Goal: Task Accomplishment & Management: Complete application form

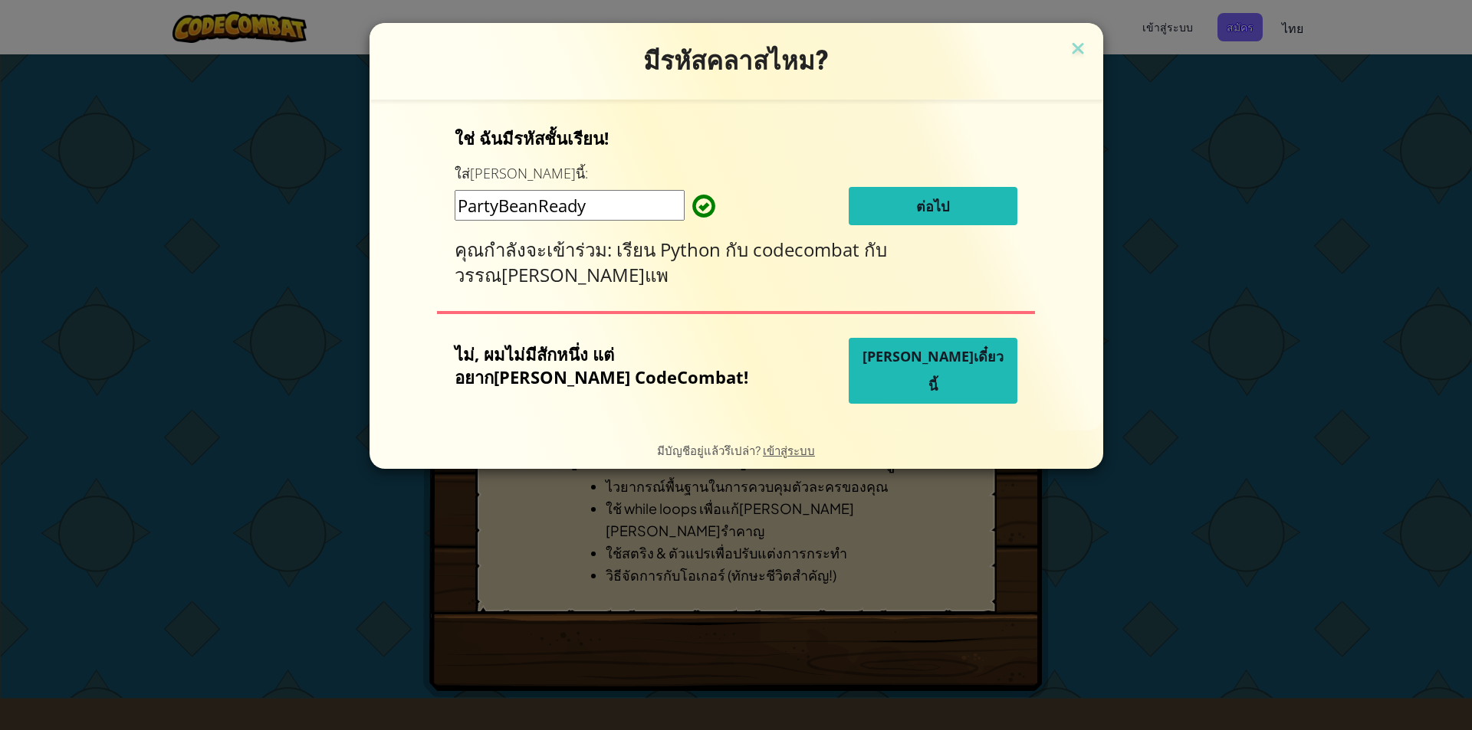
click at [916, 205] on span "ต่อไป" at bounding box center [932, 206] width 33 height 18
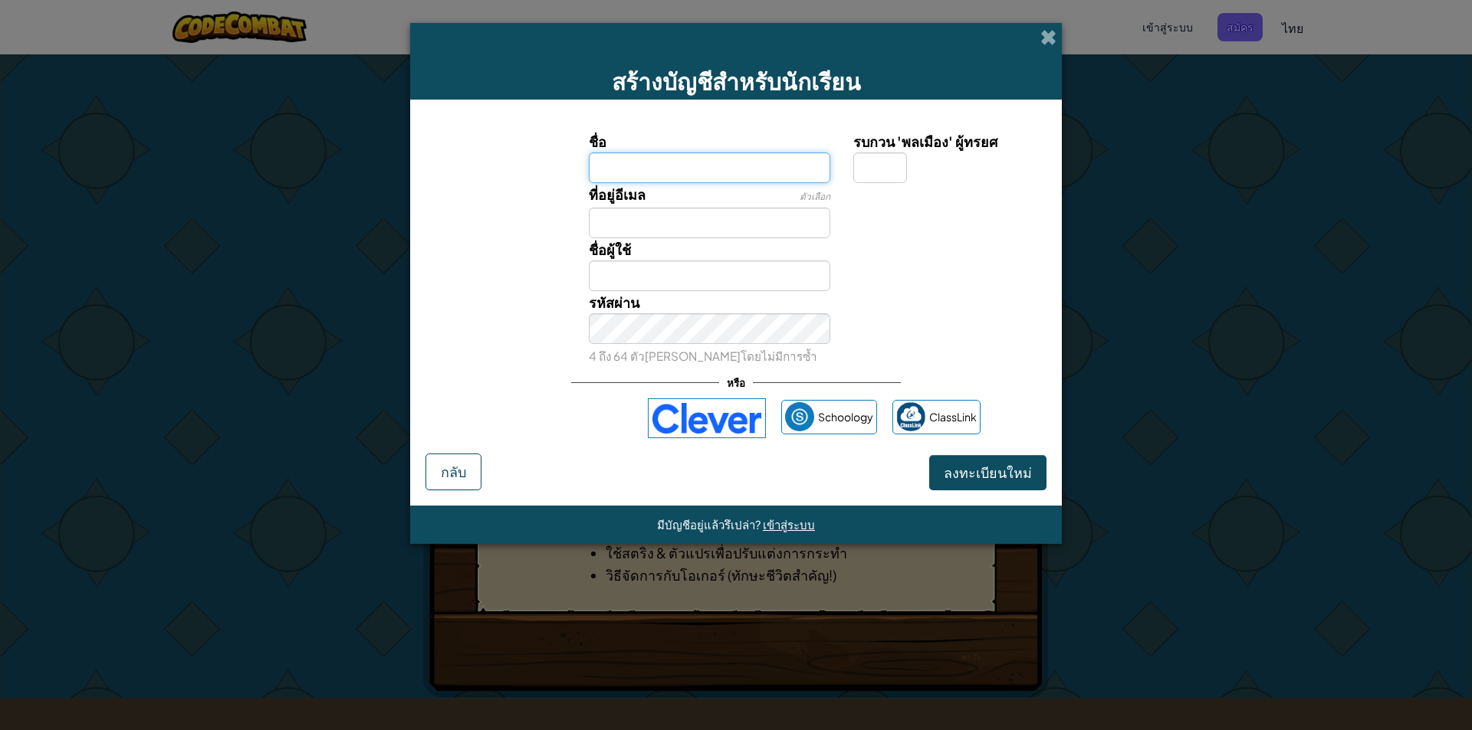
click at [730, 166] on input "ชื่อ" at bounding box center [710, 168] width 242 height 31
click at [734, 218] on input "ที่อยู่อีเมล" at bounding box center [710, 223] width 242 height 31
type input "46656@visut.ac.th"
click at [1006, 473] on span "ลงทะเบียนใหม่" at bounding box center [988, 473] width 88 height 18
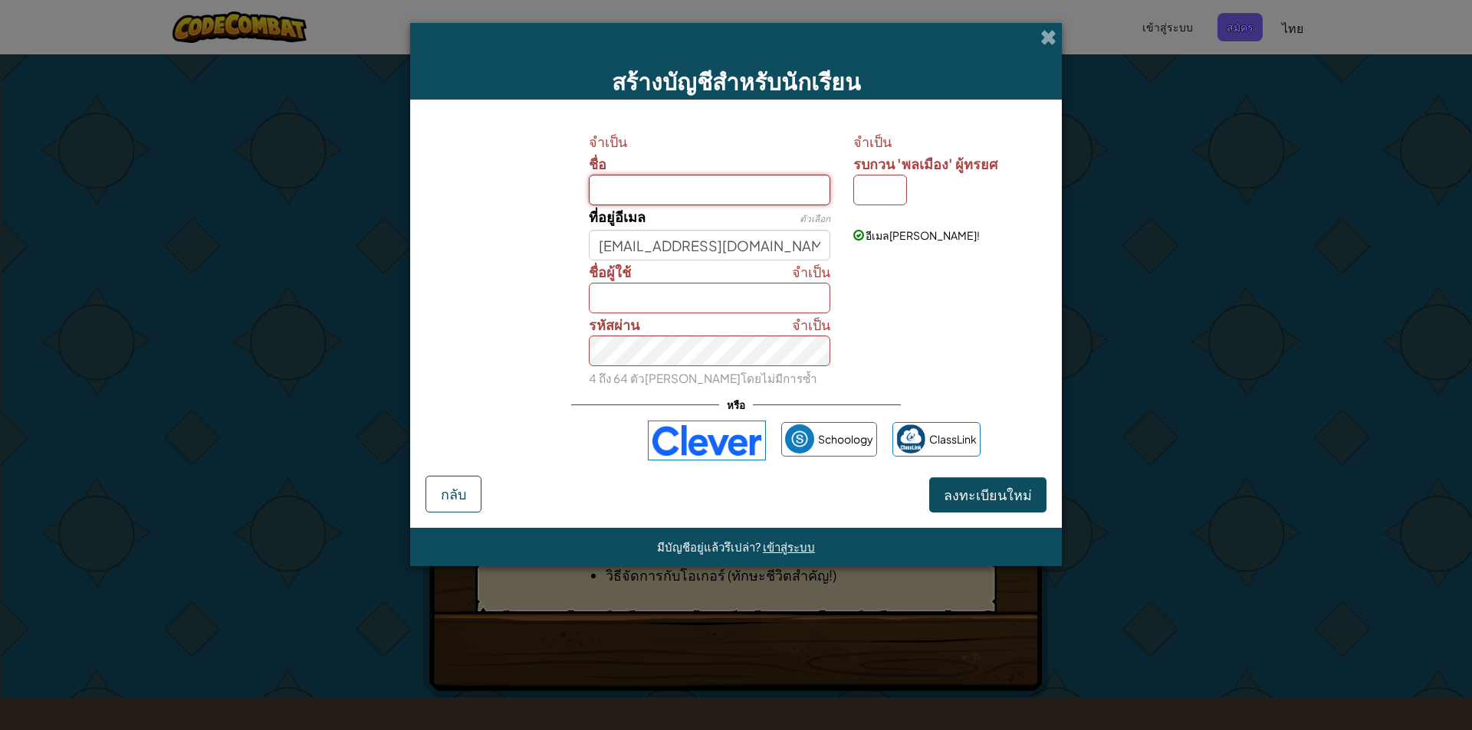
click at [710, 183] on input "ชื่อ" at bounding box center [710, 190] width 242 height 31
type input "ด"
click at [635, 250] on input "46656@visut.ac.th" at bounding box center [710, 245] width 242 height 31
click at [642, 246] on input "46656@visut.ac.th" at bounding box center [710, 245] width 242 height 31
type input "46715@visut.ac.th"
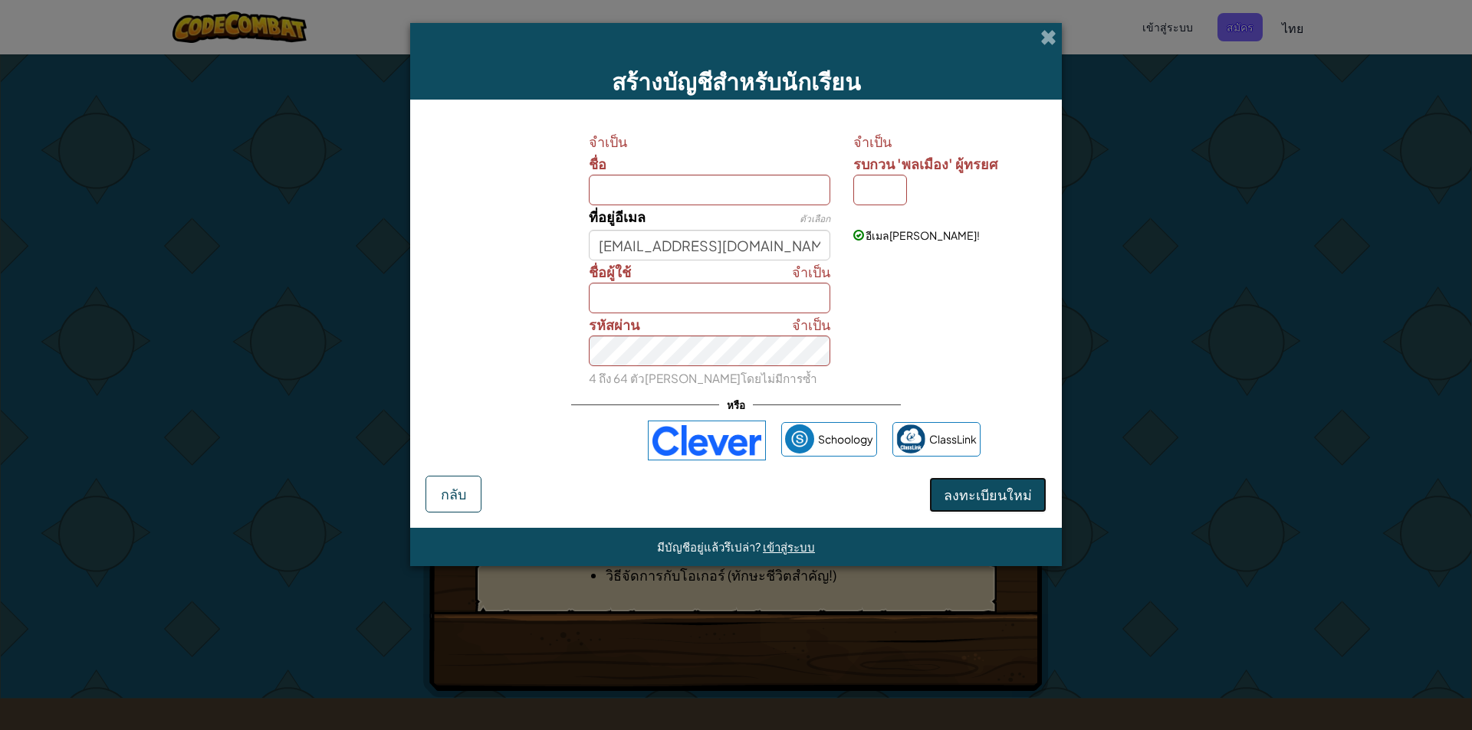
click at [950, 497] on span "ลงทะเบียนใหม่" at bounding box center [988, 495] width 88 height 18
click at [878, 185] on input "รบกวน 'พลเมือง' ผู้ทรยศ" at bounding box center [880, 190] width 54 height 31
type input "พ"
click at [890, 195] on input "พ" at bounding box center [880, 190] width 54 height 31
type input "พ"
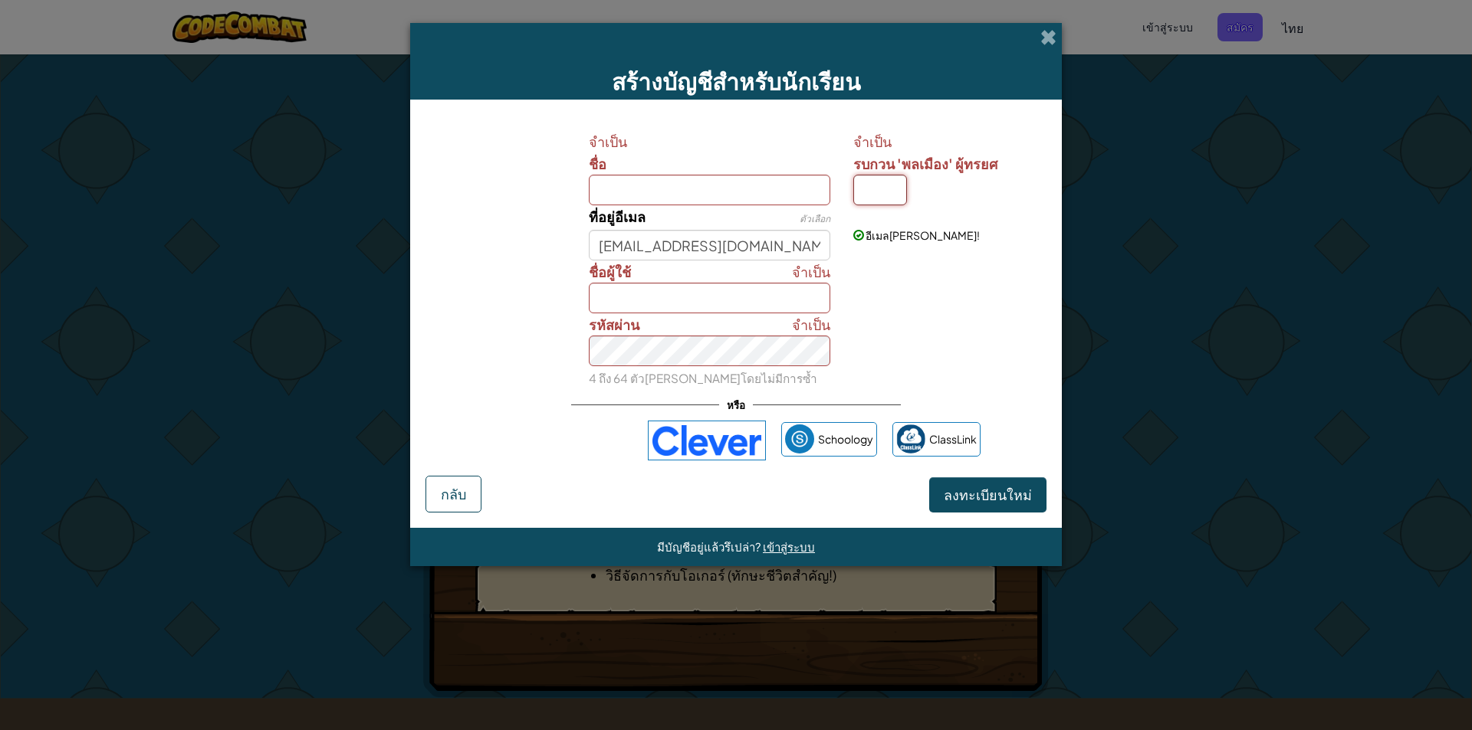
type input "ำ"
type input "ะ"
click at [704, 193] on input "ชื่อ" at bounding box center [710, 190] width 242 height 31
type input "ด"
type input "46715นัธทวัฒน์"
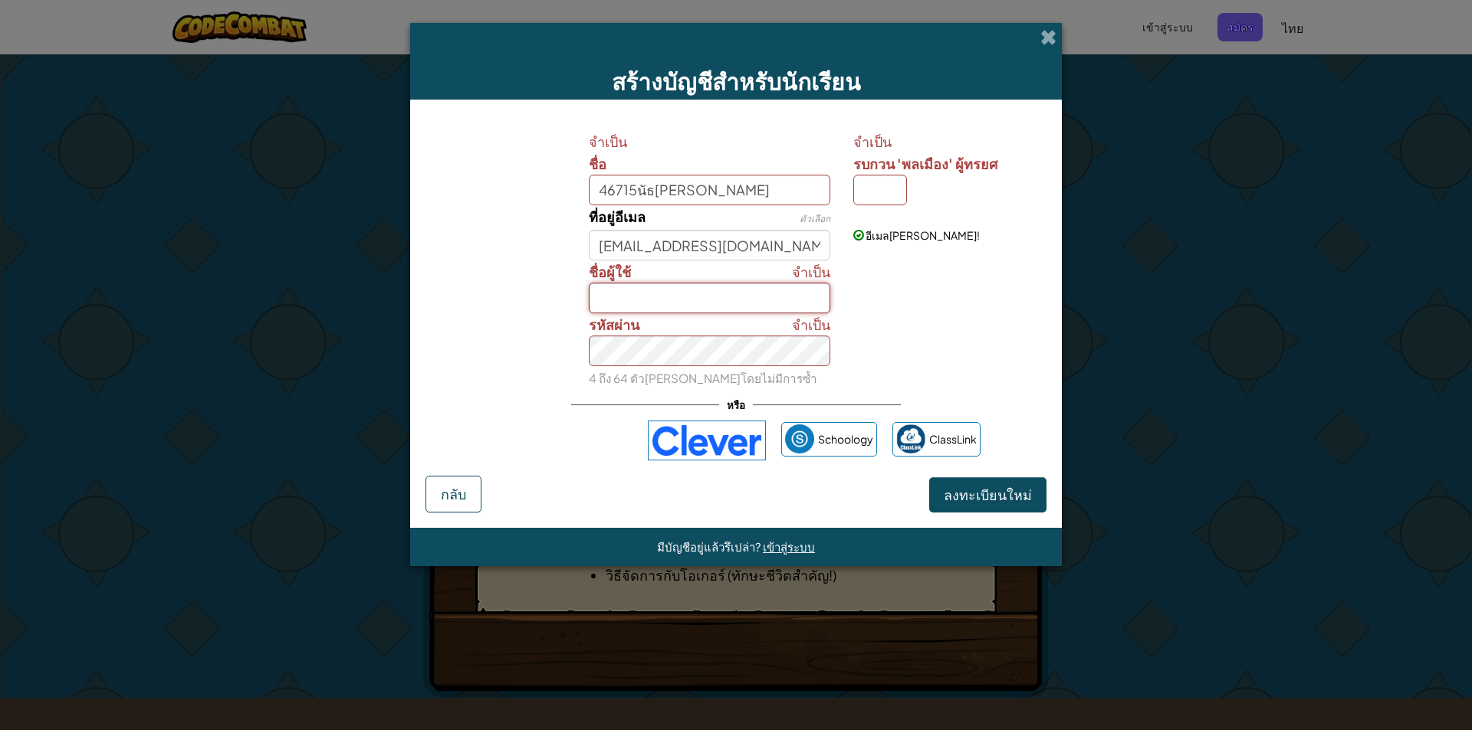
type input "46715นัธทวัฒน์"
click at [681, 300] on input "46715นัธทวัฒน์" at bounding box center [710, 298] width 242 height 31
click at [707, 302] on input "46715นัธทวัฒน์" at bounding box center [710, 298] width 242 height 31
click at [974, 501] on span "ลงทะเบียนใหม่" at bounding box center [988, 495] width 88 height 18
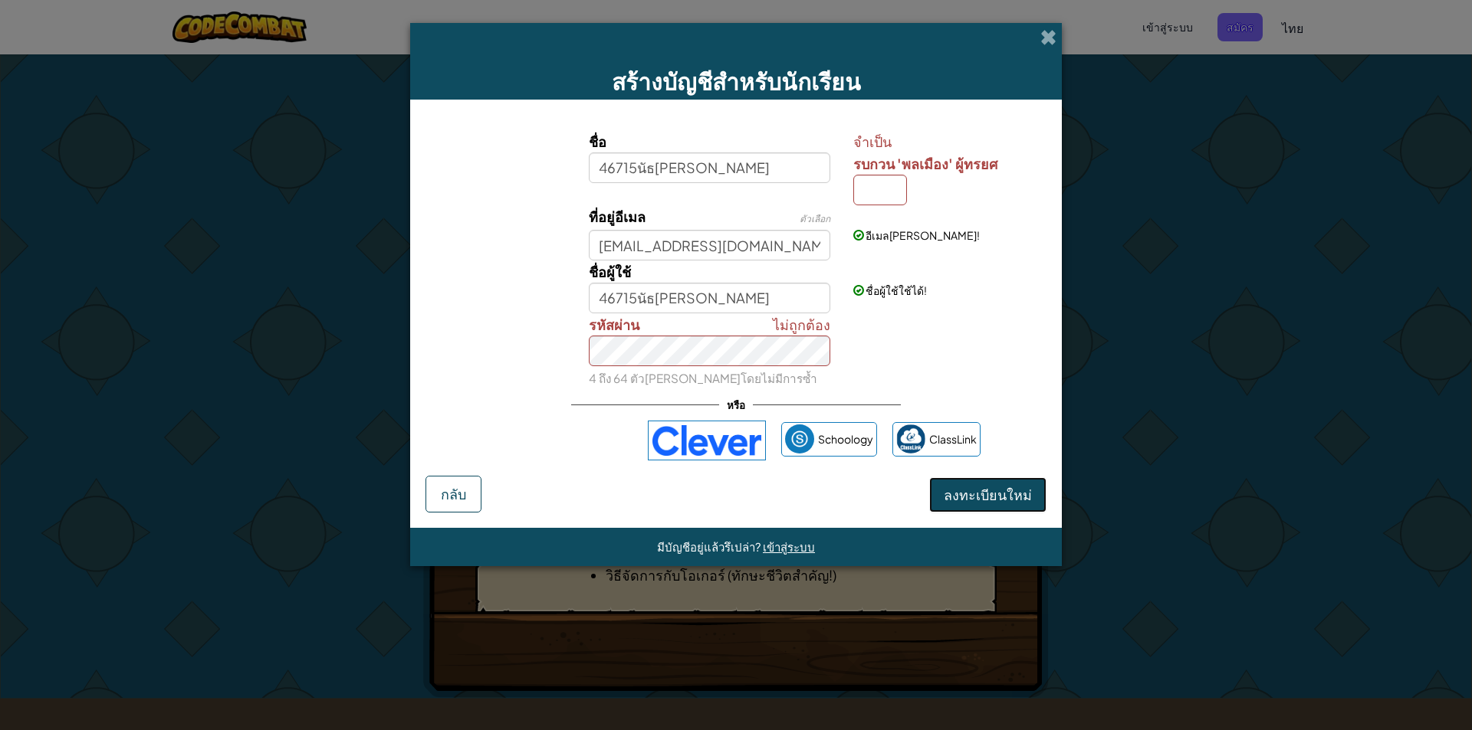
click at [1024, 496] on span "ลงทะเบียนใหม่" at bounding box center [988, 495] width 88 height 18
click at [888, 188] on input "รบกวน 'พลเมือง' ผู้ทรยศ" at bounding box center [880, 190] width 54 height 31
click at [942, 170] on span "รบกวน 'พลเมือง' ผู้ทรยศ" at bounding box center [925, 164] width 144 height 18
click at [907, 175] on input "รบกวน 'พลเมือง' ผู้ทรยศ" at bounding box center [880, 190] width 54 height 31
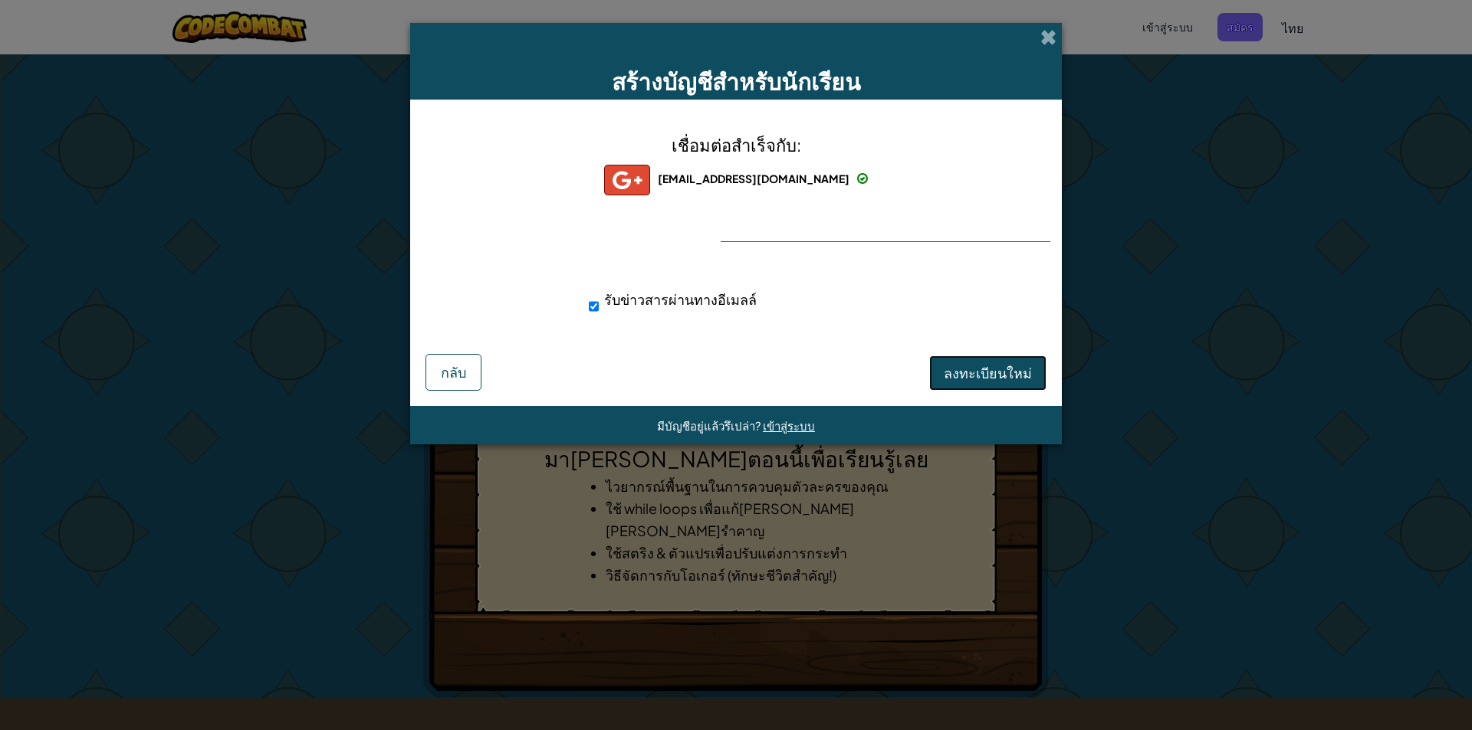
click at [950, 372] on span "ลงทะเบียนใหม่" at bounding box center [988, 373] width 88 height 18
click at [946, 377] on button "ลงทะเบียนใหม่" at bounding box center [987, 373] width 117 height 35
click at [730, 233] on div at bounding box center [735, 241] width 31 height 31
click at [716, 180] on span "46715@visut.ac.th" at bounding box center [754, 179] width 192 height 14
click at [1050, 42] on span at bounding box center [1048, 37] width 16 height 16
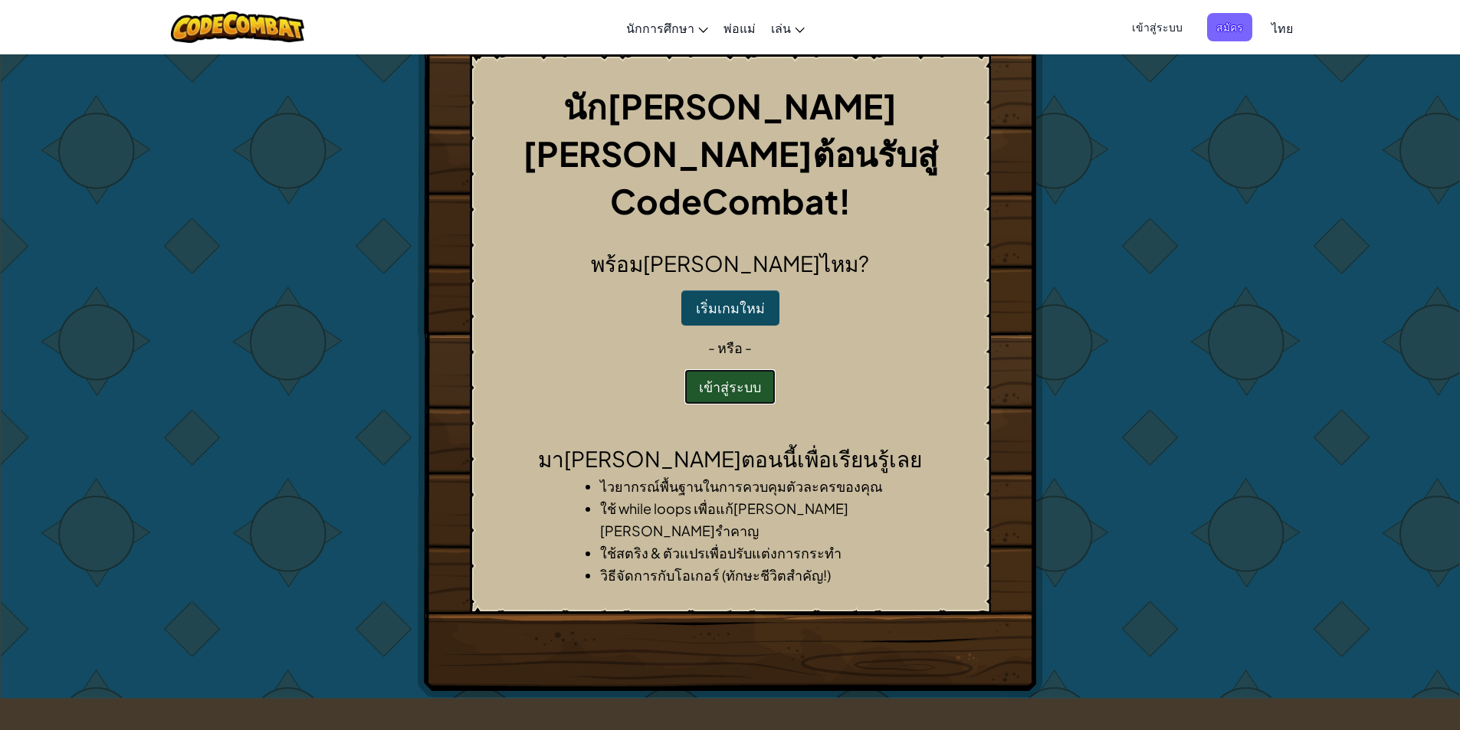
click at [729, 369] on button "เข้าสู่ระบบ" at bounding box center [729, 386] width 91 height 35
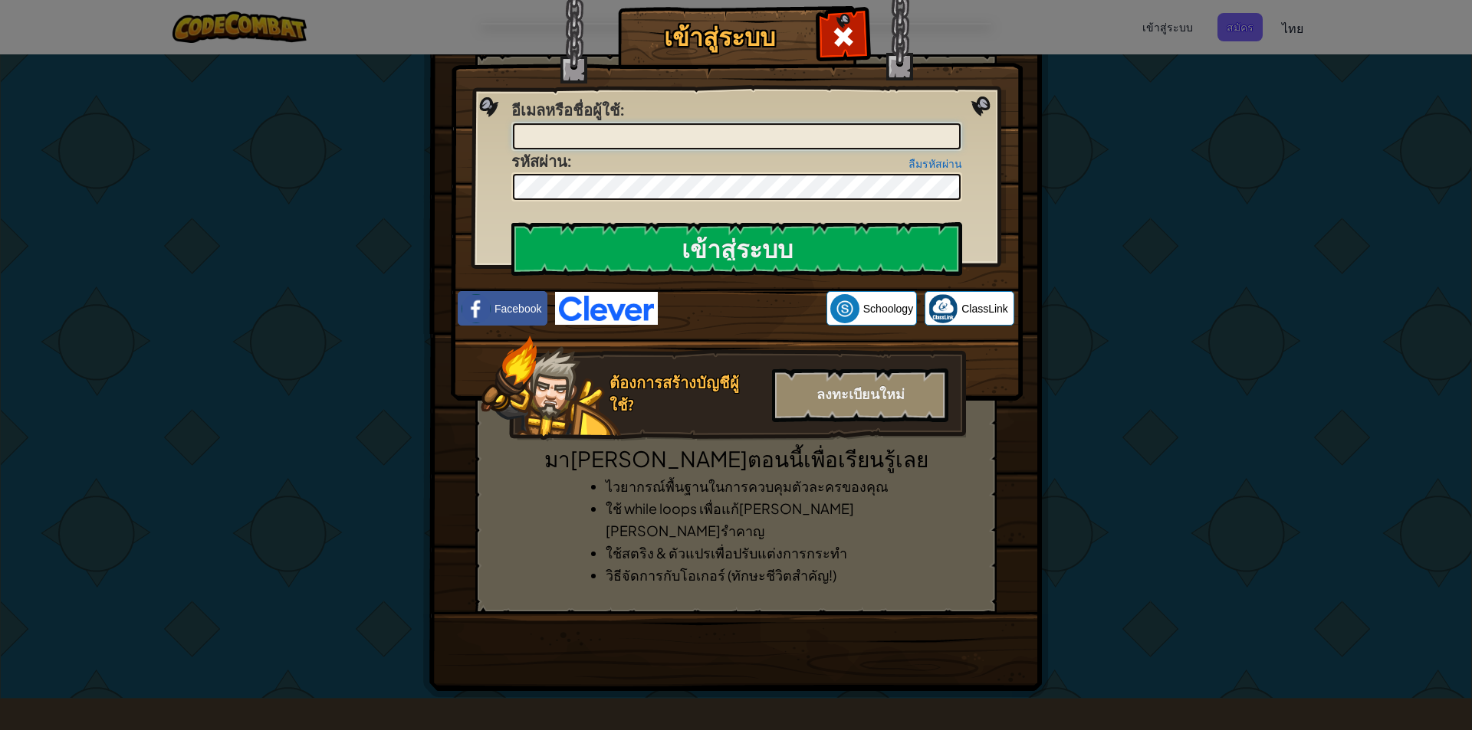
click at [674, 126] on input "อีเมลหรือชื่อผู้ใช้ :" at bounding box center [737, 136] width 448 height 26
type input "46715@visut"
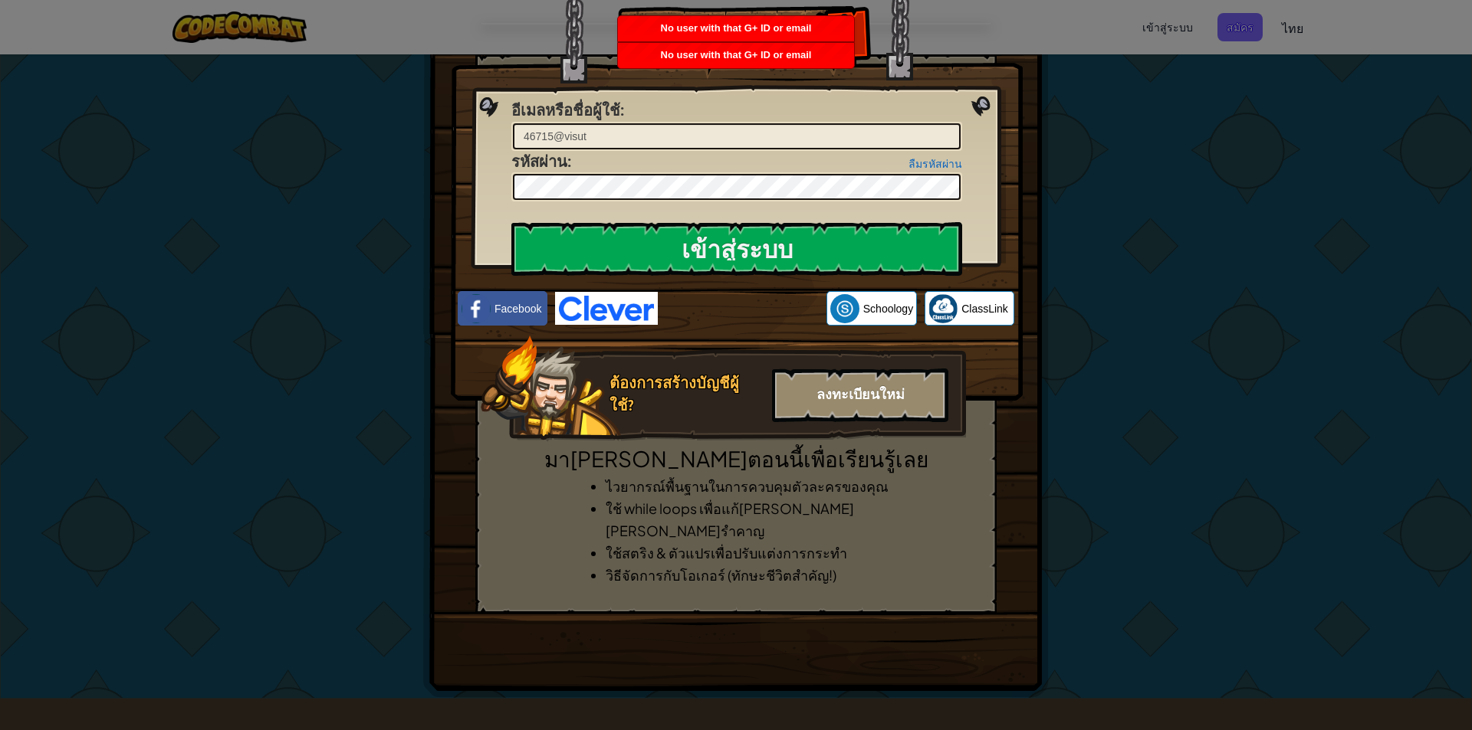
click at [810, 390] on div "ลงทะเบียนใหม่" at bounding box center [860, 396] width 176 height 54
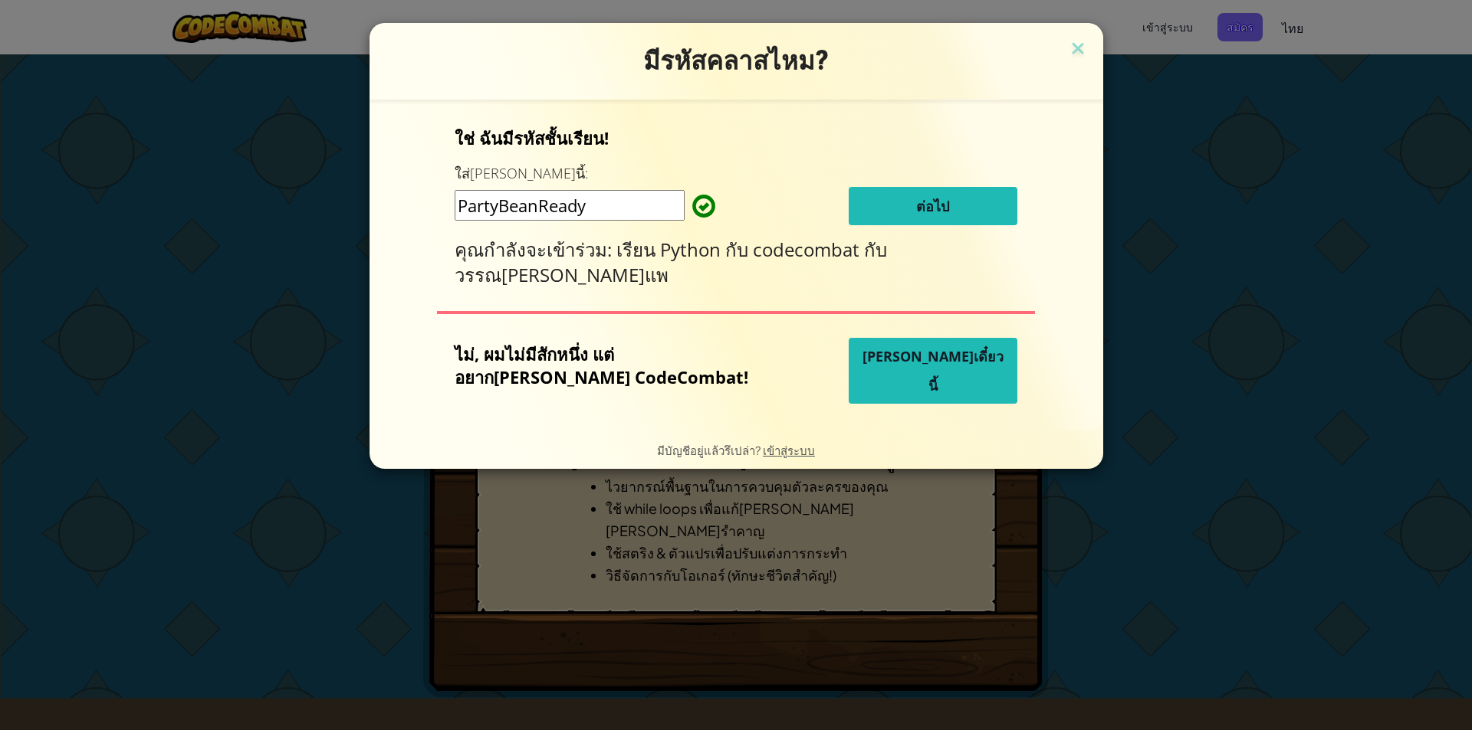
click at [848, 210] on button "ต่อไป" at bounding box center [932, 206] width 169 height 38
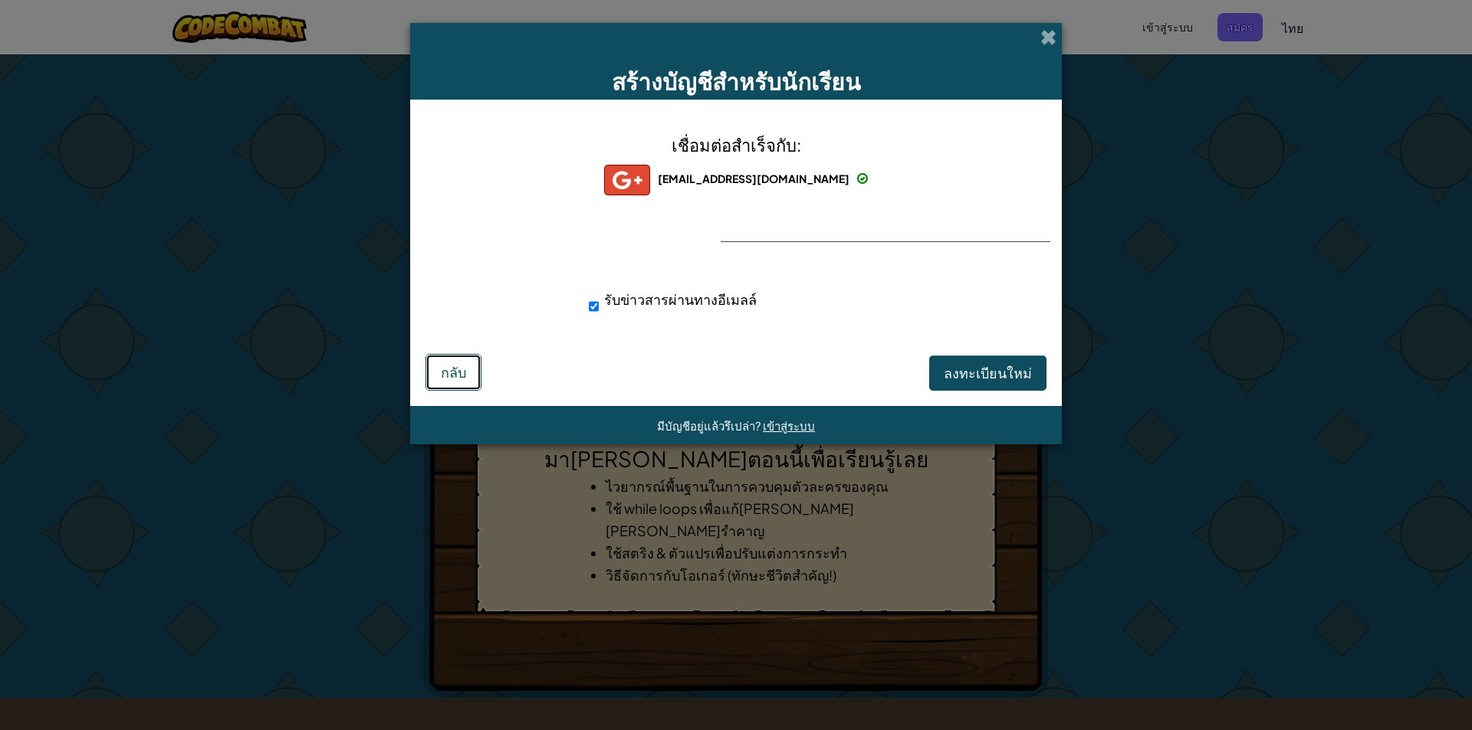
click at [455, 371] on span "กลับ" at bounding box center [453, 372] width 25 height 18
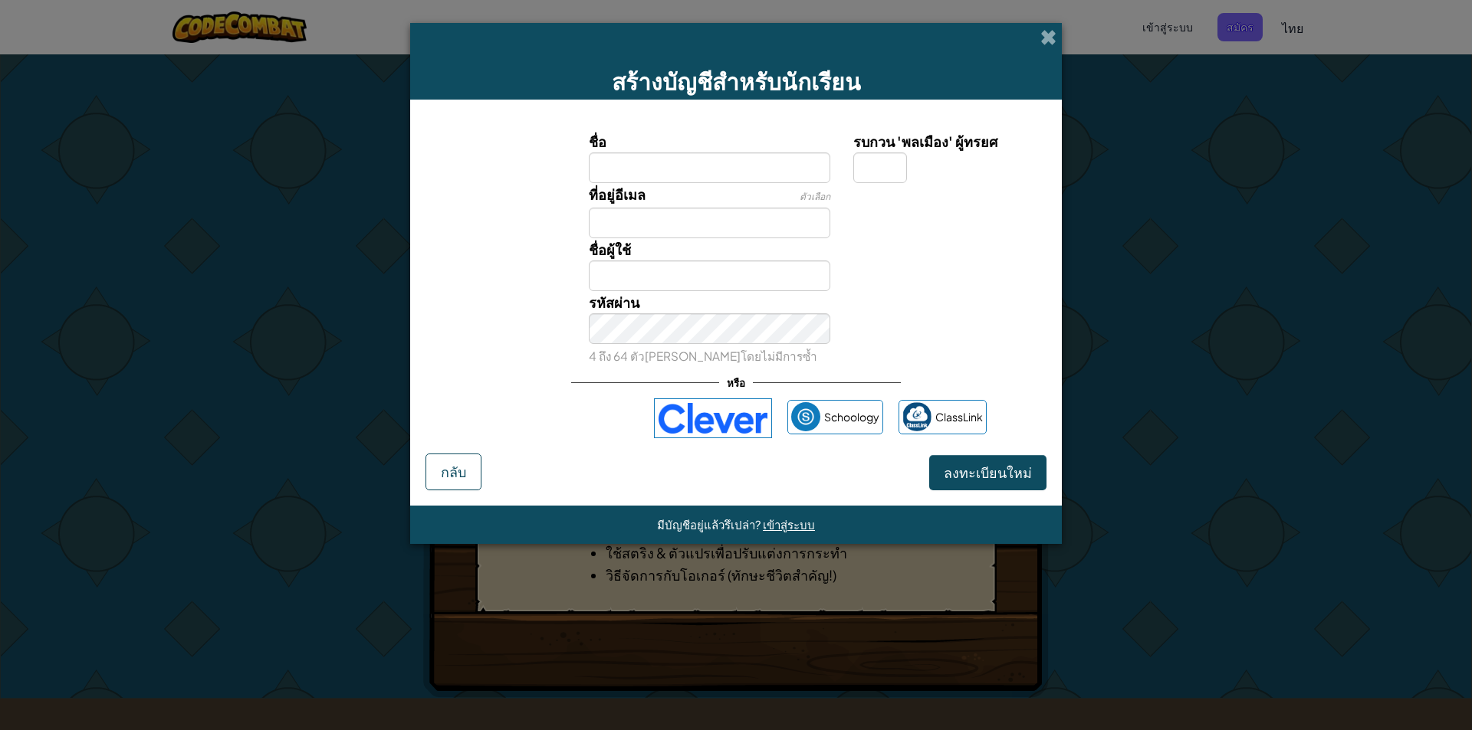
click at [563, 399] on div "Schoology ClassLink" at bounding box center [735, 419] width 501 height 40
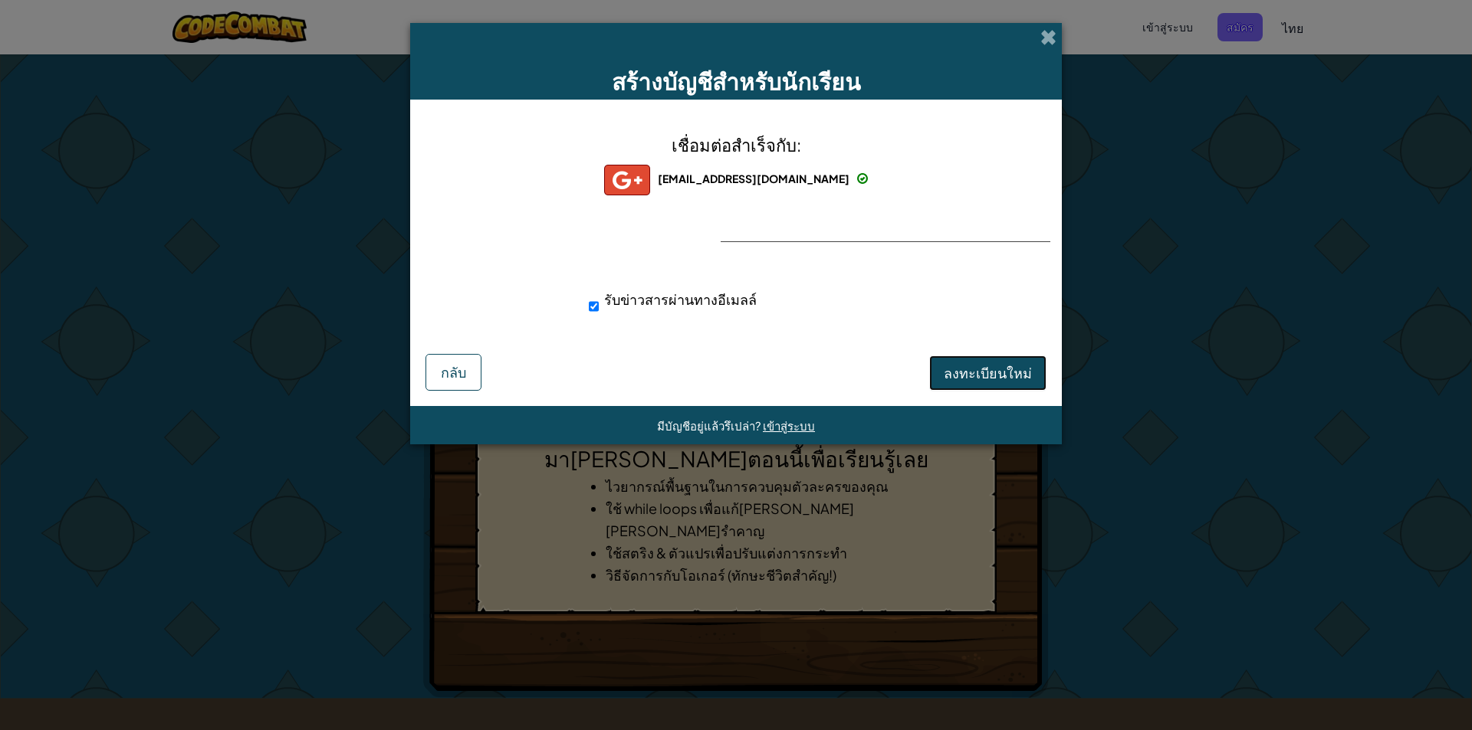
click at [957, 373] on span "ลงทะเบียนใหม่" at bounding box center [988, 373] width 88 height 18
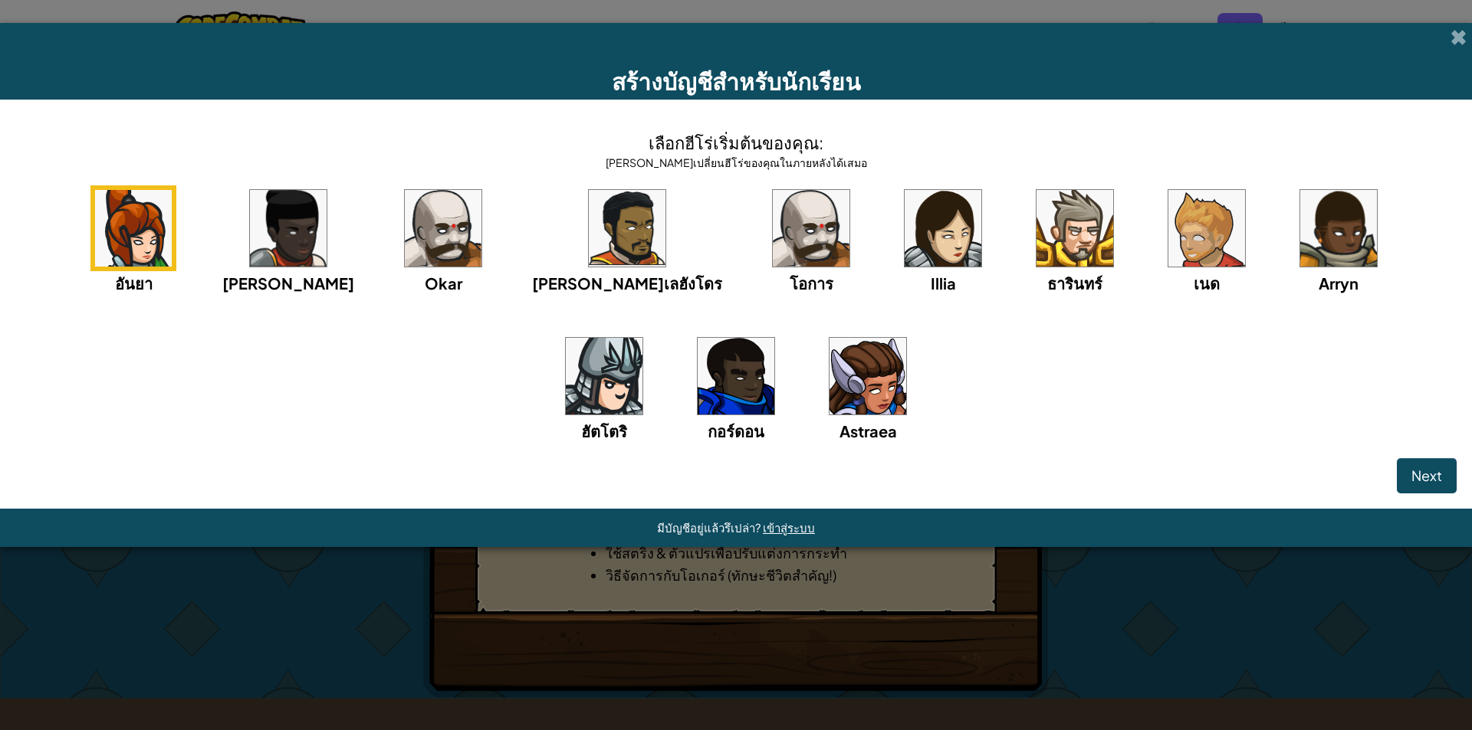
click at [1168, 257] on img at bounding box center [1206, 228] width 77 height 77
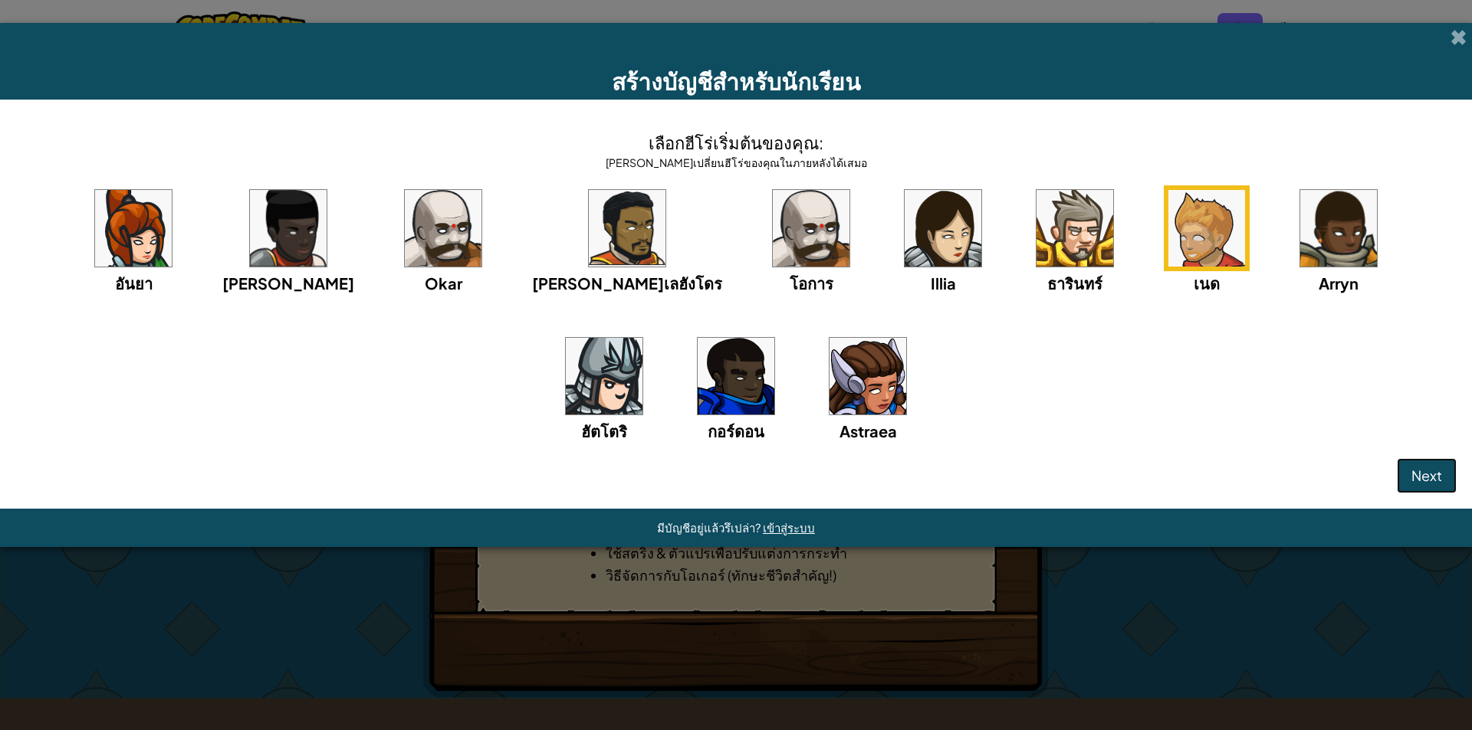
click at [1406, 470] on button "Next" at bounding box center [1427, 475] width 60 height 35
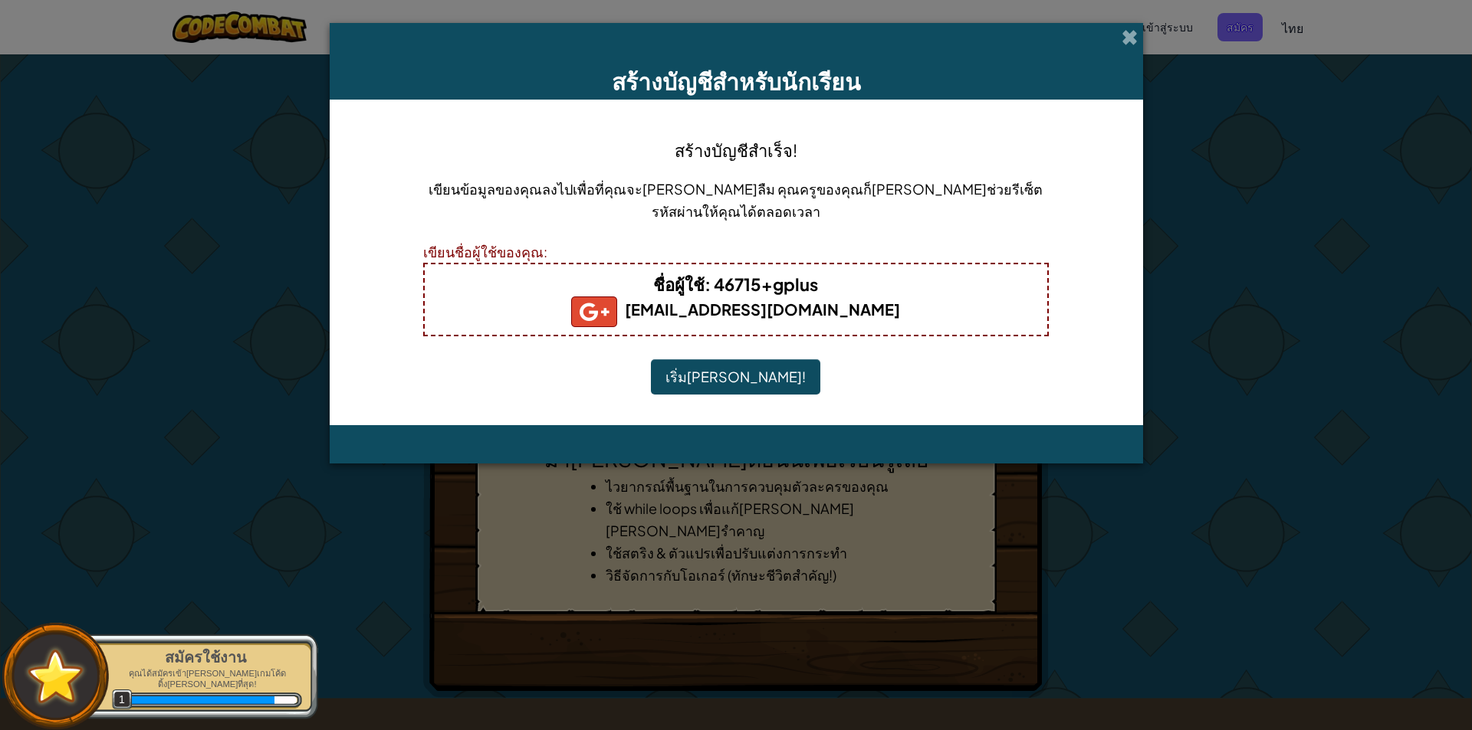
click at [773, 286] on b "ชื่อผู้ใช้ : 46715+gplus" at bounding box center [735, 284] width 165 height 21
click at [831, 287] on h4 "ชื่อผู้ใช้ : 46715+gplus" at bounding box center [736, 284] width 592 height 25
click at [760, 384] on button "เริ่มเล่น!" at bounding box center [735, 376] width 169 height 35
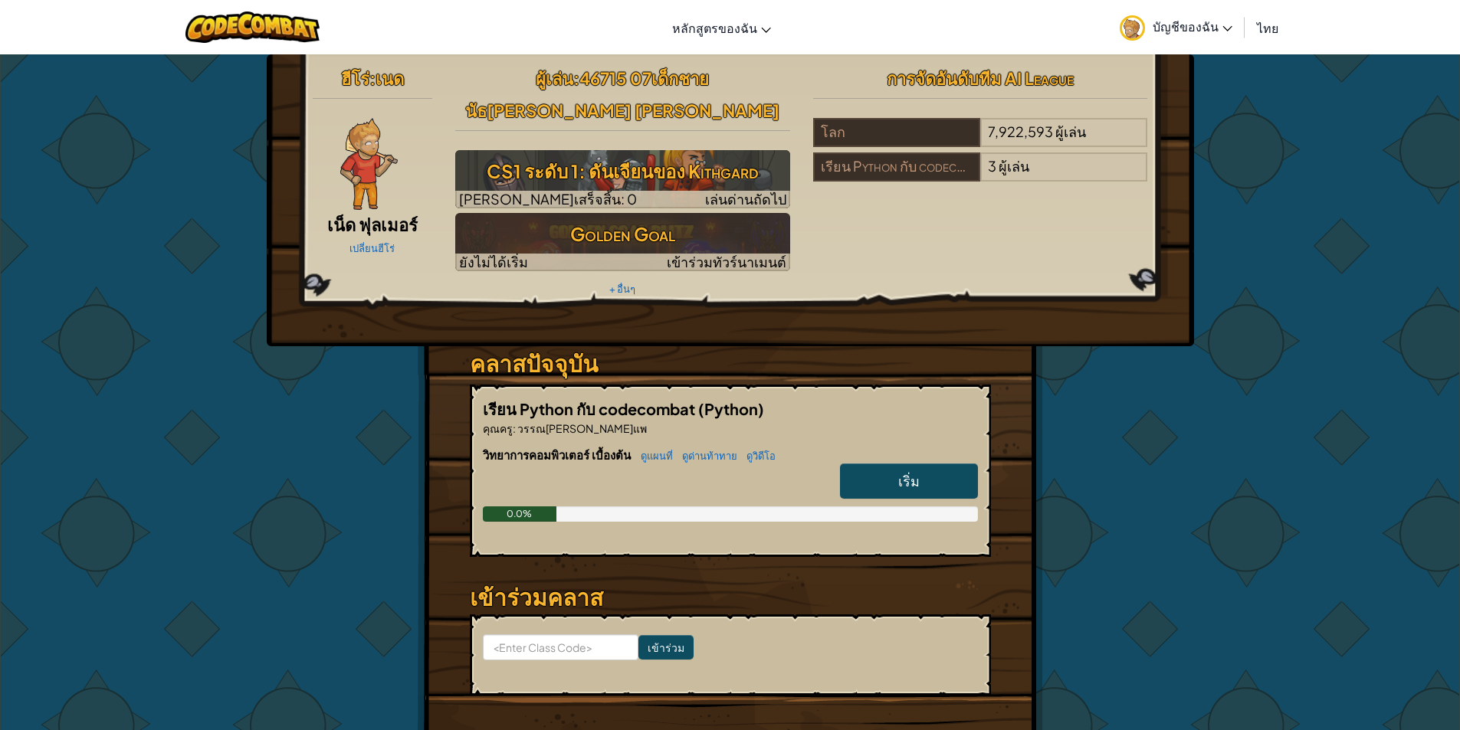
click at [906, 464] on link "เริ่ม" at bounding box center [909, 481] width 138 height 35
click at [917, 464] on link "เริ่ม" at bounding box center [909, 481] width 138 height 35
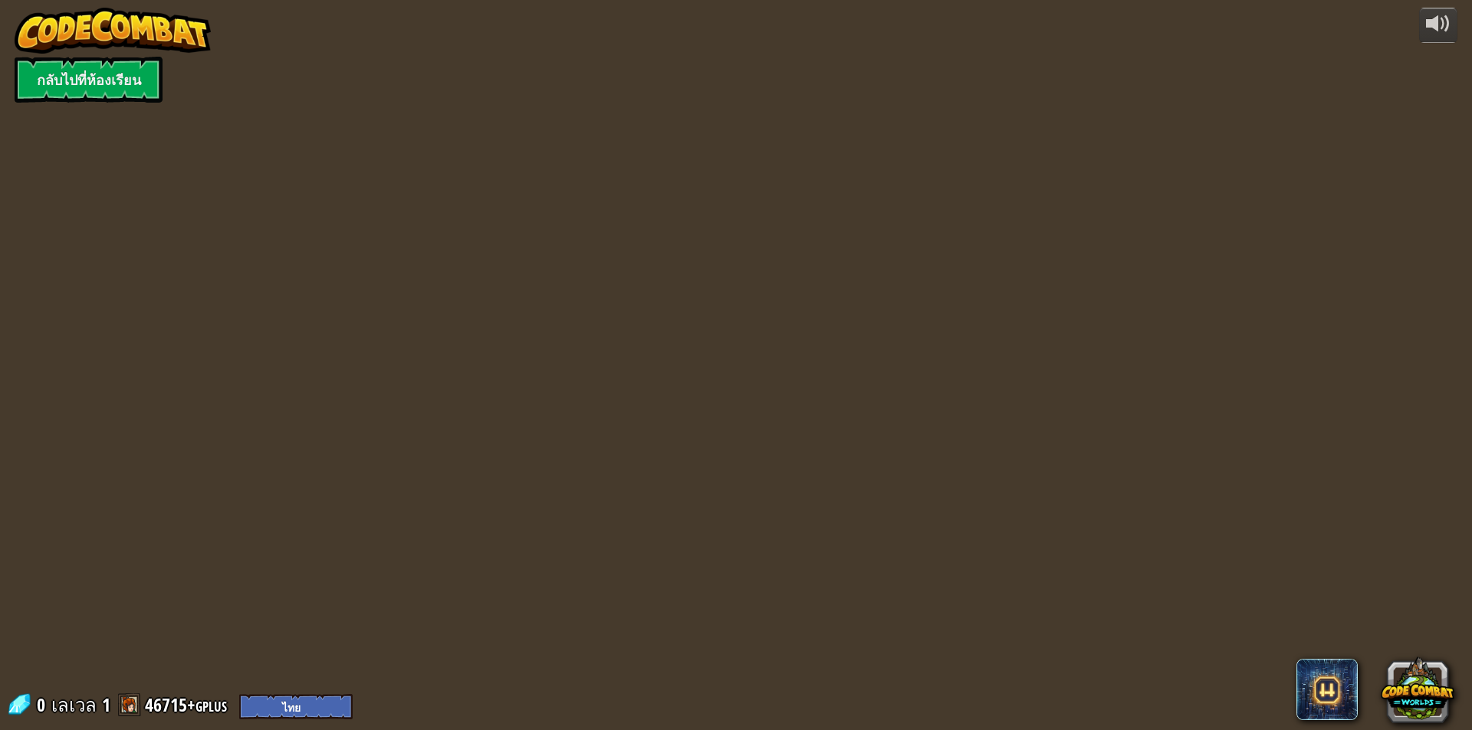
select select "th"
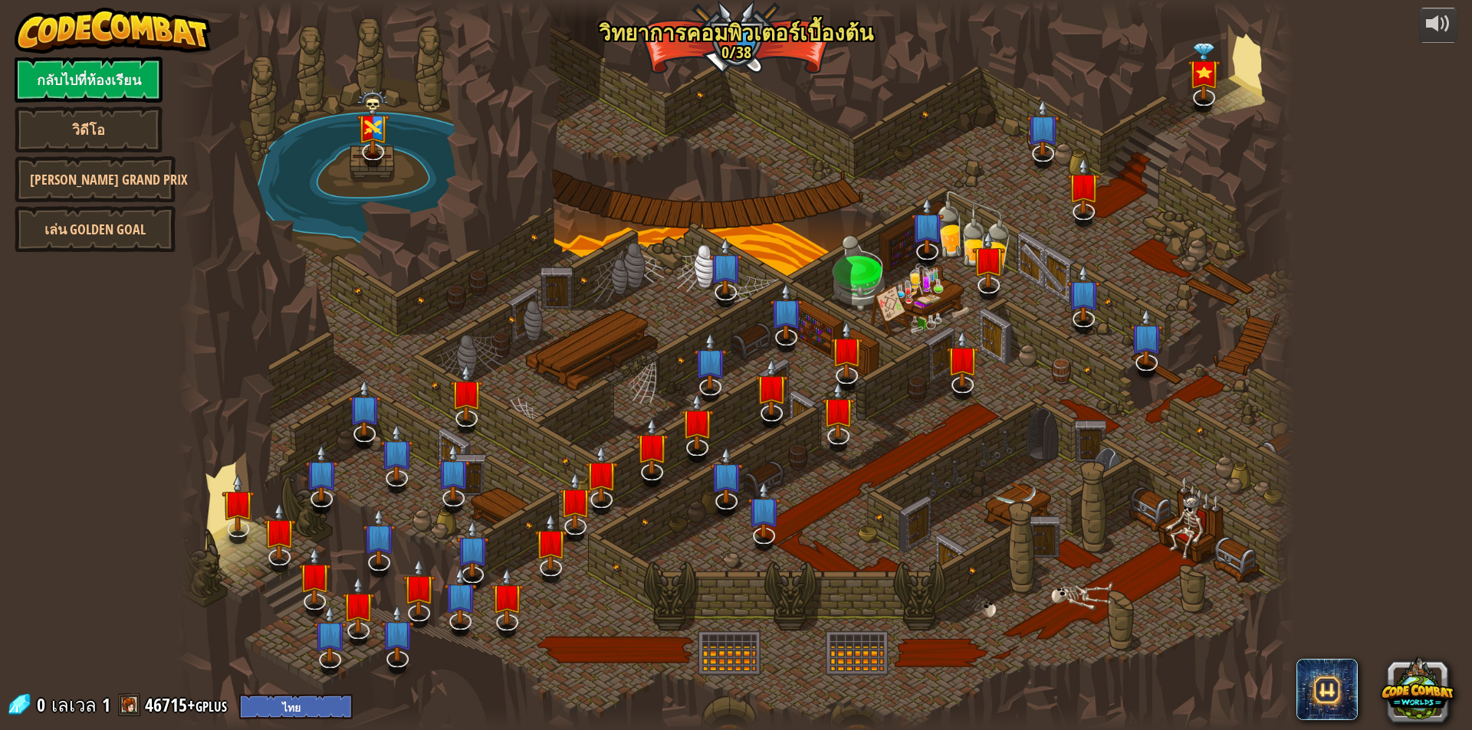
select select "th"
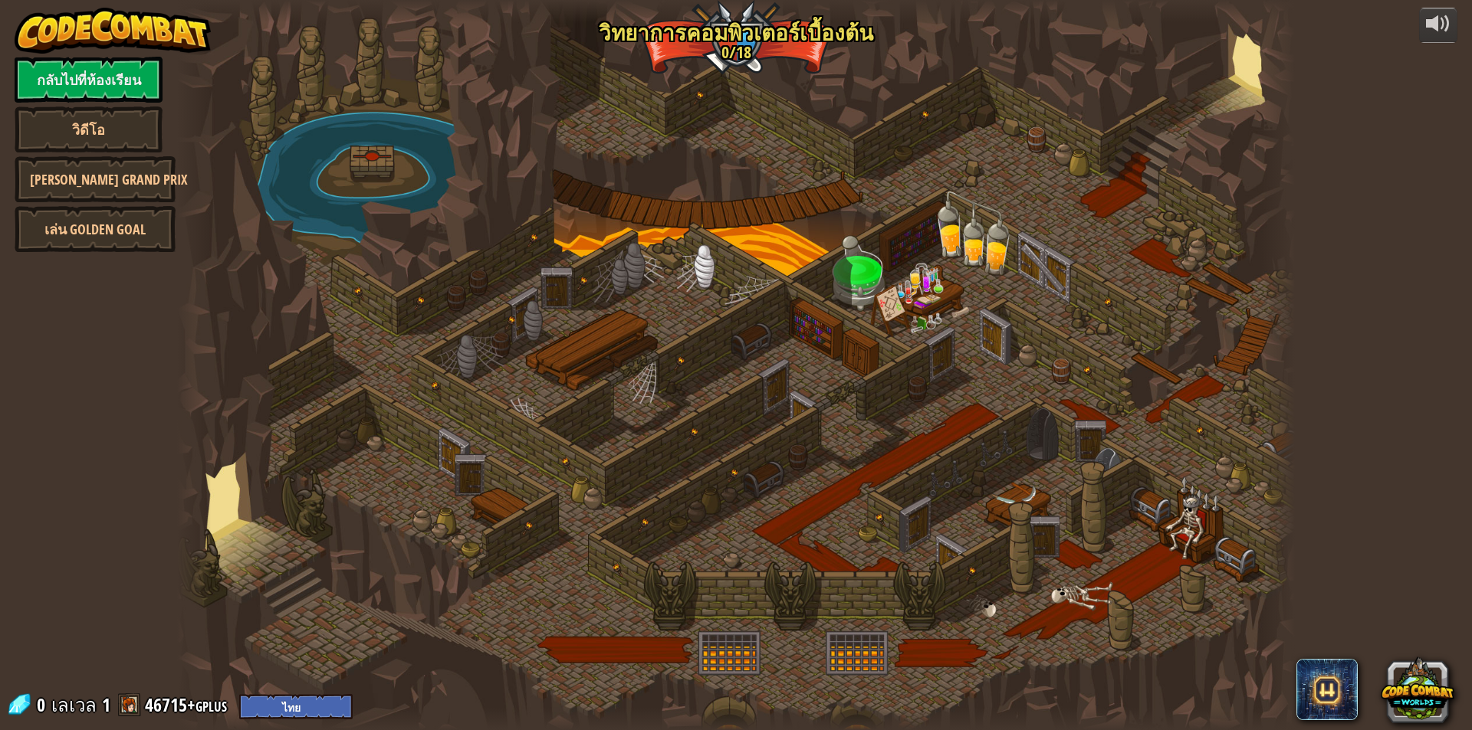
select select "th"
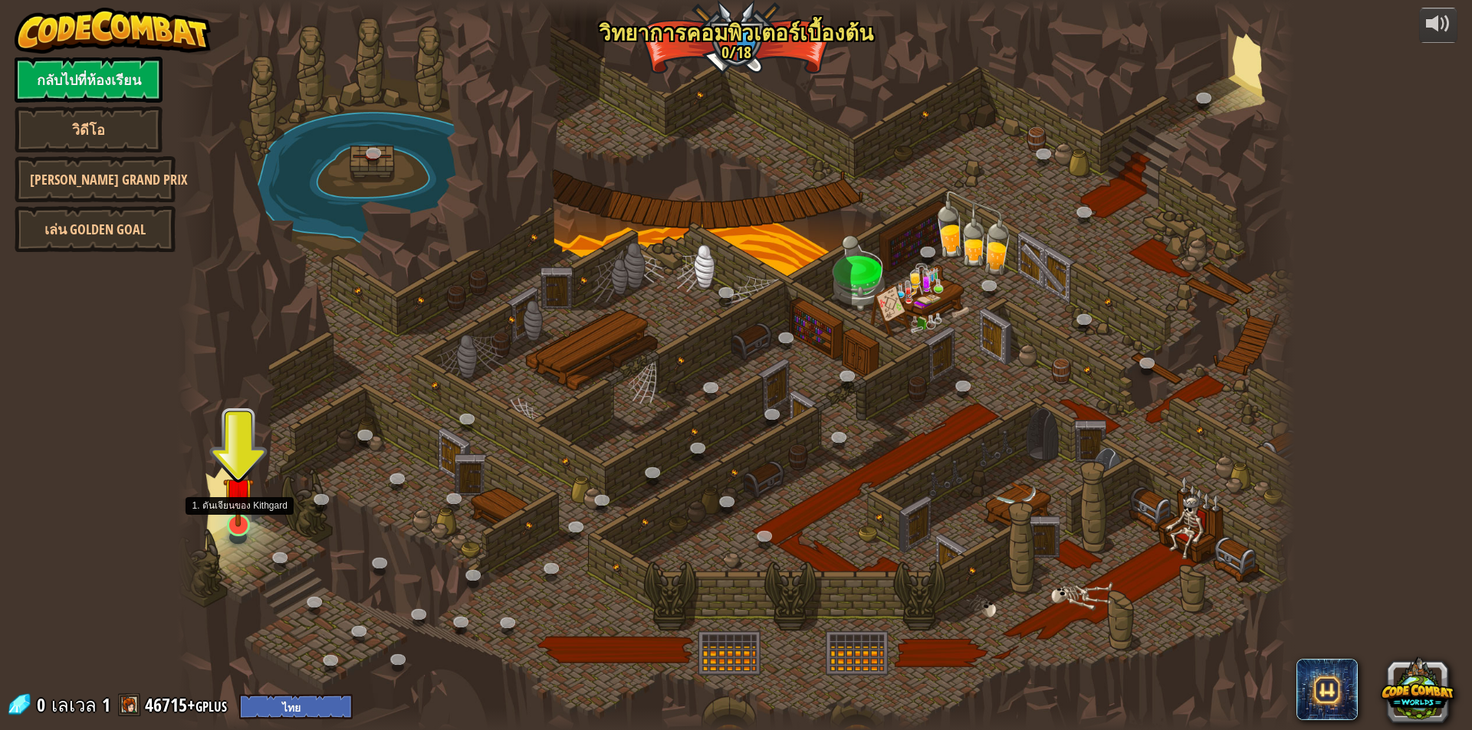
click at [235, 504] on img at bounding box center [238, 492] width 30 height 69
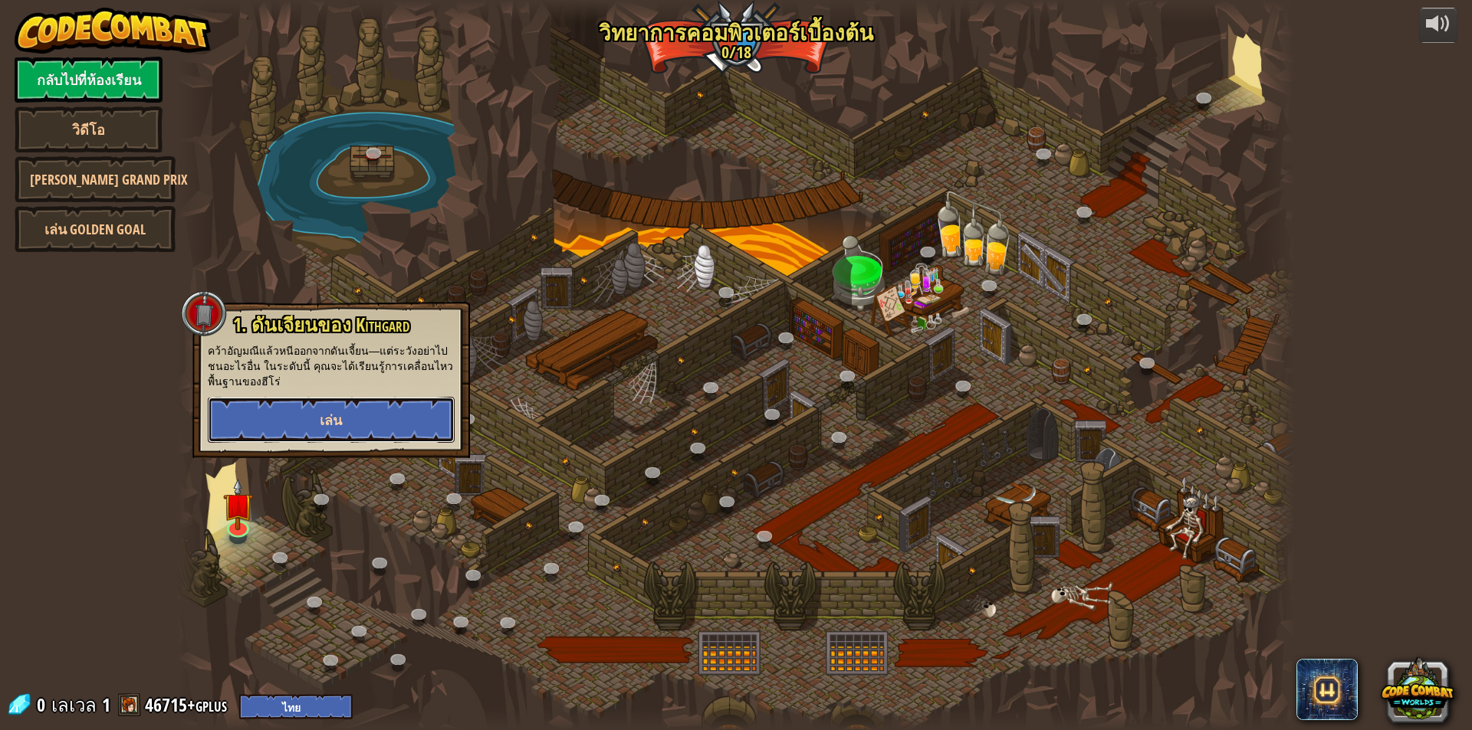
click at [405, 425] on button "เล่น" at bounding box center [331, 420] width 247 height 46
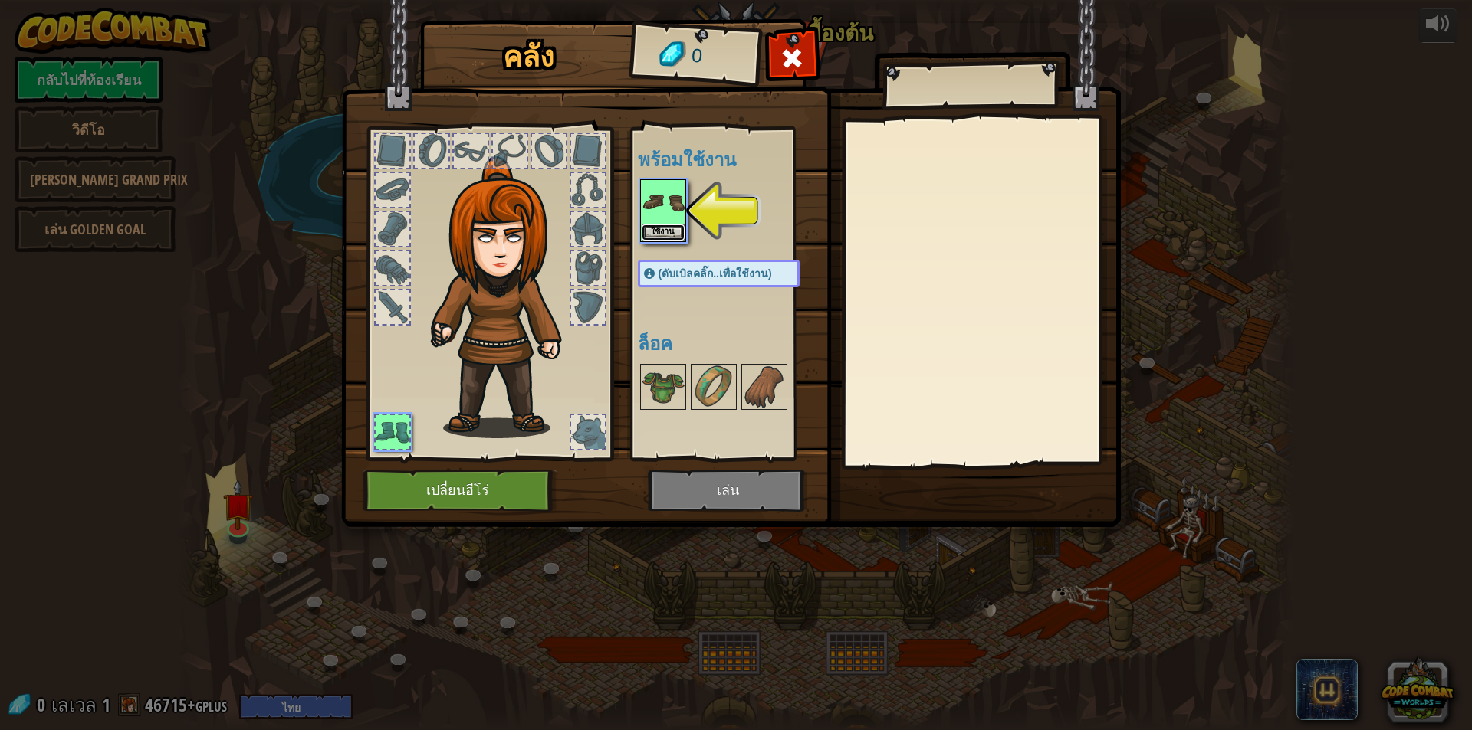
drag, startPoint x: 650, startPoint y: 226, endPoint x: 660, endPoint y: 249, distance: 25.1
click at [660, 249] on div "พร้อมใช้งาน ใช้งาน (ดับเบิลคลิ๊ก..เพื่อใช้งาน) ล็อค" at bounding box center [734, 294] width 192 height 320
click at [668, 233] on button "ใช้งาน" at bounding box center [663, 232] width 43 height 16
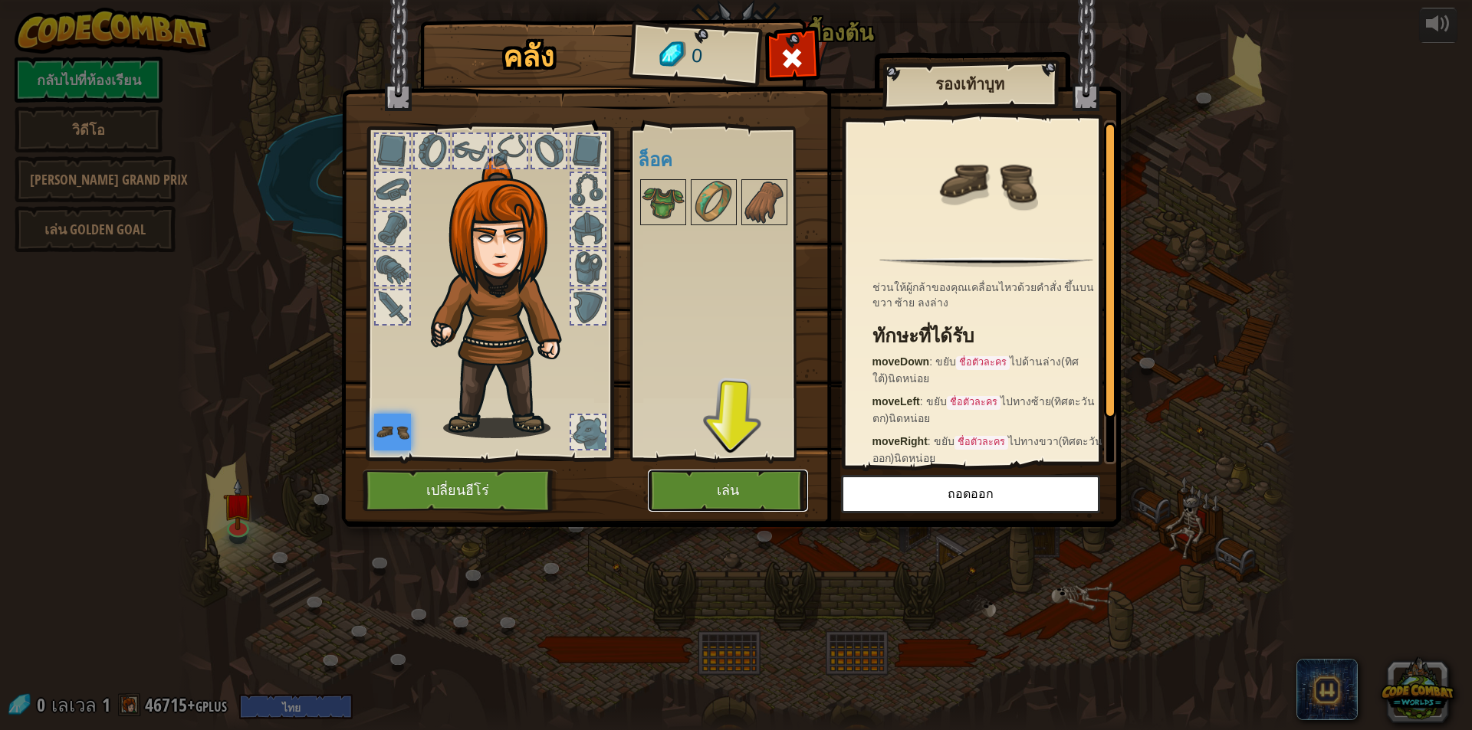
click at [708, 480] on button "เล่น" at bounding box center [728, 491] width 160 height 42
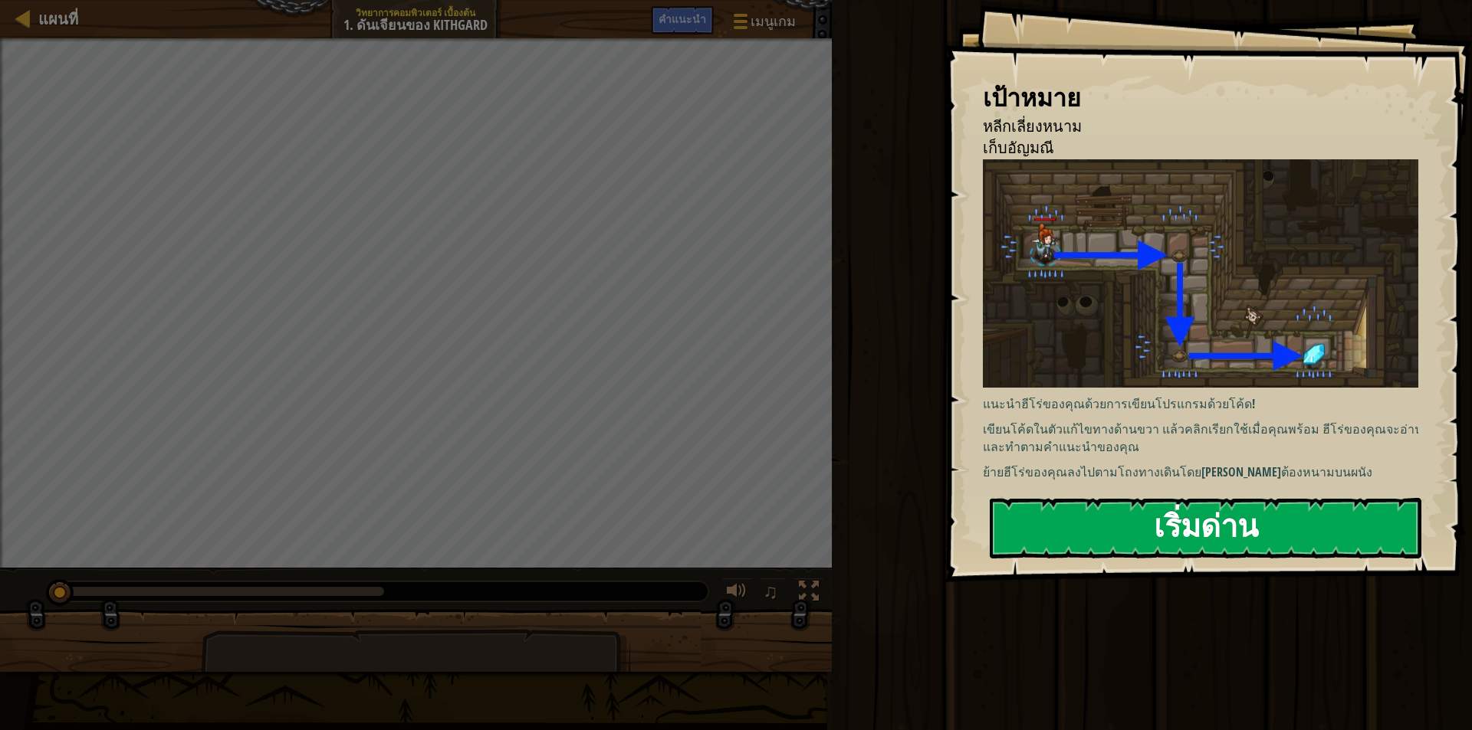
click at [1059, 507] on button "เริ่มด่าน" at bounding box center [1206, 528] width 432 height 61
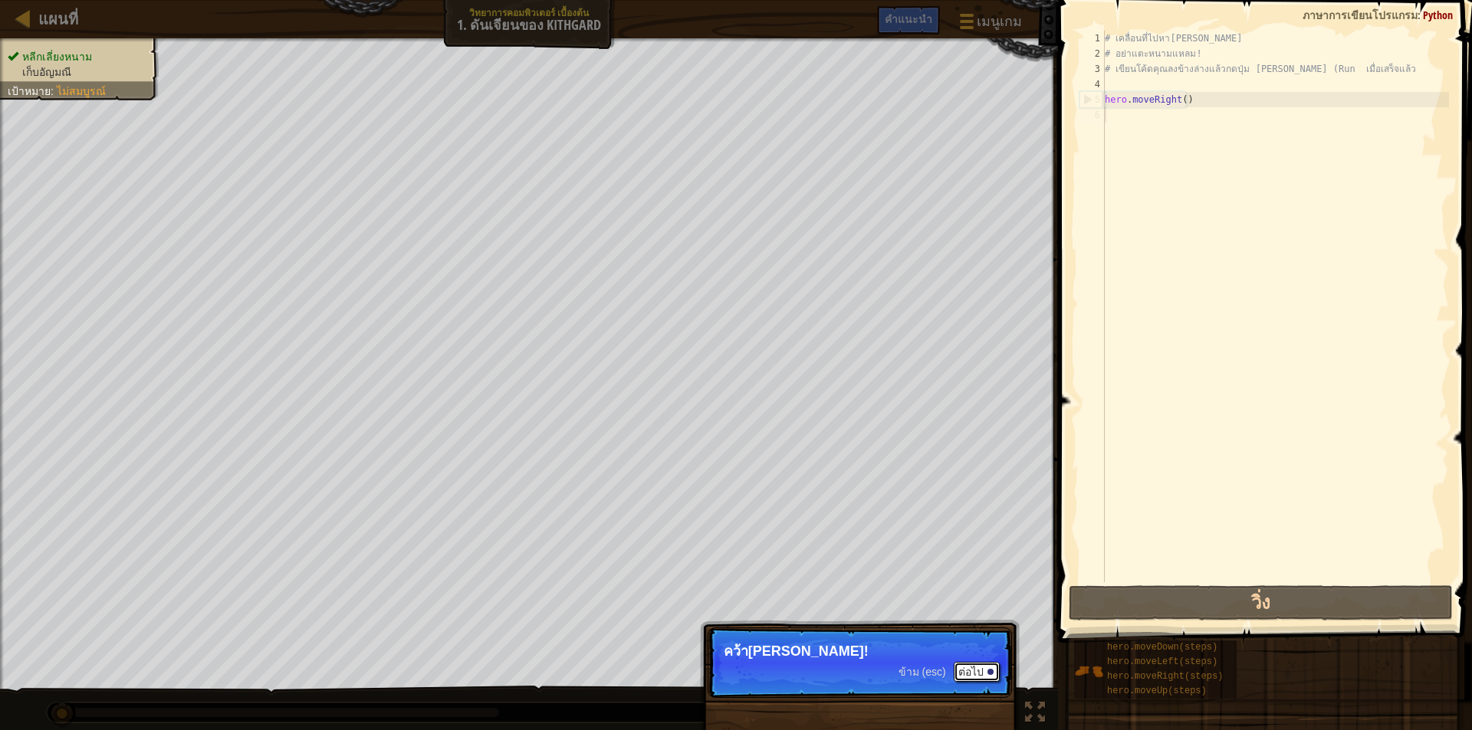
click at [972, 662] on button "ต่อไป" at bounding box center [976, 672] width 46 height 20
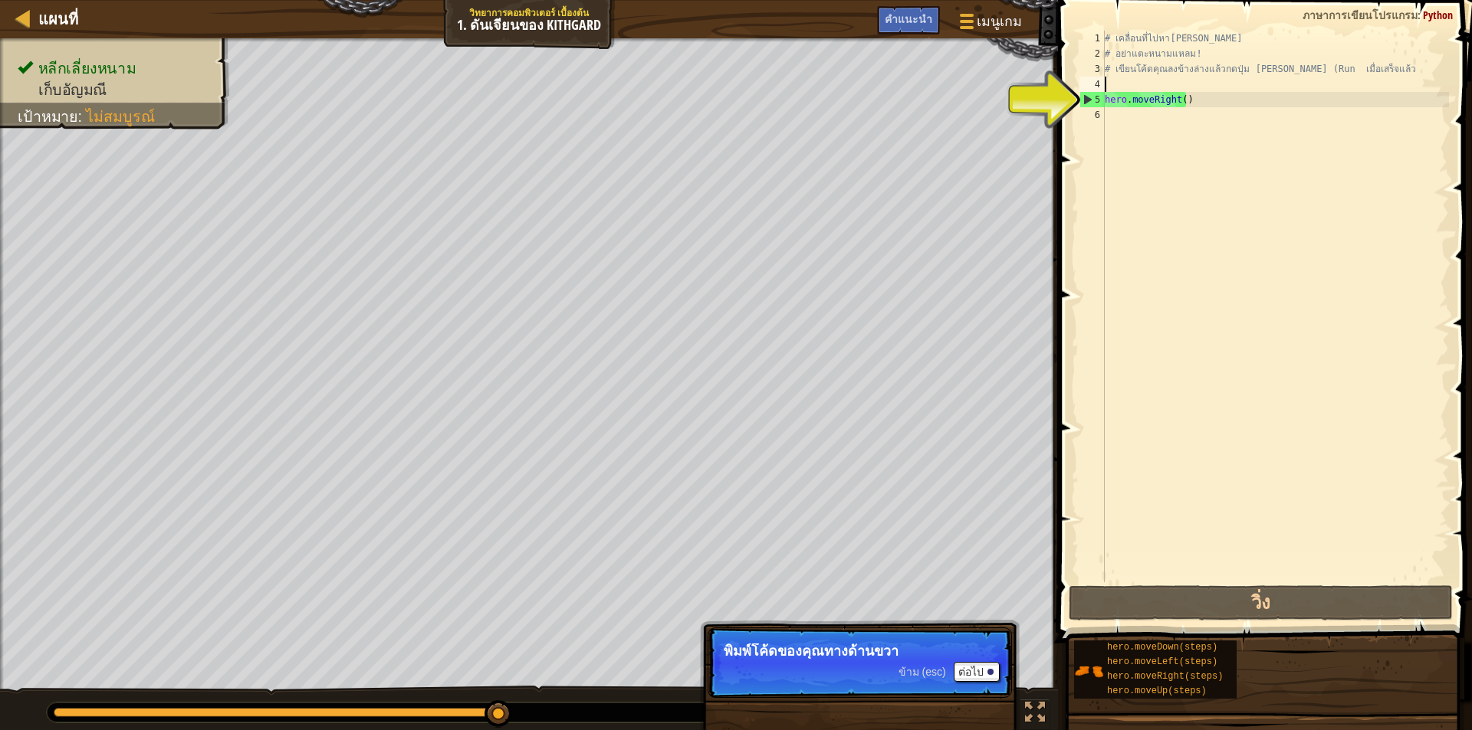
click at [1241, 90] on div "# เคลื่อนที่ไปหา[PERSON_NAME] # อย่าแตะหนามแหลม! # เขียนโค้ดคุณลงข้างล่างแล้วกด…" at bounding box center [1274, 322] width 347 height 583
click at [1229, 118] on div "# เคลื่อนที่ไปหา[PERSON_NAME] # อย่าแตะหนามแหลม! # เขียนโค้ดคุณลงข้างล่างแล้วกด…" at bounding box center [1274, 322] width 347 height 583
click at [1196, 105] on div "# เคลื่อนที่ไปหา[PERSON_NAME] # อย่าแตะหนามแหลม! # เขียนโค้ดคุณลงข้างล่างแล้วกด…" at bounding box center [1274, 322] width 347 height 583
click at [1177, 101] on div "# เคลื่อนที่ไปหา[PERSON_NAME] # อย่าแตะหนามแหลม! # เขียนโค้ดคุณลงข้างล่างแล้วกด…" at bounding box center [1274, 322] width 347 height 583
click at [1185, 100] on div "# เคลื่อนที่ไปหา[PERSON_NAME] # อย่าแตะหนามแหลม! # เขียนโค้ดคุณลงข้างล่างแล้วกด…" at bounding box center [1274, 322] width 347 height 583
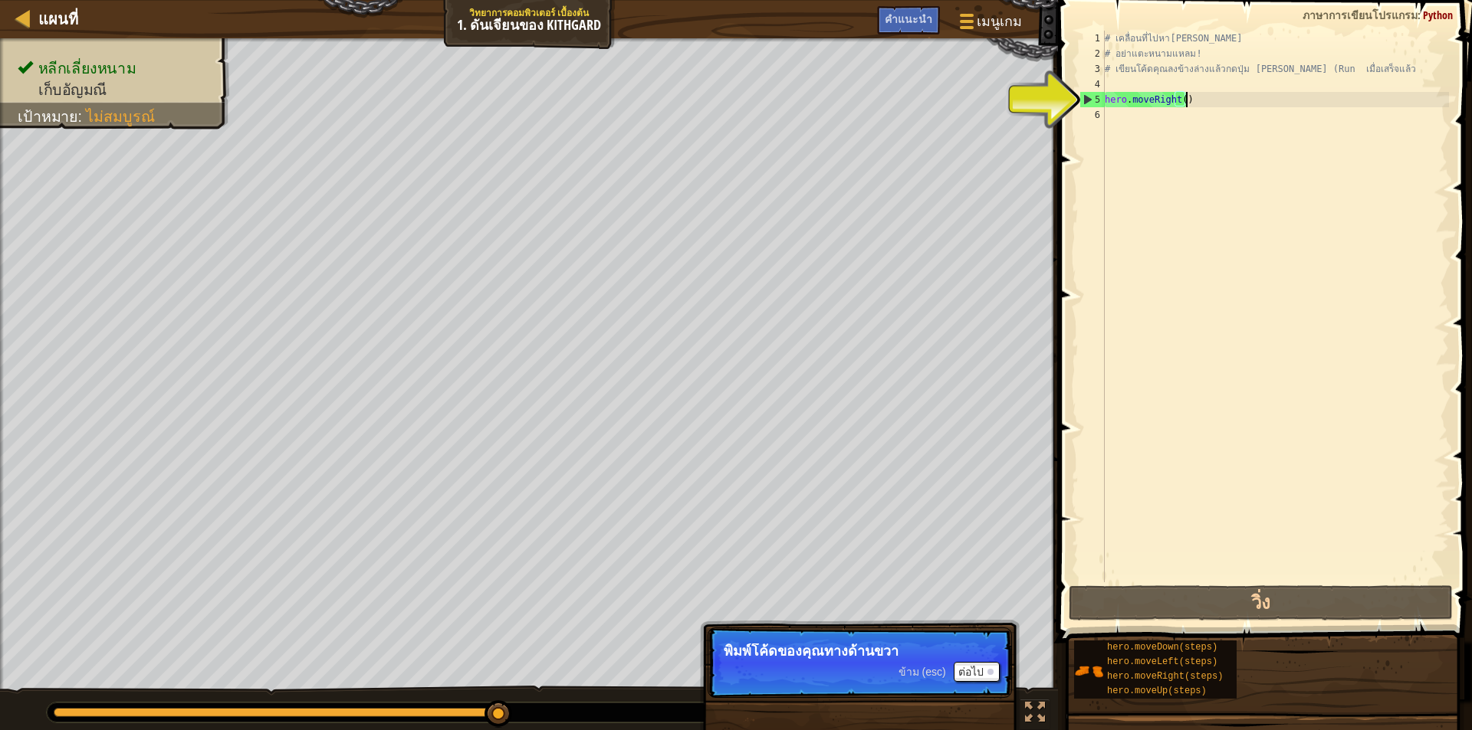
click at [1196, 101] on div "# เคลื่อนที่ไปหา[PERSON_NAME] # อย่าแตะหนามแหลม! # เขียนโค้ดคุณลงข้างล่างแล้วกด…" at bounding box center [1274, 322] width 347 height 583
click at [1177, 102] on div "# เคลื่อนที่ไปหา[PERSON_NAME] # อย่าแตะหนามแหลม! # เขียนโค้ดคุณลงข้างล่างแล้วกด…" at bounding box center [1274, 322] width 347 height 583
click at [1179, 100] on div "# เคลื่อนที่ไปหา[PERSON_NAME] # อย่าแตะหนามแหลม! # เขียนโค้ดคุณลงข้างล่างแล้วกด…" at bounding box center [1274, 322] width 347 height 583
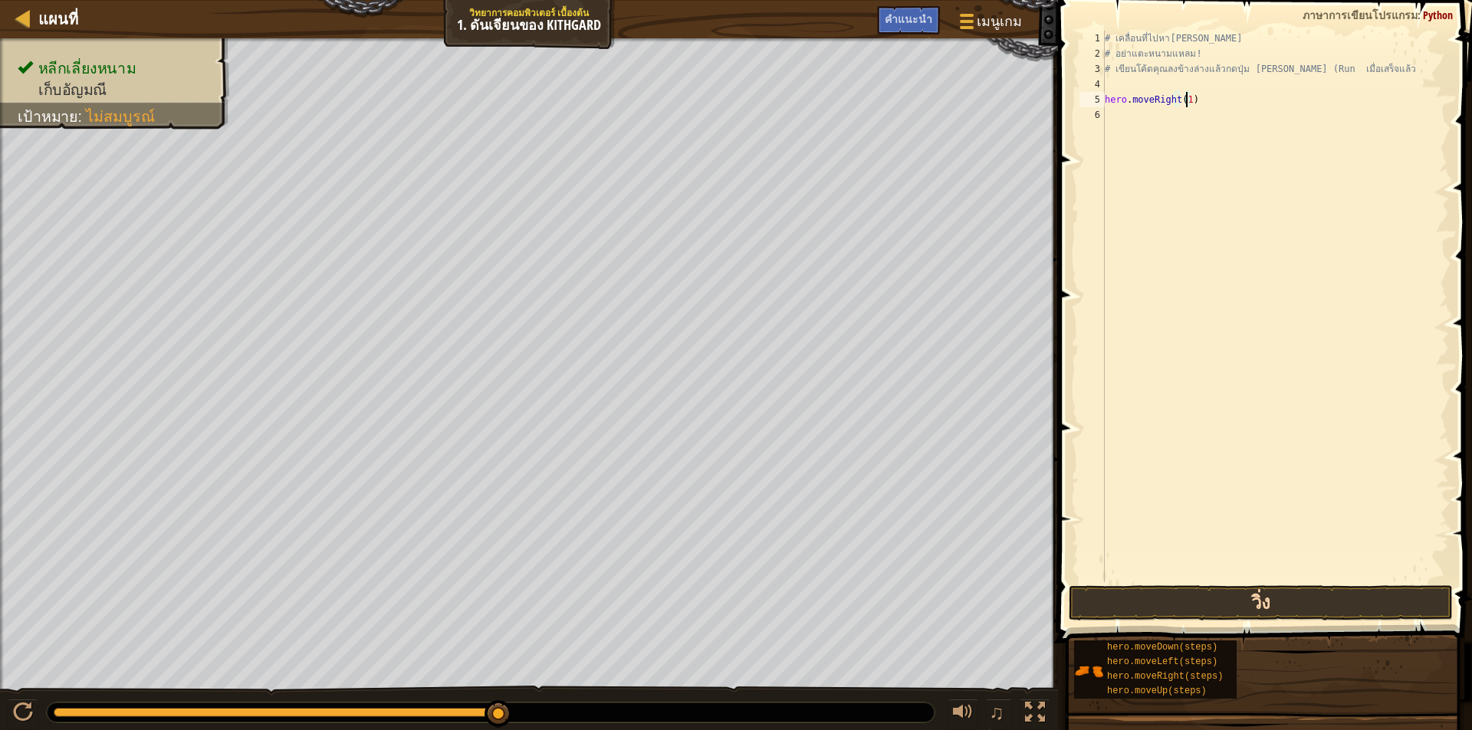
type textarea "hero.moveRight(1)"
click at [1151, 611] on button "วิ่ง" at bounding box center [1260, 603] width 384 height 35
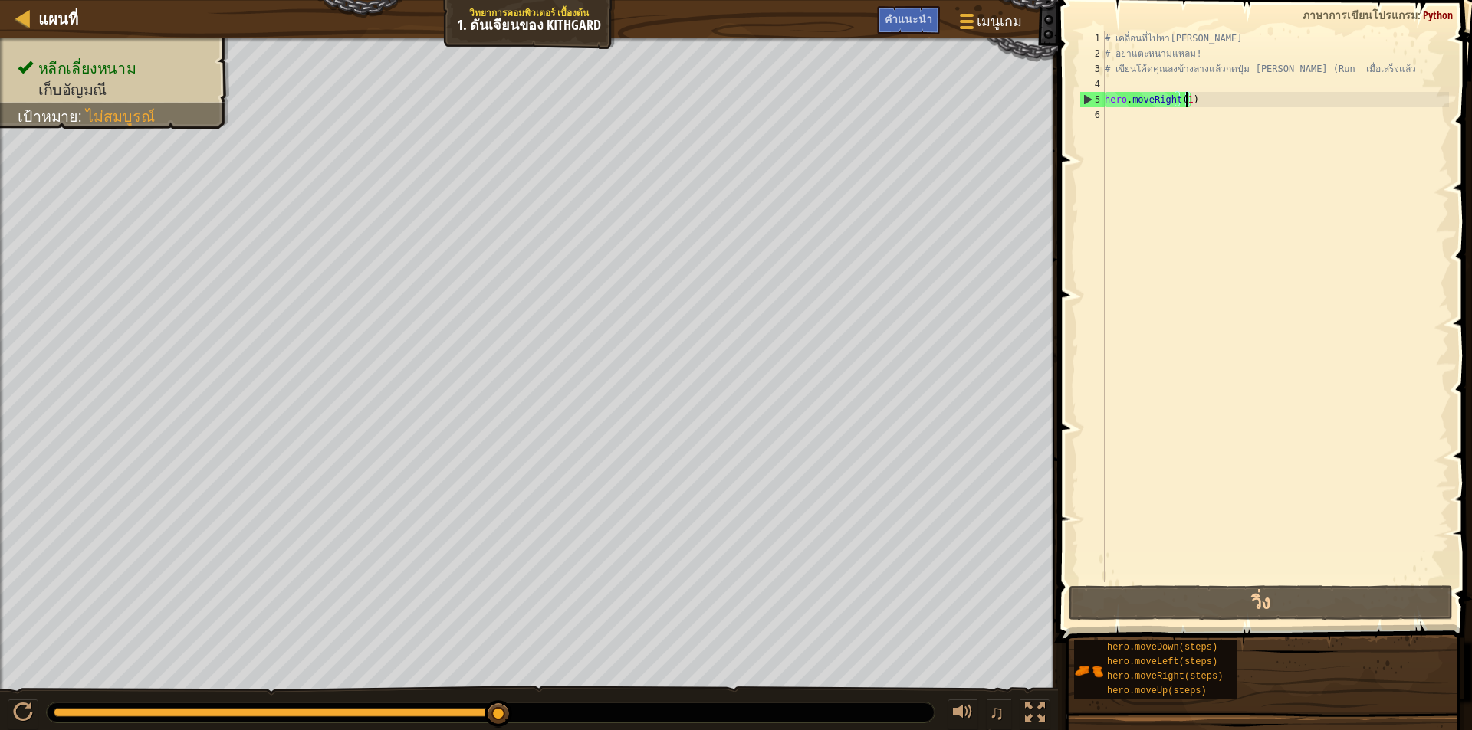
click at [1203, 107] on div "# เคลื่อนที่ไปหา[PERSON_NAME] # อย่าแตะหนามแหลม! # เขียนโค้ดคุณลงข้างล่างแล้วกด…" at bounding box center [1274, 322] width 347 height 583
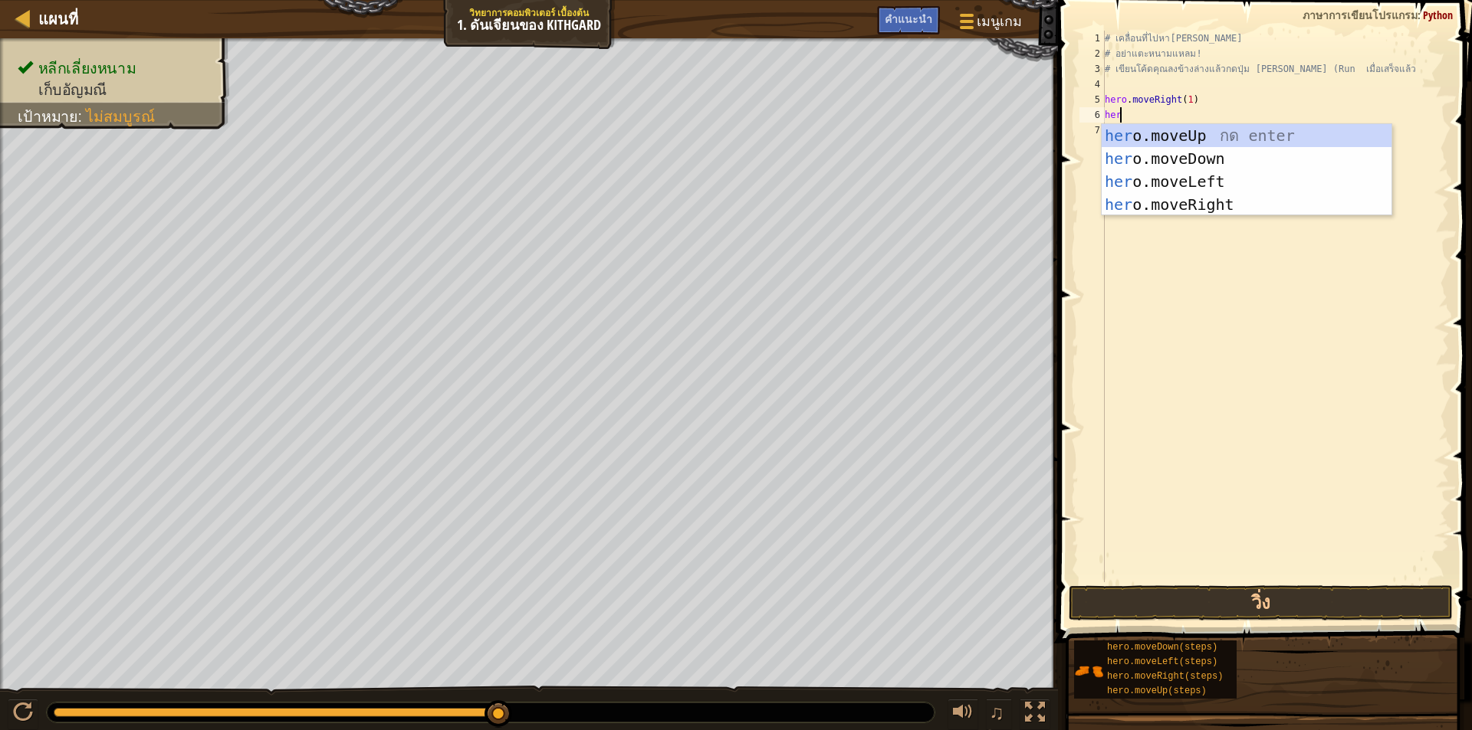
type textarea "here"
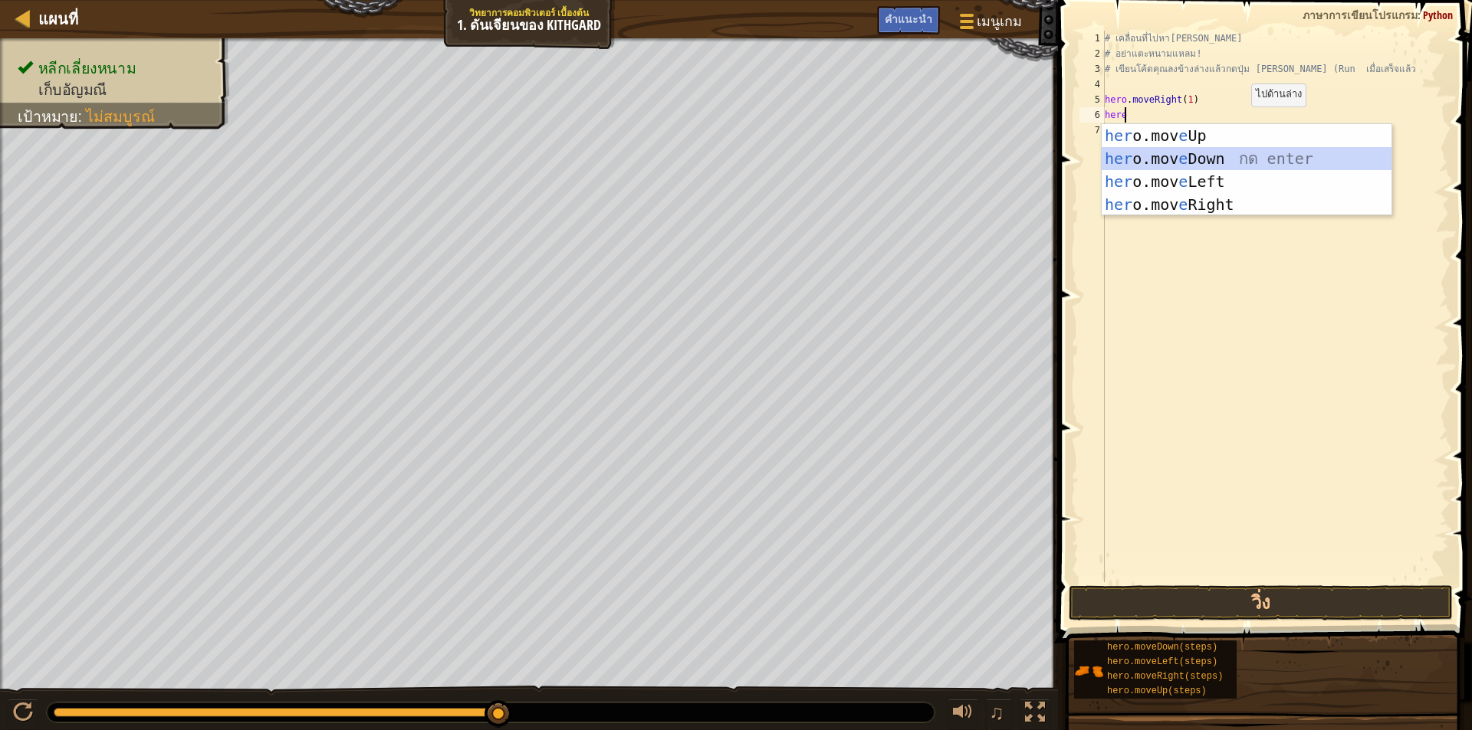
click at [1216, 154] on div "her o.mov e Up กด enter her o.mov e Down กด enter her o.mov e Left กด enter her…" at bounding box center [1246, 193] width 290 height 138
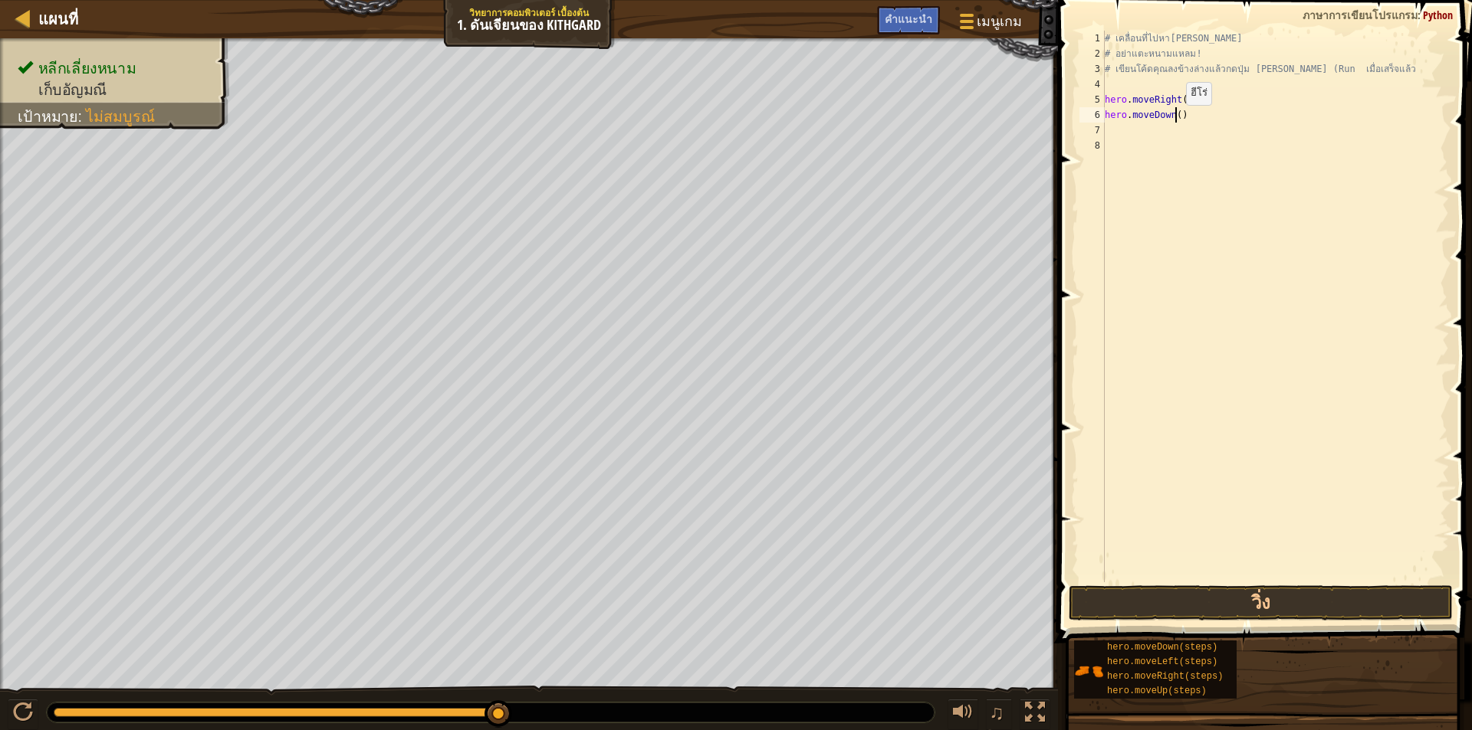
click at [1173, 120] on div "# เคลื่อนที่ไปหา[PERSON_NAME] # อย่าแตะหนามแหลม! # เขียนโค้ดคุณลงข้างล่างแล้วกด…" at bounding box center [1274, 322] width 347 height 583
type textarea "hero.moveDown(1)"
click at [1180, 133] on div "# เคลื่อนที่ไปหา[PERSON_NAME] # อย่าแตะหนามแหลม! # เขียนโค้ดคุณลงข้างล่างแล้วกด…" at bounding box center [1274, 322] width 347 height 583
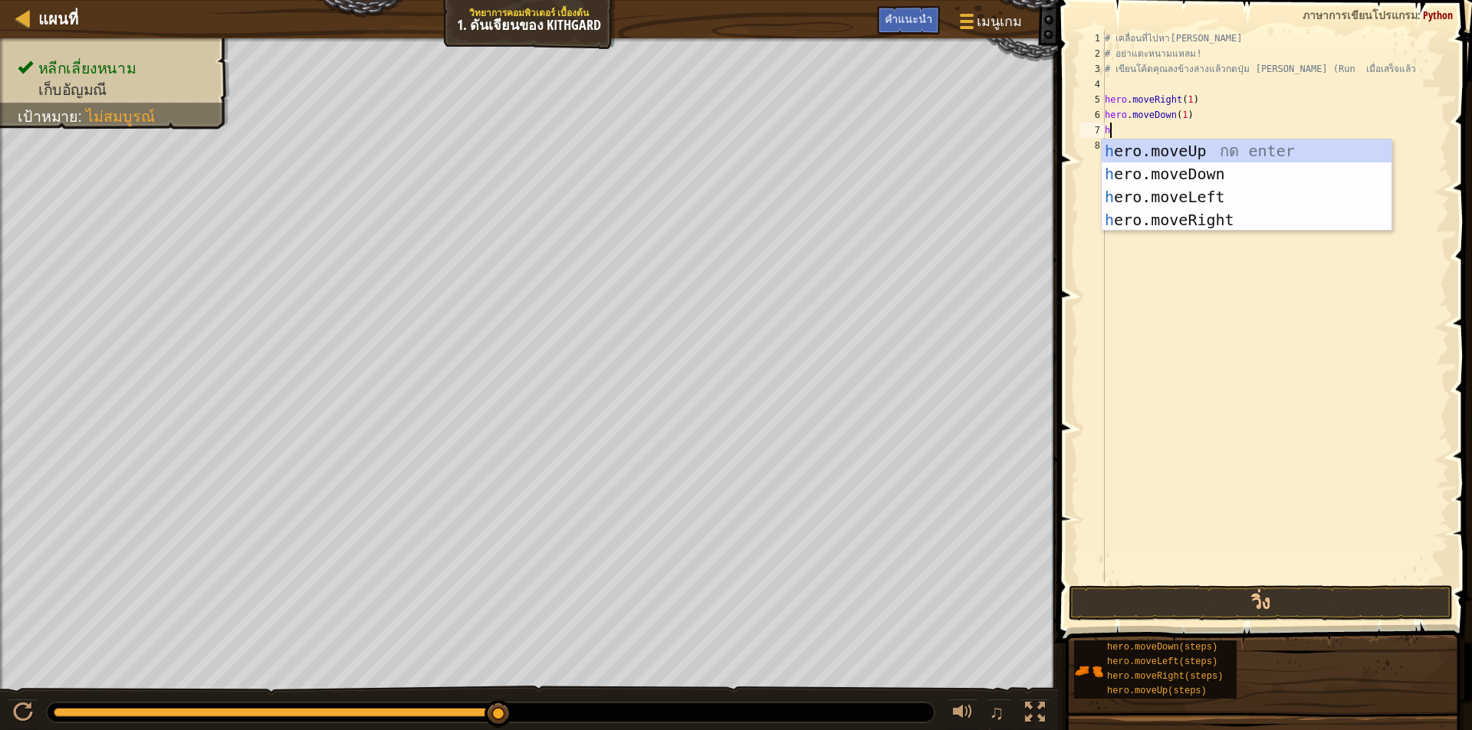
type textarea "he"
click at [1186, 221] on div "he ro.moveUp กด enter he ro.moveDown กด enter he ro.moveLeft กด enter he ro.mov…" at bounding box center [1246, 208] width 290 height 138
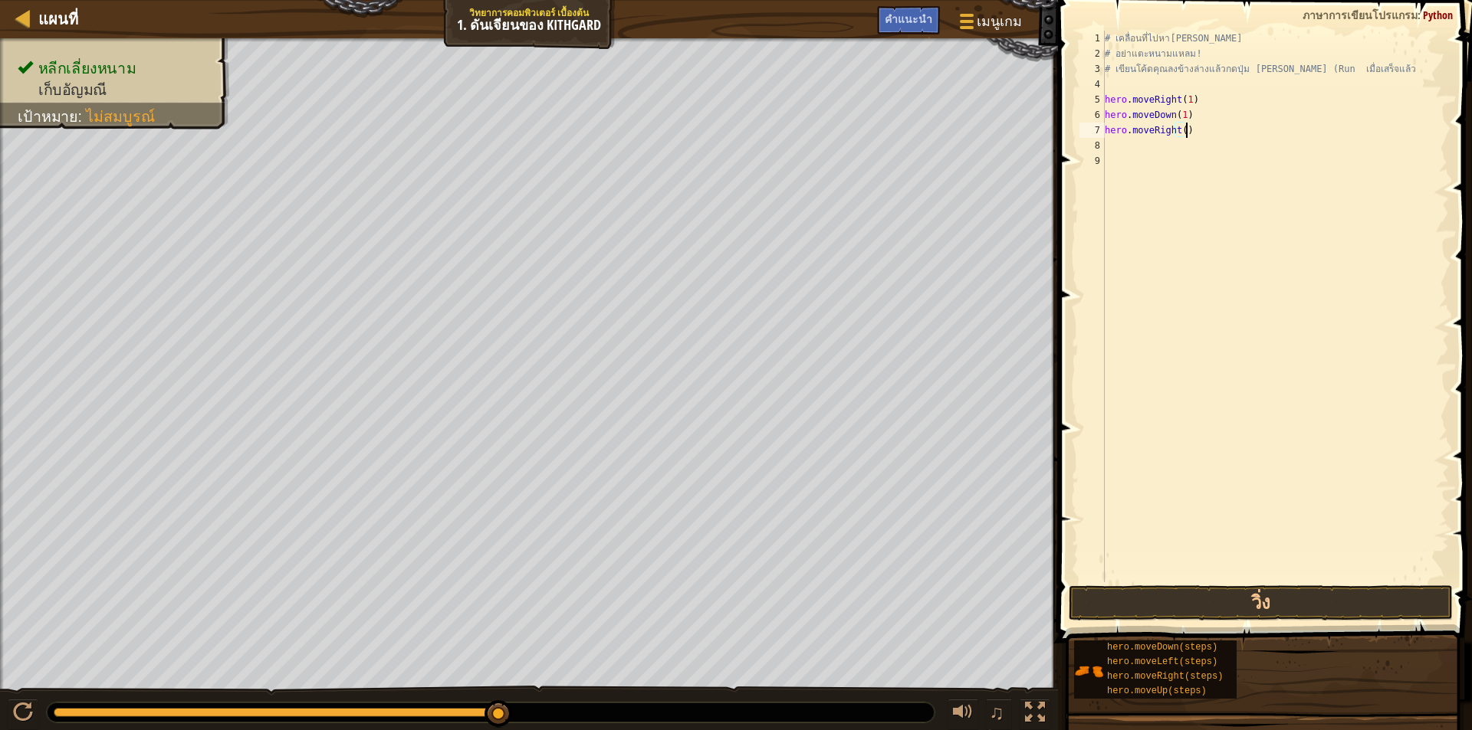
click at [1183, 130] on div "# เคลื่อนที่ไปหา[PERSON_NAME] # อย่าแตะหนามแหลม! # เขียนโค้ดคุณลงข้างล่างแล้วกด…" at bounding box center [1274, 322] width 347 height 583
click at [1180, 127] on div "# เคลื่อนที่ไปหา[PERSON_NAME] # อย่าแตะหนามแหลม! # เขียนโค้ดคุณลงข้างล่างแล้วกด…" at bounding box center [1274, 322] width 347 height 583
type textarea "hero.moveRight(1)"
click at [1177, 613] on button "วิ่ง" at bounding box center [1260, 603] width 384 height 35
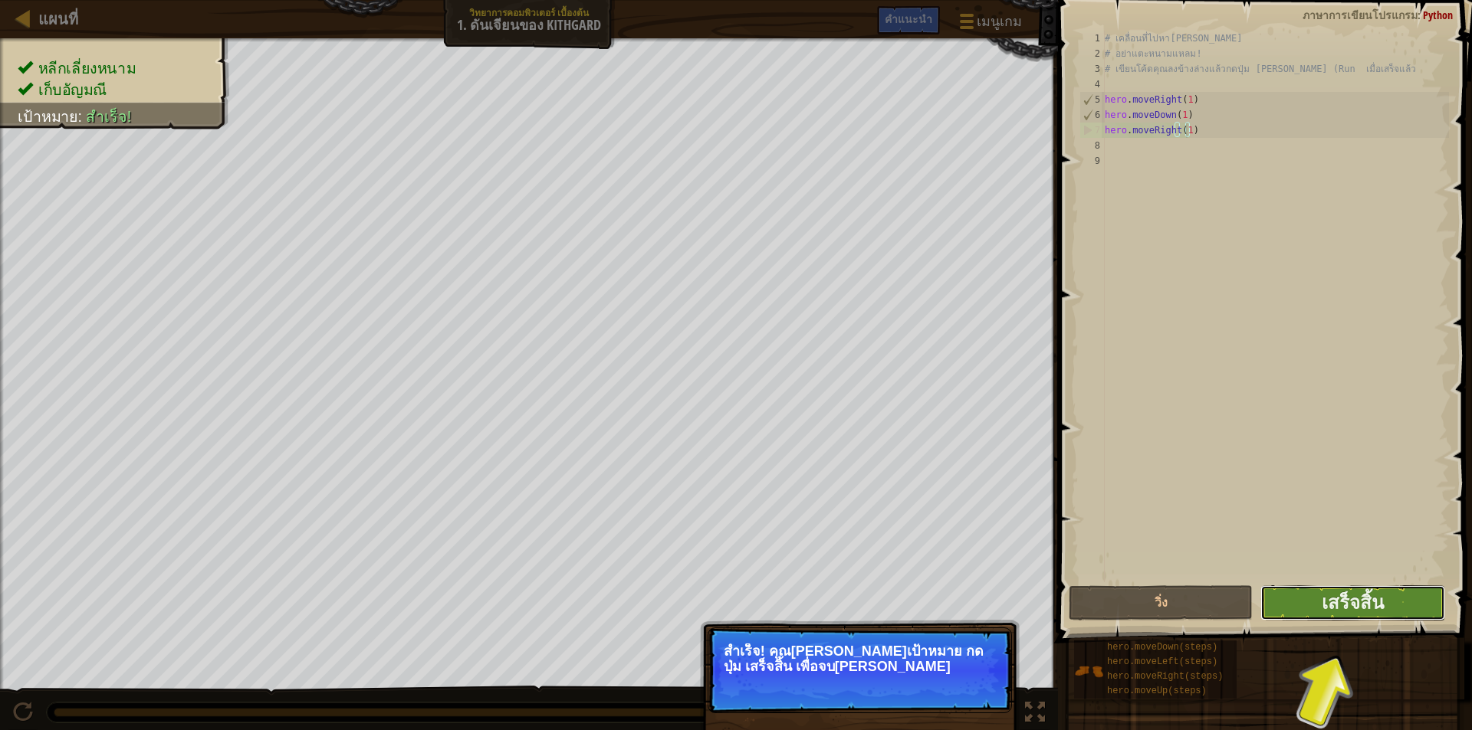
click at [1322, 587] on button "เสร็จสิ้น" at bounding box center [1352, 603] width 184 height 35
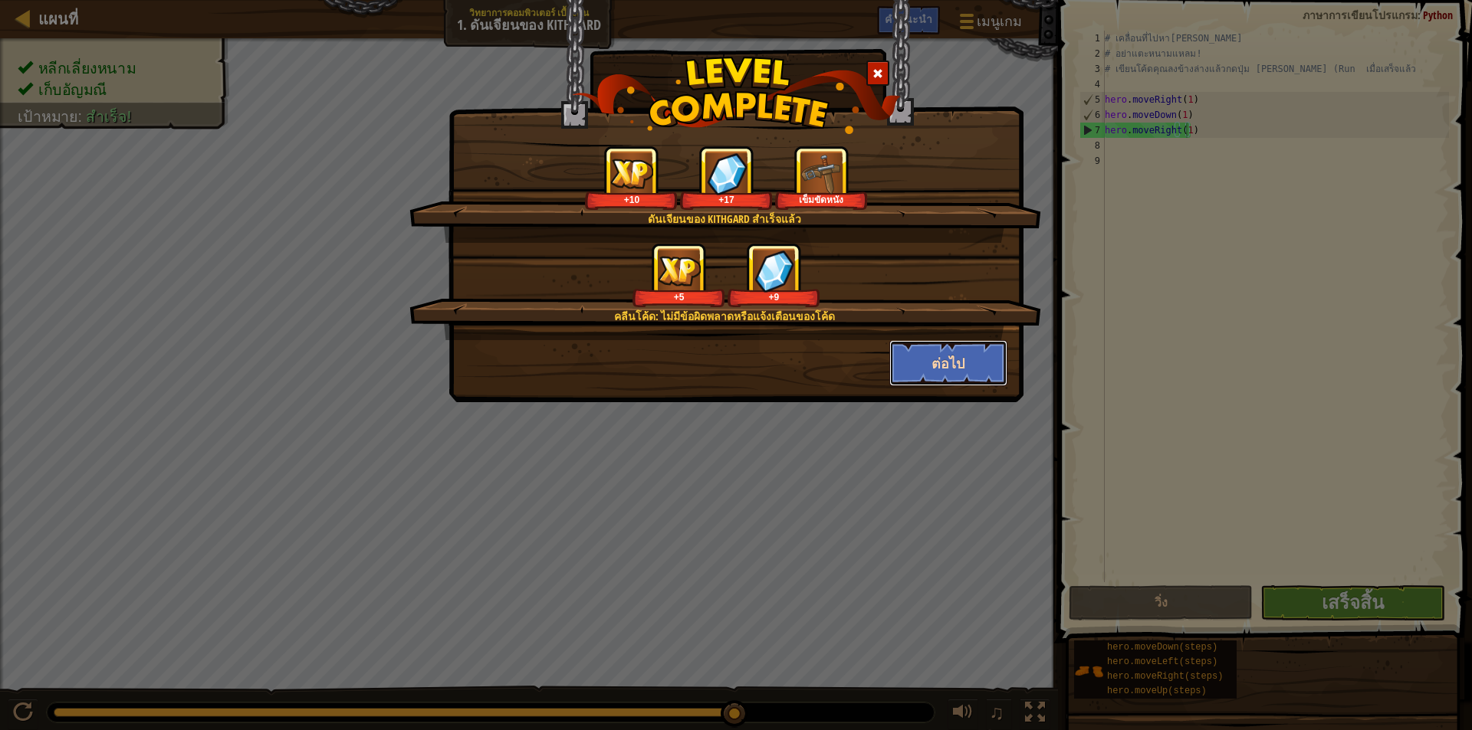
click at [948, 380] on button "ต่อไป" at bounding box center [948, 363] width 119 height 46
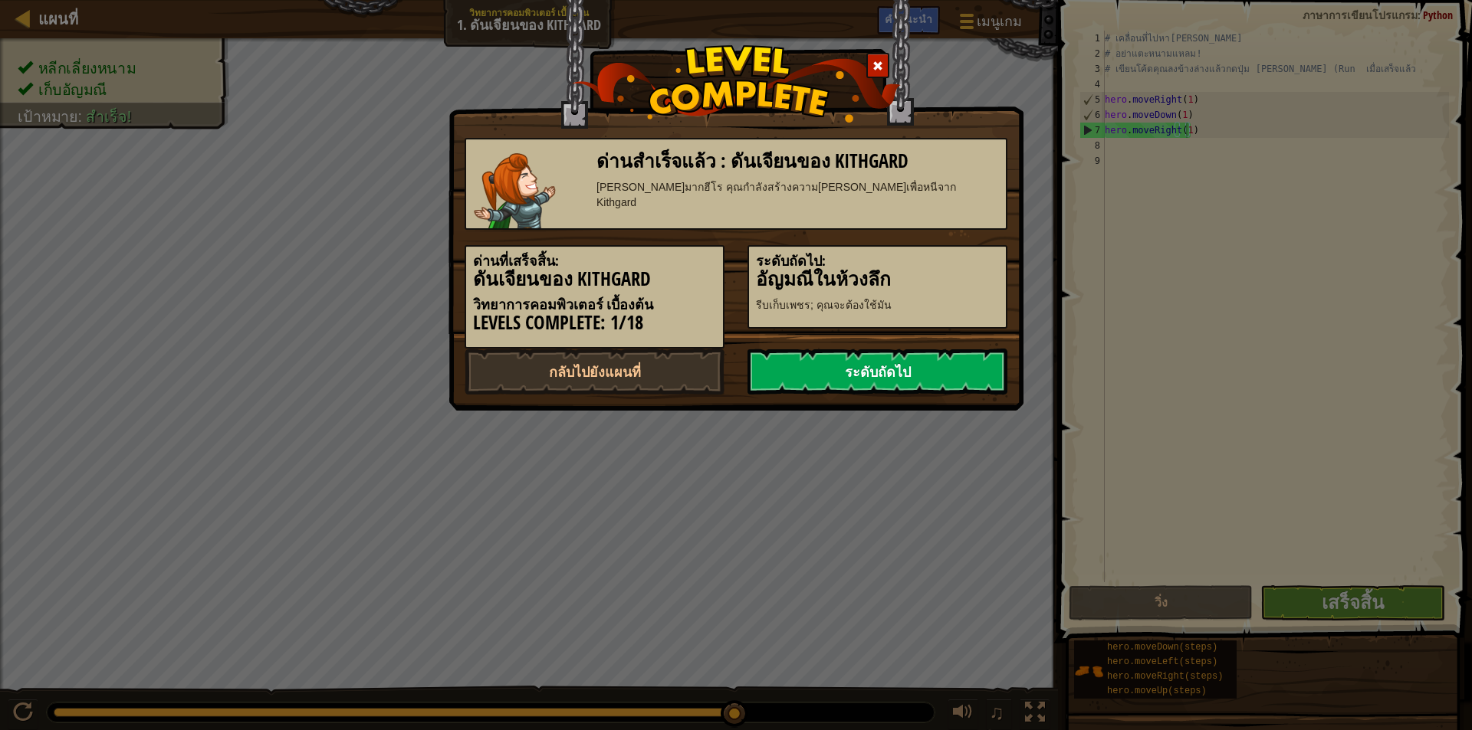
click at [945, 366] on link "ระดับถัดไป" at bounding box center [877, 372] width 260 height 46
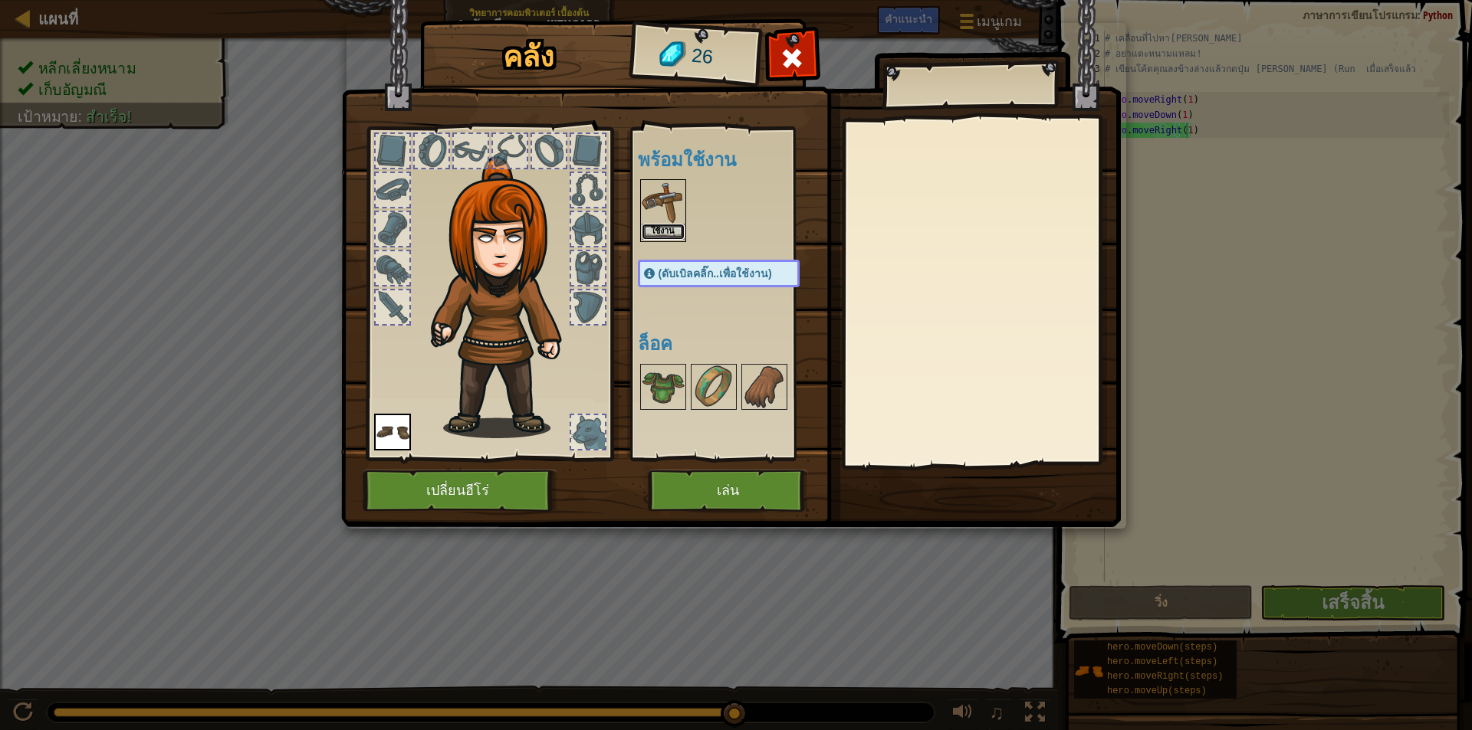
click at [653, 228] on button "ใช้งาน" at bounding box center [663, 232] width 43 height 16
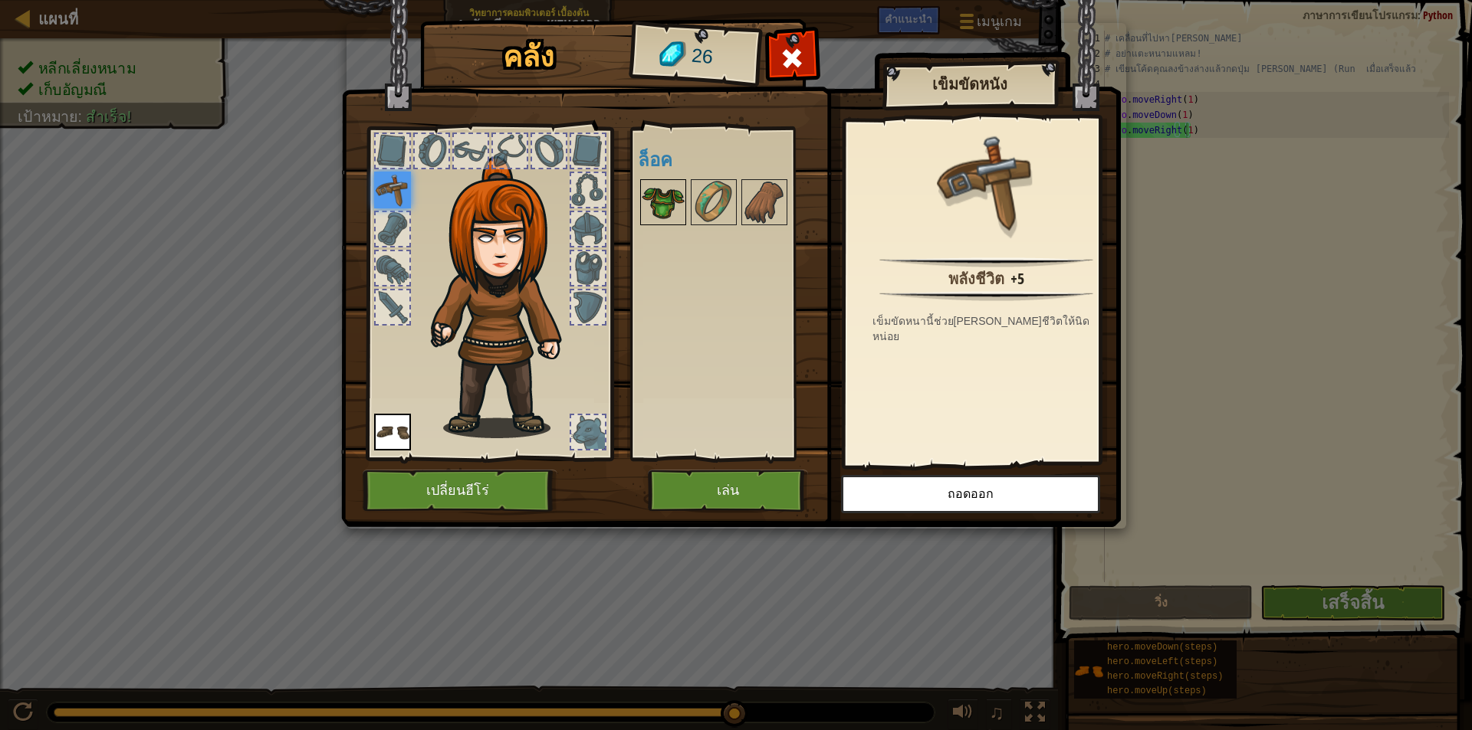
click at [658, 188] on img at bounding box center [663, 202] width 43 height 43
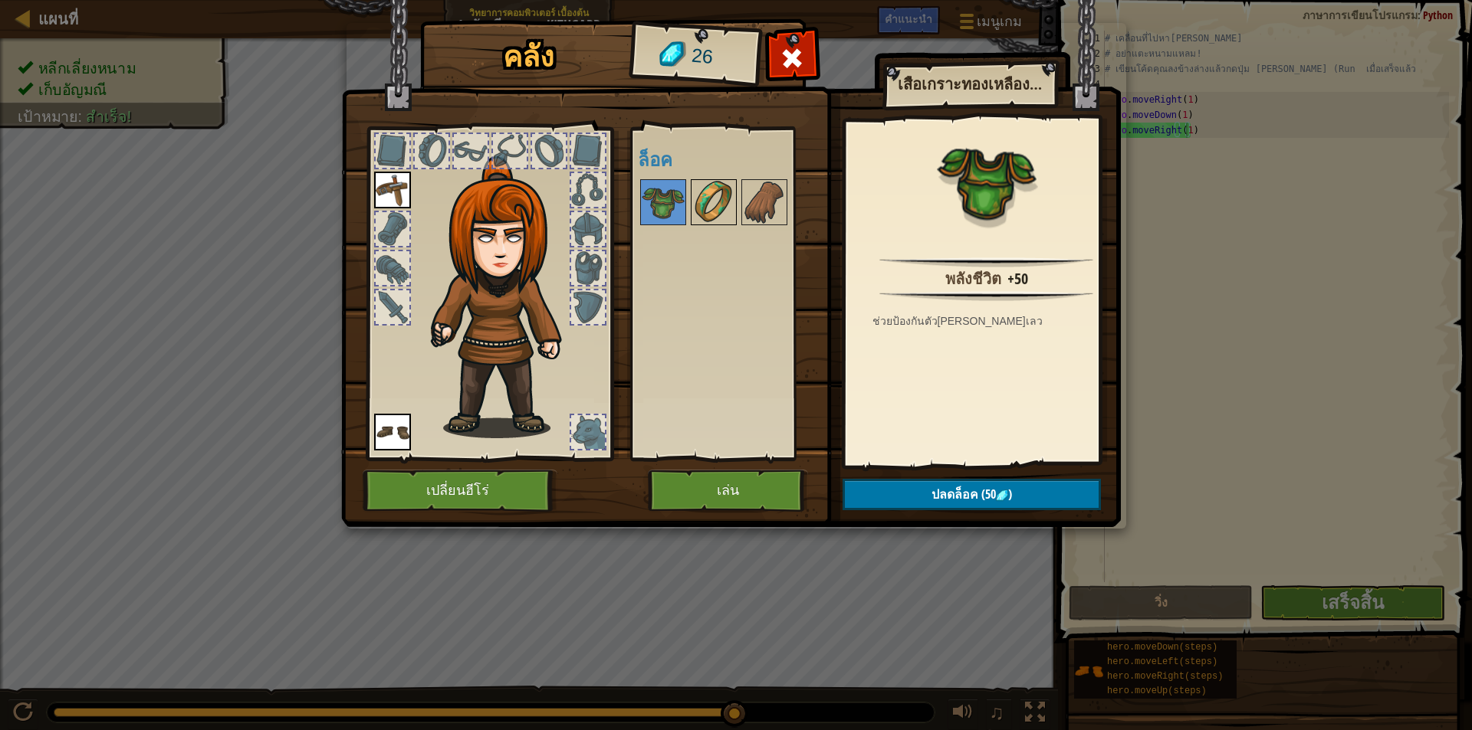
click at [716, 206] on img at bounding box center [713, 202] width 43 height 43
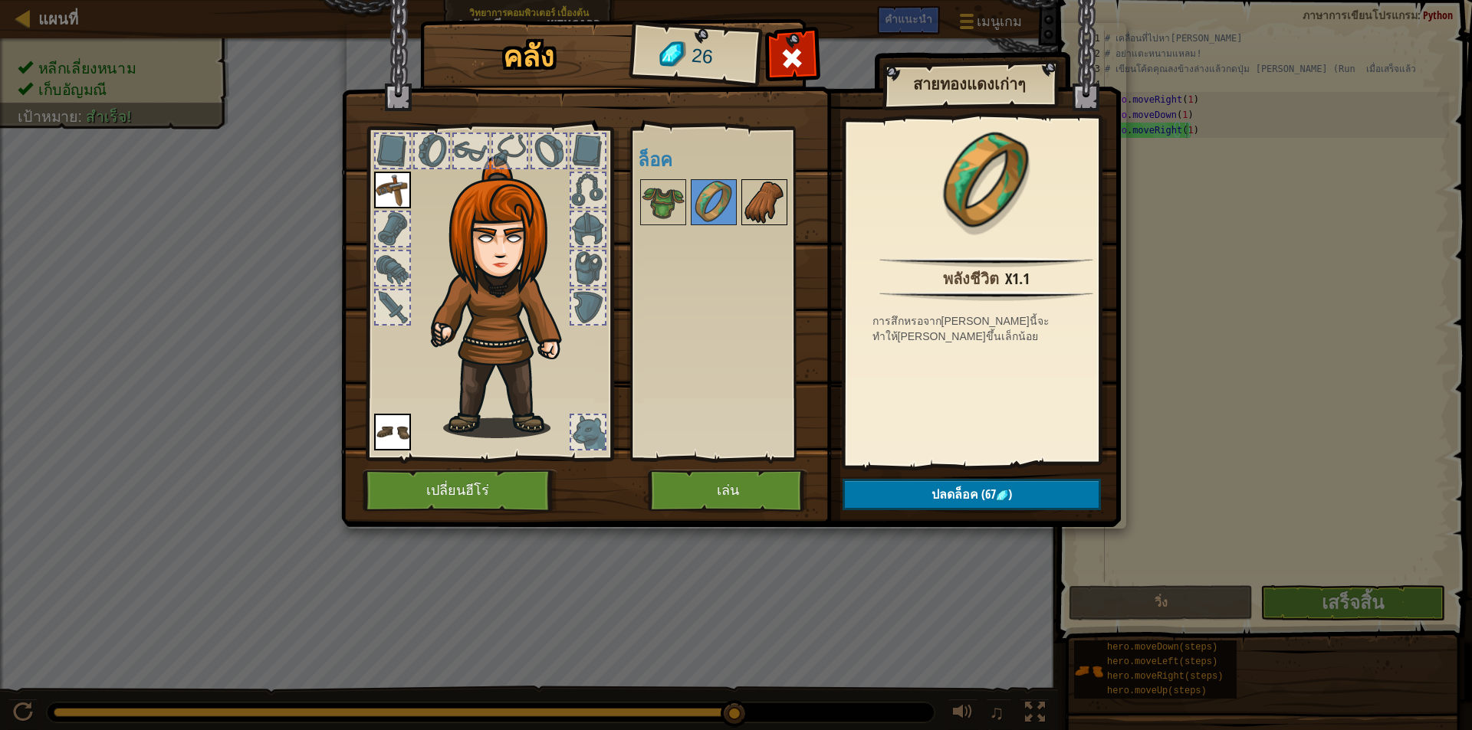
click at [758, 190] on img at bounding box center [764, 202] width 43 height 43
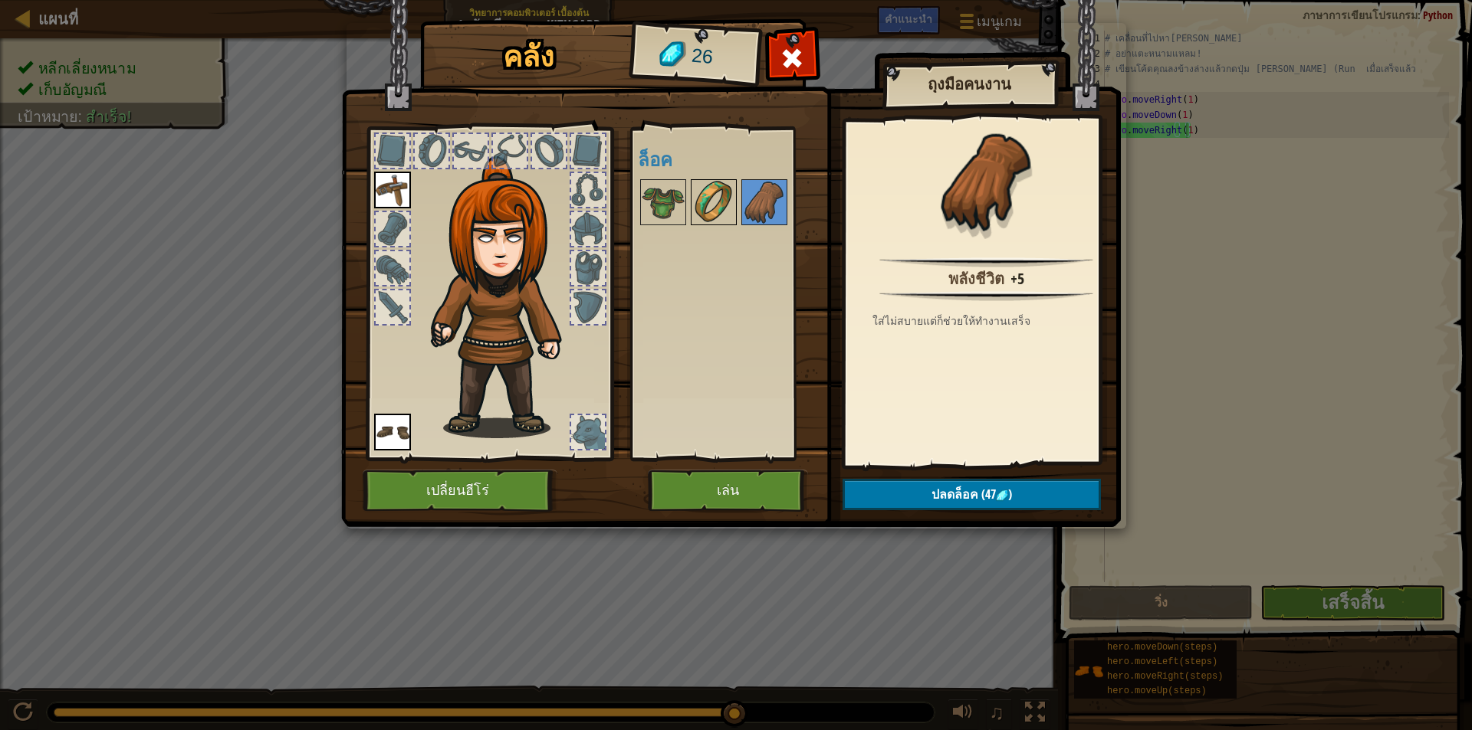
click at [726, 183] on img at bounding box center [713, 202] width 43 height 43
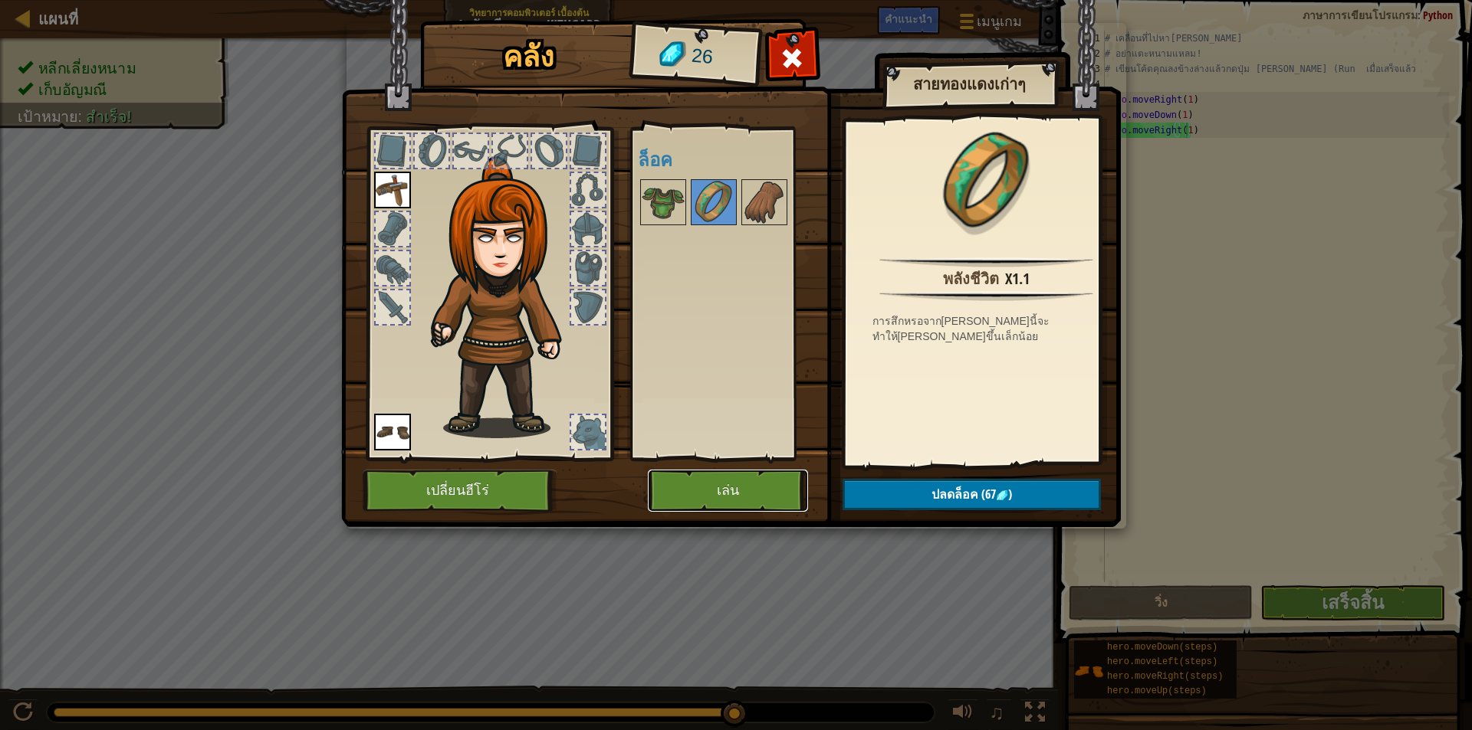
click at [755, 481] on button "เล่น" at bounding box center [728, 491] width 160 height 42
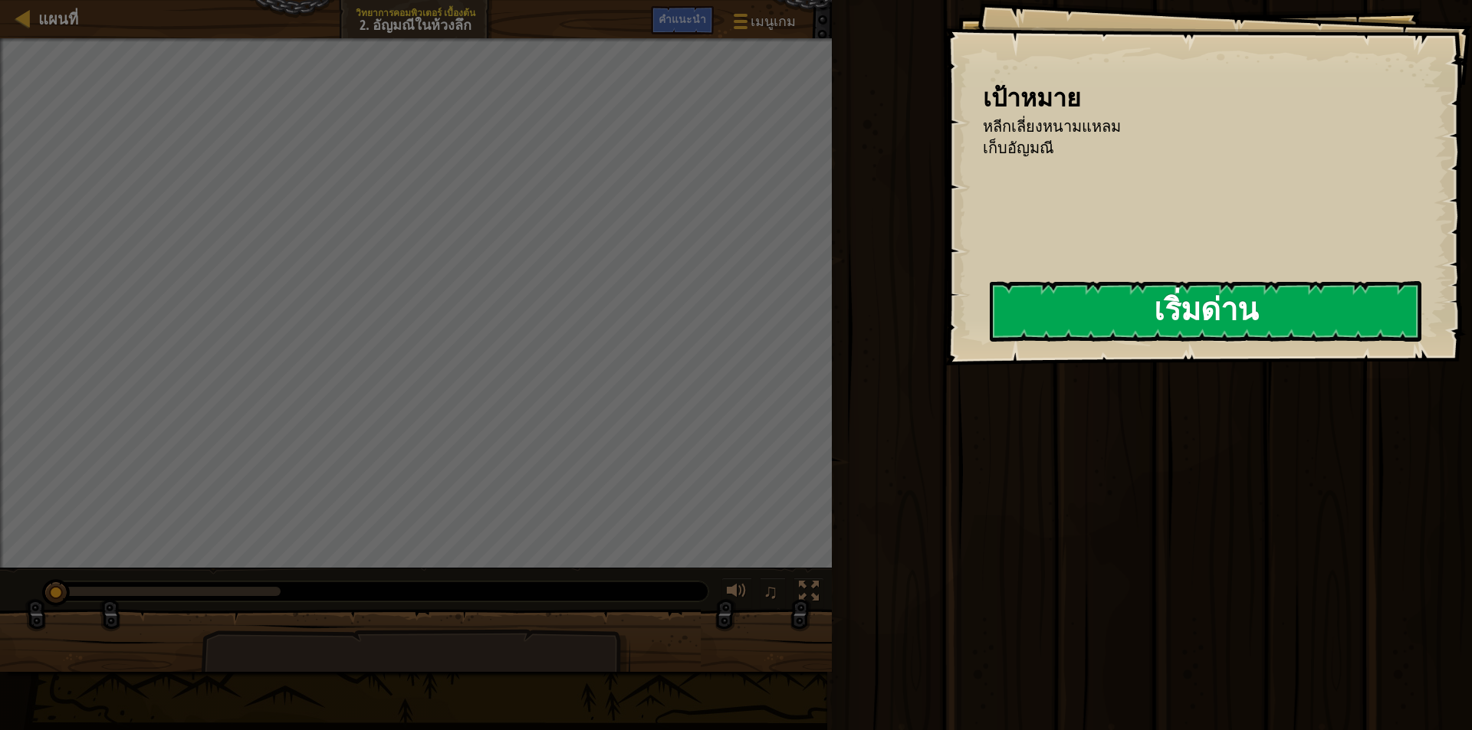
click at [1078, 318] on button "เริ่มด่าน" at bounding box center [1206, 311] width 432 height 61
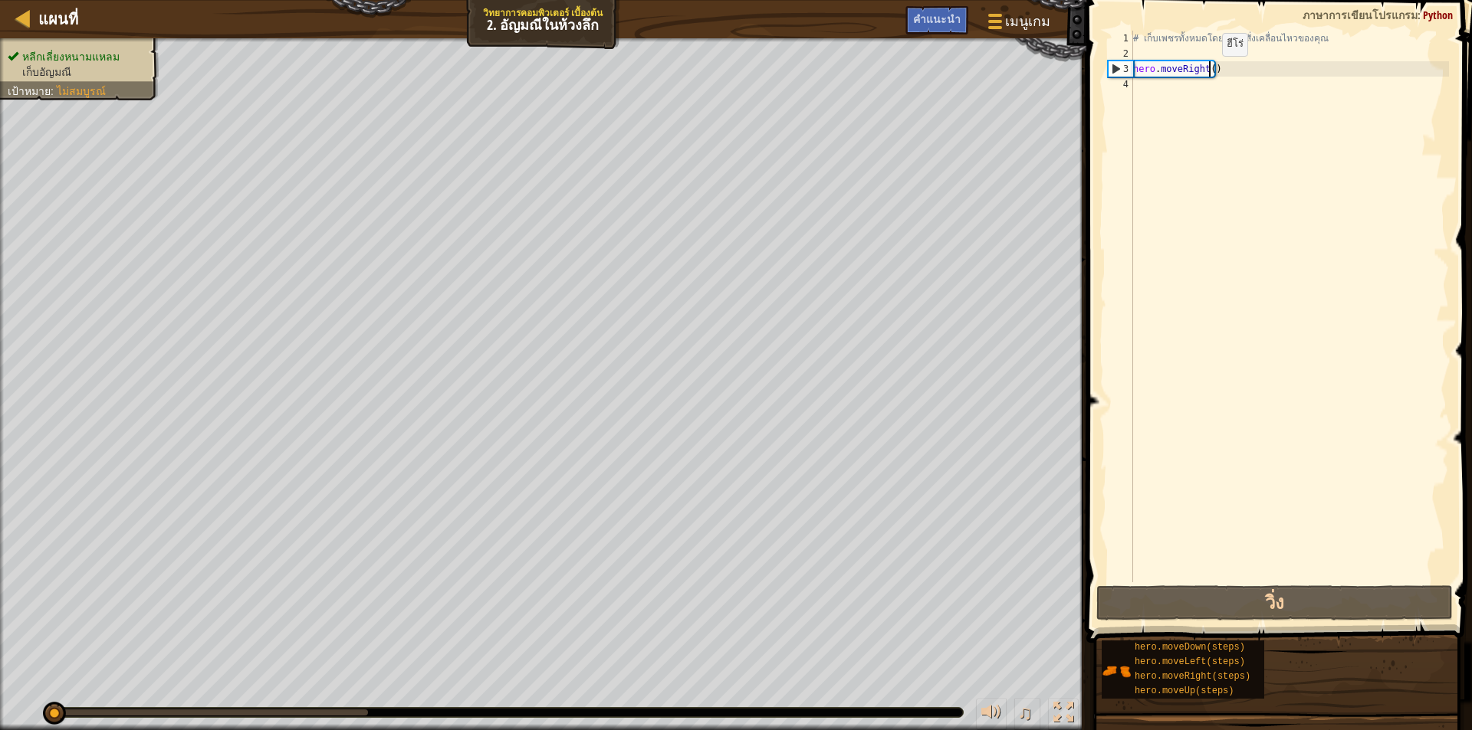
click at [1209, 71] on div "# เก็บเพชรทั้งหมดโดยใช้คำสั่งเคลื่อนไหวของคุณ hero . moveRight ( )" at bounding box center [1289, 322] width 319 height 583
type textarea "hero.moveRight(1)"
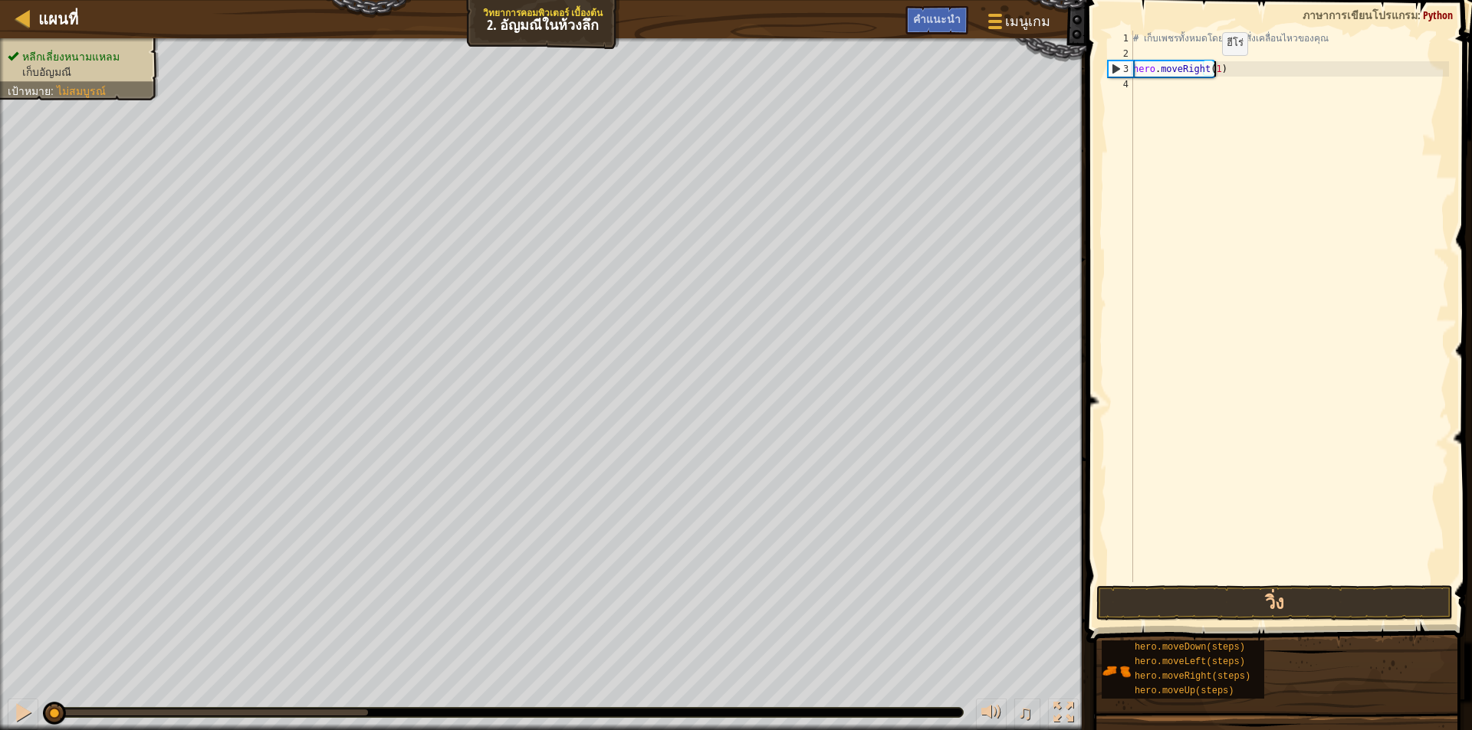
scroll to position [7, 6]
click at [1238, 74] on div "# เก็บเพชรทั้งหมดโดยใช้คำสั่งเคลื่อนไหวของคุณ hero . moveRight ( 1 )" at bounding box center [1289, 322] width 319 height 583
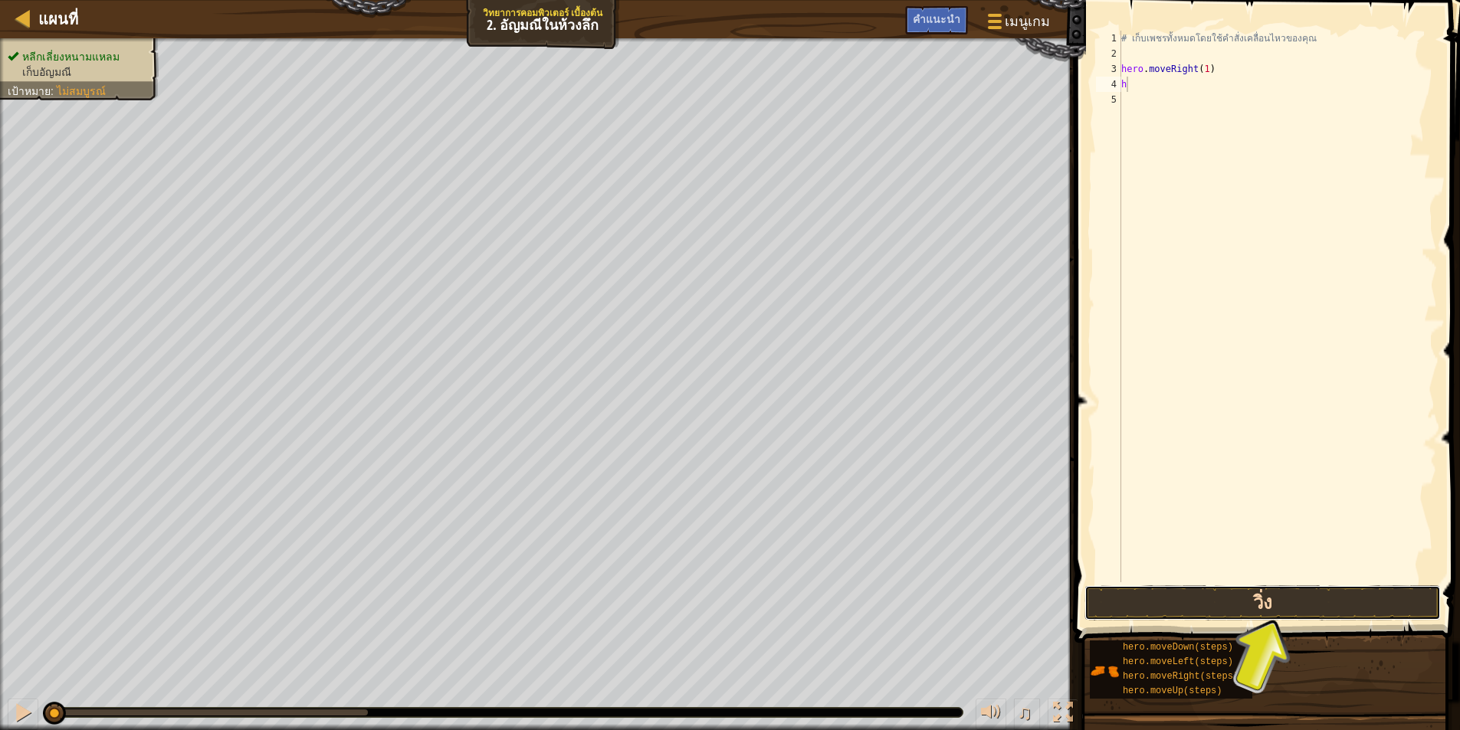
click at [1217, 613] on button "วิ่ง" at bounding box center [1263, 603] width 356 height 35
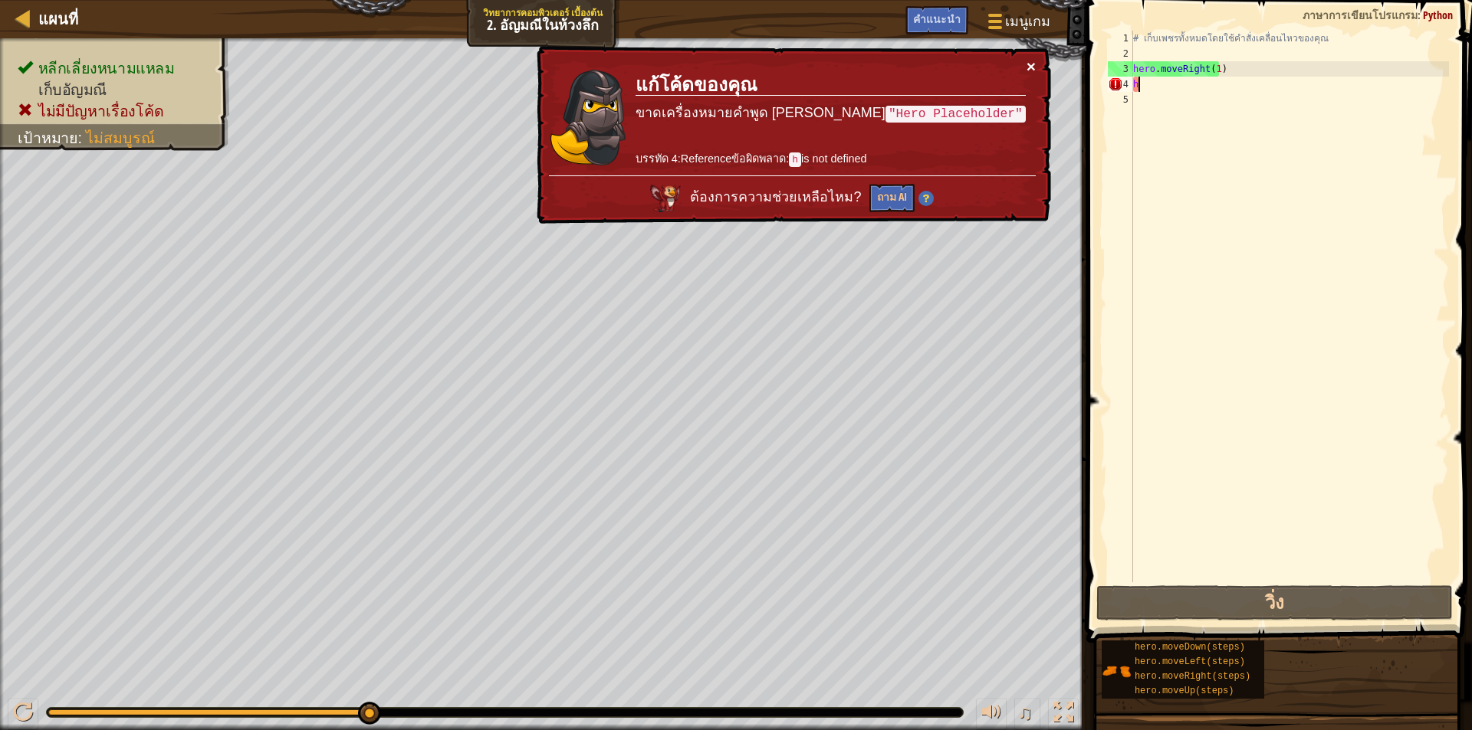
click at [1027, 67] on button "×" at bounding box center [1030, 66] width 9 height 16
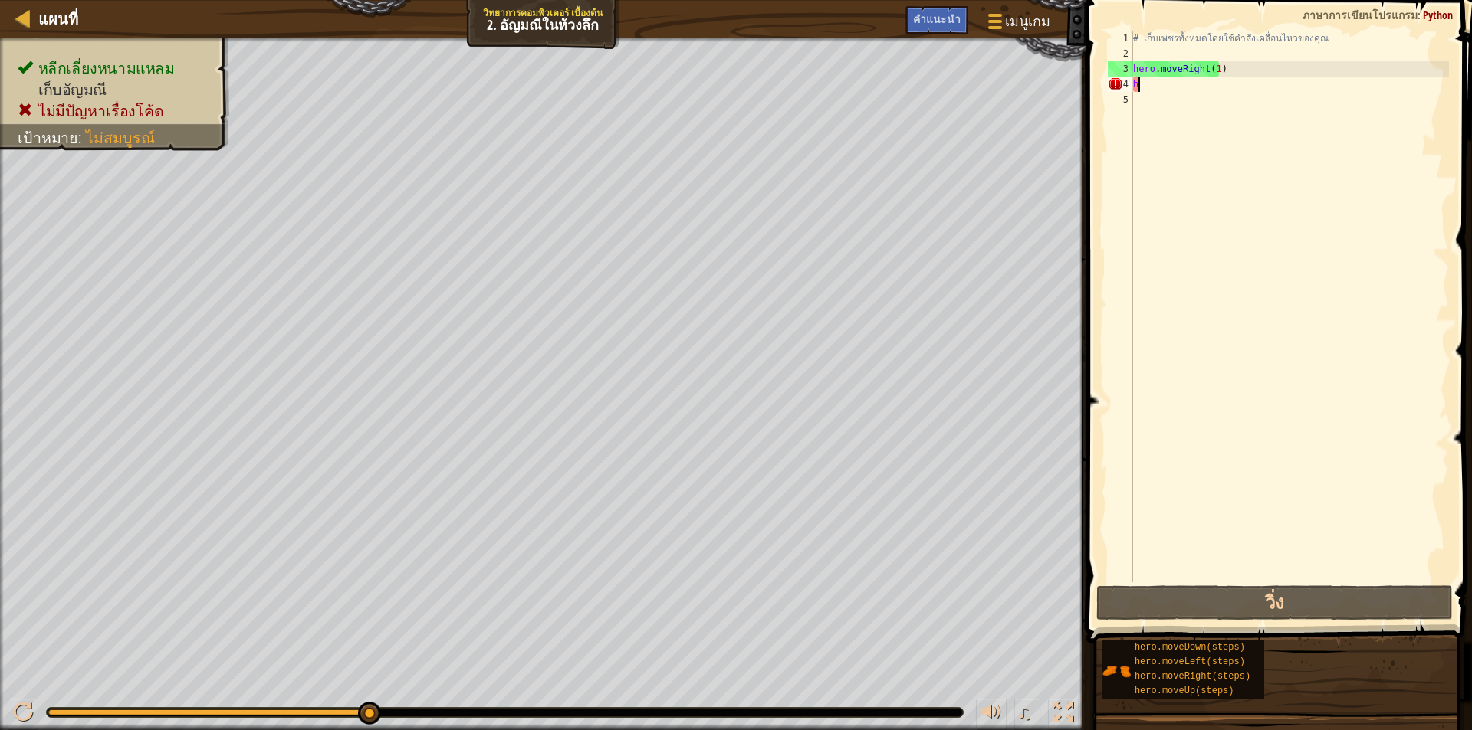
click at [1144, 78] on div "# เก็บเพชรทั้งหมดโดยใช้คำสั่งเคลื่อนไหวของคุณ hero . moveRight ( 1 ) h" at bounding box center [1289, 322] width 319 height 583
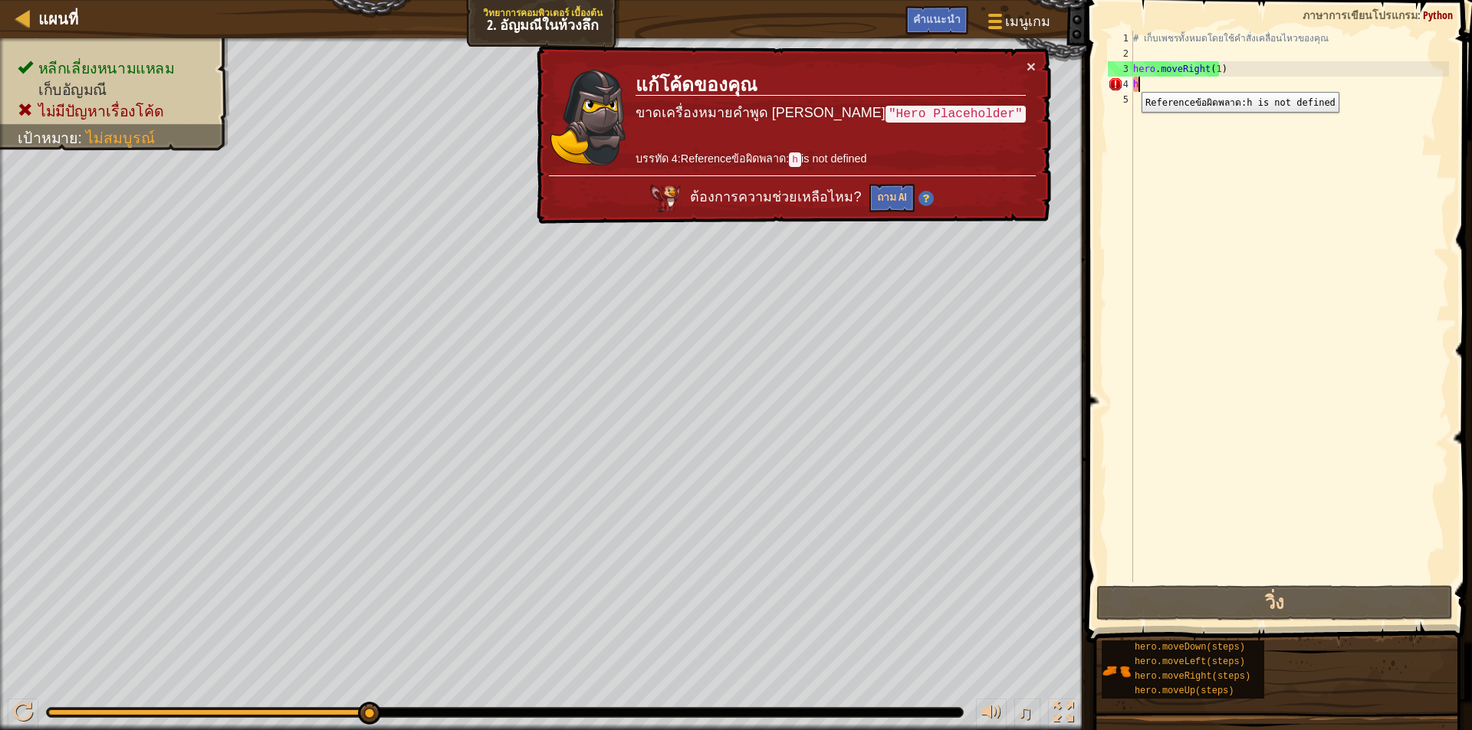
click at [1130, 80] on div "4" at bounding box center [1120, 84] width 25 height 15
click at [1144, 78] on div "# เก็บเพชรทั้งหมดโดยใช้คำสั่งเคลื่อนไหวของคุณ hero . moveRight ( 1 ) h" at bounding box center [1289, 322] width 319 height 583
type textarea "he"
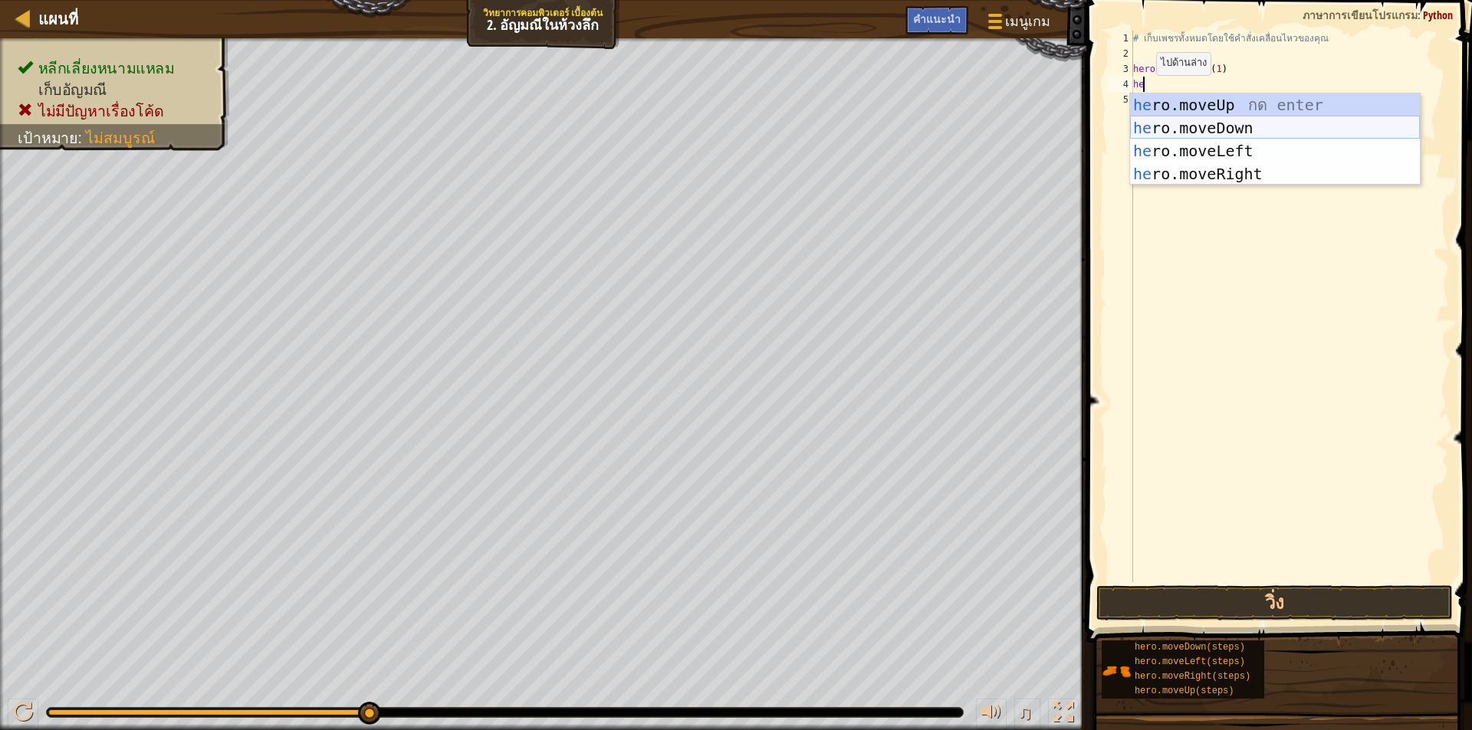
click at [1247, 125] on div "he ro.moveUp กด enter he ro.moveDown กด enter he ro.moveLeft กด enter he ro.mov…" at bounding box center [1275, 163] width 290 height 138
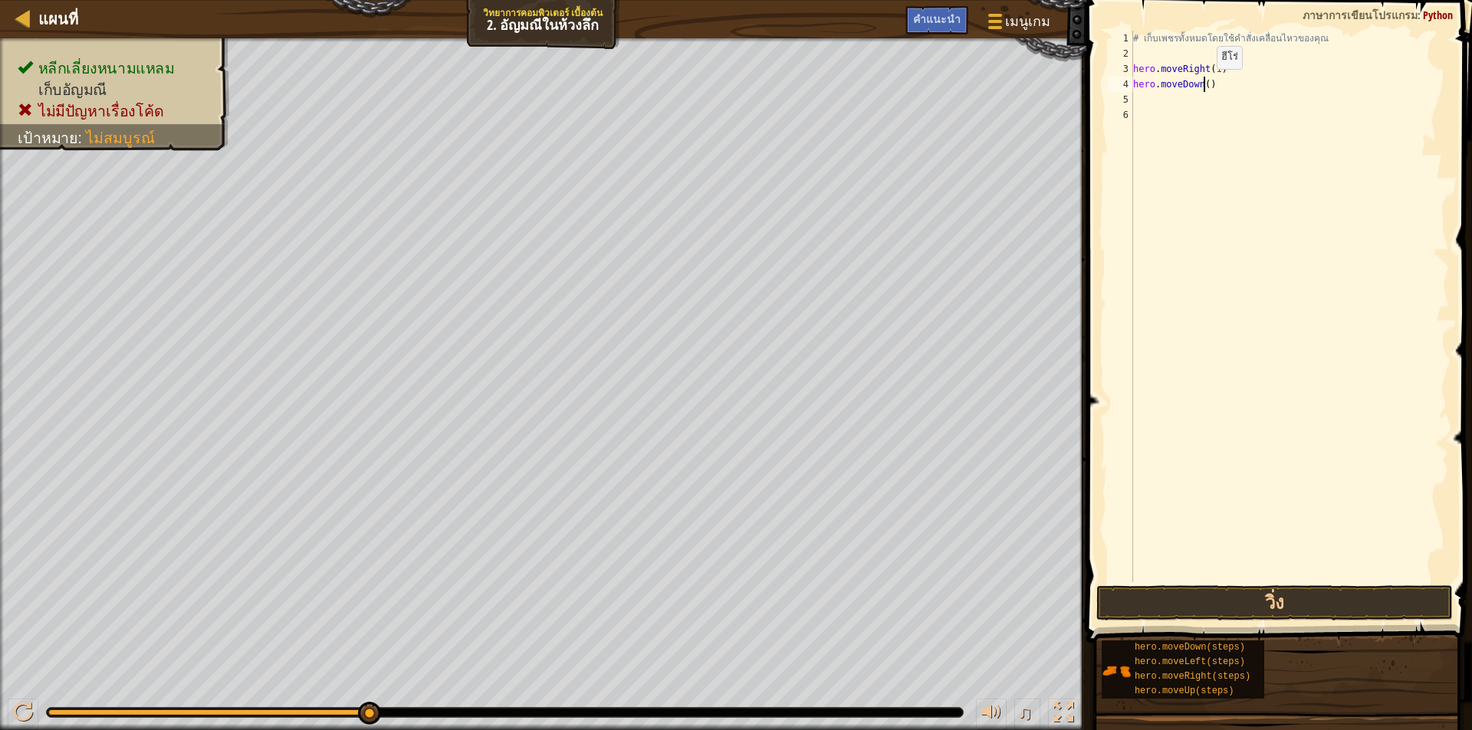
click at [1203, 84] on div "# เก็บเพชรทั้งหมดโดยใช้คำสั่งเคลื่อนไหวของคุณ hero . moveRight ( 1 ) hero . mov…" at bounding box center [1289, 322] width 319 height 583
type textarea "hero.moveDown(1)"
click at [1261, 88] on div "# เก็บเพชรทั้งหมดโดยใช้คำสั่งเคลื่อนไหวของคุณ hero . moveRight ( 1 ) hero . mov…" at bounding box center [1289, 322] width 319 height 583
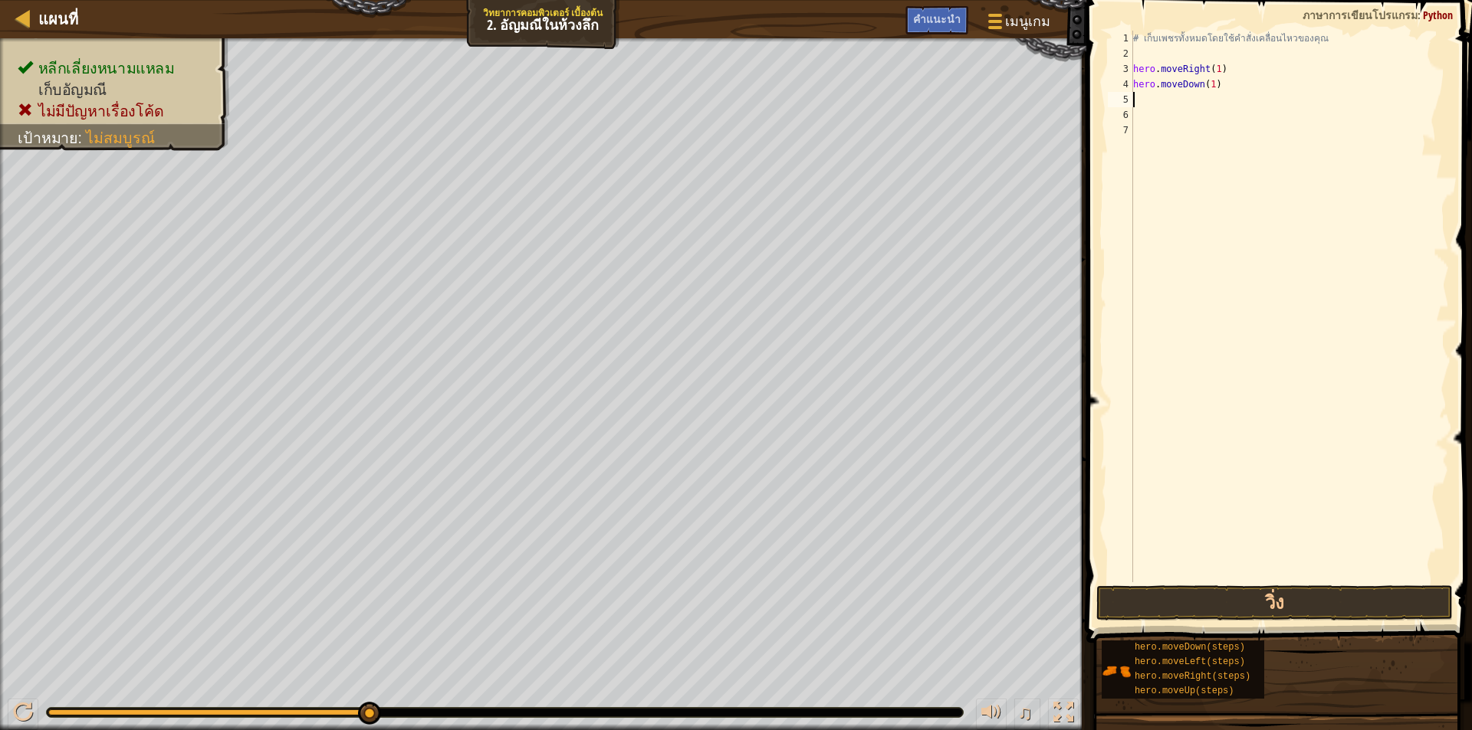
type textarea "h"
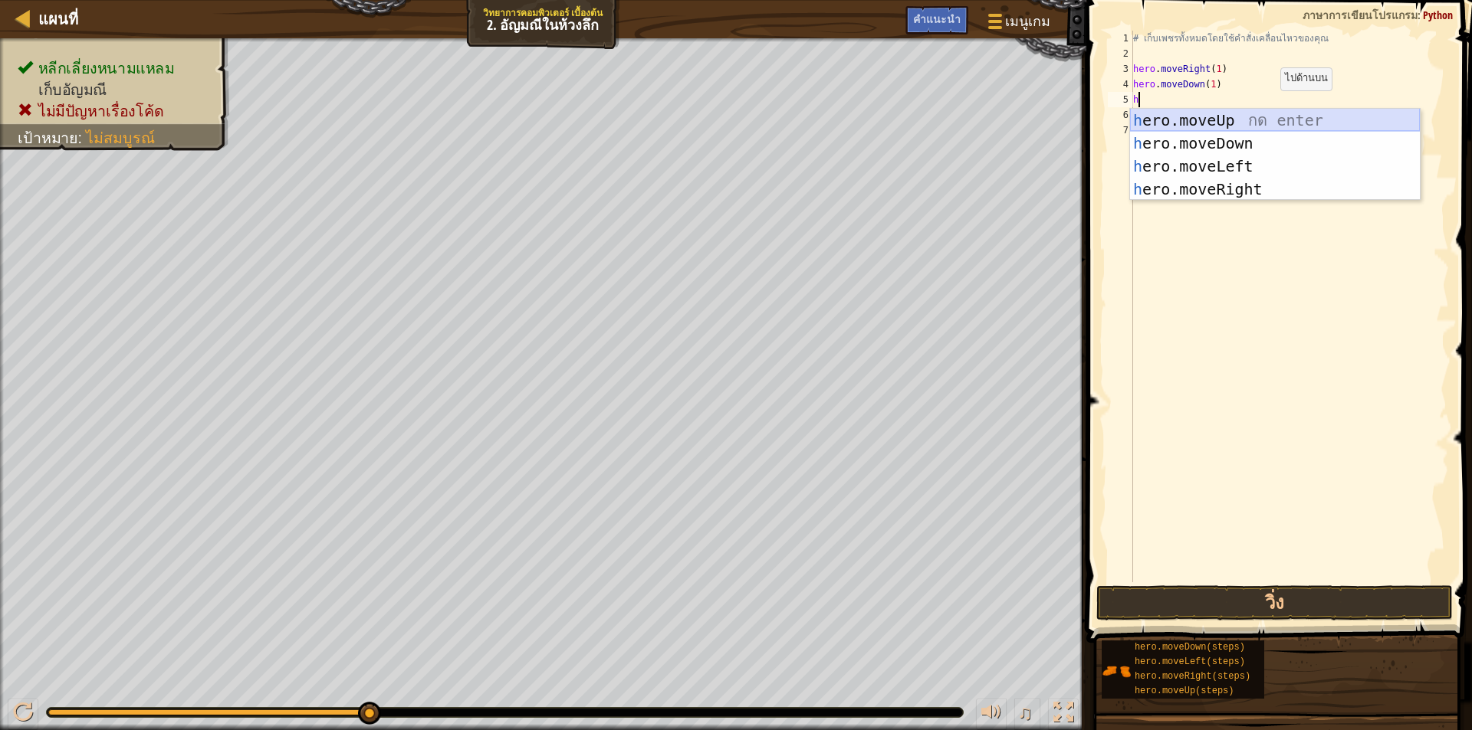
click at [1246, 111] on div "h ero.moveUp กด enter h ero.moveDown กด enter h ero.moveLeft กด enter h ero.mov…" at bounding box center [1275, 178] width 290 height 138
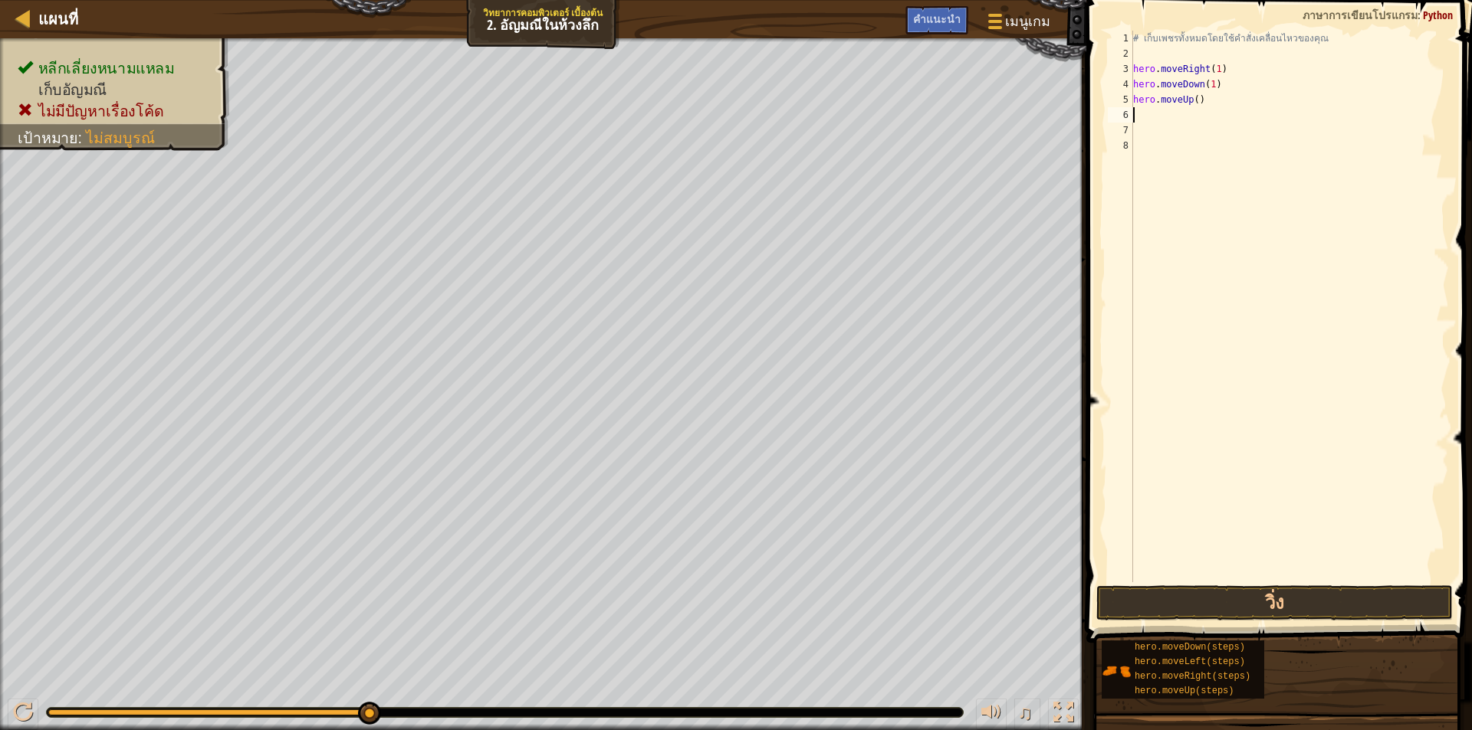
click at [1248, 115] on div "# เก็บเพชรทั้งหมดโดยใช้คำสั่งเคลื่อนไหวของคุณ hero . moveRight ( 1 ) hero . mov…" at bounding box center [1289, 322] width 319 height 583
click at [1194, 101] on div "# เก็บเพชรทั้งหมดโดยใช้คำสั่งเคลื่อนไหวของคุณ hero . moveRight ( 1 ) hero . mov…" at bounding box center [1289, 322] width 319 height 583
type textarea "hero.moveUp(2)"
click at [1253, 605] on button "วิ่ง" at bounding box center [1274, 603] width 356 height 35
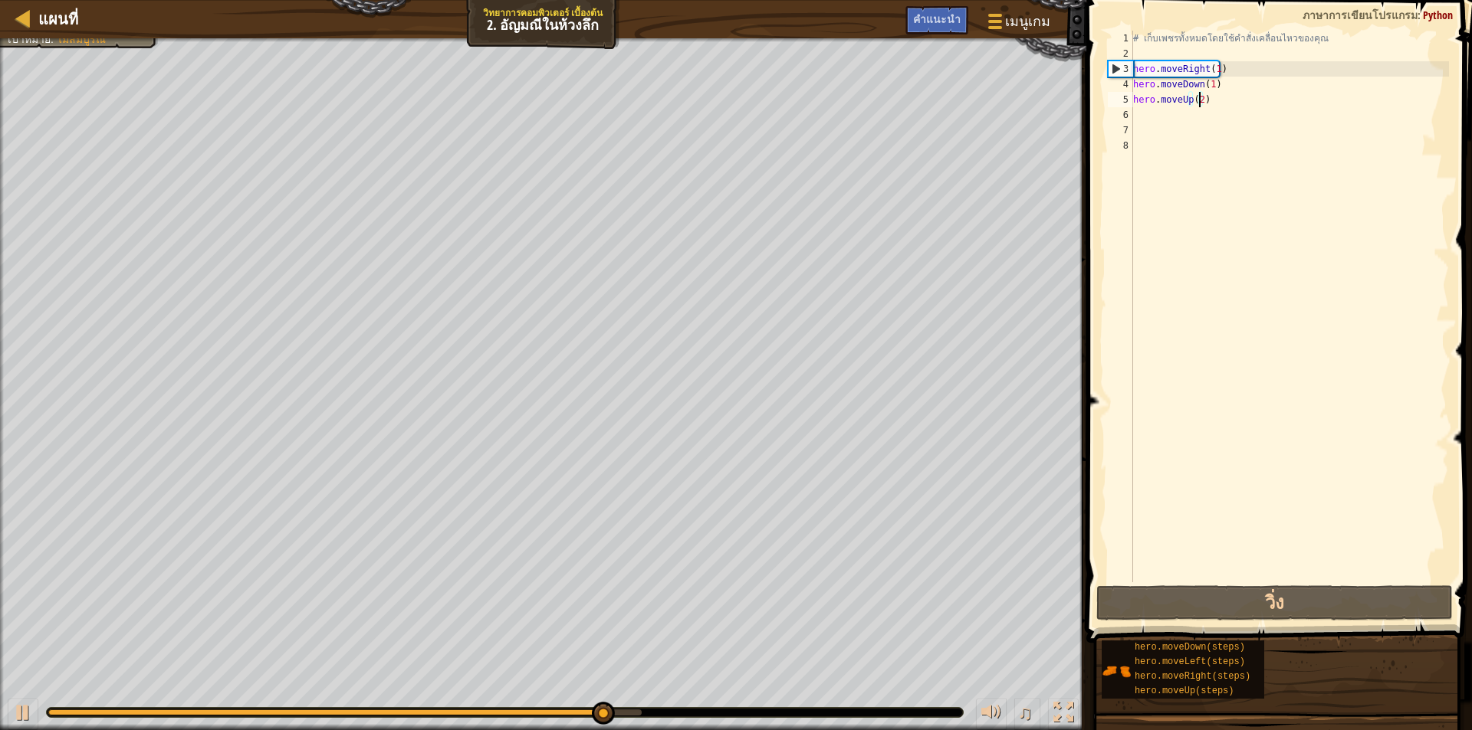
click at [1258, 100] on div "# เก็บเพชรทั้งหมดโดยใช้คำสั่งเคลื่อนไหวของคุณ hero . moveRight ( 1 ) hero . mov…" at bounding box center [1289, 322] width 319 height 583
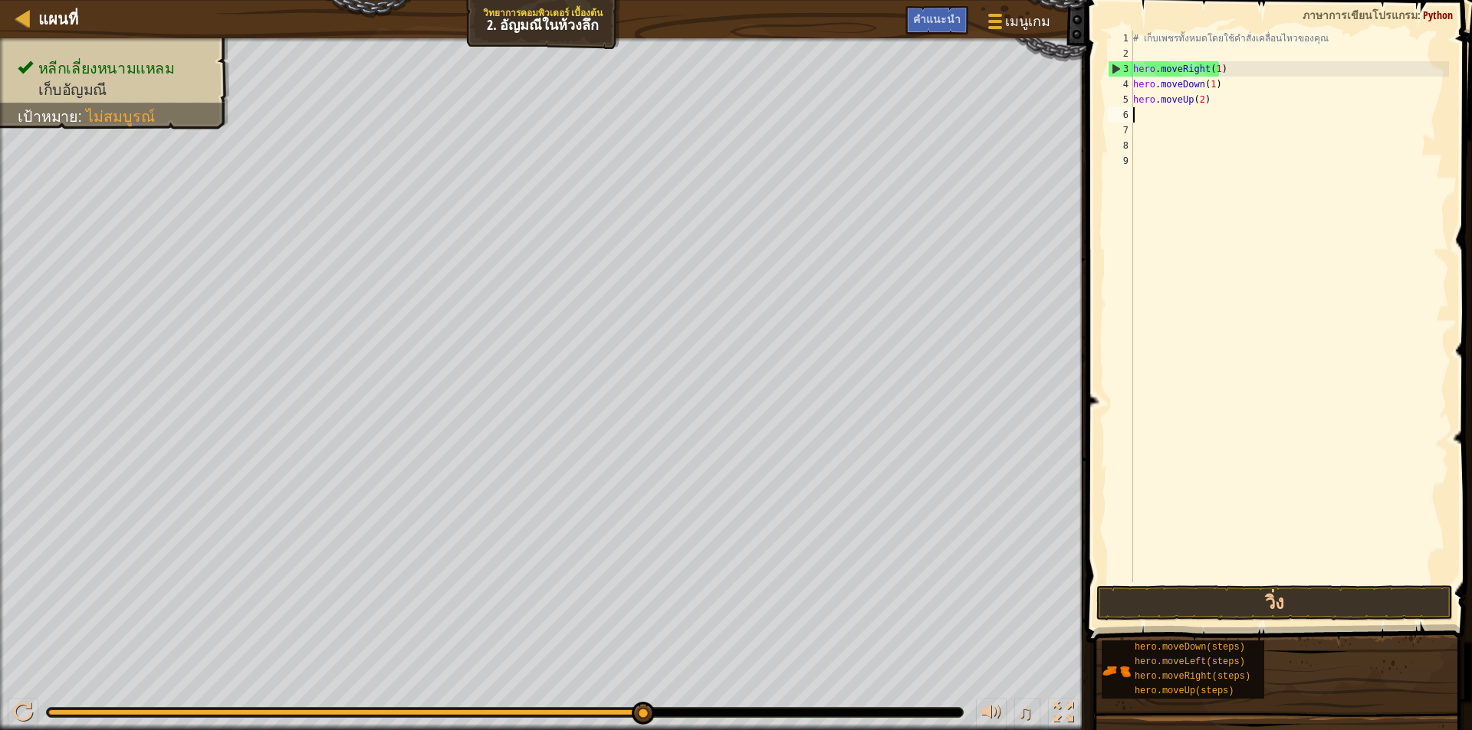
scroll to position [7, 0]
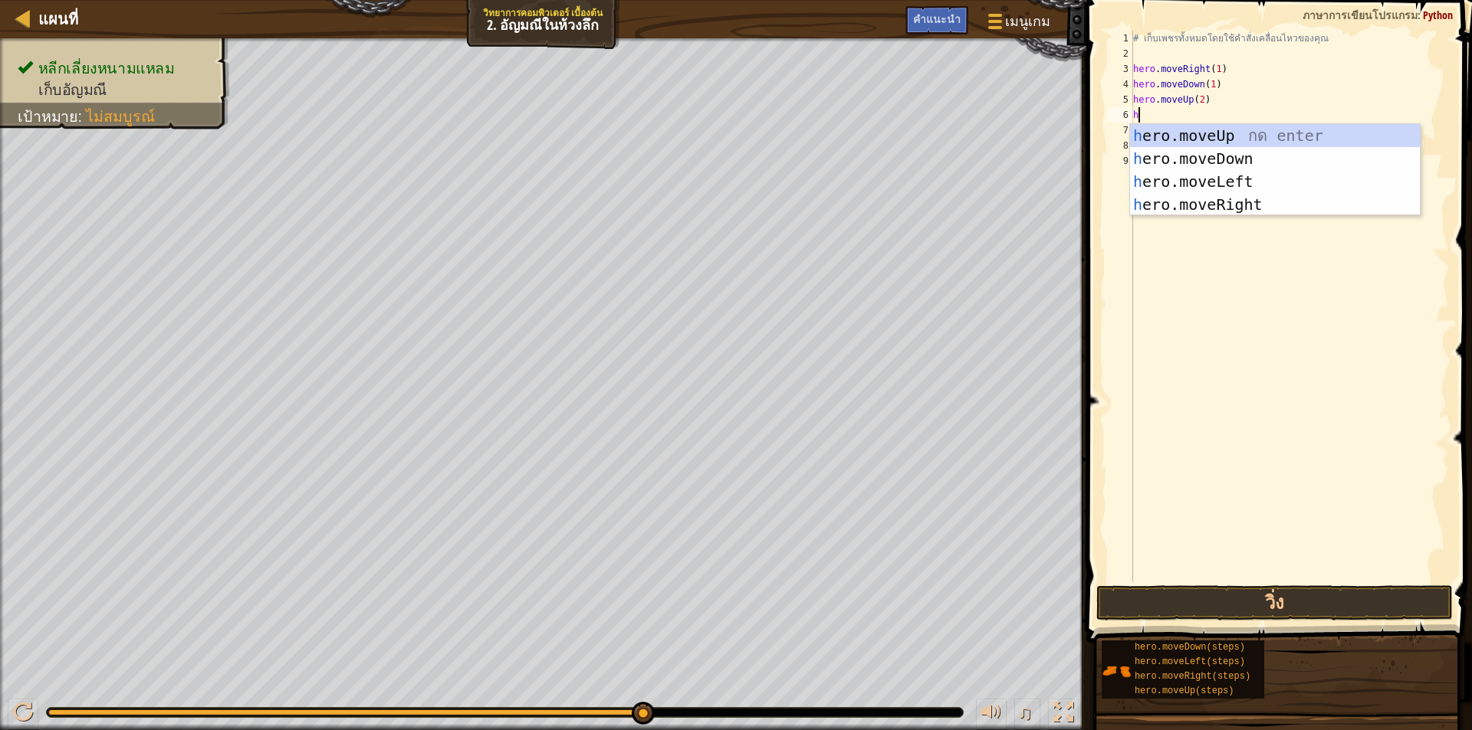
type textarea "he"
click at [1209, 197] on div "he ro.moveUp กด enter he ro.moveDown กด enter he ro.moveLeft กด enter he ro.mov…" at bounding box center [1275, 193] width 290 height 138
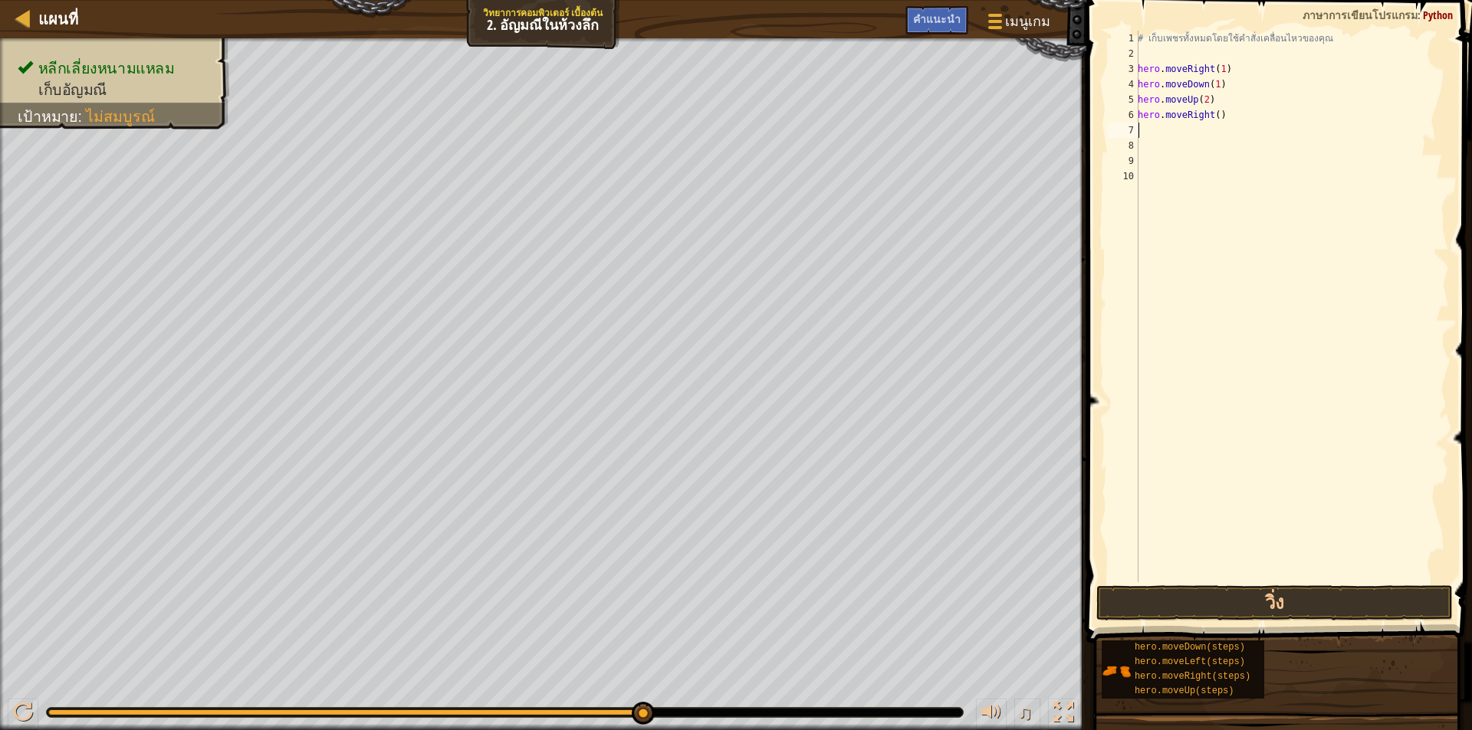
click at [1216, 115] on div "# เก็บเพชรทั้งหมดโดยใช้คำสั่งเคลื่อนไหวของคุณ hero . moveRight ( 1 ) hero . mov…" at bounding box center [1291, 322] width 314 height 583
type textarea "hero.moveRight(1)"
click at [1268, 609] on button "วิ่ง" at bounding box center [1274, 603] width 356 height 35
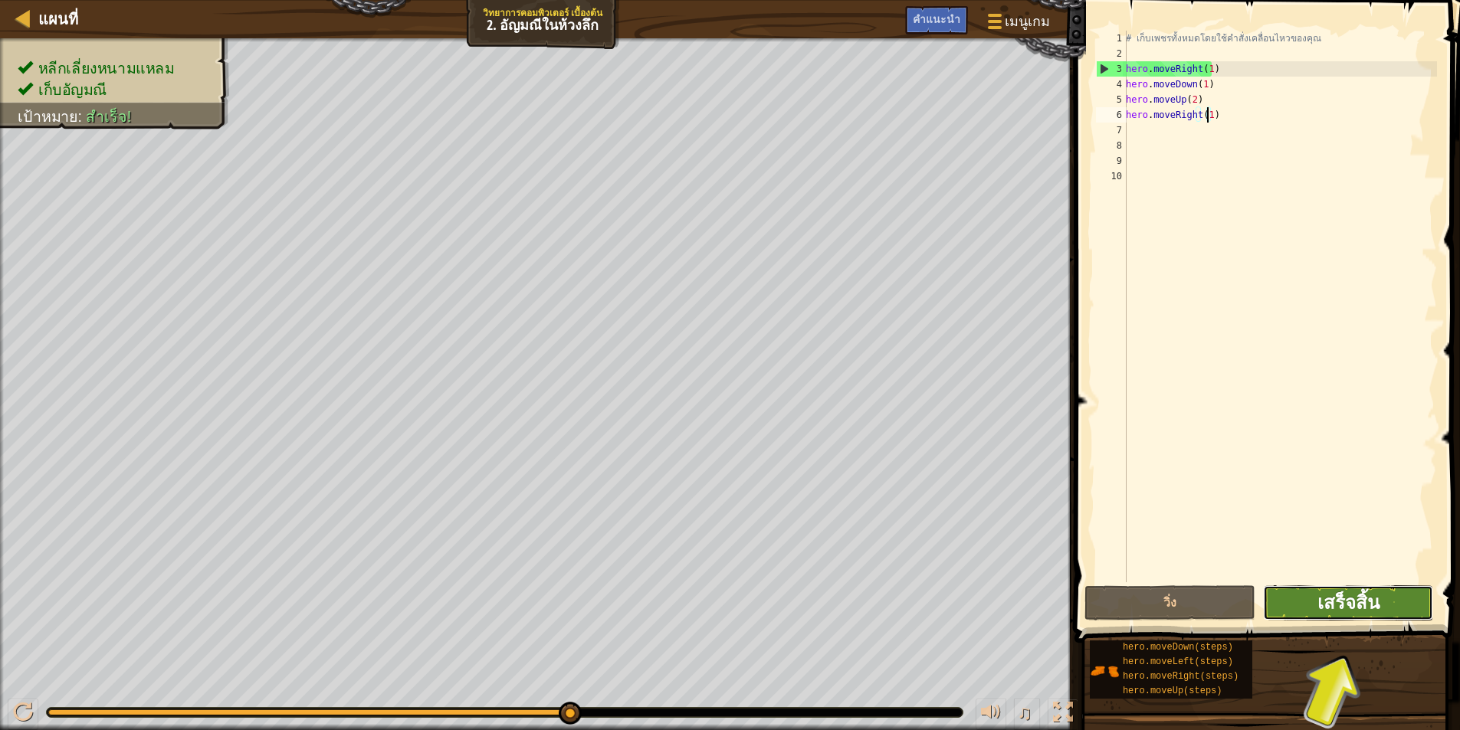
click at [1357, 607] on span "เสร็จสิ้น" at bounding box center [1349, 602] width 62 height 25
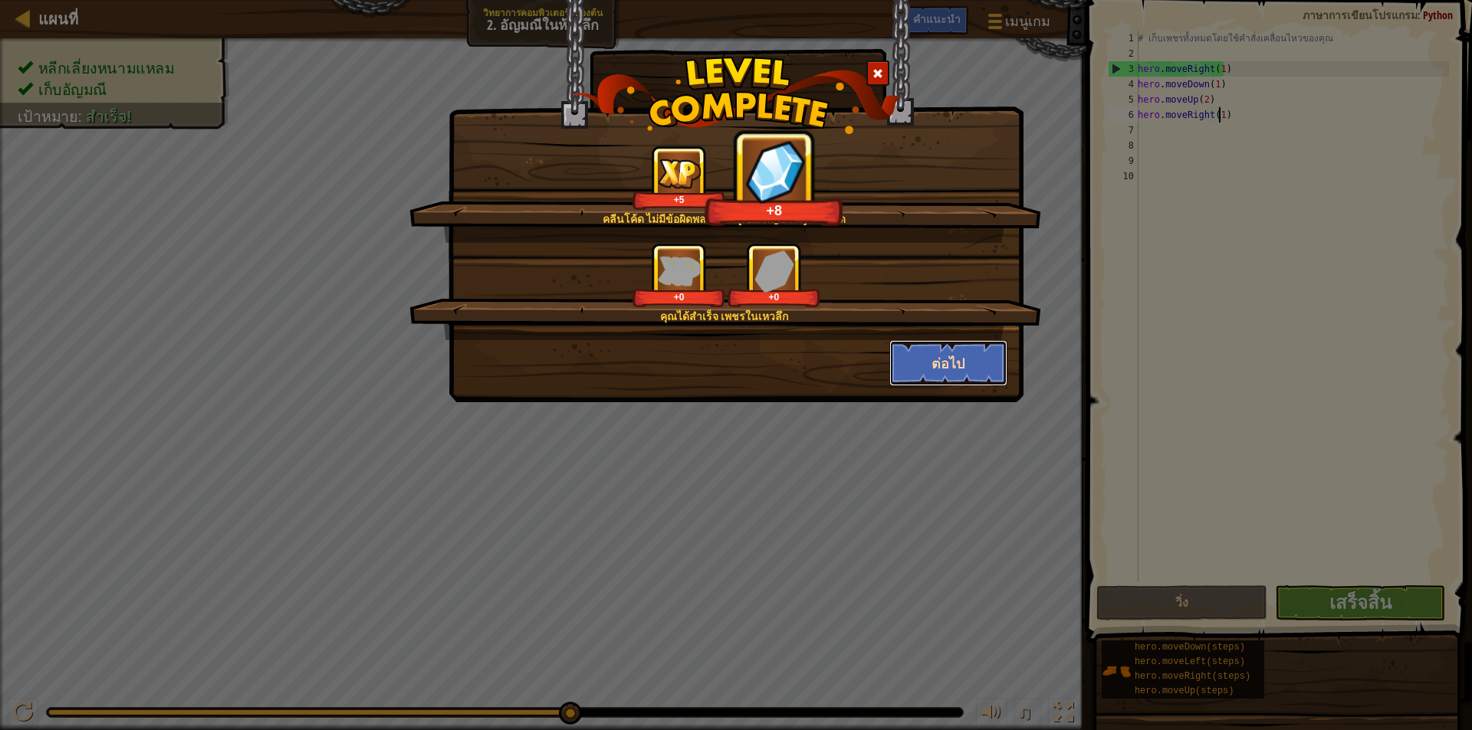
click at [942, 366] on button "ต่อไป" at bounding box center [948, 363] width 119 height 46
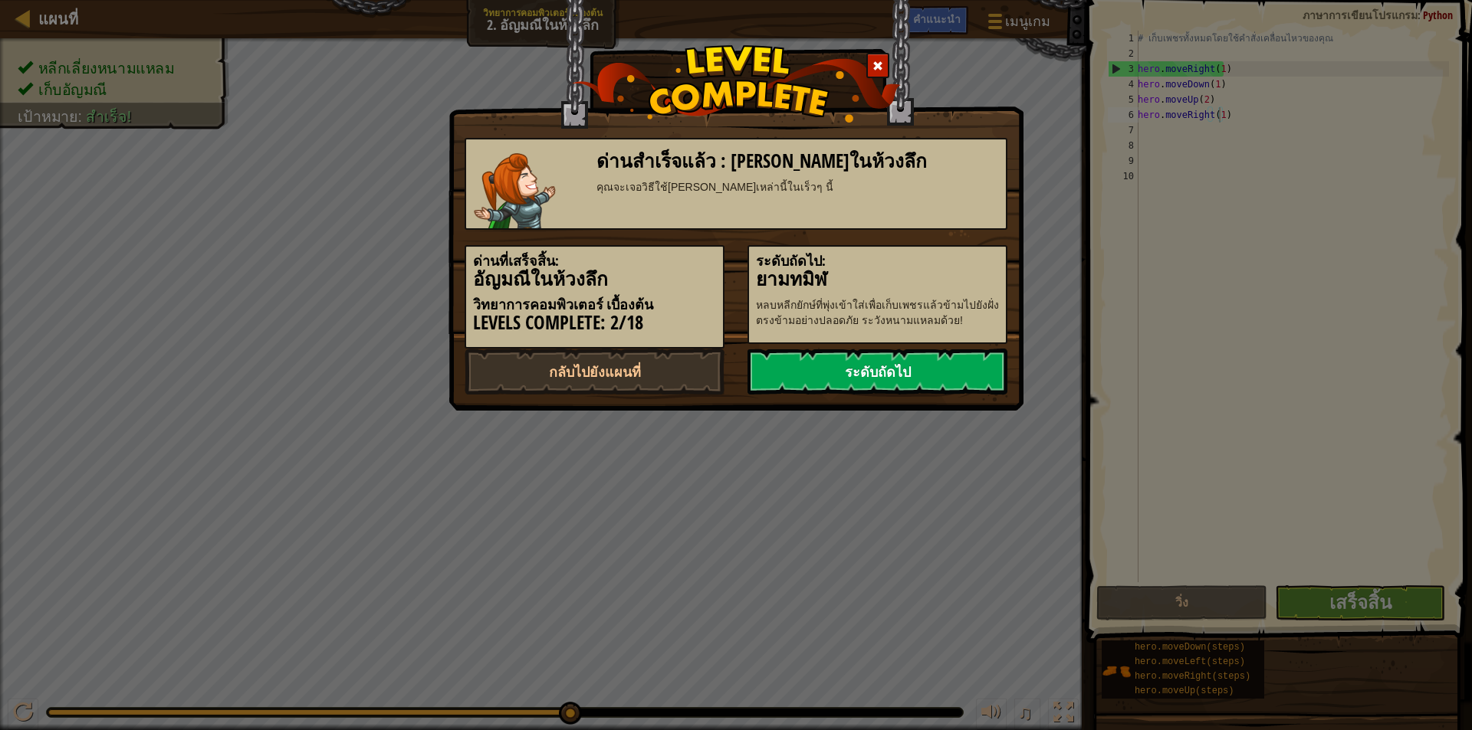
click at [899, 382] on link "ระดับถัดไป" at bounding box center [877, 372] width 260 height 46
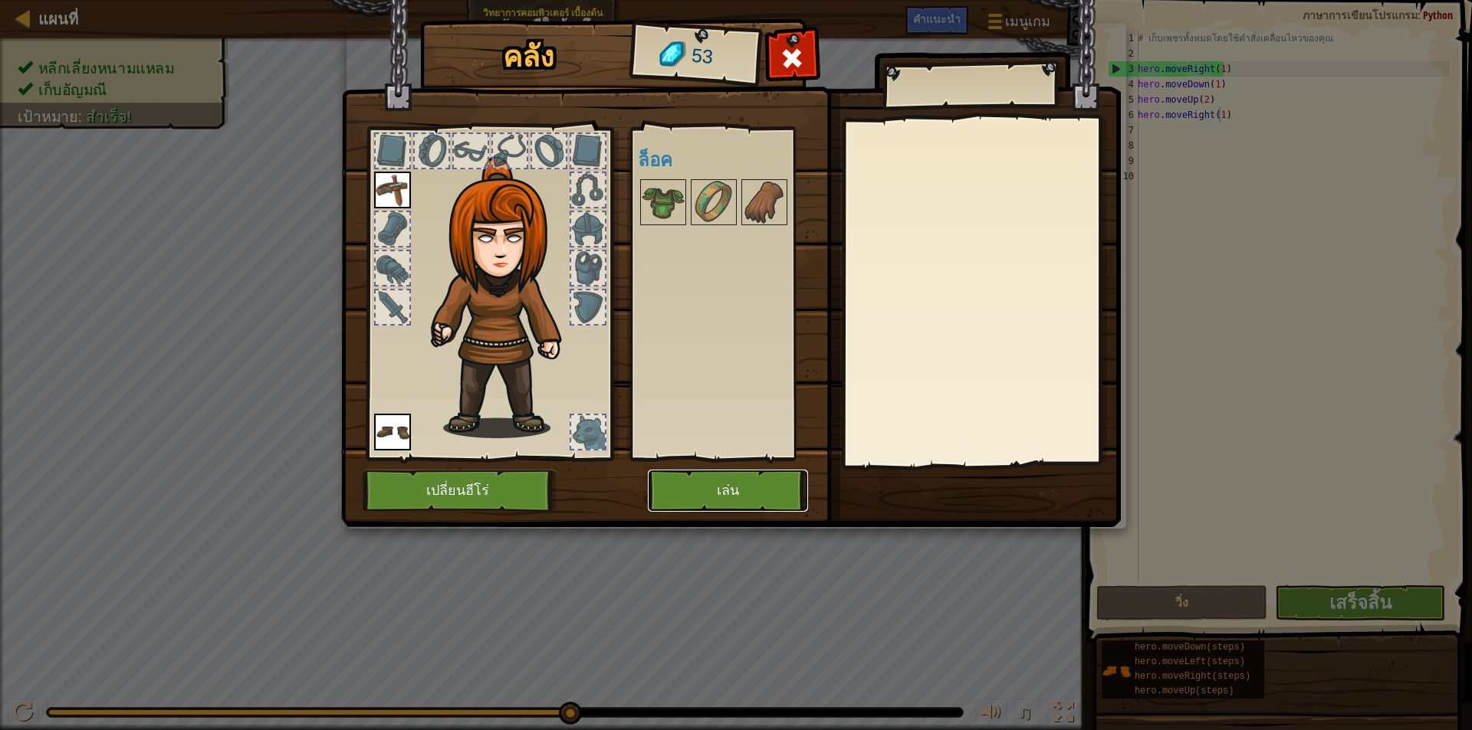
click at [672, 490] on button "เล่น" at bounding box center [728, 491] width 160 height 42
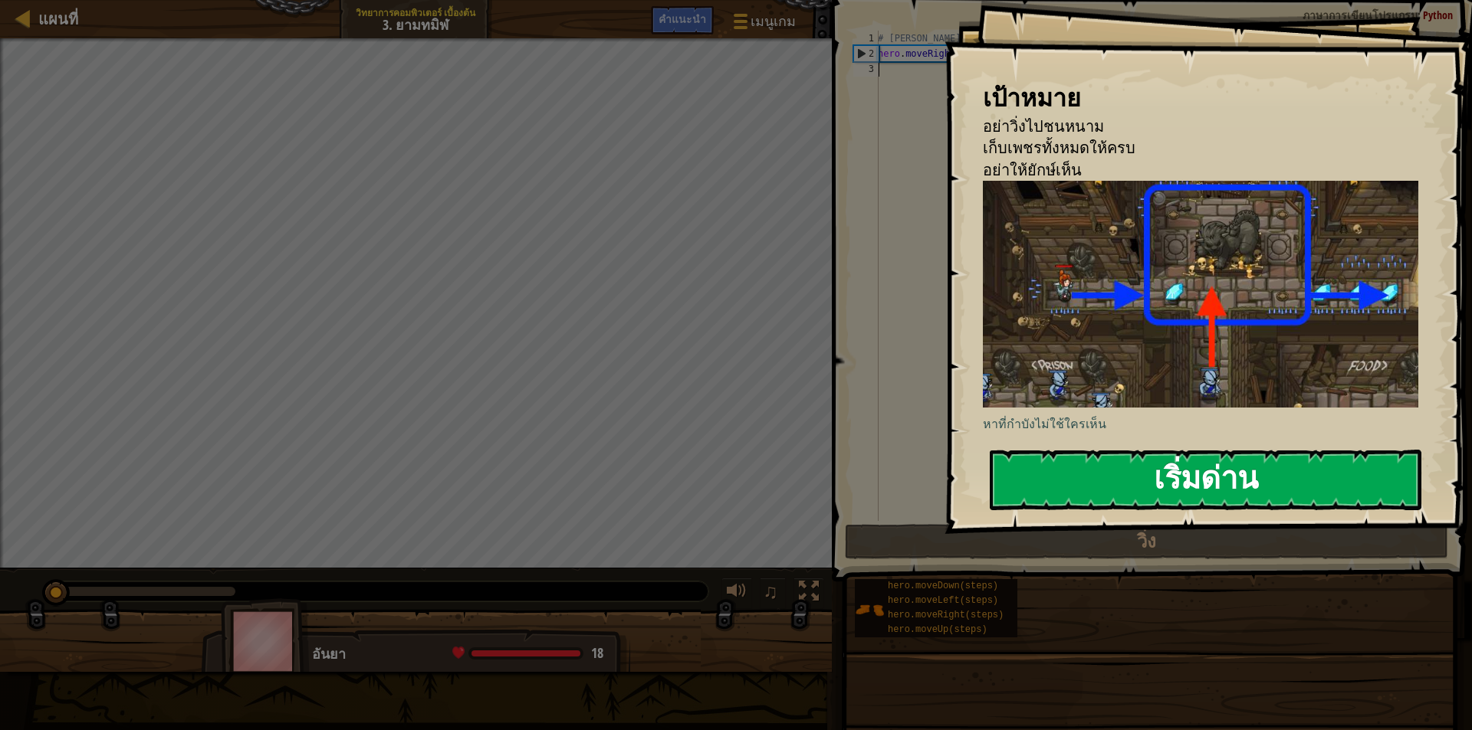
click at [1147, 482] on button "เริ่มด่าน" at bounding box center [1206, 480] width 432 height 61
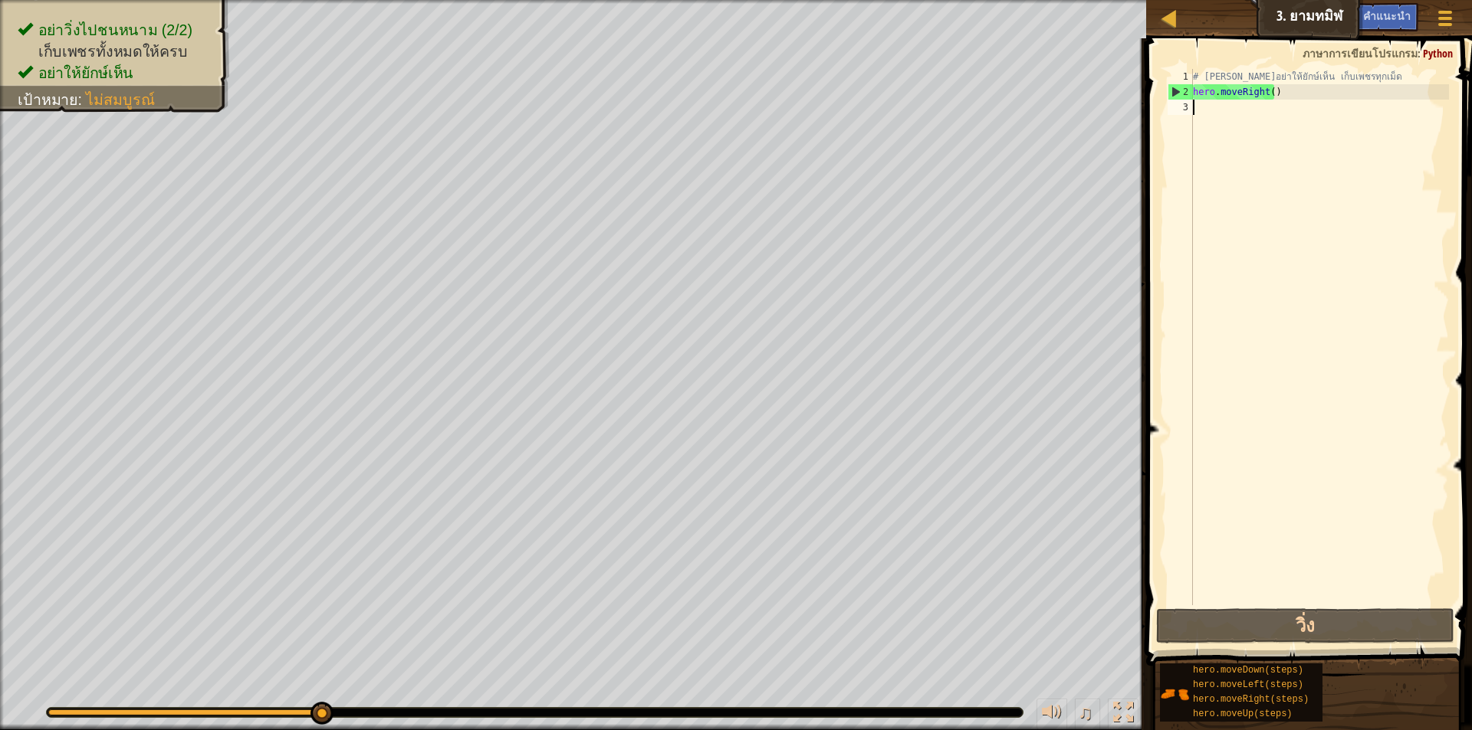
click at [1355, 104] on div "# [PERSON_NAME]อย่าให้ยักษ์เห็น เก็บเพชรทุกเม็ด hero . moveRight ( )" at bounding box center [1319, 352] width 259 height 567
click at [1267, 90] on div "# [PERSON_NAME]อย่าให้ยักษ์เห็น เก็บเพชรทุกเม็ด hero . moveRight ( )" at bounding box center [1319, 352] width 259 height 567
click at [1270, 94] on div "# [PERSON_NAME]อย่าให้ยักษ์เห็น เก็บเพชรทุกเม็ด hero . moveRight ( )" at bounding box center [1319, 337] width 259 height 537
type textarea "hero.moveRight(1)"
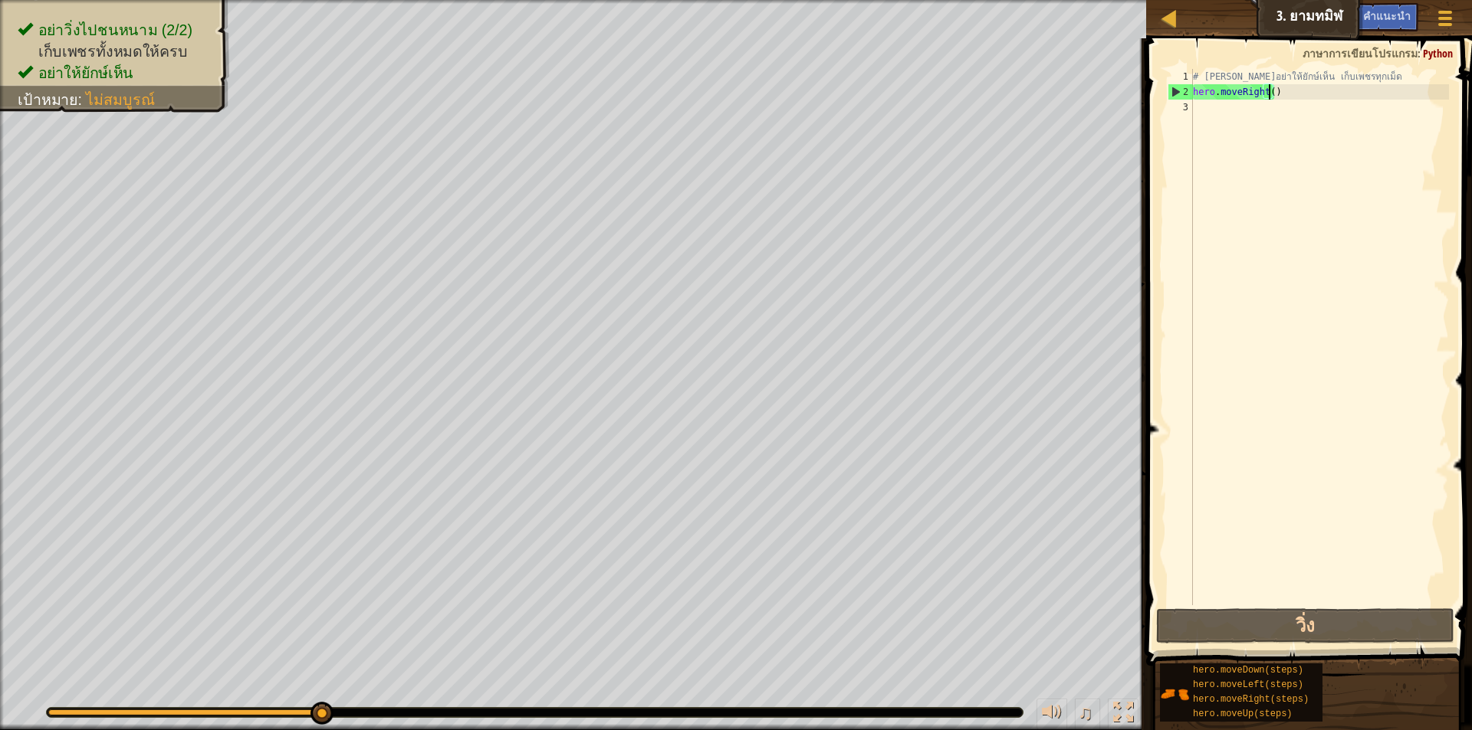
scroll to position [7, 6]
click at [1301, 92] on div "# [PERSON_NAME]อย่าให้ยักษ์เห็น เก็บเพชรทุกเม็ด hero . moveRight ( 1 )" at bounding box center [1319, 352] width 259 height 567
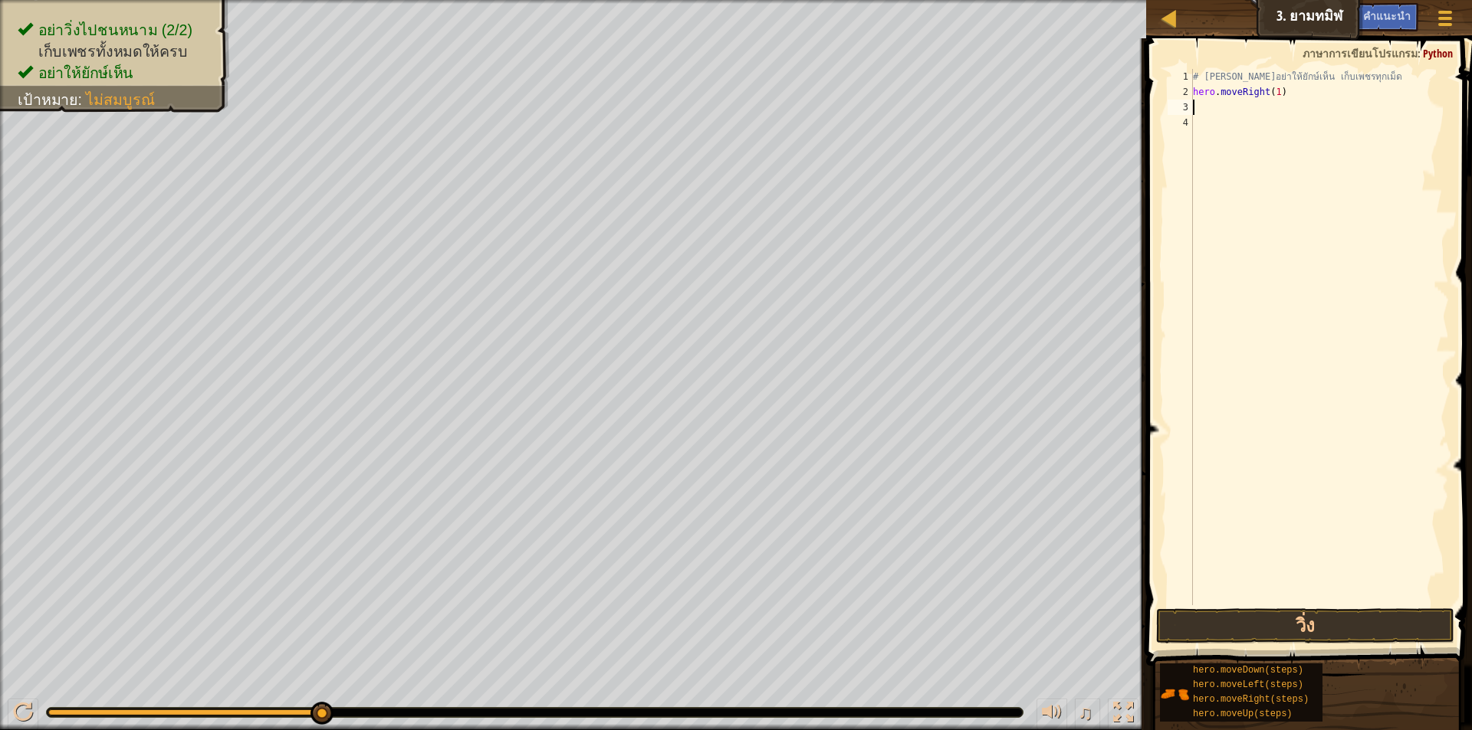
scroll to position [7, 0]
type textarea "h"
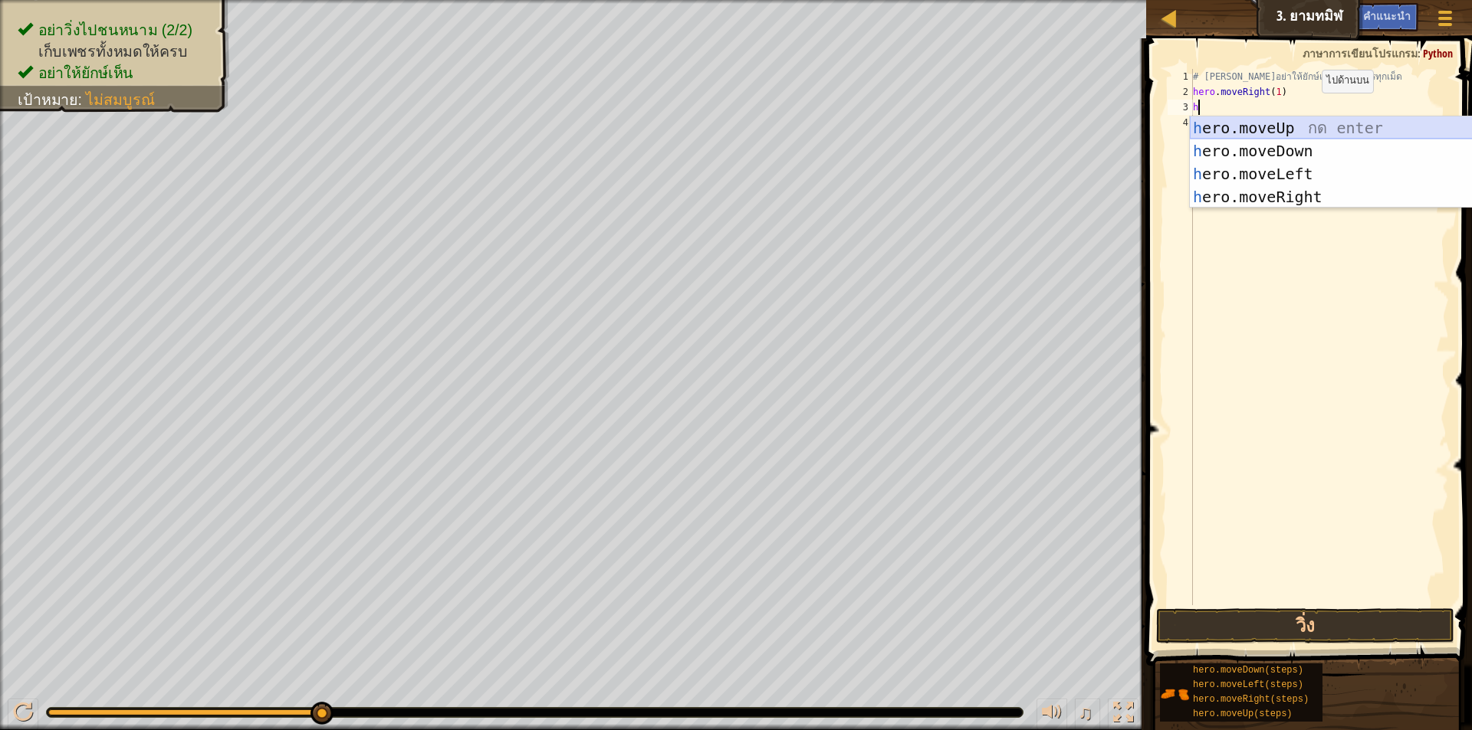
click at [1295, 133] on div "h ero.moveUp กด enter h ero.moveDown กด enter h ero.moveLeft กด enter h ero.mov…" at bounding box center [1335, 186] width 290 height 138
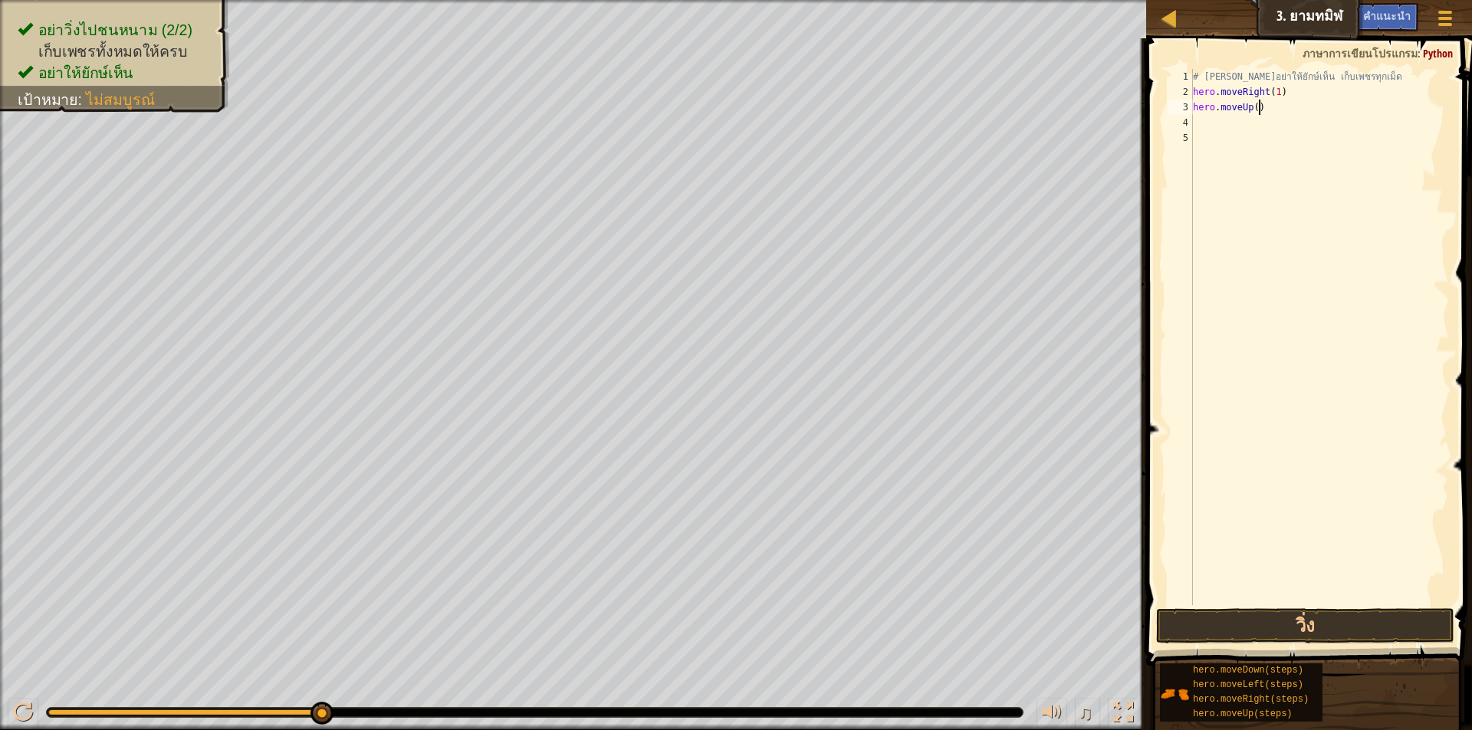
click at [1258, 107] on div "# [PERSON_NAME]อย่าให้ยักษ์เห็น เก็บเพชรทุกเม็ด hero . moveRight ( 1 ) hero . m…" at bounding box center [1319, 352] width 259 height 567
click at [1252, 107] on div "# [PERSON_NAME]อย่าให้ยักษ์เห็น เก็บเพชรทุกเม็ด hero . moveRight ( 1 ) hero . m…" at bounding box center [1319, 352] width 259 height 567
type textarea "hero.moveUp(1)"
click at [1314, 141] on div "# [PERSON_NAME]อย่าให้ยักษ์เห็น เก็บเพชรทุกเม็ด hero . moveRight ( 1 ) hero . m…" at bounding box center [1319, 352] width 259 height 567
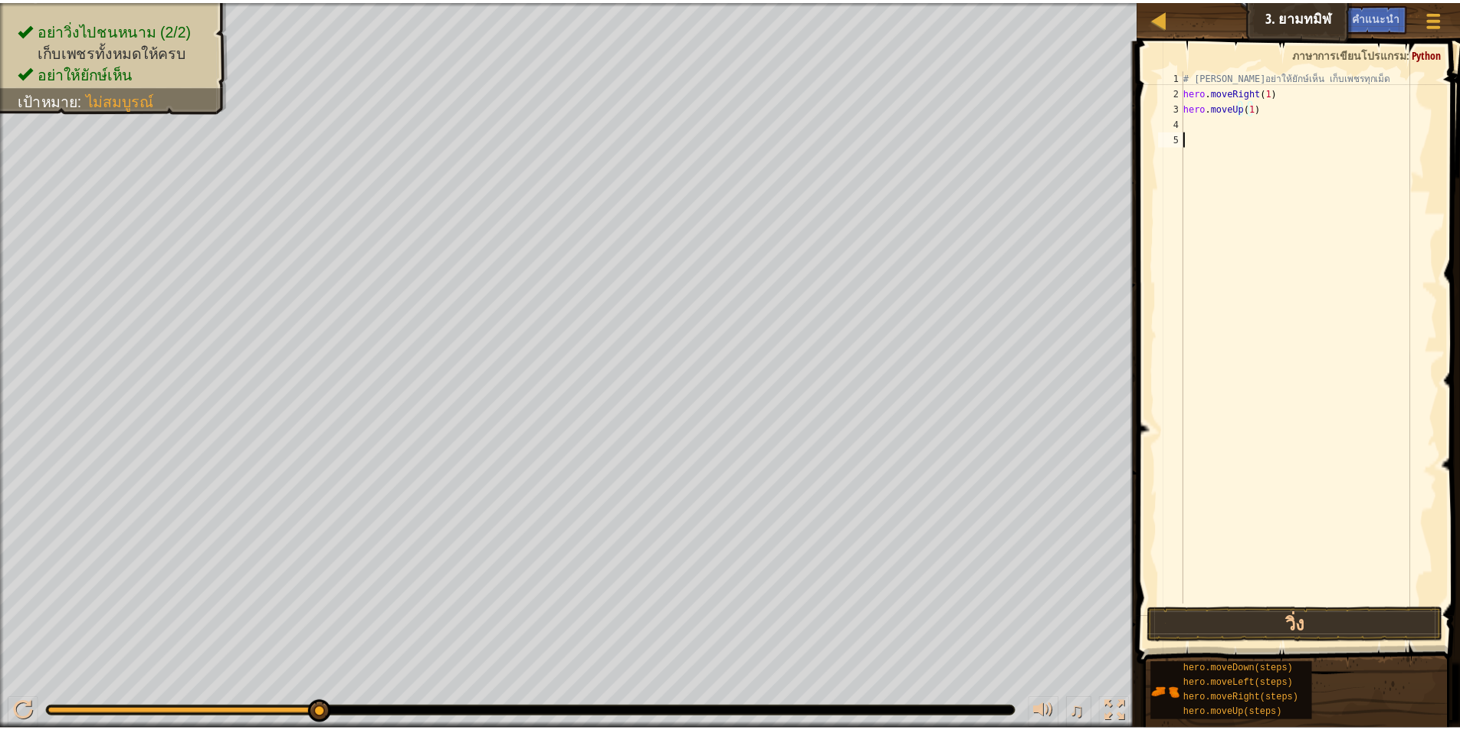
scroll to position [7, 0]
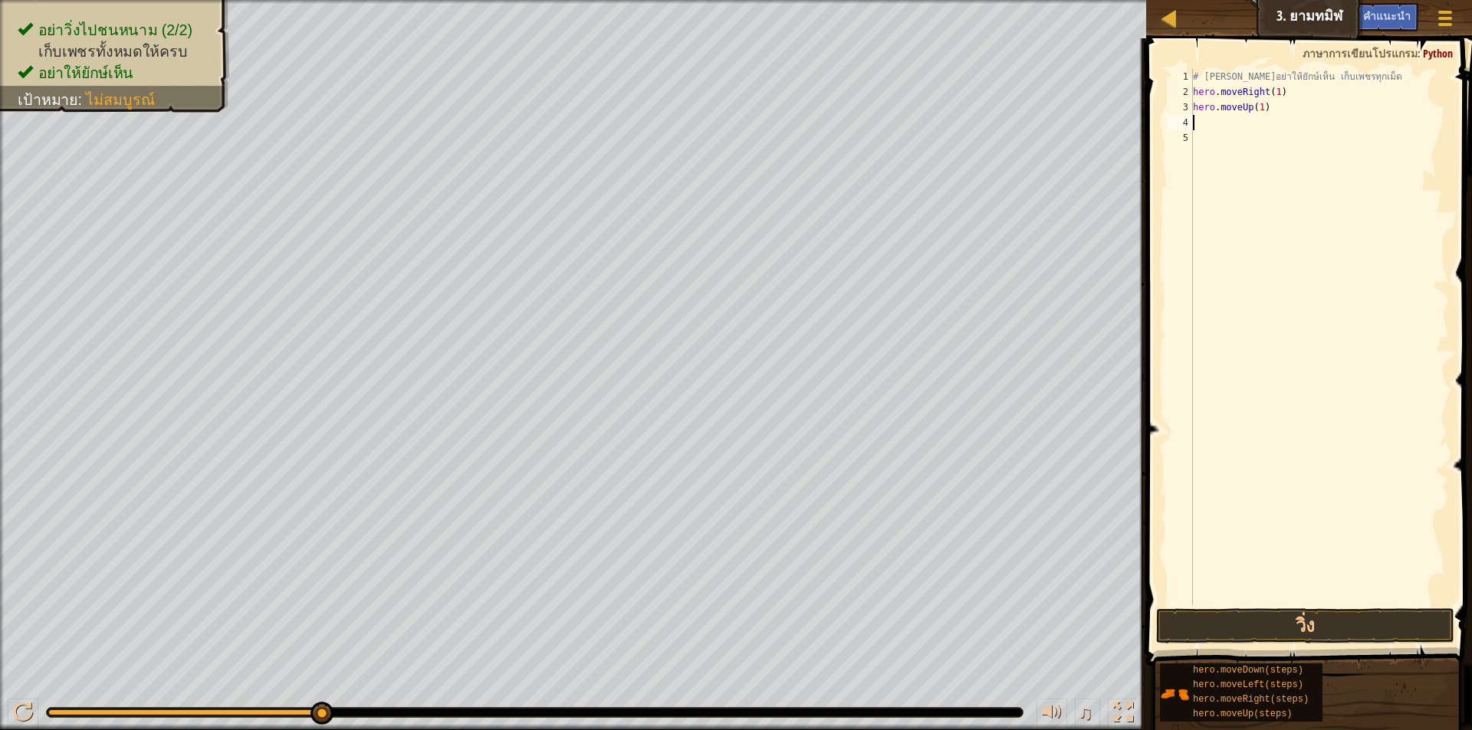
click at [1305, 123] on div "# [PERSON_NAME]อย่าให้ยักษ์เห็น เก็บเพชรทุกเม็ด hero . moveRight ( 1 ) hero . m…" at bounding box center [1319, 352] width 259 height 567
type textarea "h"
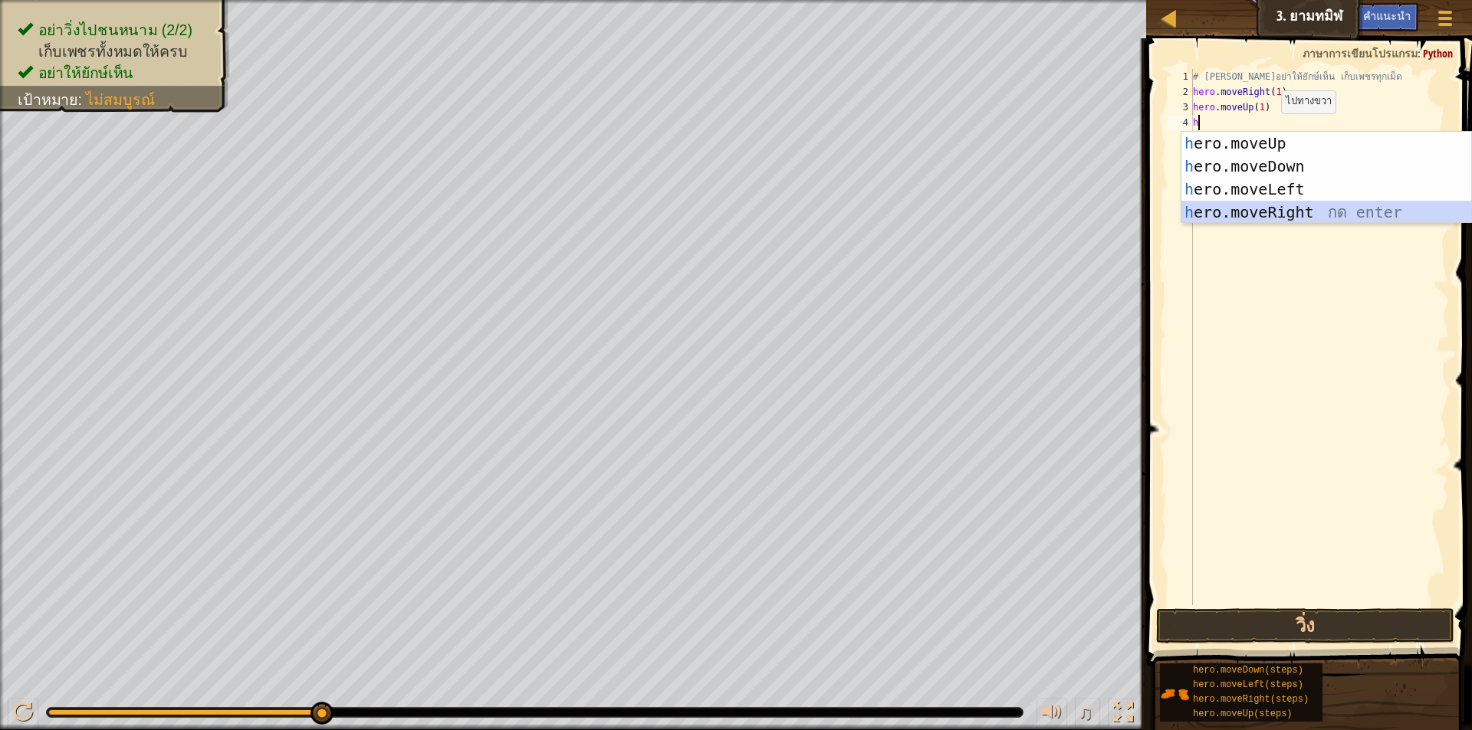
click at [1277, 208] on div "h ero.moveUp กด enter h ero.moveDown กด enter h ero.moveLeft กด enter h ero.mov…" at bounding box center [1326, 201] width 290 height 138
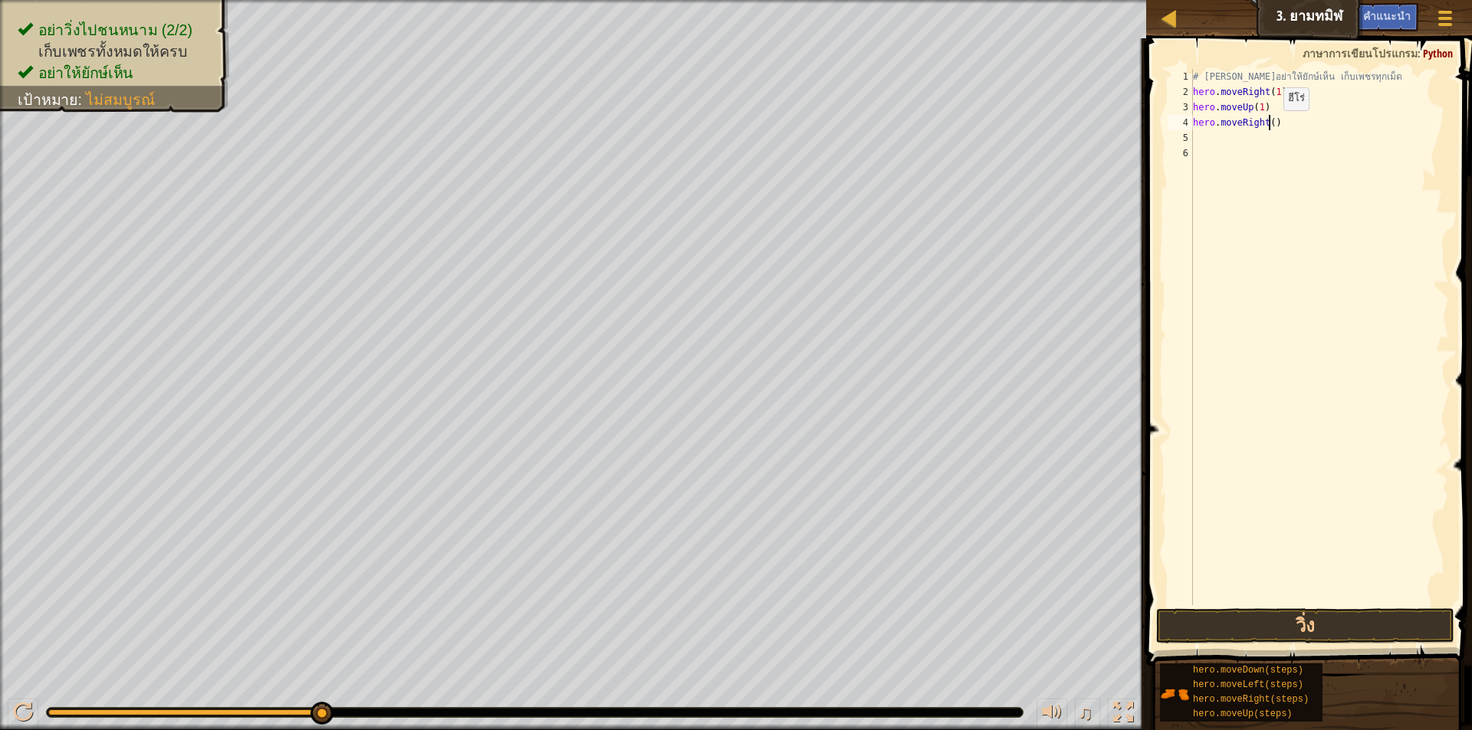
click at [1270, 126] on div "# [PERSON_NAME]อย่าให้ยักษ์เห็น เก็บเพชรทุกเม็ด hero . moveRight ( 1 ) hero . m…" at bounding box center [1319, 352] width 259 height 567
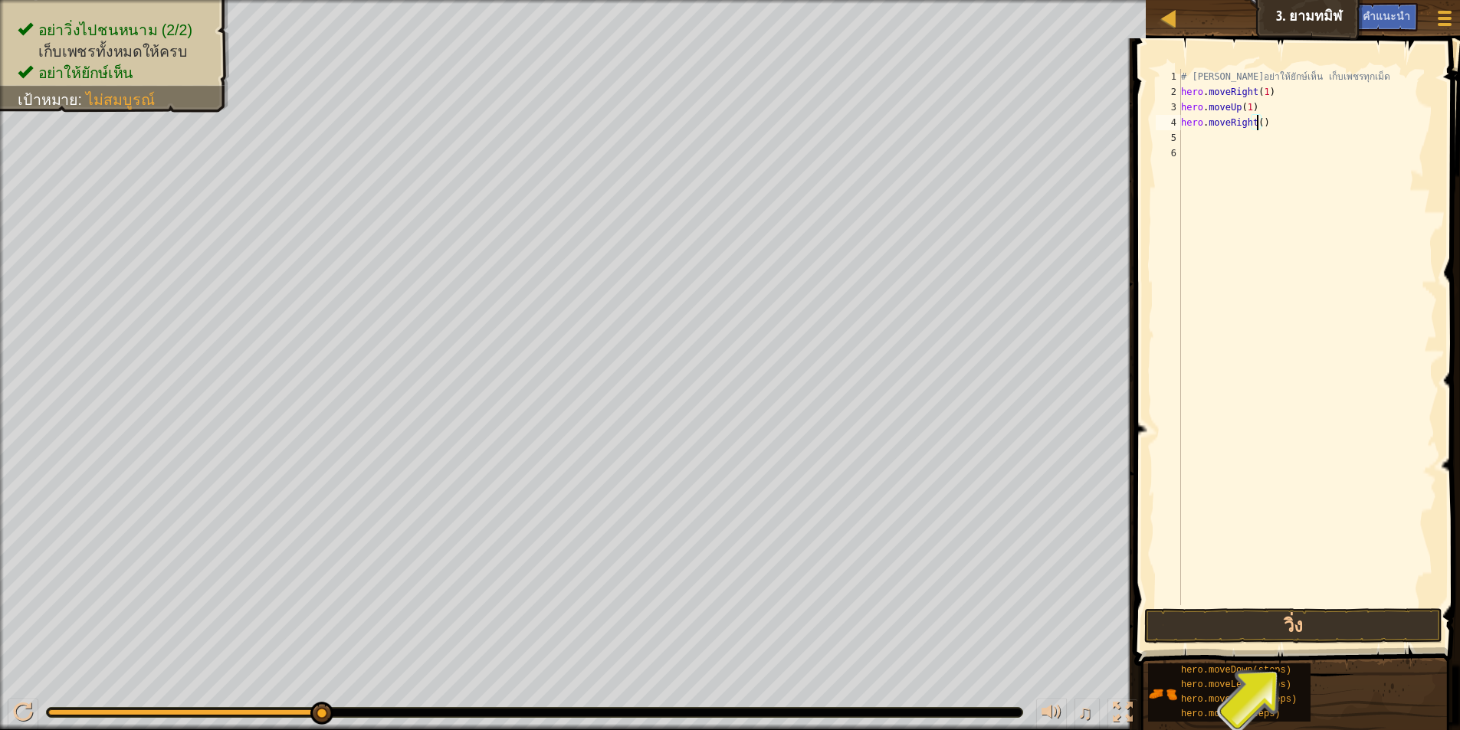
scroll to position [7, 6]
click at [1268, 123] on div "# [PERSON_NAME]อย่าให้ยักษ์เห็น เก็บเพชรทุกเม็ด hero . moveRight ( 1 ) hero . m…" at bounding box center [1307, 352] width 259 height 567
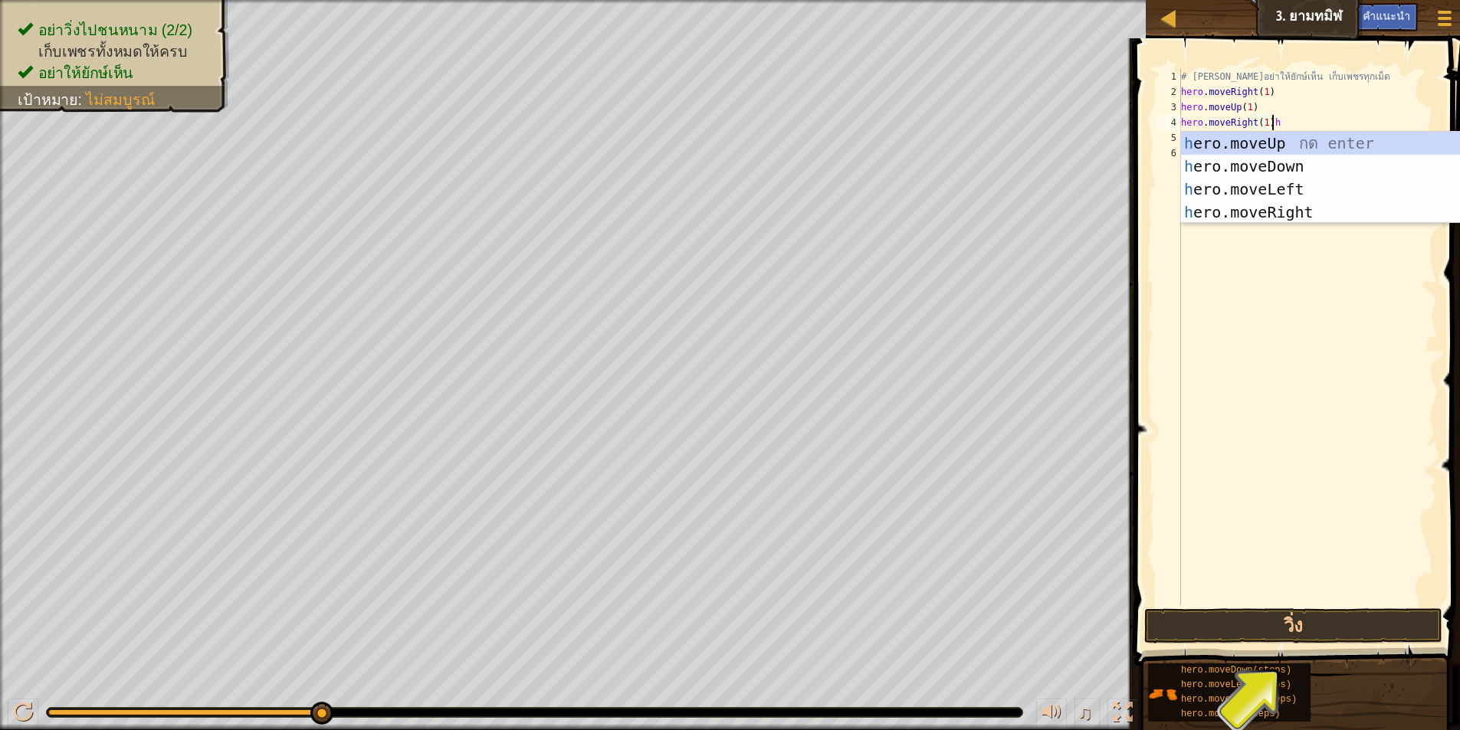
scroll to position [7, 7]
click at [1289, 168] on div "h ero.moveUp กด enter h ero.moveDown กด enter h ero.moveLeft กด enter h ero.mov…" at bounding box center [1326, 201] width 290 height 138
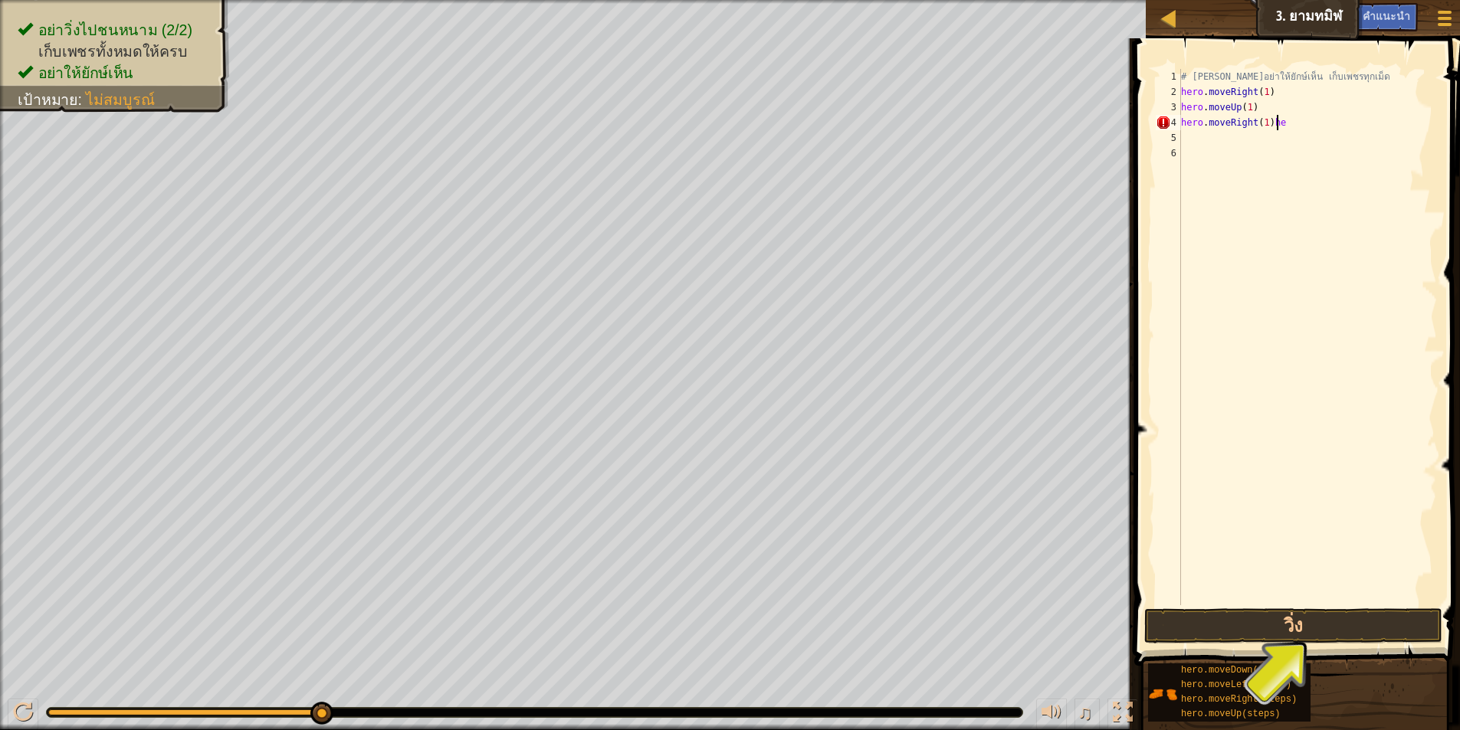
type textarea "hero.moveRight(1)"
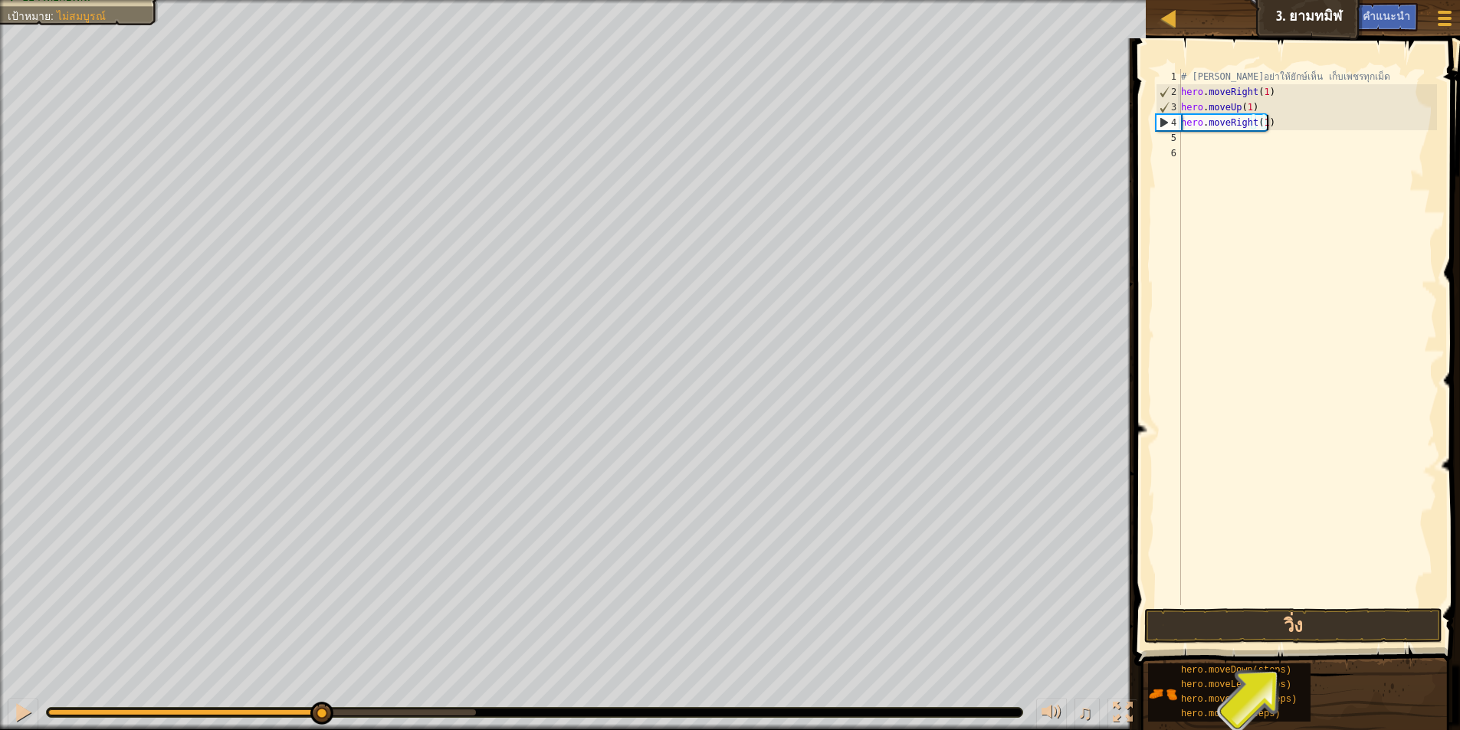
scroll to position [7, 0]
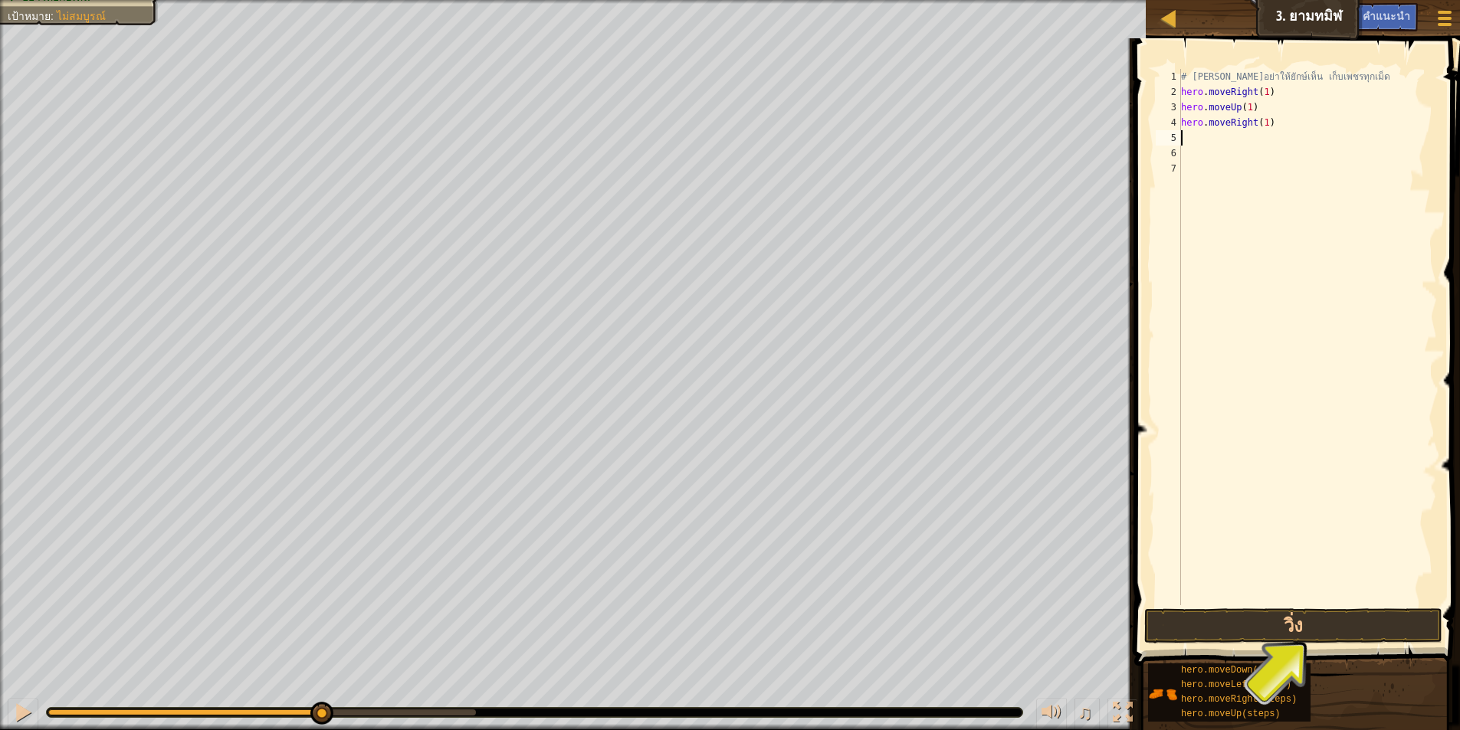
type textarea "he"
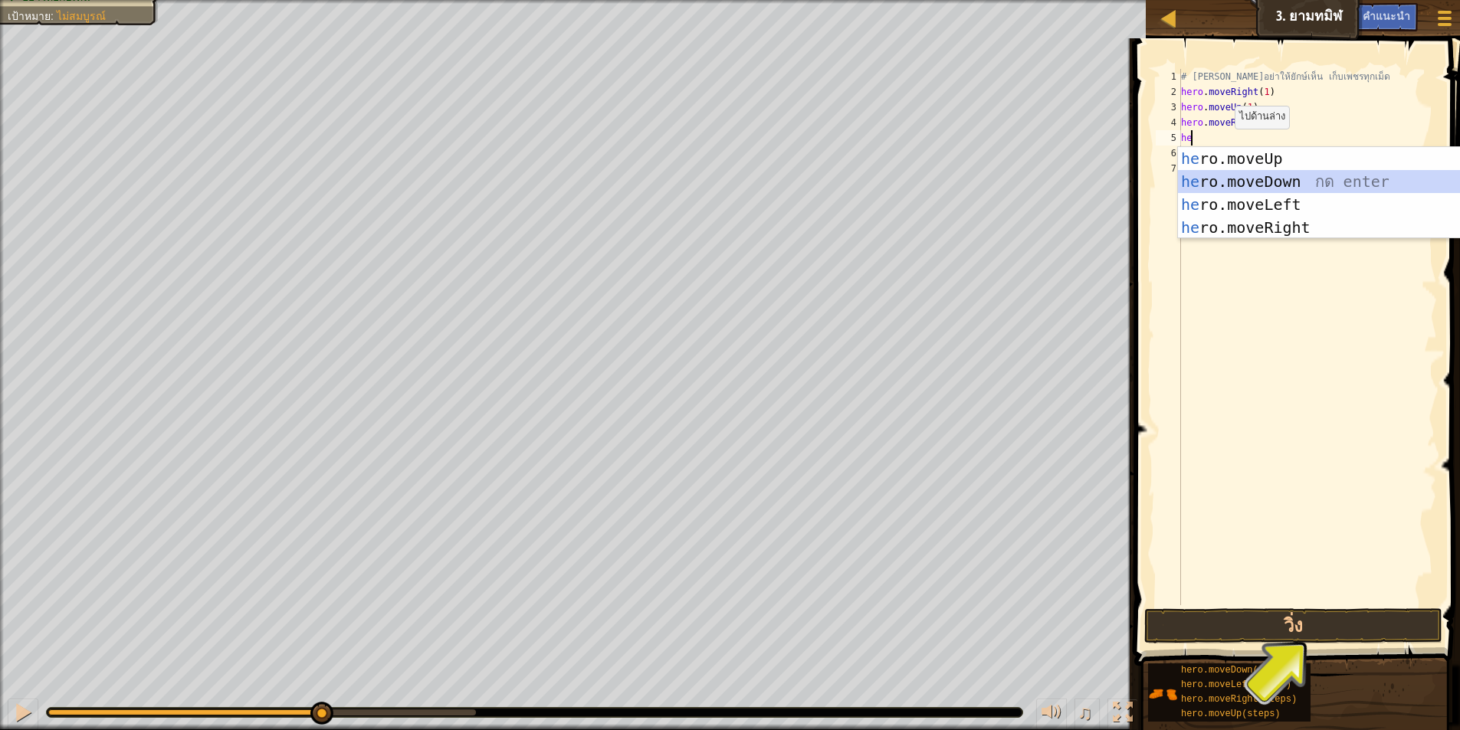
click at [1257, 182] on div "he ro.moveUp กด enter he ro.moveDown กด enter he ro.moveLeft กด enter he ro.mov…" at bounding box center [1323, 216] width 290 height 138
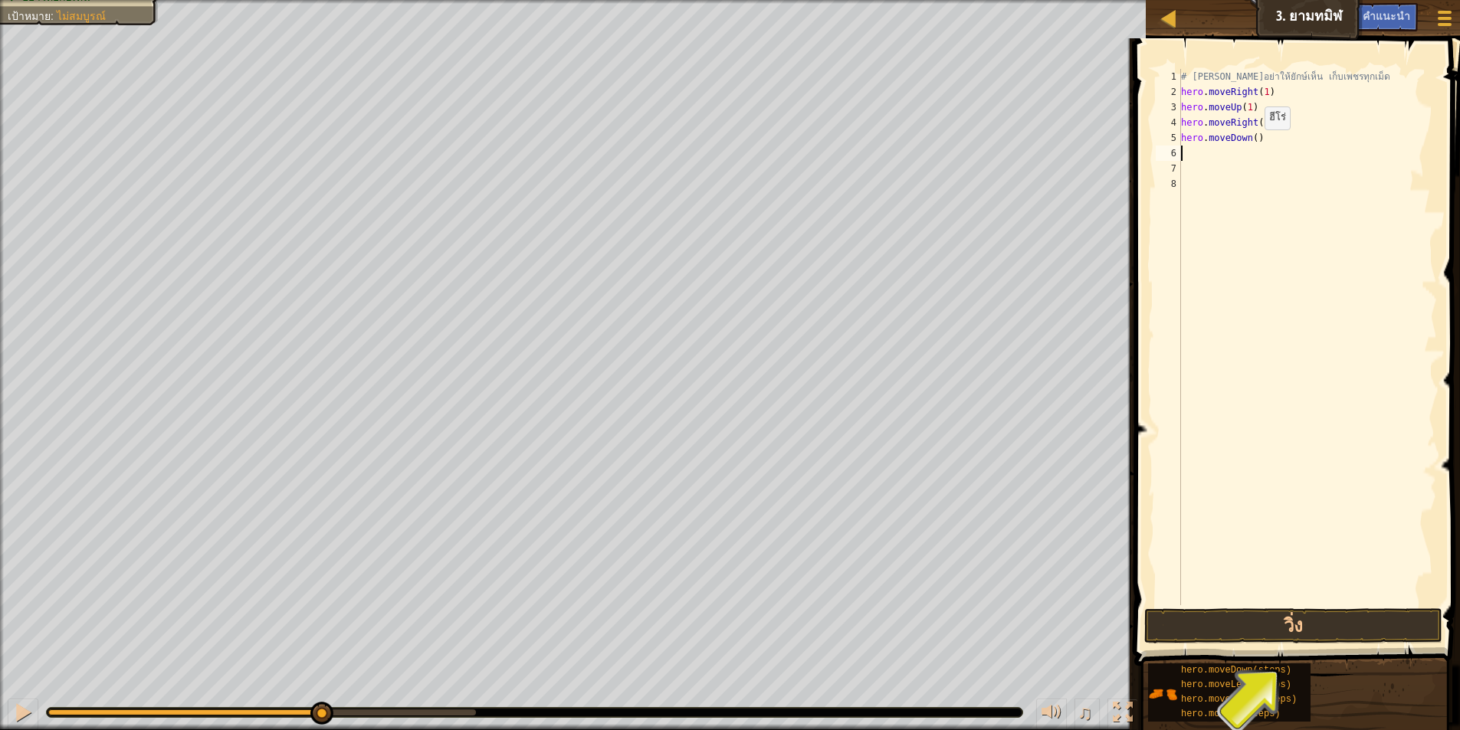
click at [1254, 143] on div "# [PERSON_NAME]อย่าให้ยักษ์เห็น เก็บเพชรทุกเม็ด hero . moveRight ( 1 ) hero . m…" at bounding box center [1307, 352] width 259 height 567
type textarea "hero.moveDown()"
click at [1267, 150] on div "# [PERSON_NAME]อย่าให้ยักษ์เห็น เก็บเพชรทุกเม็ด hero . moveRight ( 1 ) hero . m…" at bounding box center [1307, 352] width 259 height 567
click at [1253, 141] on div "# [PERSON_NAME]อย่าให้ยักษ์เห็น เก็บเพชรทุกเม็ด hero . moveRight ( 1 ) hero . m…" at bounding box center [1307, 352] width 259 height 567
type textarea "hero.moveDown(1)"
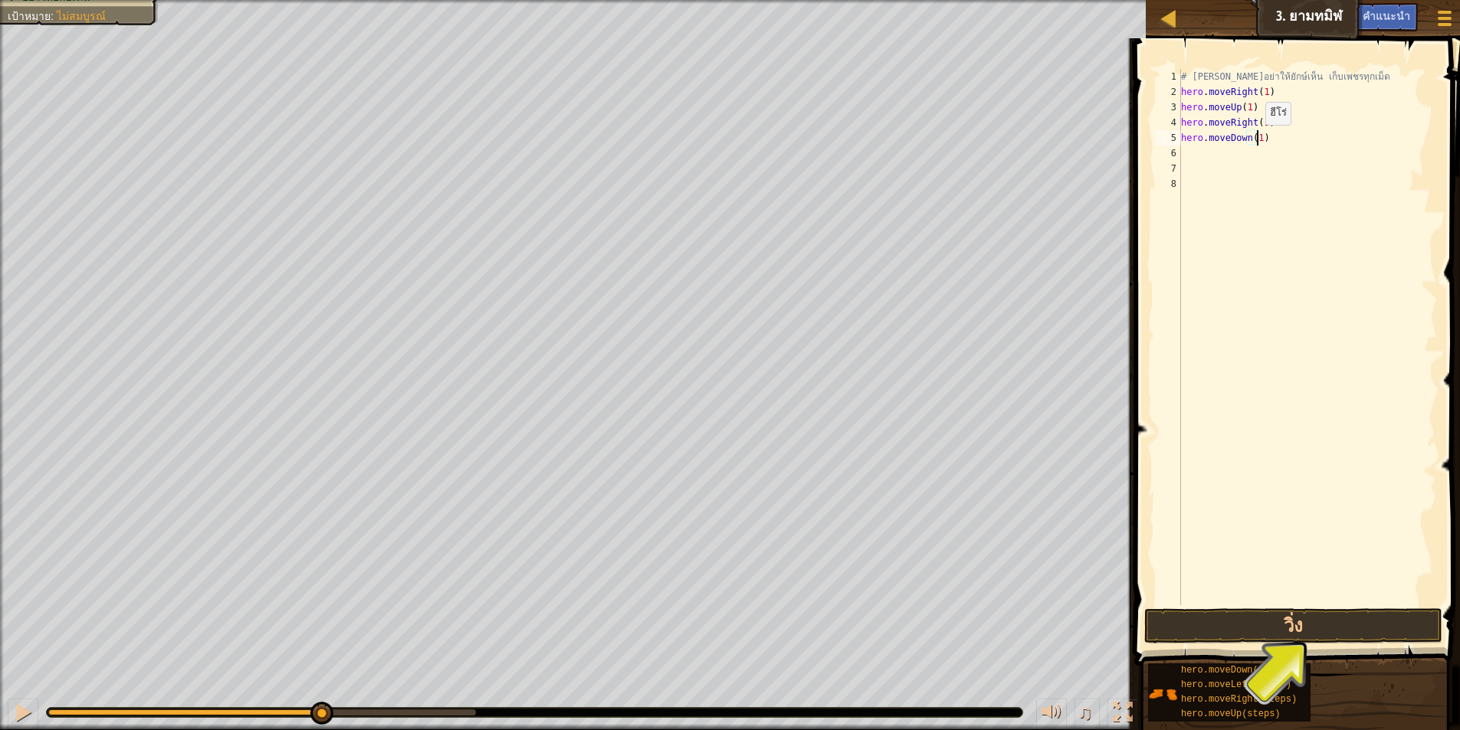
scroll to position [7, 6]
click at [1308, 146] on div "# [PERSON_NAME]อย่าให้ยักษ์เห็น เก็บเพชรทุกเม็ด hero . moveRight ( 1 ) hero . m…" at bounding box center [1307, 352] width 259 height 567
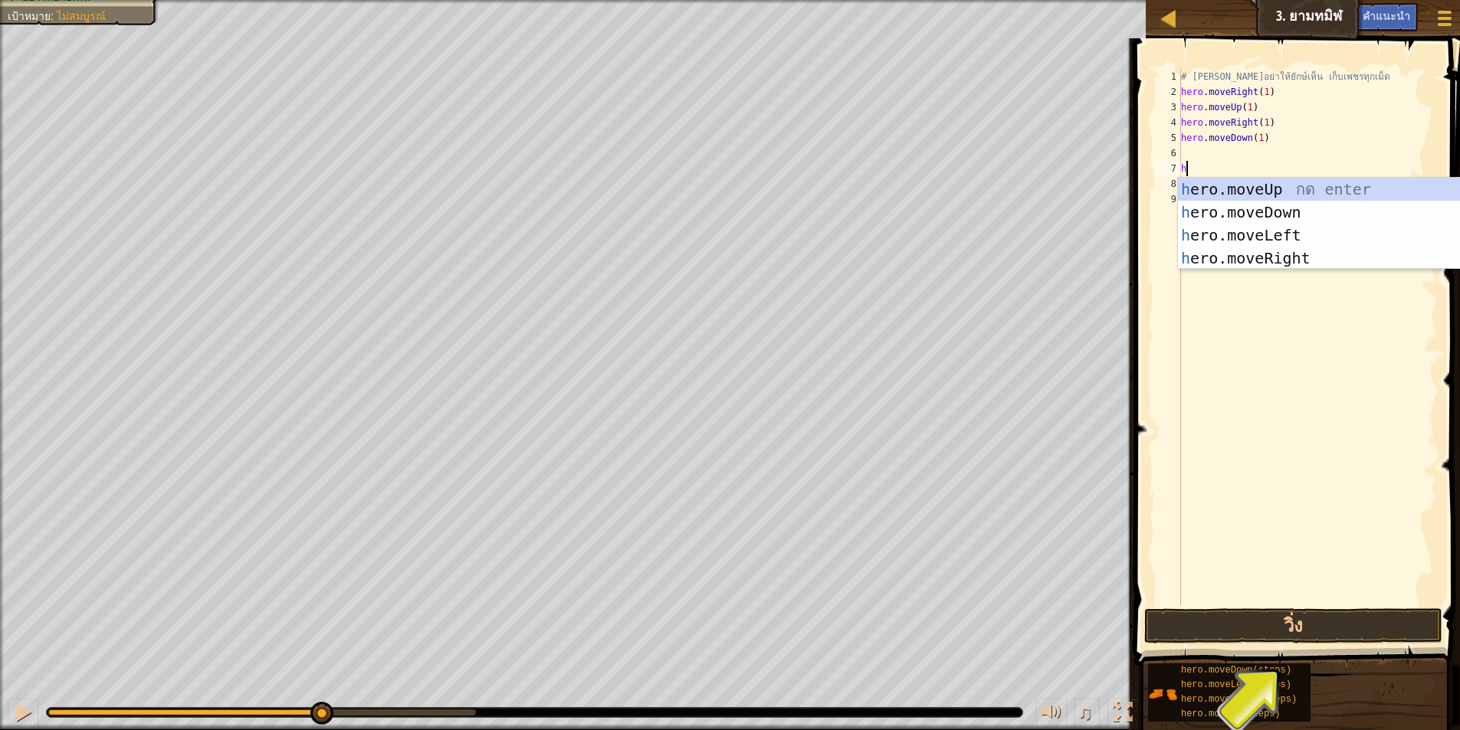
type textarea "he"
click at [1289, 255] on div "he ro.moveUp กด enter he ro.moveDown กด enter he ro.moveLeft กด enter he ro.mov…" at bounding box center [1323, 247] width 290 height 138
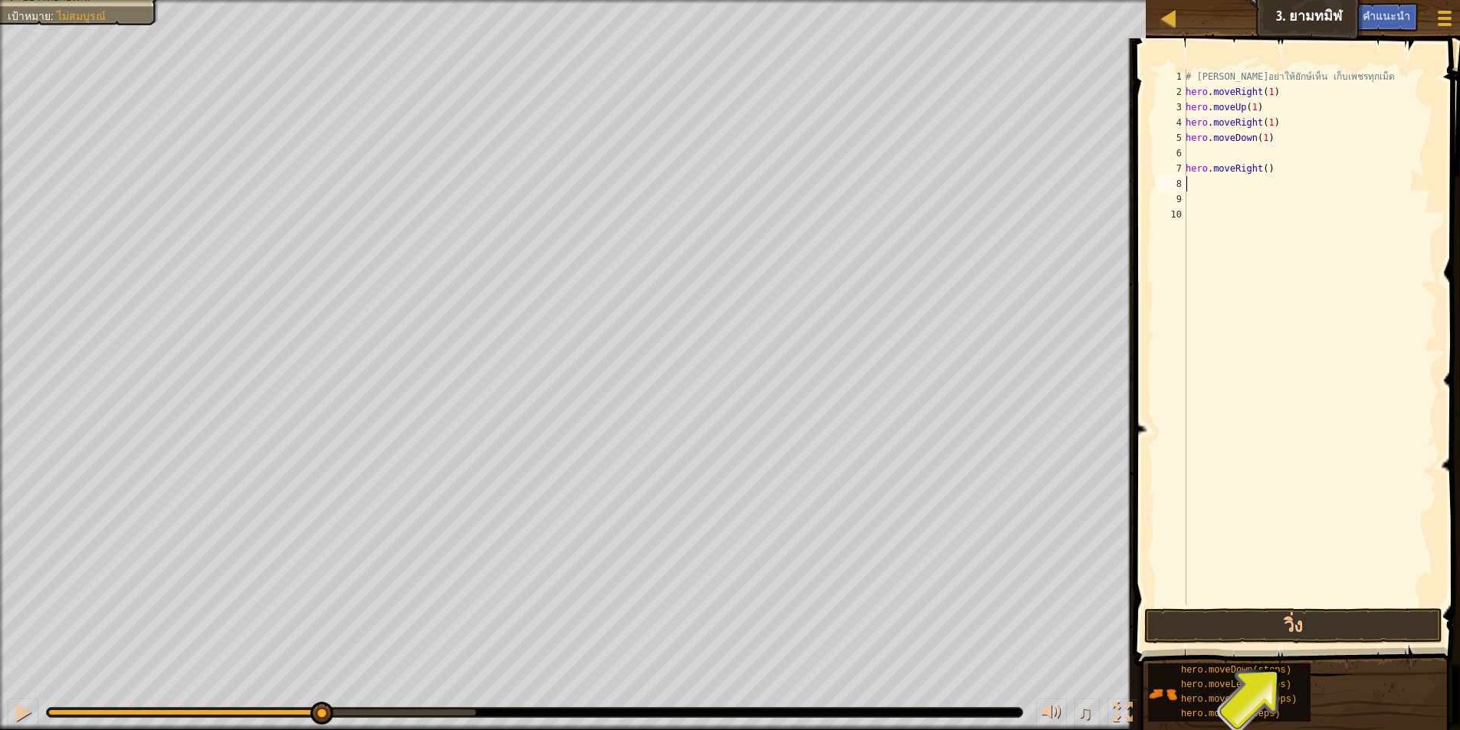
click at [1265, 161] on div "# [PERSON_NAME]อย่าให้ยักษ์เห็น เก็บเพชรทุกเม็ด hero . moveRight ( 1 ) hero . m…" at bounding box center [1310, 352] width 254 height 567
type textarea "hero.moveRight()"
click at [1187, 172] on div "# [PERSON_NAME]อย่าให้ยักษ์เห็น เก็บเพชรทุกเม็ด hero . moveRight ( 1 ) hero . m…" at bounding box center [1310, 352] width 254 height 567
click at [1284, 164] on div "# [PERSON_NAME]อย่าให้ยักษ์เห็น เก็บเพชรทุกเม็ด hero . moveRight ( 1 ) hero . m…" at bounding box center [1307, 352] width 259 height 567
click at [1259, 153] on div "# [PERSON_NAME]อย่าให้ยักษ์เห็น เก็บเพชรทุกเม็ด hero . moveRight ( 1 ) hero . m…" at bounding box center [1307, 352] width 259 height 567
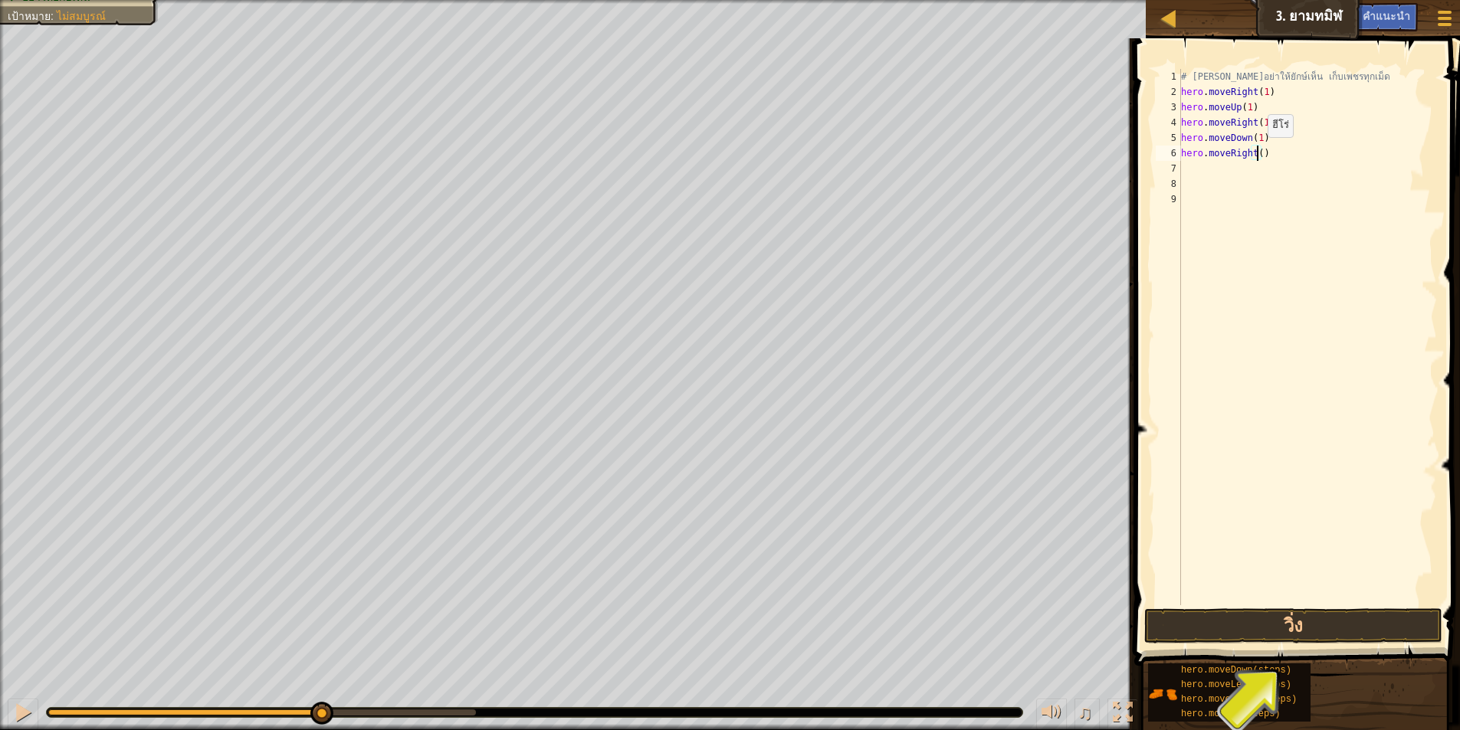
click at [1255, 153] on div "# [PERSON_NAME]อย่าให้ยักษ์เห็น เก็บเพชรทุกเม็ด hero . moveRight ( 1 ) hero . m…" at bounding box center [1307, 352] width 259 height 567
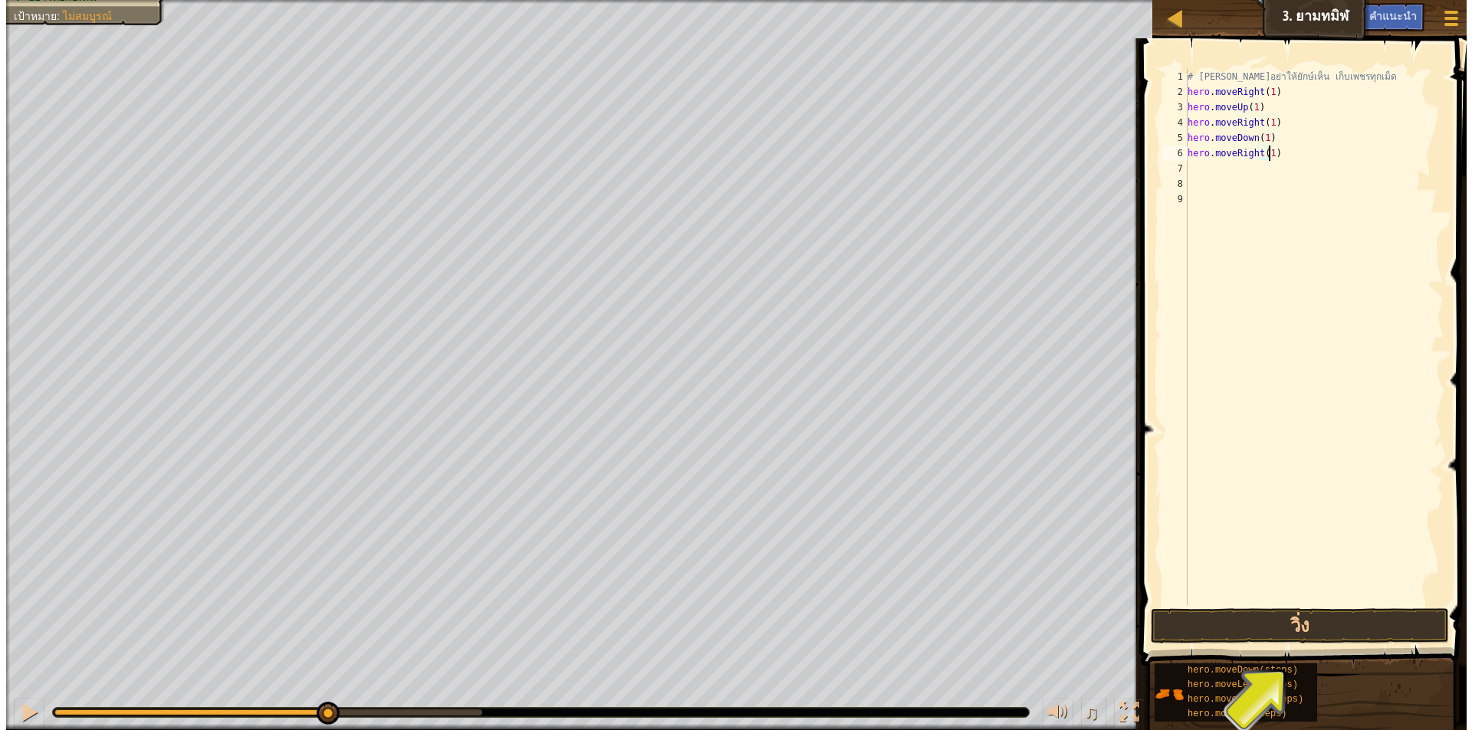
scroll to position [7, 6]
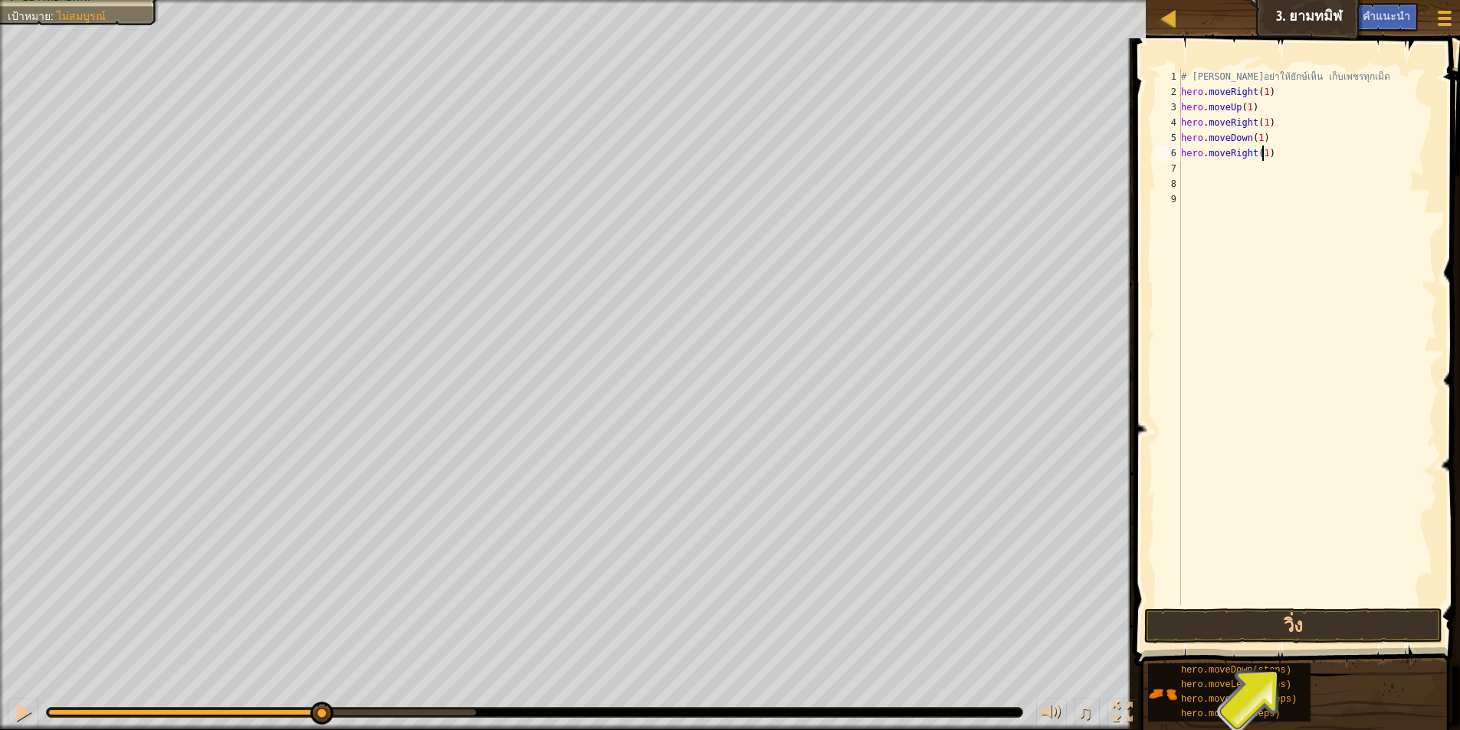
click at [1291, 156] on div "# [PERSON_NAME]อย่าให้ยักษ์เห็น เก็บเพชรทุกเม็ด hero . moveRight ( 1 ) hero . m…" at bounding box center [1307, 352] width 259 height 567
type textarea "hero.moveRight(1)"
click at [1269, 612] on button "วิ่ง" at bounding box center [1293, 626] width 298 height 35
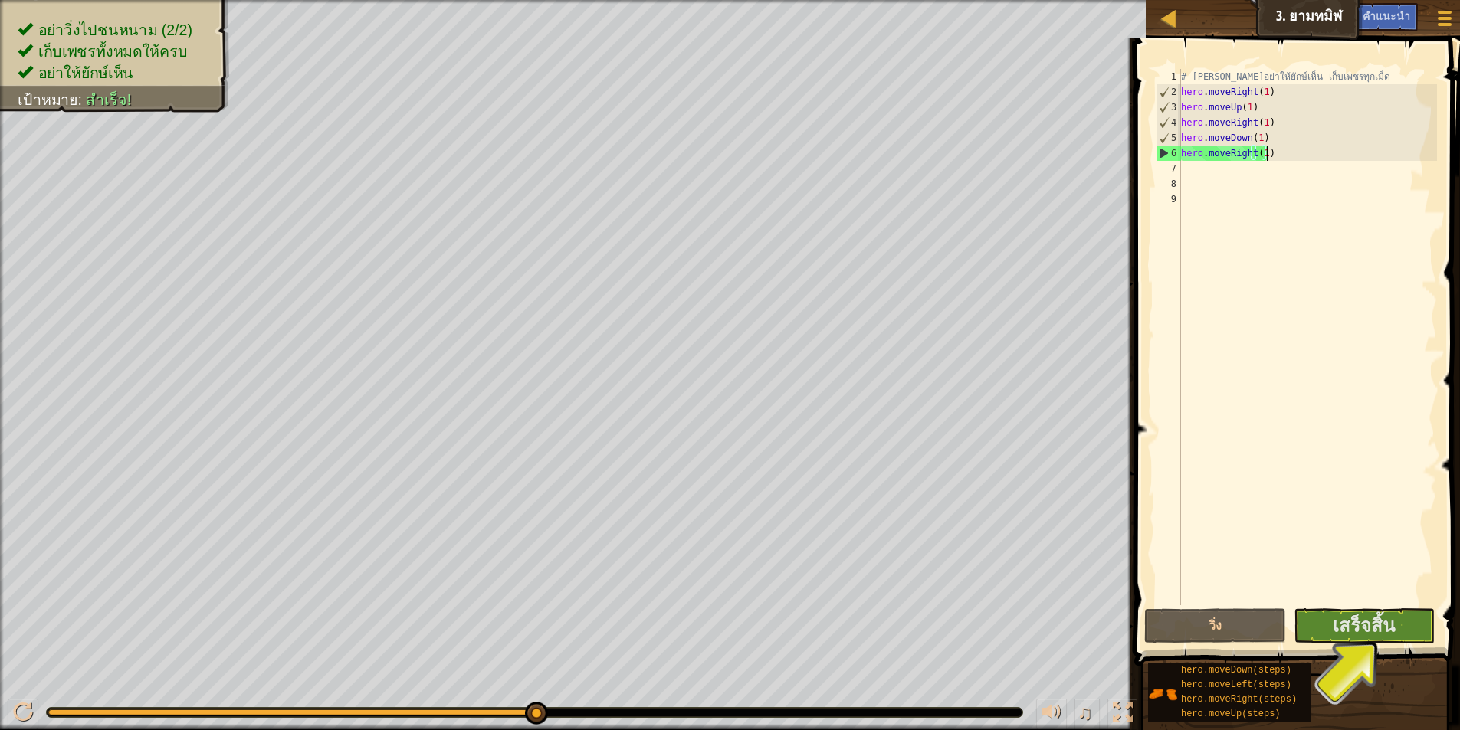
click at [1342, 634] on span "เสร็จสิ้น" at bounding box center [1364, 625] width 62 height 25
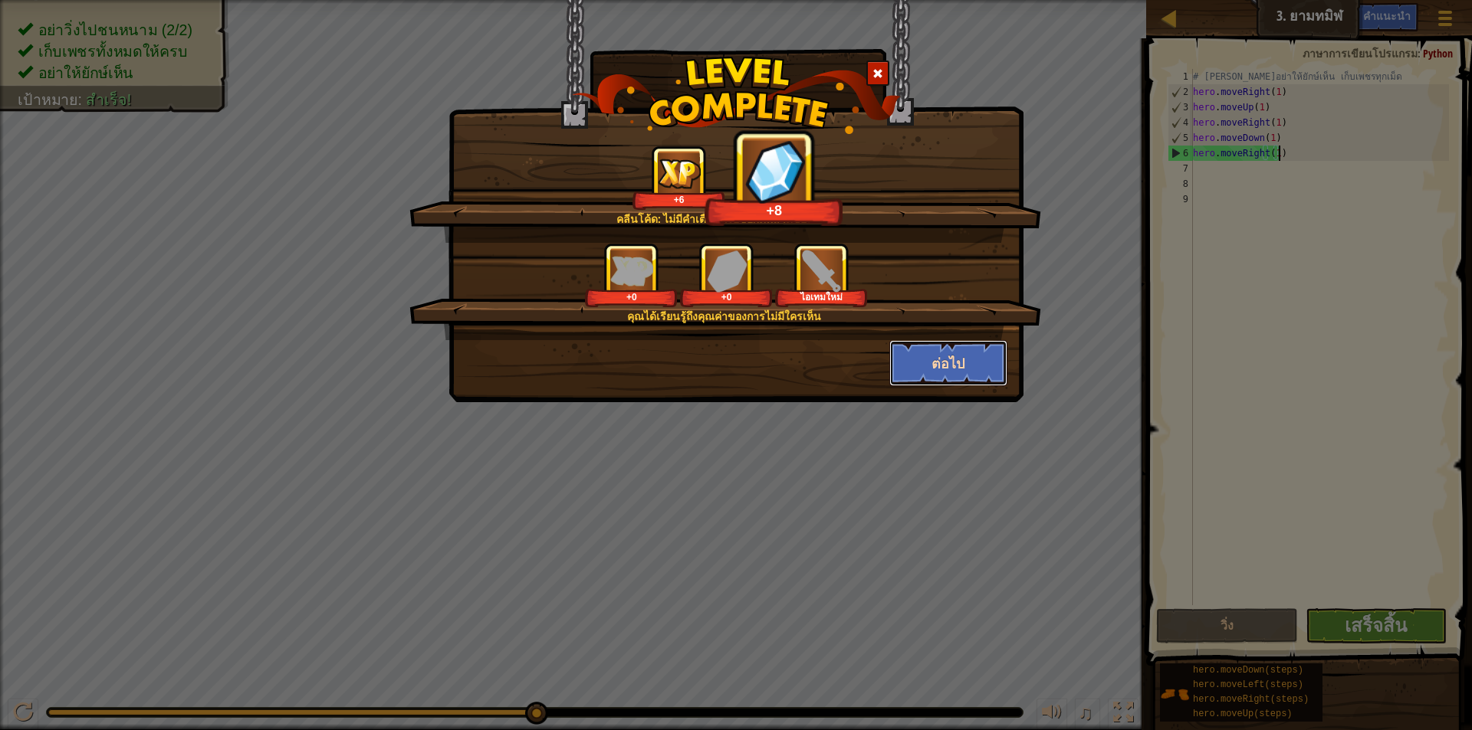
click at [934, 374] on button "ต่อไป" at bounding box center [948, 363] width 119 height 46
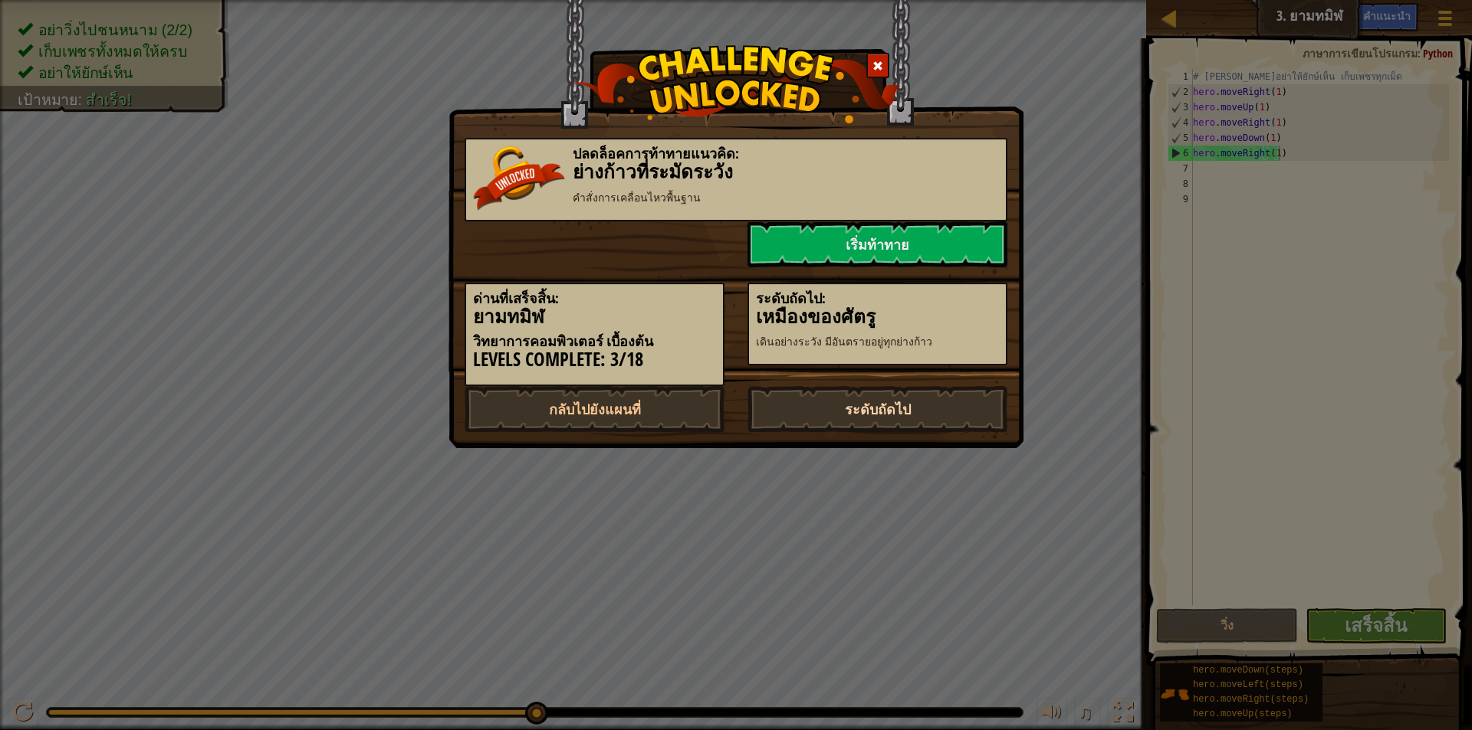
click at [885, 399] on link "ระดับถัดไป" at bounding box center [877, 409] width 260 height 46
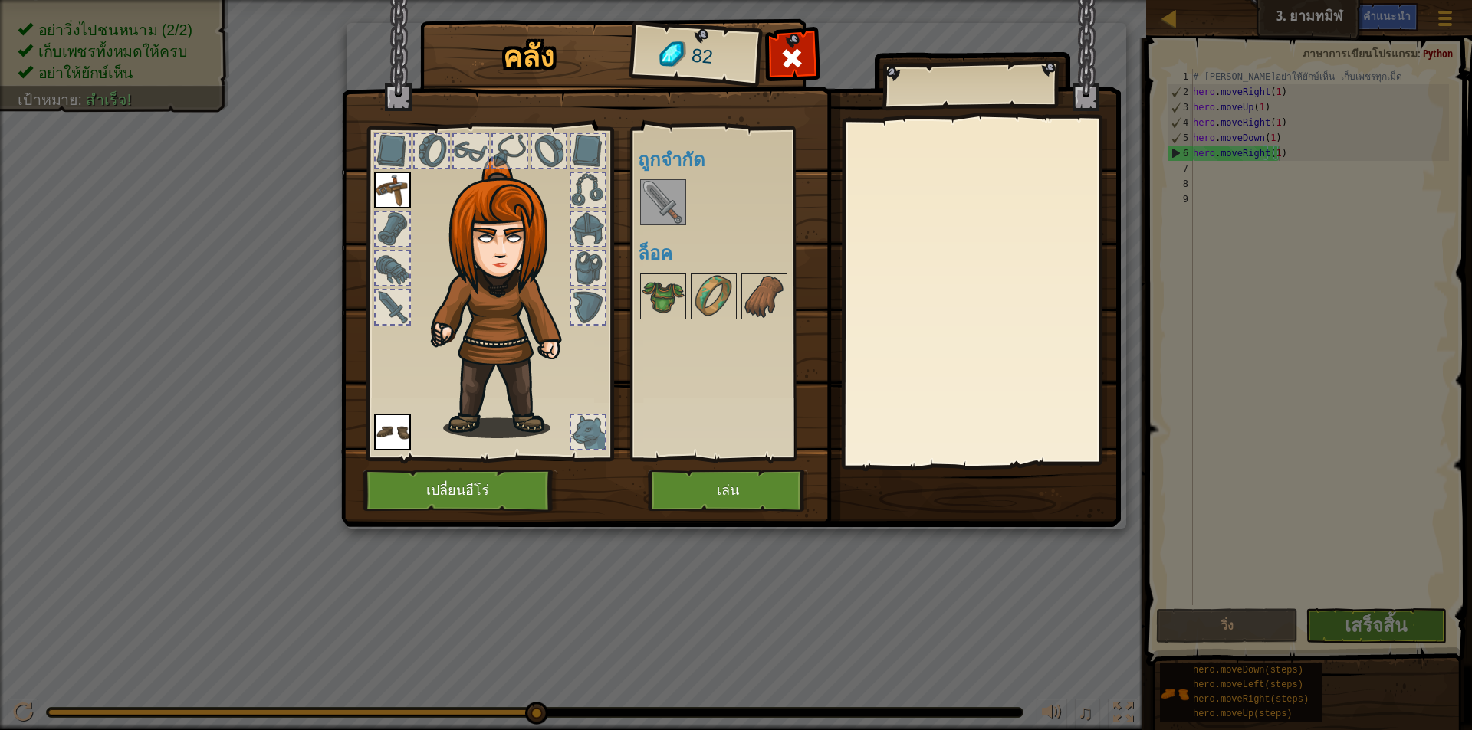
click at [651, 195] on img at bounding box center [663, 202] width 43 height 43
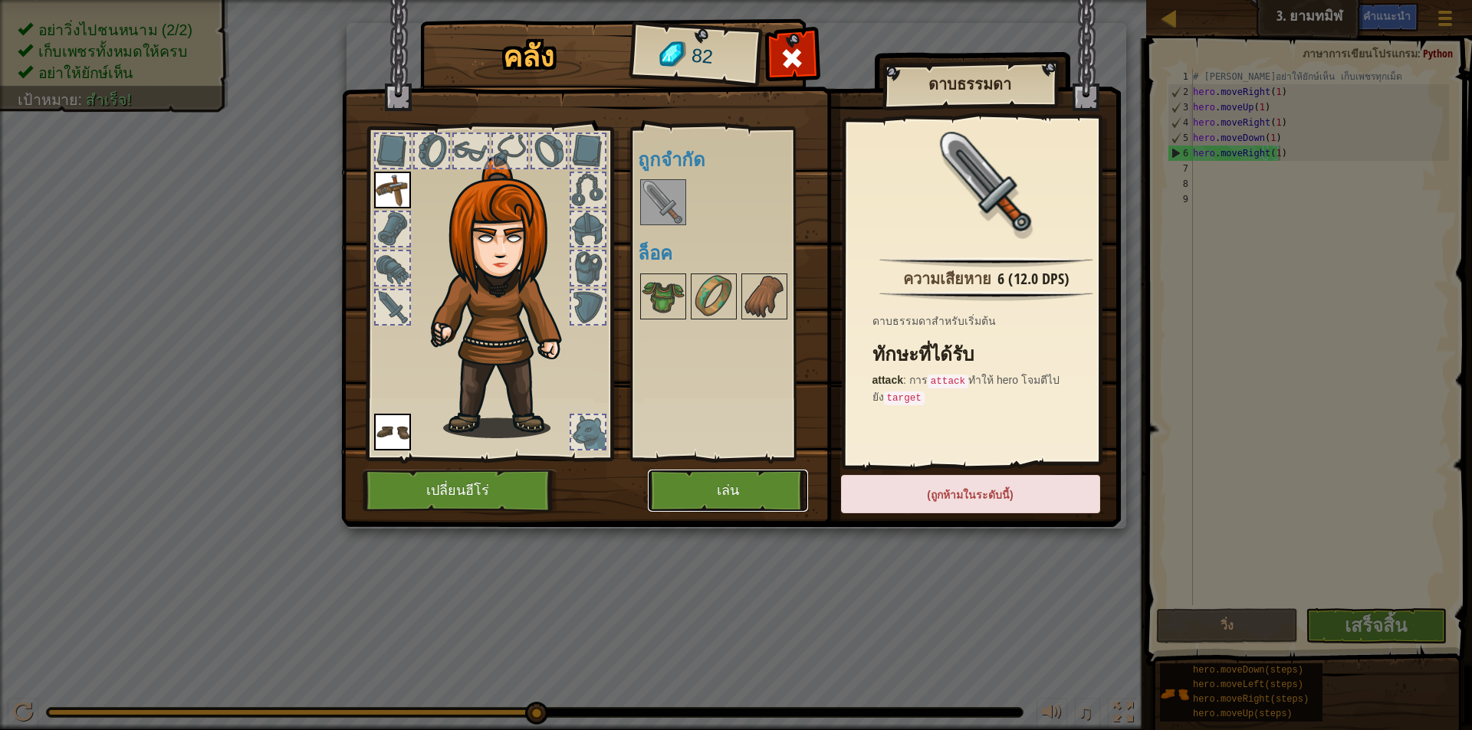
click at [727, 483] on button "เล่น" at bounding box center [728, 491] width 160 height 42
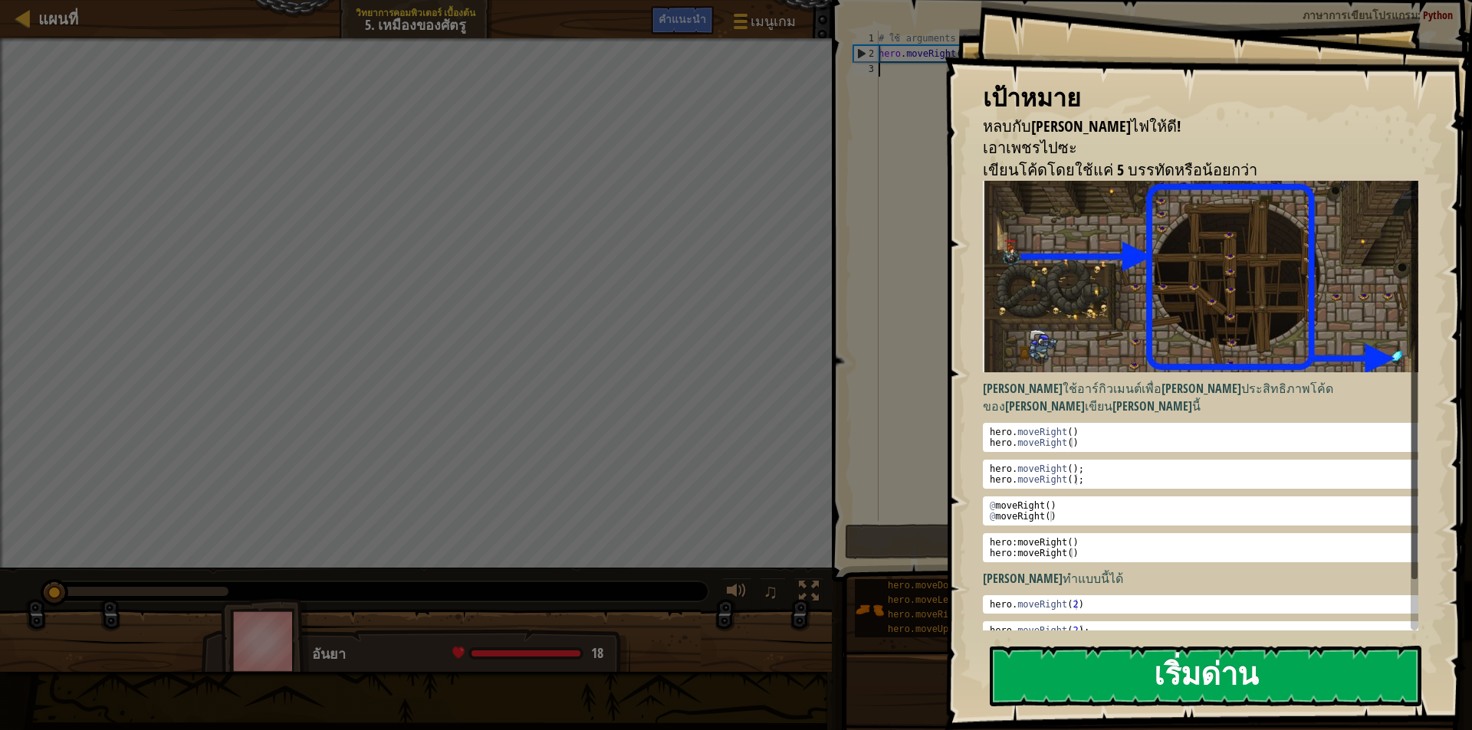
click at [1050, 668] on button "เริ่มด่าน" at bounding box center [1206, 676] width 432 height 61
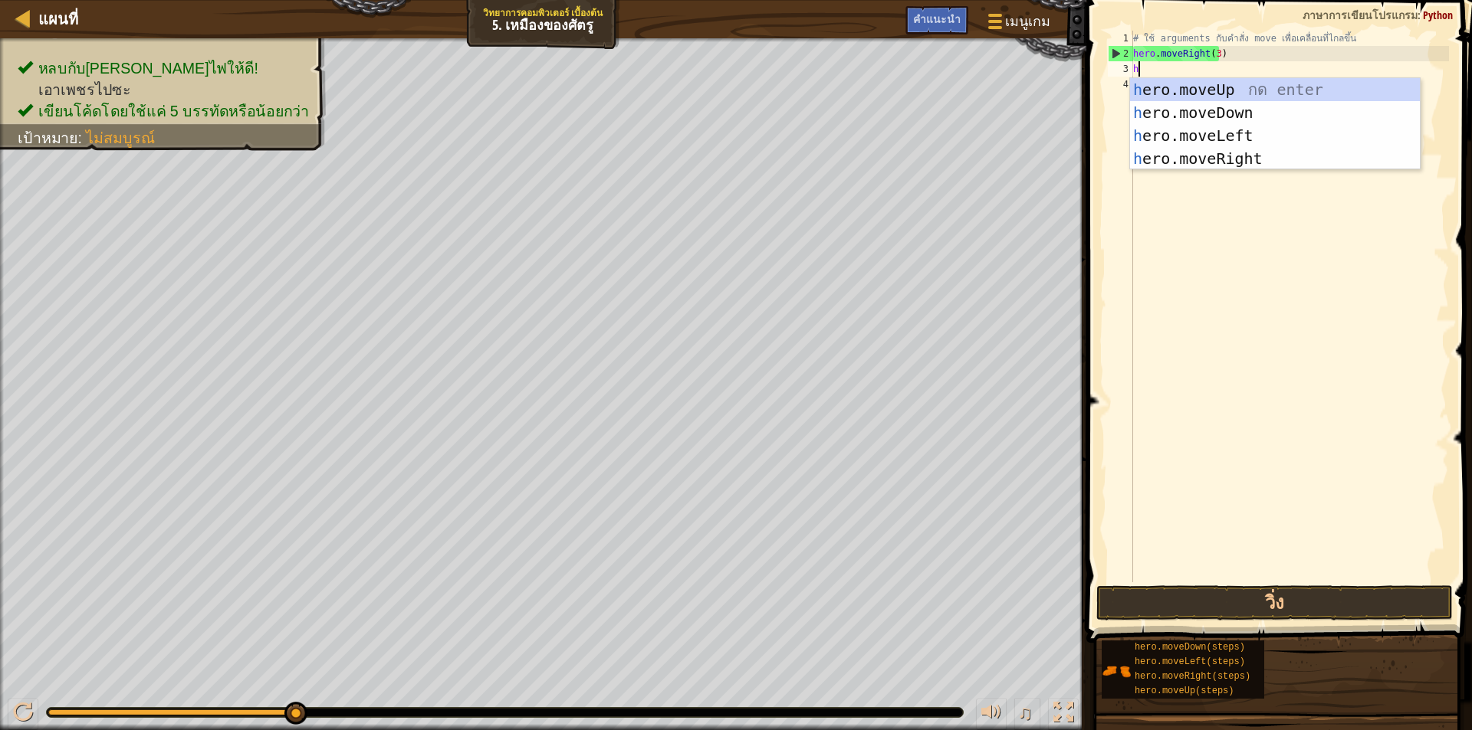
scroll to position [7, 0]
type textarea "he"
click at [1212, 93] on div "he ro.moveUp กด enter he ro.moveDown กด enter he ro.moveLeft กด enter he ro.mov…" at bounding box center [1275, 147] width 290 height 138
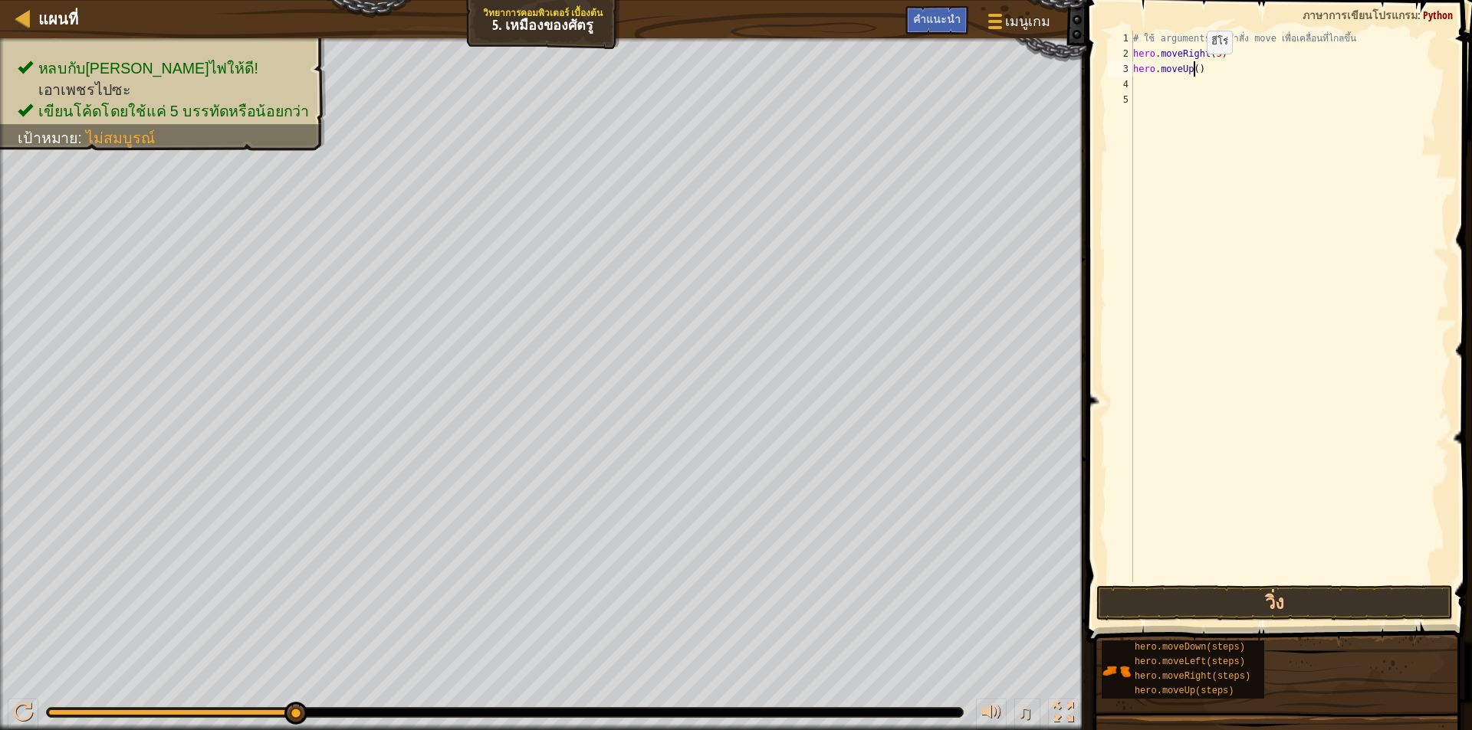
click at [1193, 68] on div "# ใช้ arguments กับคำสั่ง move เพื่อเคลื่อนที่ไกลขึ้น hero . moveRight ( 3 ) he…" at bounding box center [1289, 322] width 319 height 583
type textarea "hero.moveUp(1)"
click at [1221, 82] on div "# ใช้ arguments กับคำสั่ง move เพื่อเคลื่อนที่ไกลขึ้น hero . moveRight ( 3 ) he…" at bounding box center [1289, 322] width 319 height 583
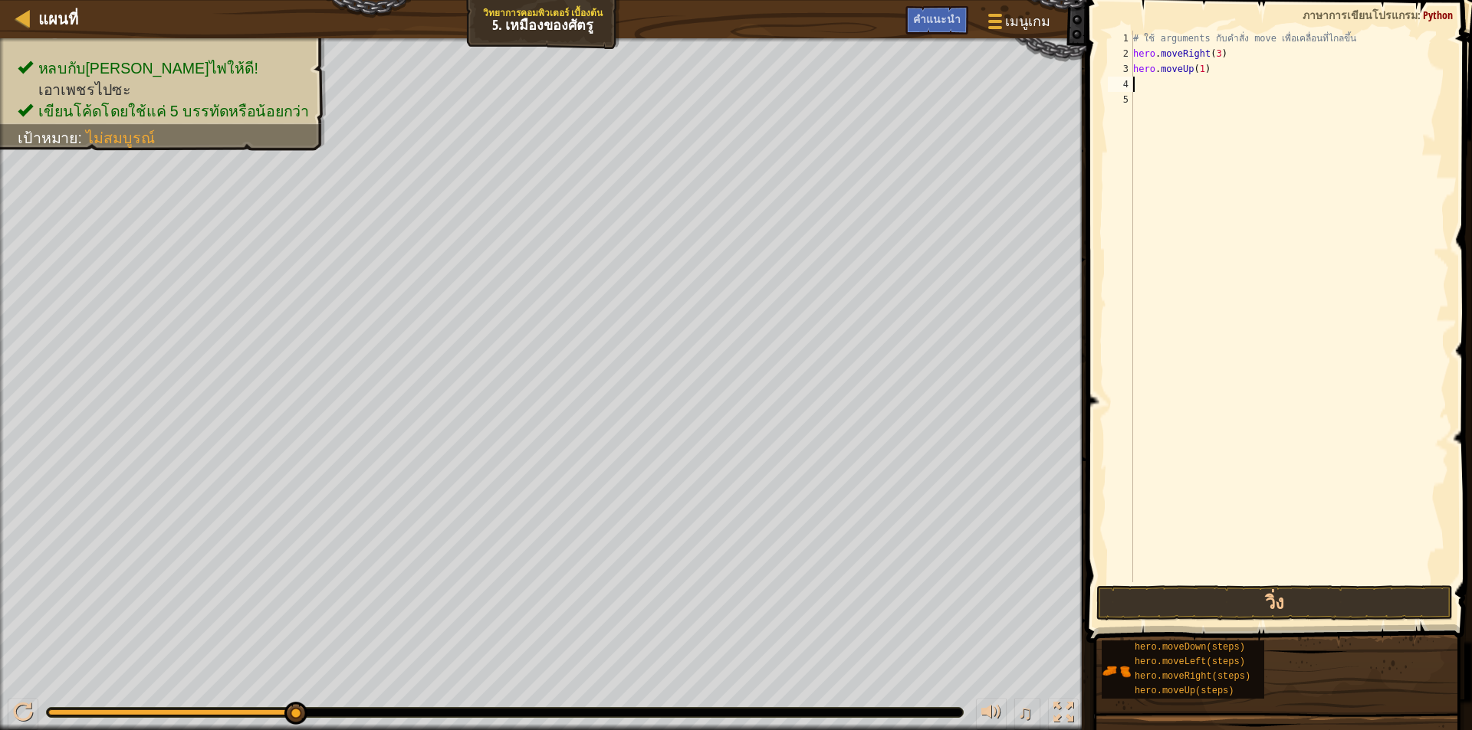
click at [1217, 62] on div "# ใช้ arguments กับคำสั่ง move เพื่อเคลื่อนที่ไกลขึ้น hero . moveRight ( 3 ) he…" at bounding box center [1289, 322] width 319 height 583
type textarea "hero.moveUp(1)"
click at [1217, 87] on div "# ใช้ arguments กับคำสั่ง move เพื่อเคลื่อนที่ไกลขึ้น hero . moveRight ( 3 ) he…" at bounding box center [1289, 322] width 319 height 583
type textarea "h"
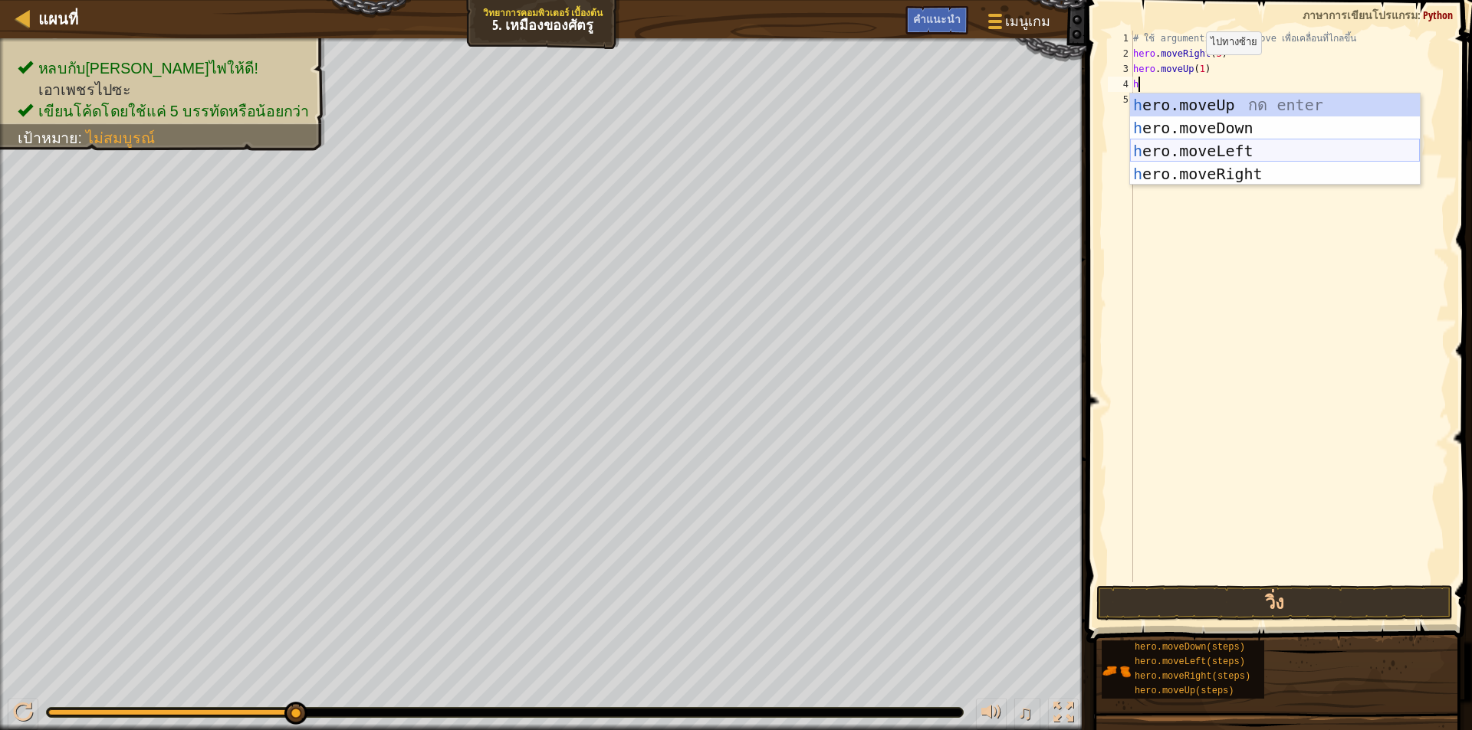
click at [1244, 163] on div "h ero.moveUp กด enter h ero.moveDown กด enter h ero.moveLeft กด enter h ero.mov…" at bounding box center [1275, 163] width 290 height 138
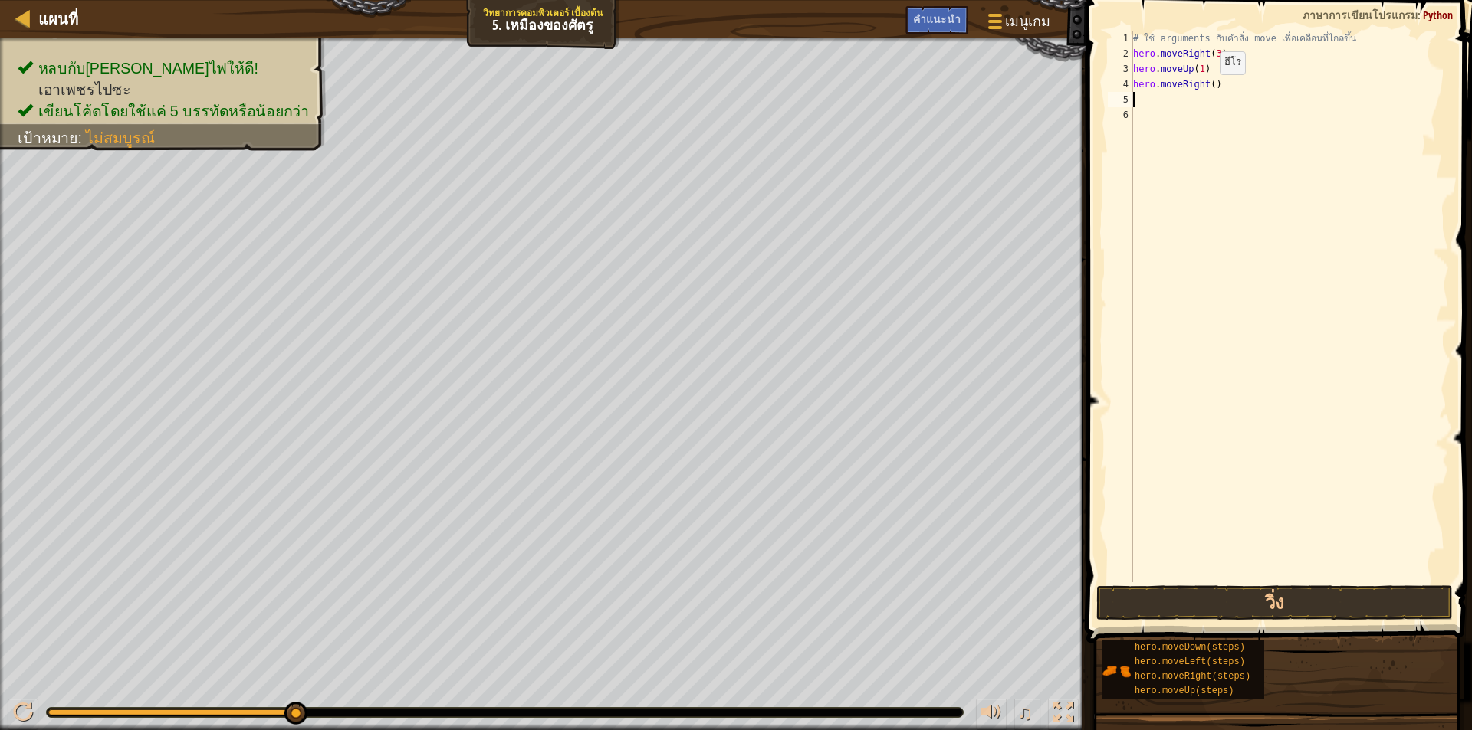
click at [1206, 89] on div "# ใช้ arguments กับคำสั่ง move เพื่อเคลื่อนที่ไกลขึ้น hero . moveRight ( 3 ) he…" at bounding box center [1289, 322] width 319 height 583
type textarea "hero.moveRight(1)"
click at [1227, 109] on div "# ใช้ arguments กับคำสั่ง move เพื่อเคลื่อนที่ไกลขึ้น hero . moveRight ( 3 ) he…" at bounding box center [1289, 322] width 319 height 583
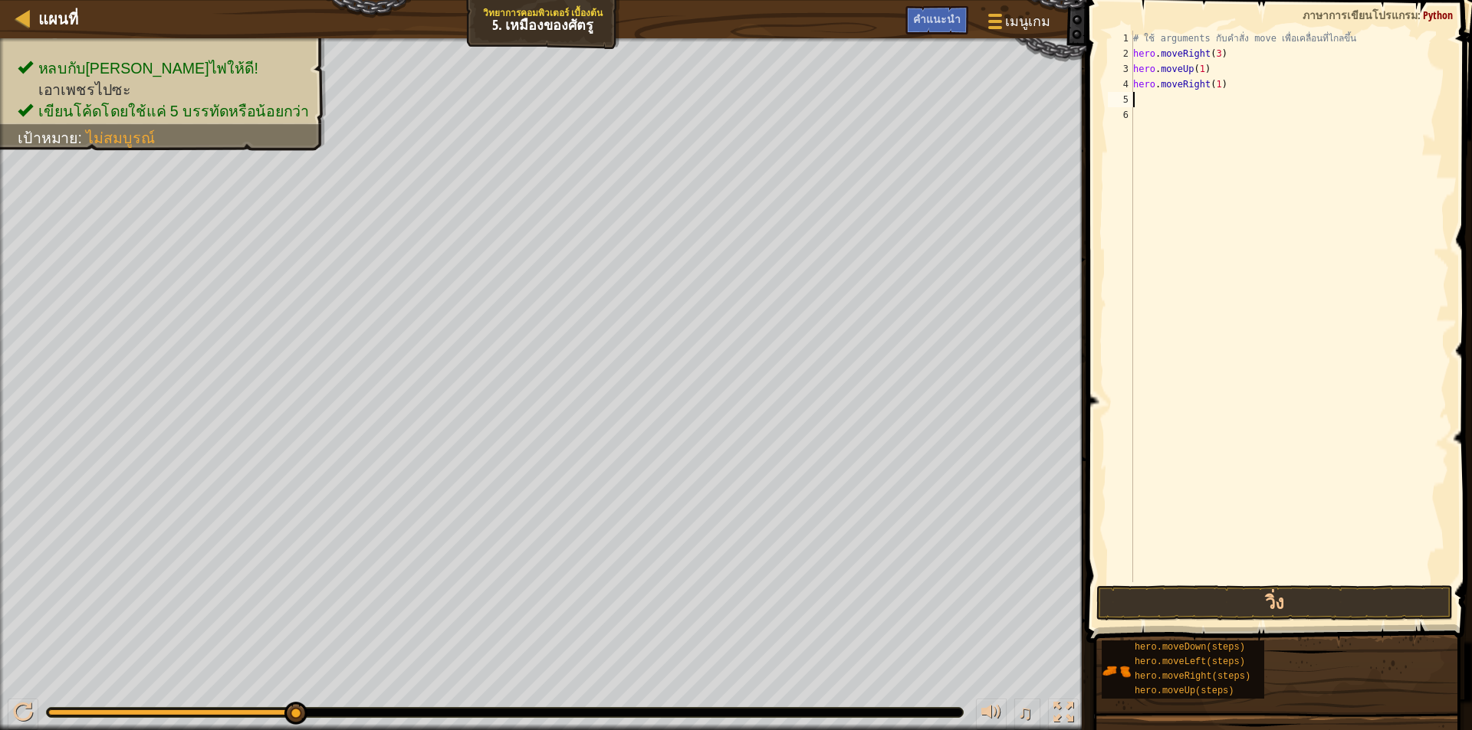
click at [1223, 101] on div "# ใช้ arguments กับคำสั่ง move เพื่อเคลื่อนที่ไกลขึ้น hero . moveRight ( 3 ) he…" at bounding box center [1289, 322] width 319 height 583
type textarea "h"
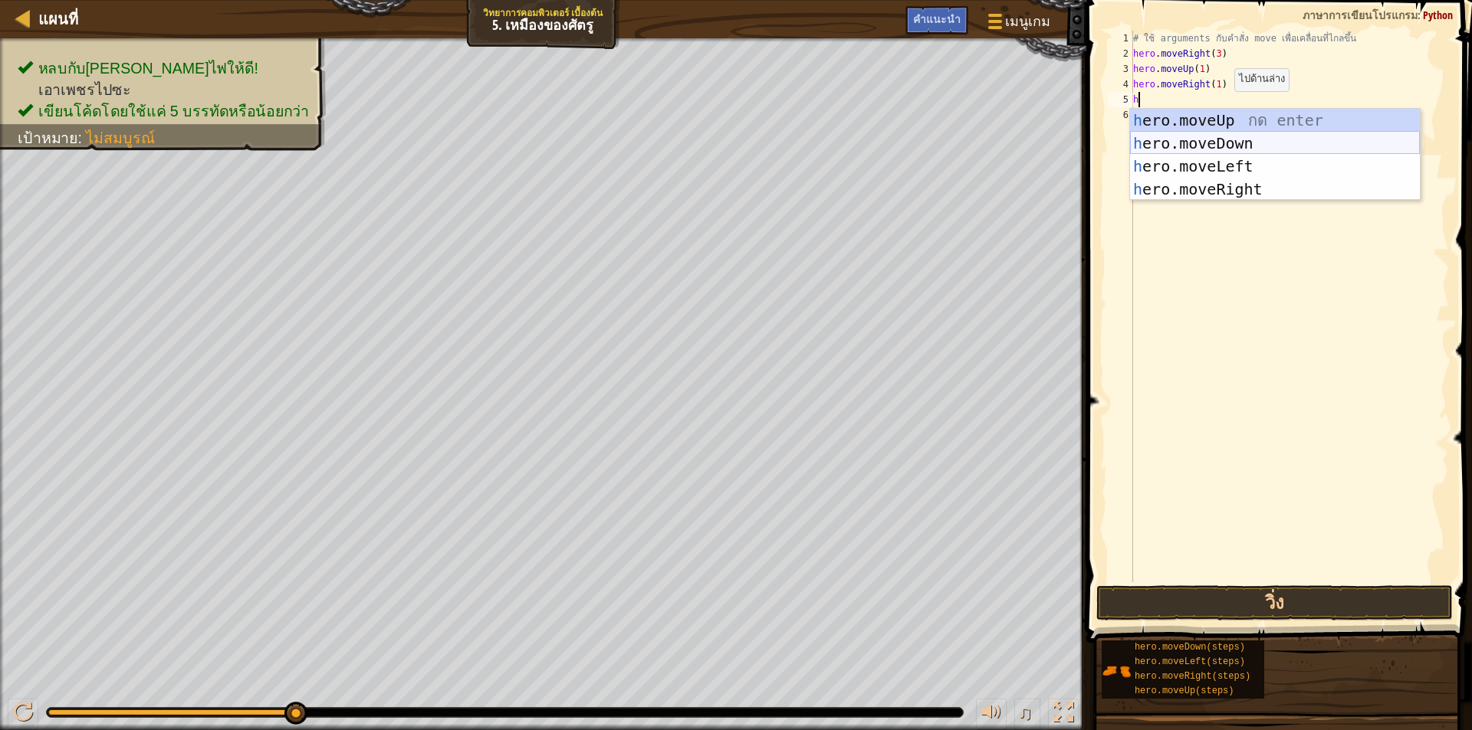
click at [1227, 142] on div "h ero.moveUp กด enter h ero.moveDown กด enter h ero.moveLeft กด enter h ero.mov…" at bounding box center [1275, 178] width 290 height 138
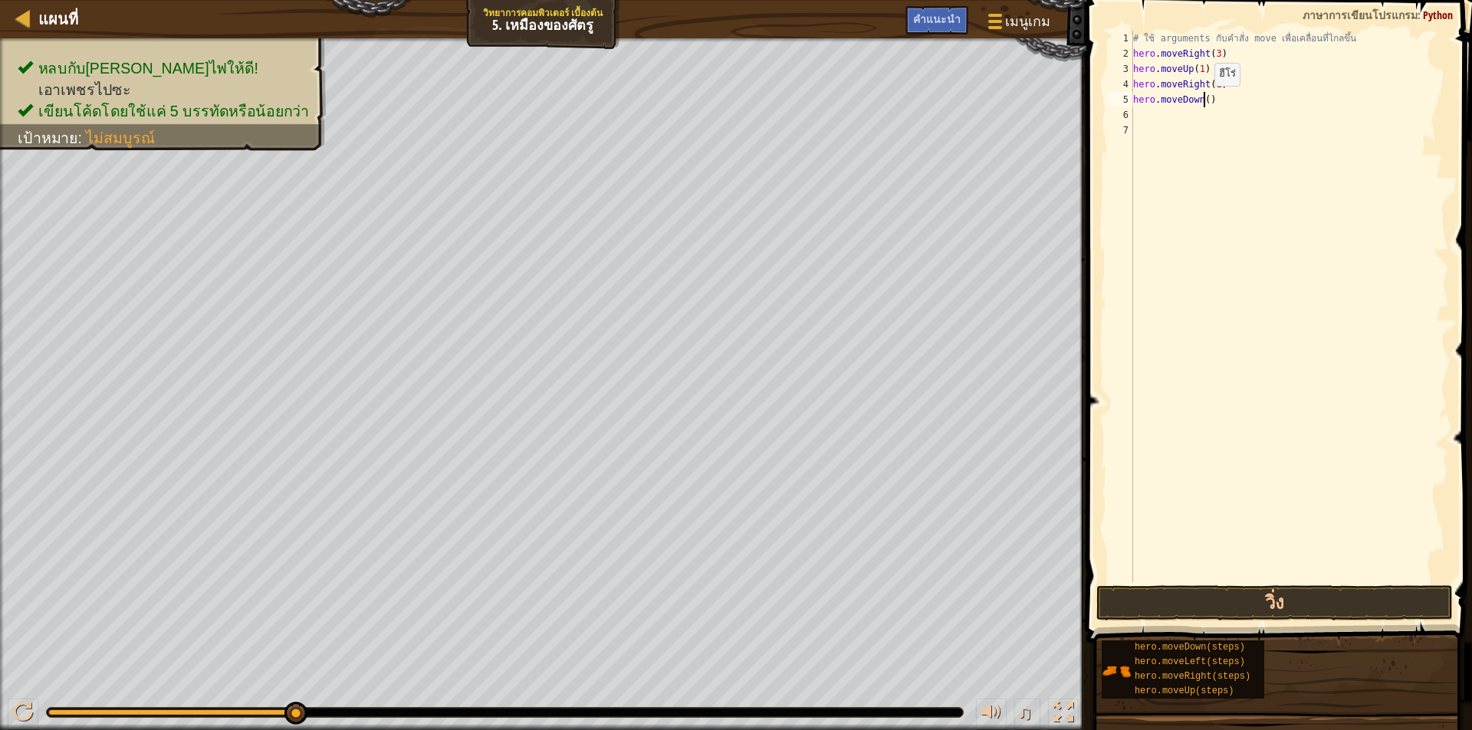
click at [1201, 101] on div "# ใช้ arguments กับคำสั่ง move เพื่อเคลื่อนที่ไกลขึ้น hero . moveRight ( 3 ) he…" at bounding box center [1289, 322] width 319 height 583
type textarea "hero.moveDown(4)"
click at [1237, 126] on div "# ใช้ arguments กับคำสั่ง move เพื่อเคลื่อนที่ไกลขึ้น hero . moveRight ( 3 ) he…" at bounding box center [1289, 322] width 319 height 583
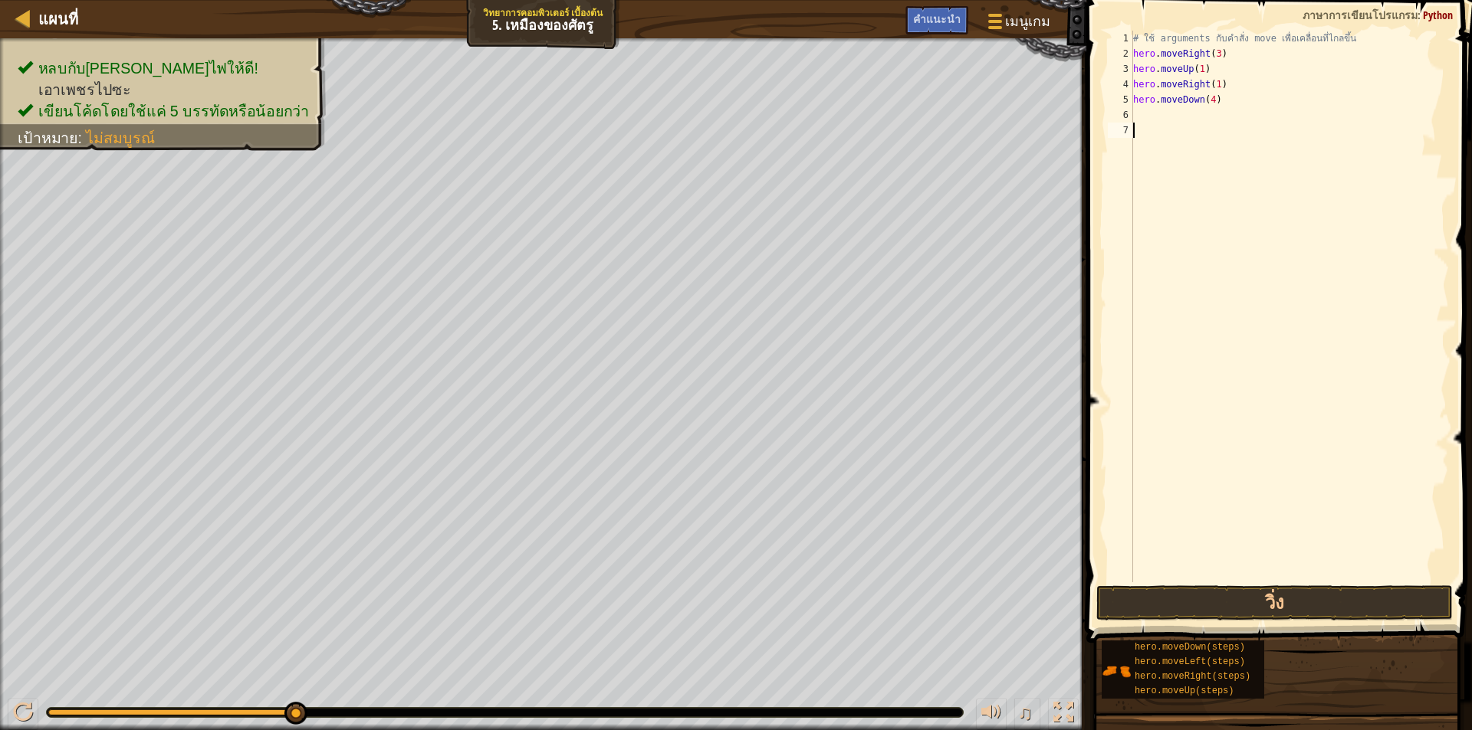
click at [1237, 122] on div "# ใช้ arguments กับคำสั่ง move เพื่อเคลื่อนที่ไกลขึ้น hero . moveRight ( 3 ) he…" at bounding box center [1289, 322] width 319 height 583
click at [1236, 118] on div "# ใช้ arguments กับคำสั่ง move เพื่อเคลื่อนที่ไกลขึ้น hero . moveRight ( 3 ) he…" at bounding box center [1289, 307] width 319 height 552
type textarea "h"
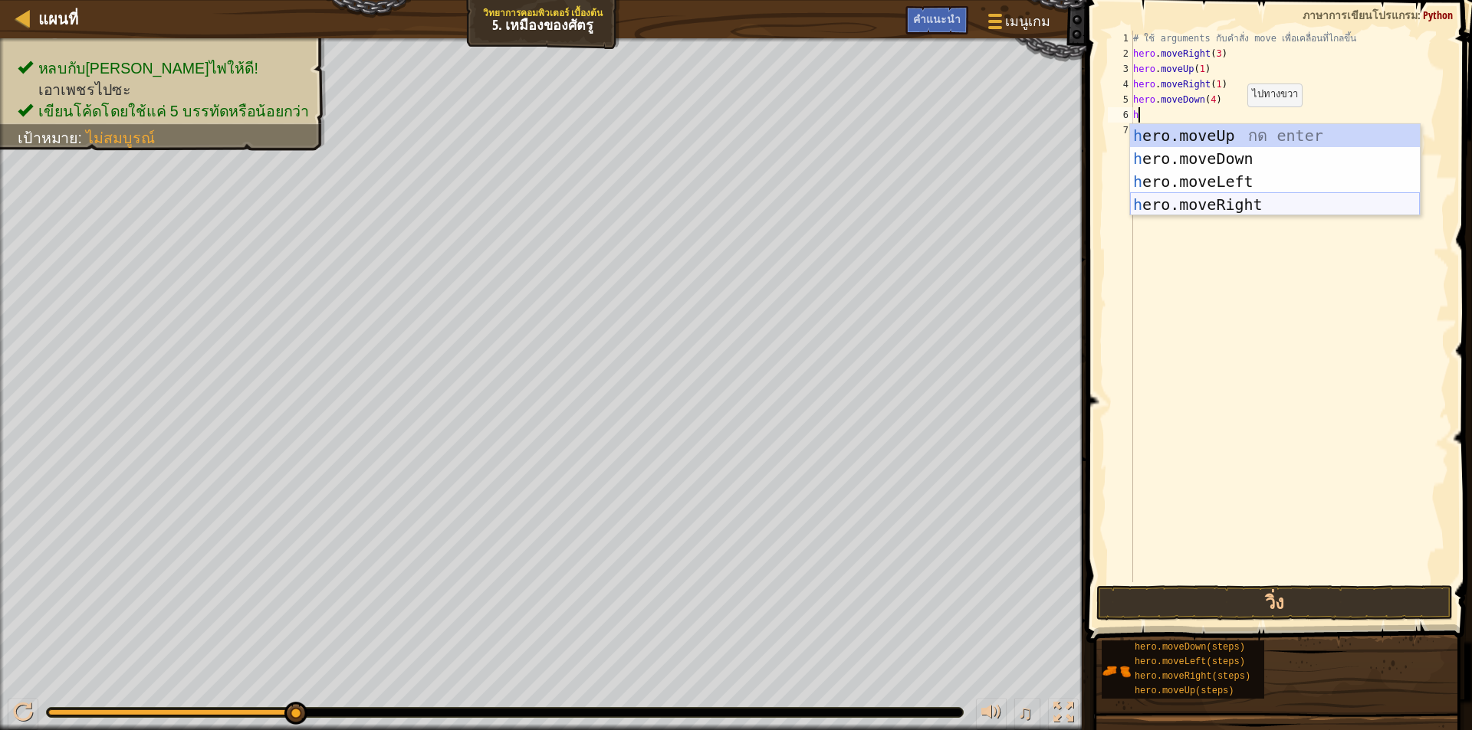
click at [1227, 201] on div "h ero.moveUp กด enter h ero.moveDown กด enter h ero.moveLeft กด enter h ero.mov…" at bounding box center [1275, 193] width 290 height 138
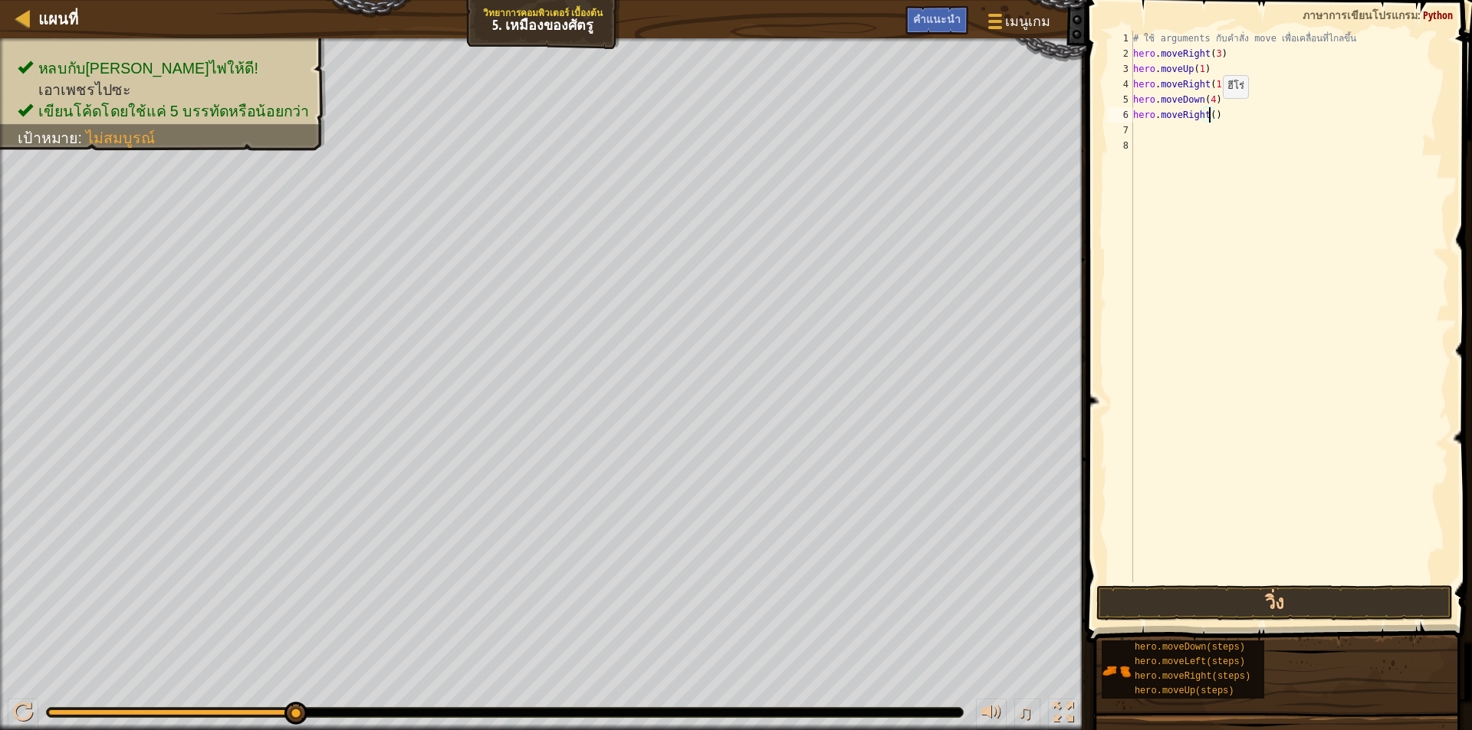
click at [1209, 113] on div "# ใช้ arguments กับคำสั่ง move เพื่อเคลื่อนที่ไกลขึ้น hero . moveRight ( 3 ) he…" at bounding box center [1289, 322] width 319 height 583
click at [1148, 602] on button "วิ่ง" at bounding box center [1274, 603] width 356 height 35
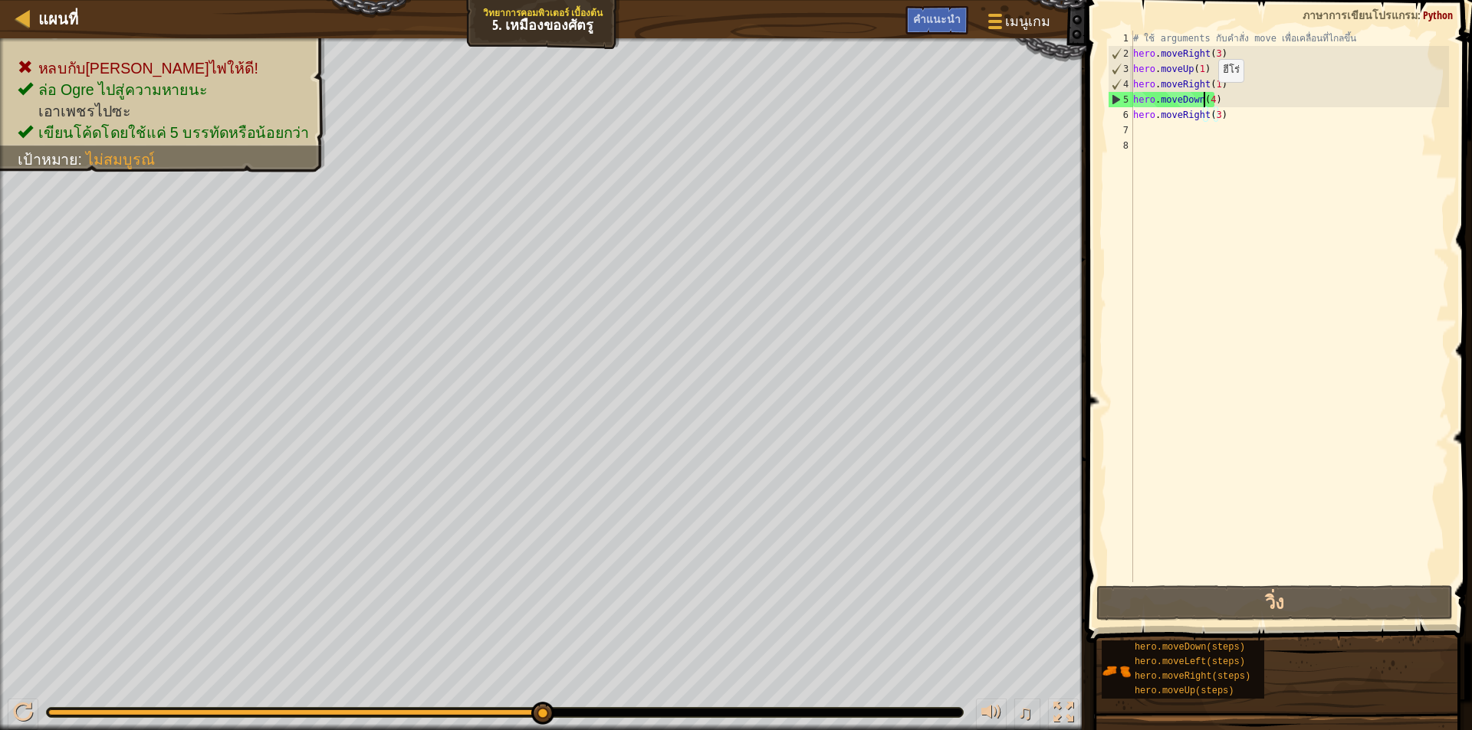
click at [1205, 97] on div "# ใช้ arguments กับคำสั่ง move เพื่อเคลื่อนที่ไกลขึ้น hero . moveRight ( 3 ) he…" at bounding box center [1289, 322] width 319 height 583
click at [1207, 103] on div "# ใช้ arguments กับคำสั่ง move เพื่อเคลื่อนที่ไกลขึ้น hero . moveRight ( 3 ) he…" at bounding box center [1289, 322] width 319 height 583
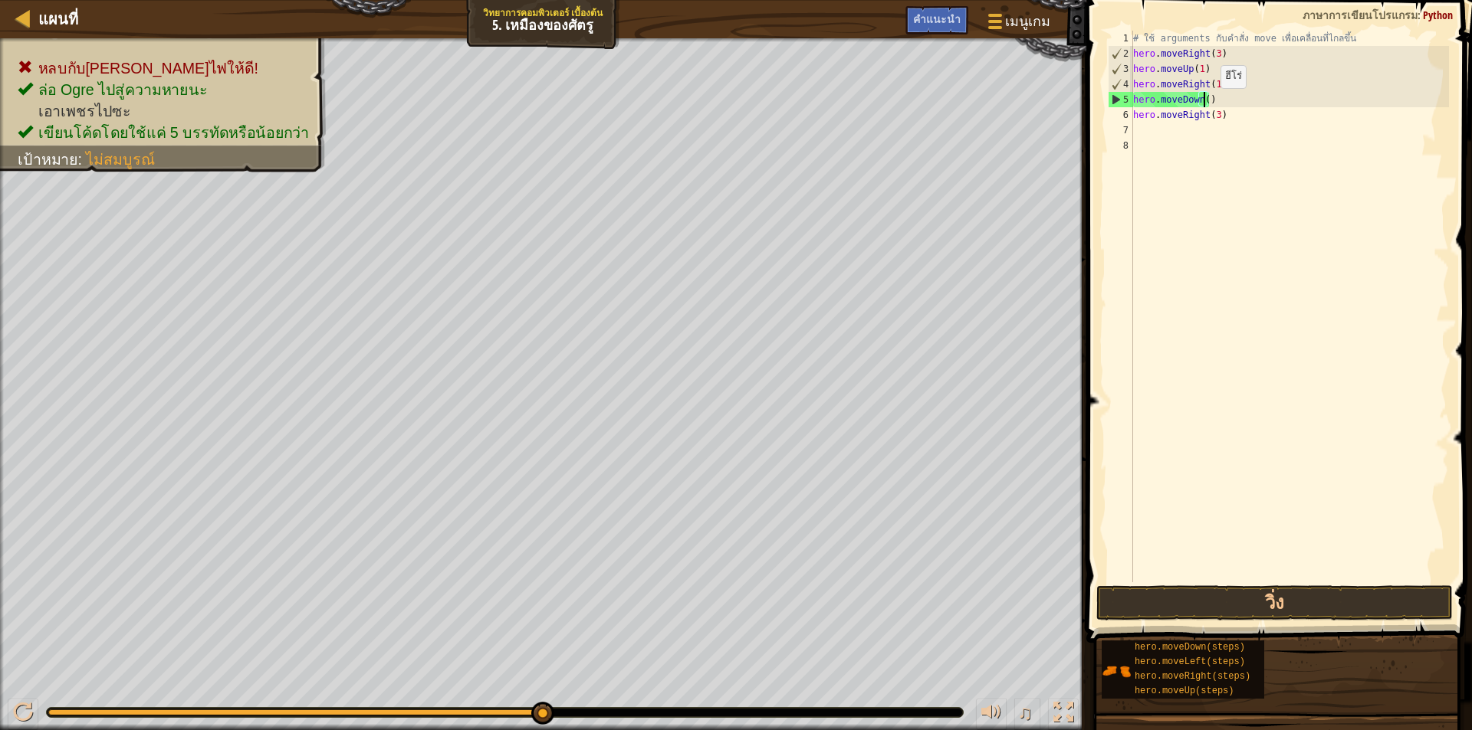
scroll to position [7, 5]
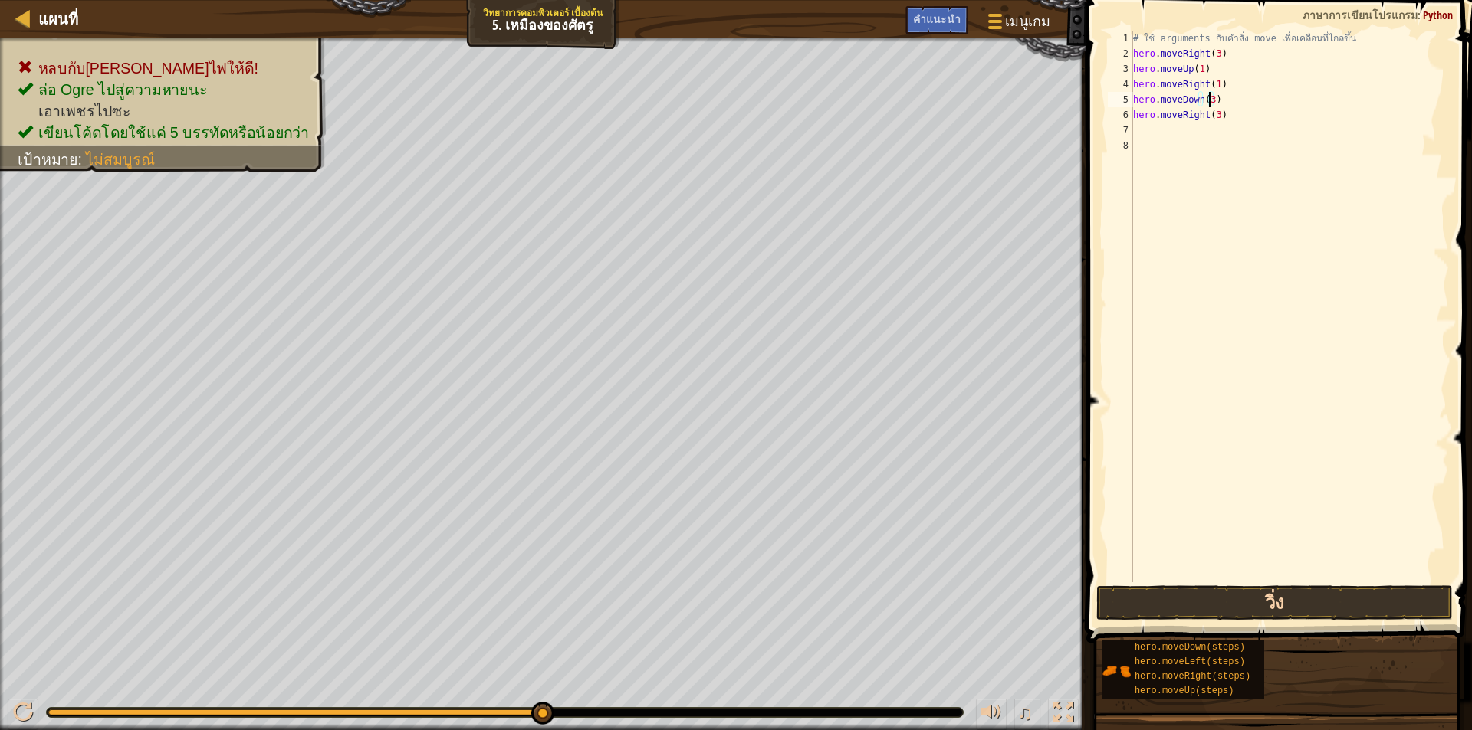
type textarea "hero.moveDown(3)"
click at [1254, 612] on button "วิ่ง" at bounding box center [1274, 603] width 356 height 35
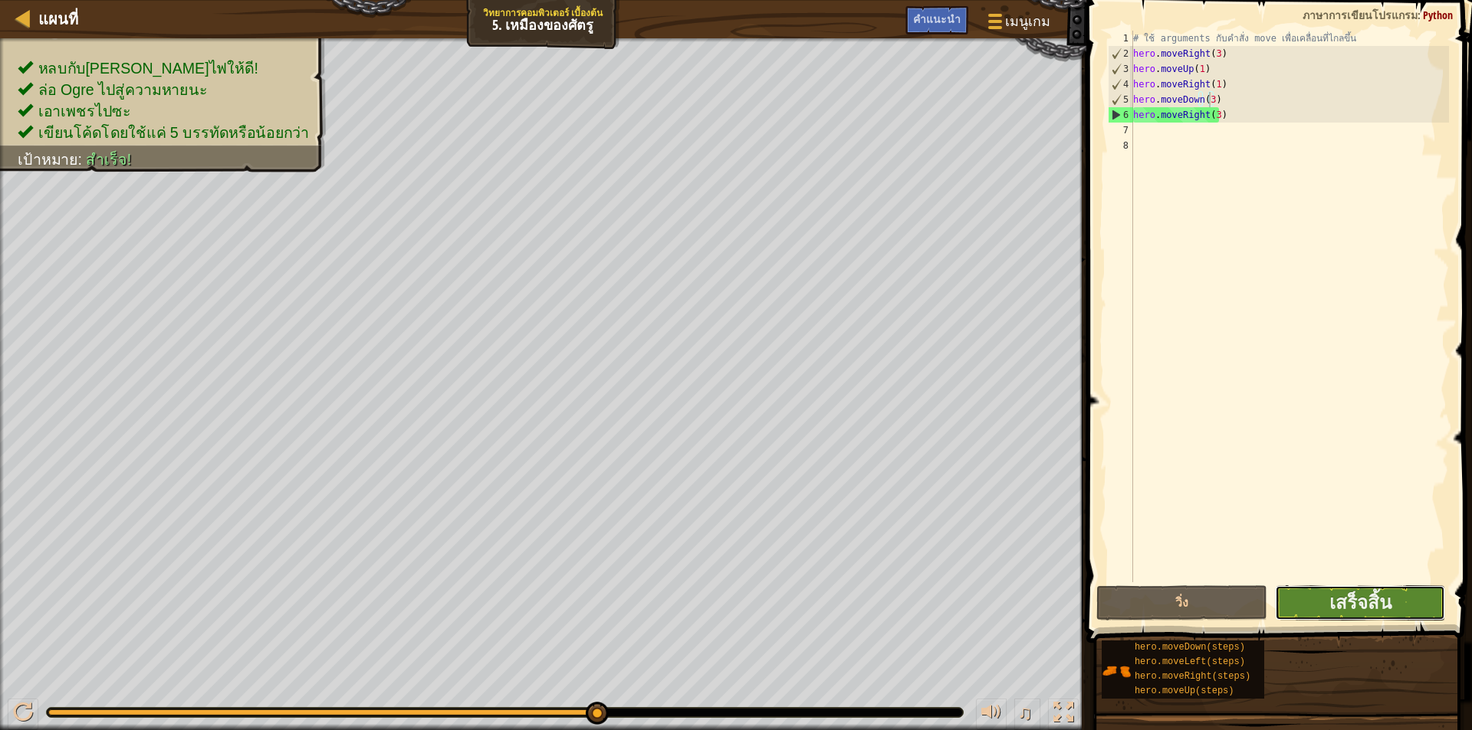
click at [1310, 612] on button "เสร็จสิ้น" at bounding box center [1360, 603] width 171 height 35
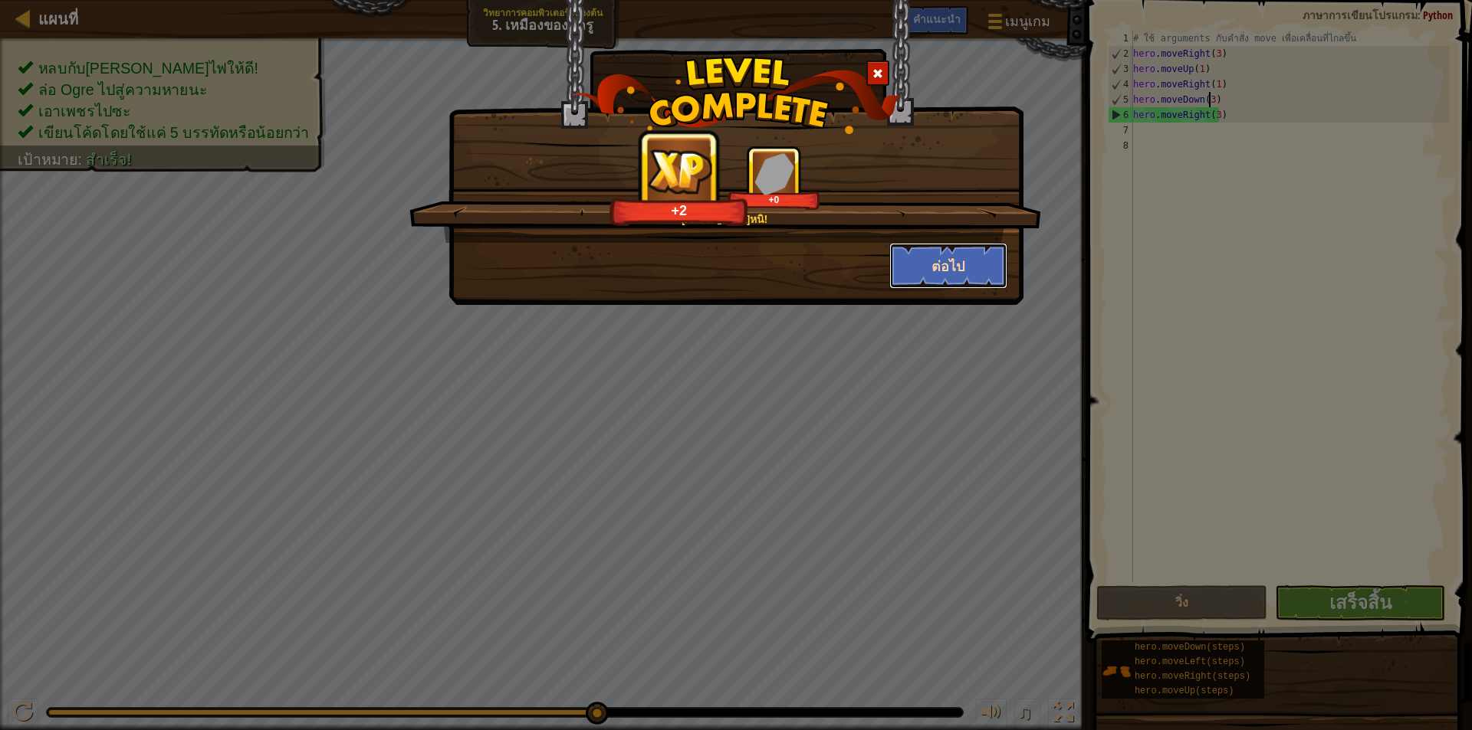
click at [934, 271] on button "ต่อไป" at bounding box center [948, 266] width 119 height 46
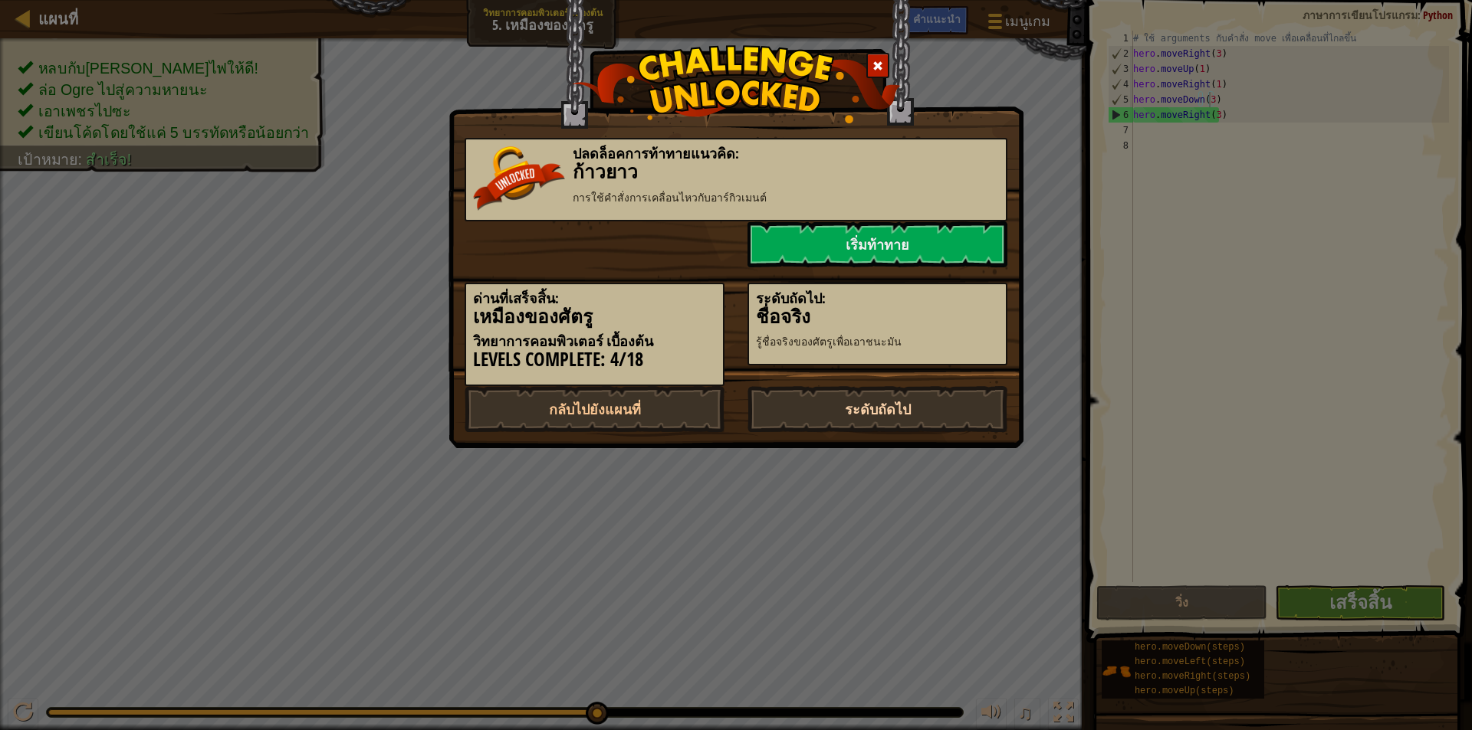
click at [874, 399] on link "ระดับถัดไป" at bounding box center [877, 409] width 260 height 46
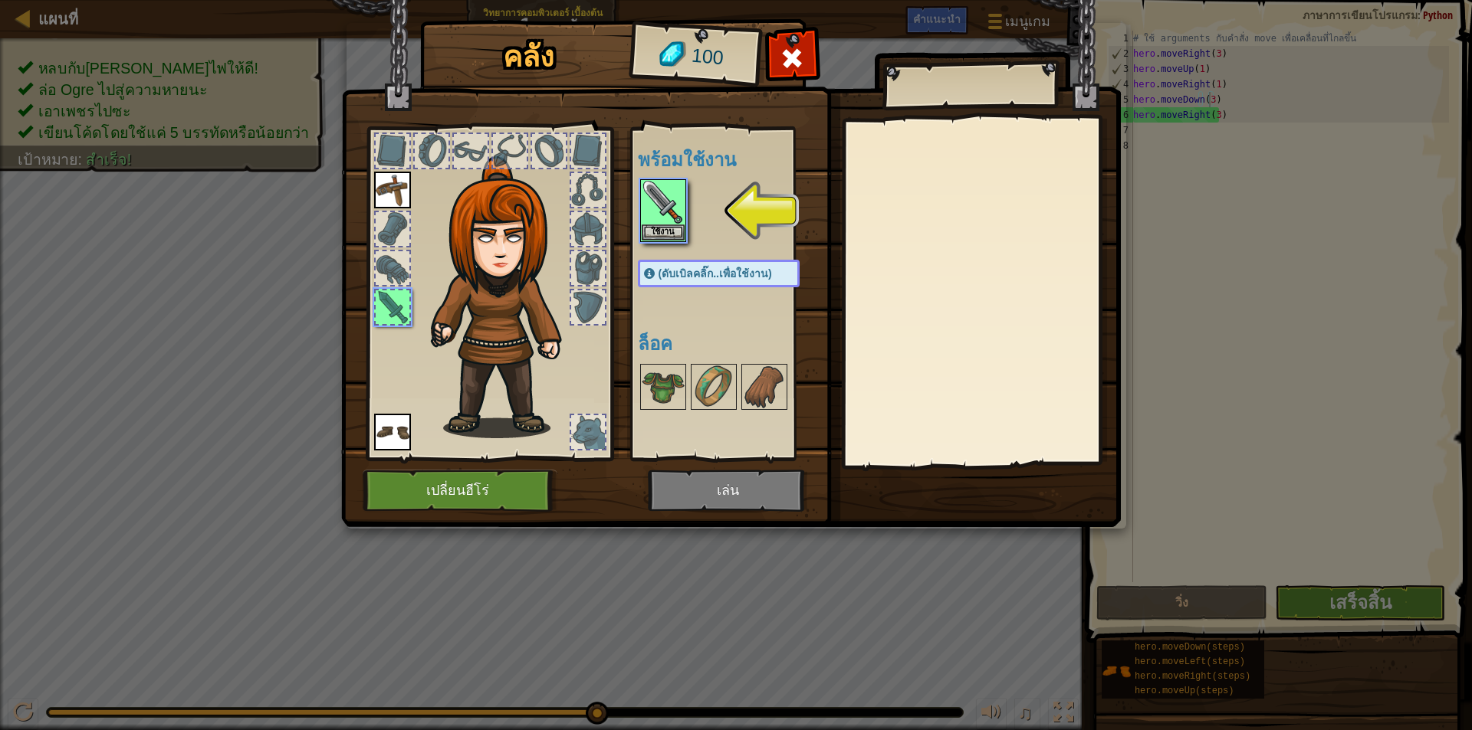
click at [674, 251] on div "พร้อมใช้งาน ใช้งาน ใช้งาน ใช้งาน (ดับเบิลคลิ๊ก..เพื่อใช้งาน) ล็อค" at bounding box center [734, 294] width 192 height 320
click at [669, 230] on button "ใช้งาน" at bounding box center [663, 232] width 43 height 16
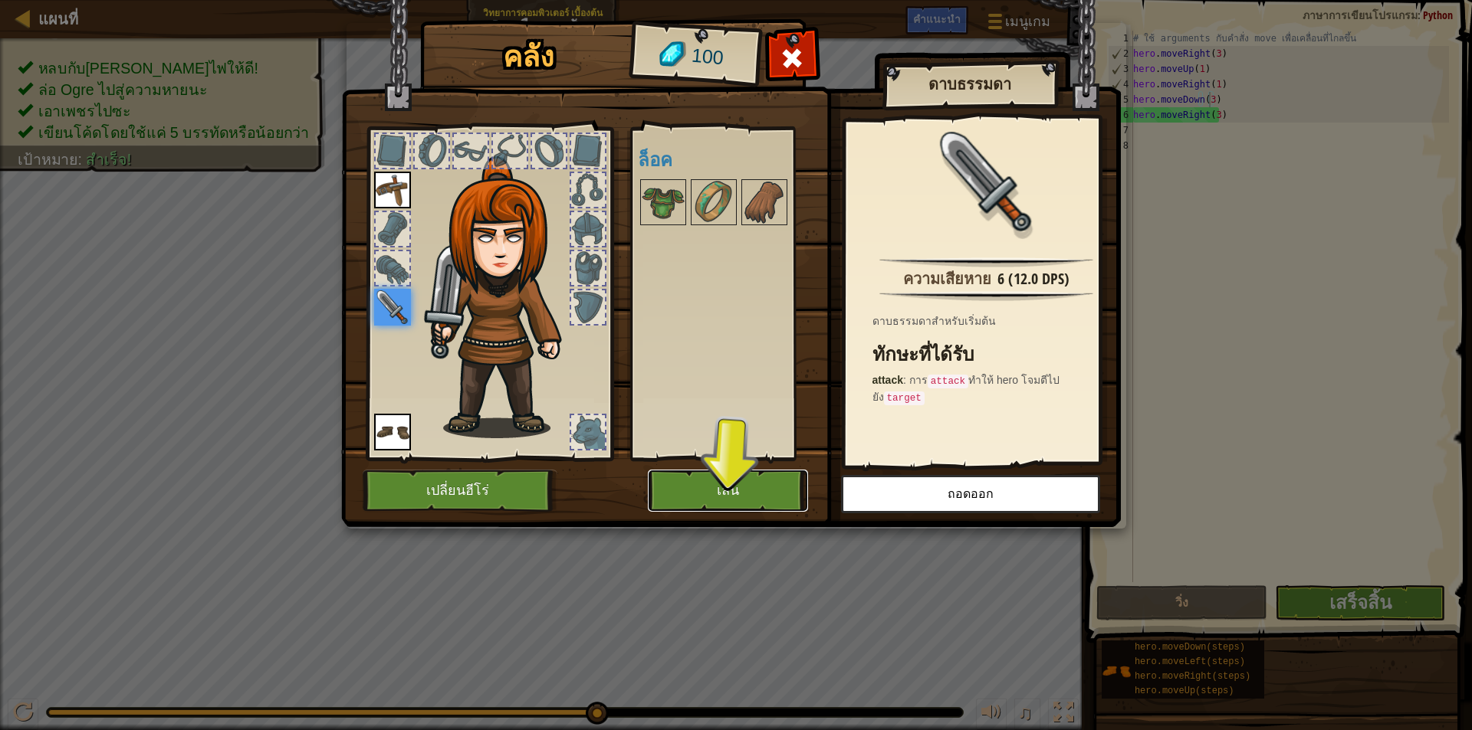
click at [771, 493] on button "เล่น" at bounding box center [728, 491] width 160 height 42
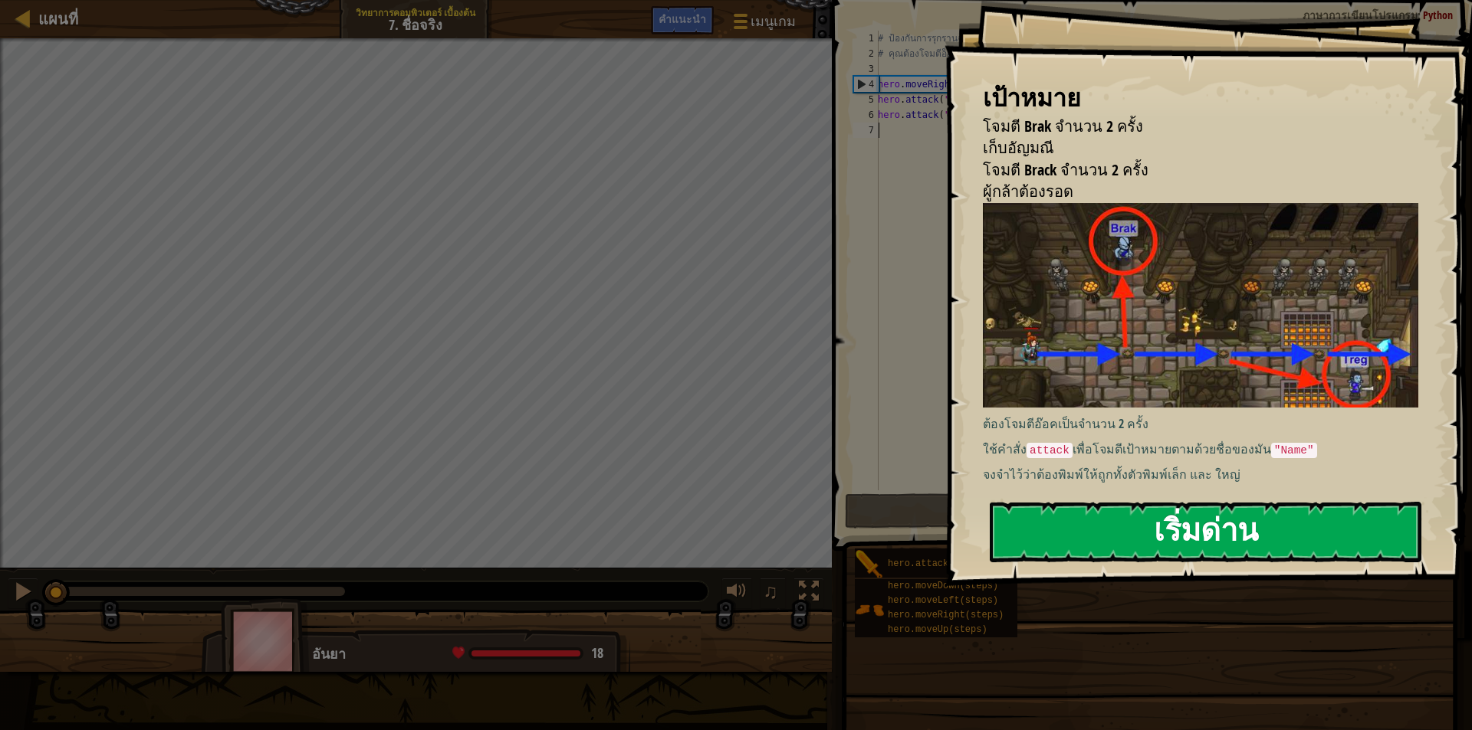
click at [1160, 537] on button "เริ่มด่าน" at bounding box center [1206, 532] width 432 height 61
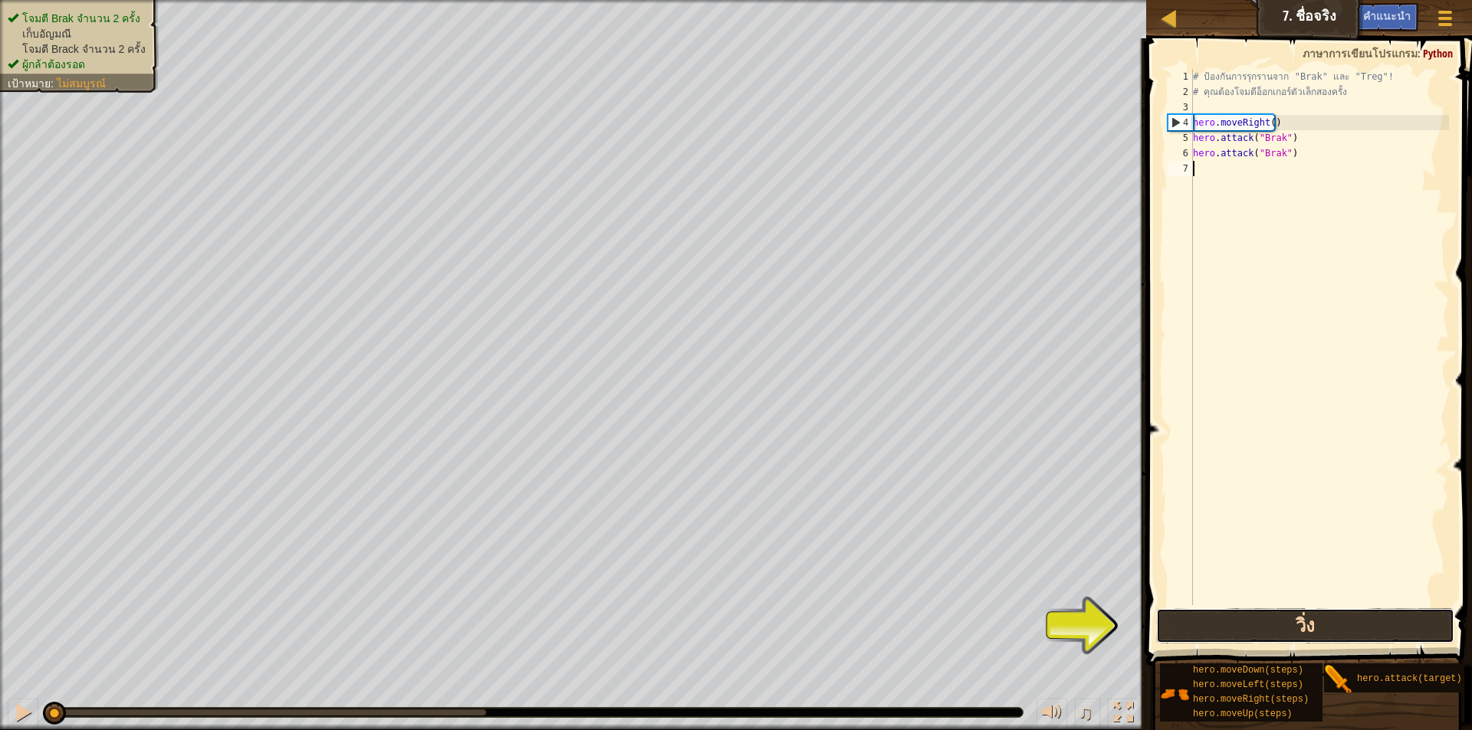
click at [1288, 629] on button "วิ่ง" at bounding box center [1305, 626] width 298 height 35
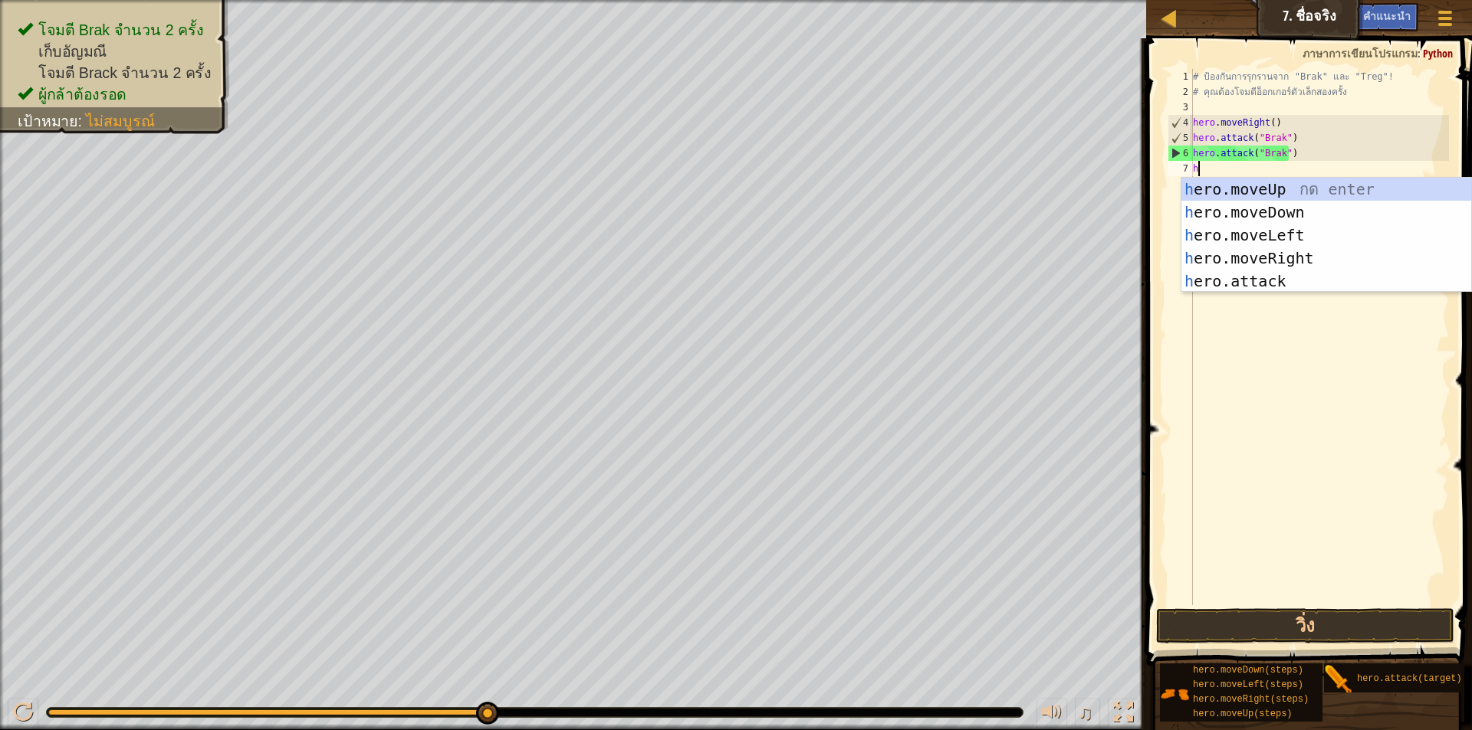
scroll to position [7, 0]
type textarea "he"
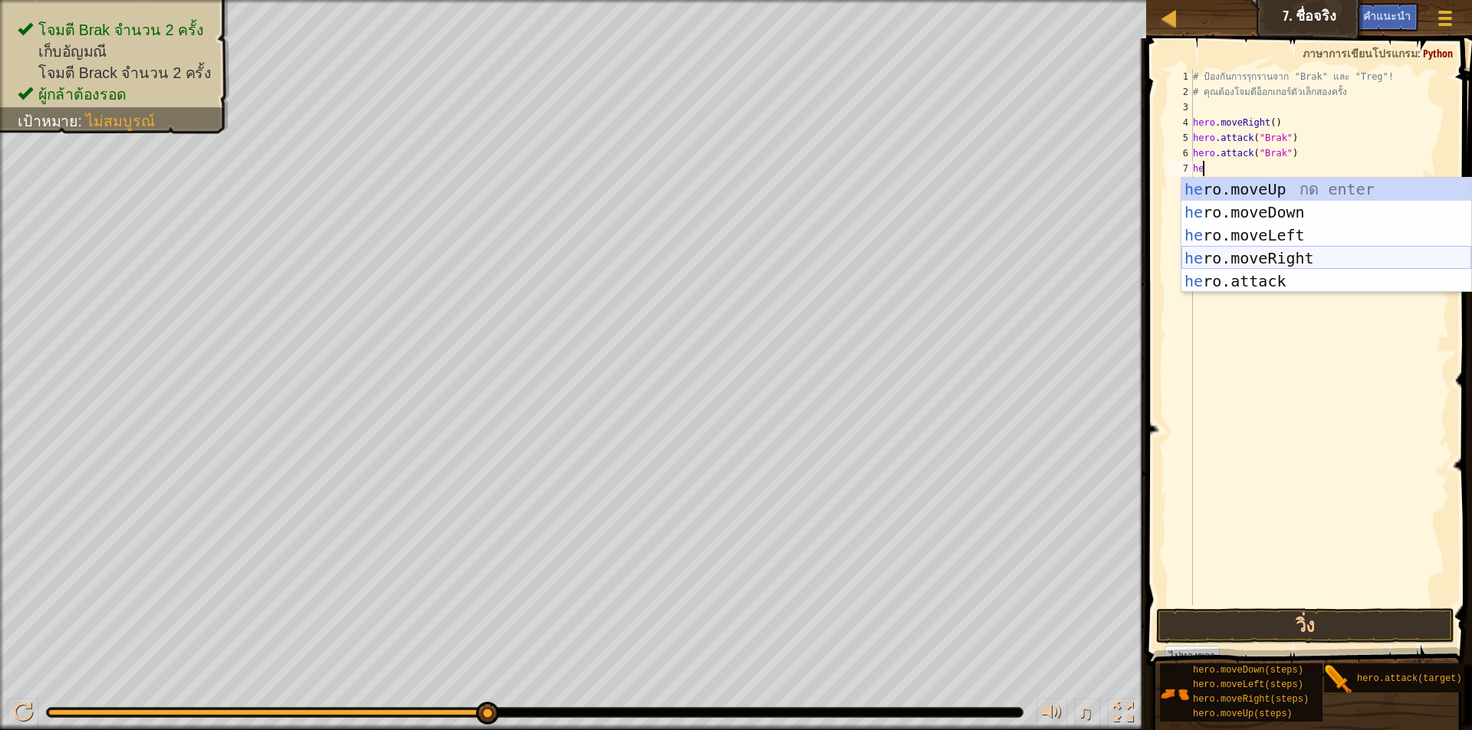
click at [1321, 261] on div "he ro.moveUp กด enter he ro.moveDown กด enter he ro.moveLeft กด enter he ro.mov…" at bounding box center [1326, 258] width 290 height 161
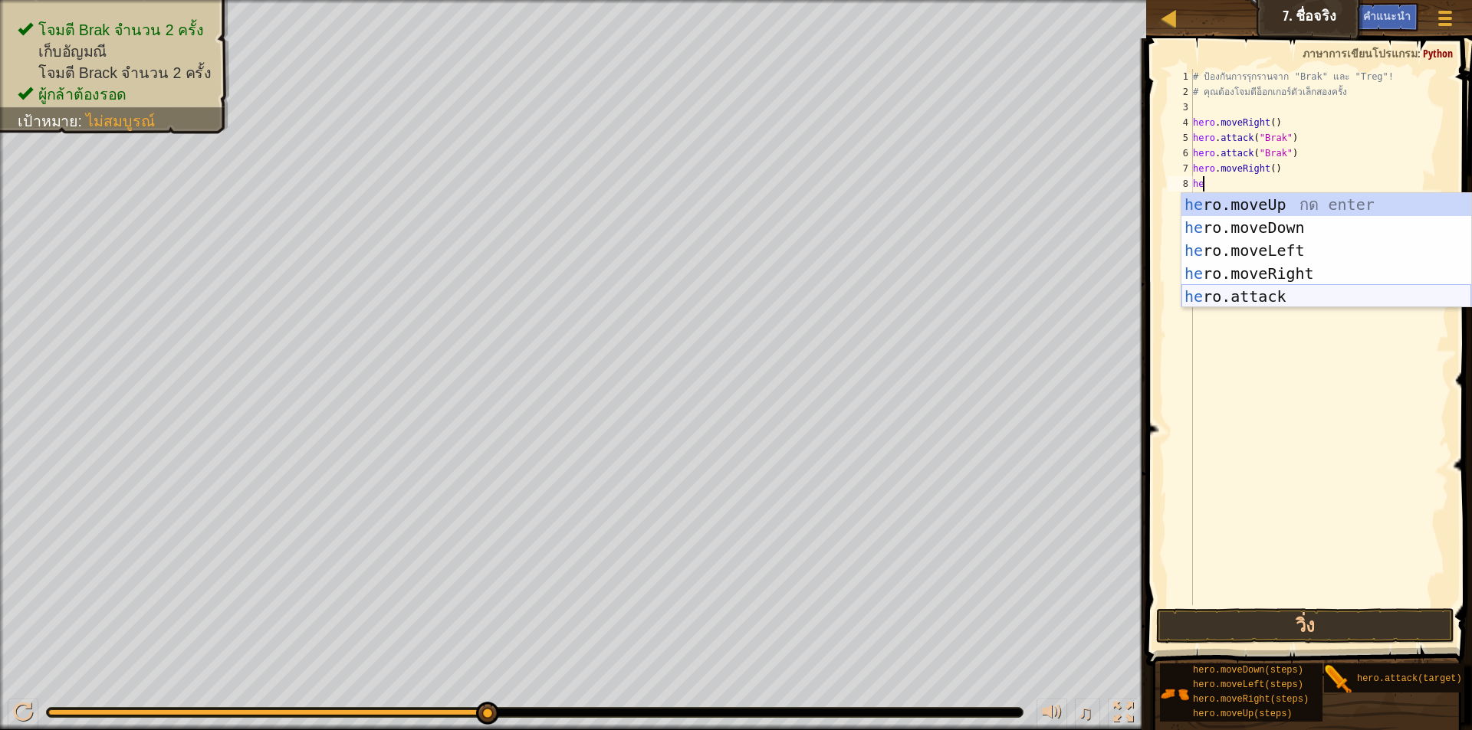
click at [1258, 292] on div "he ro.moveUp กด enter he ro.moveDown กด enter he ro.moveLeft กด enter he ro.mov…" at bounding box center [1326, 273] width 290 height 161
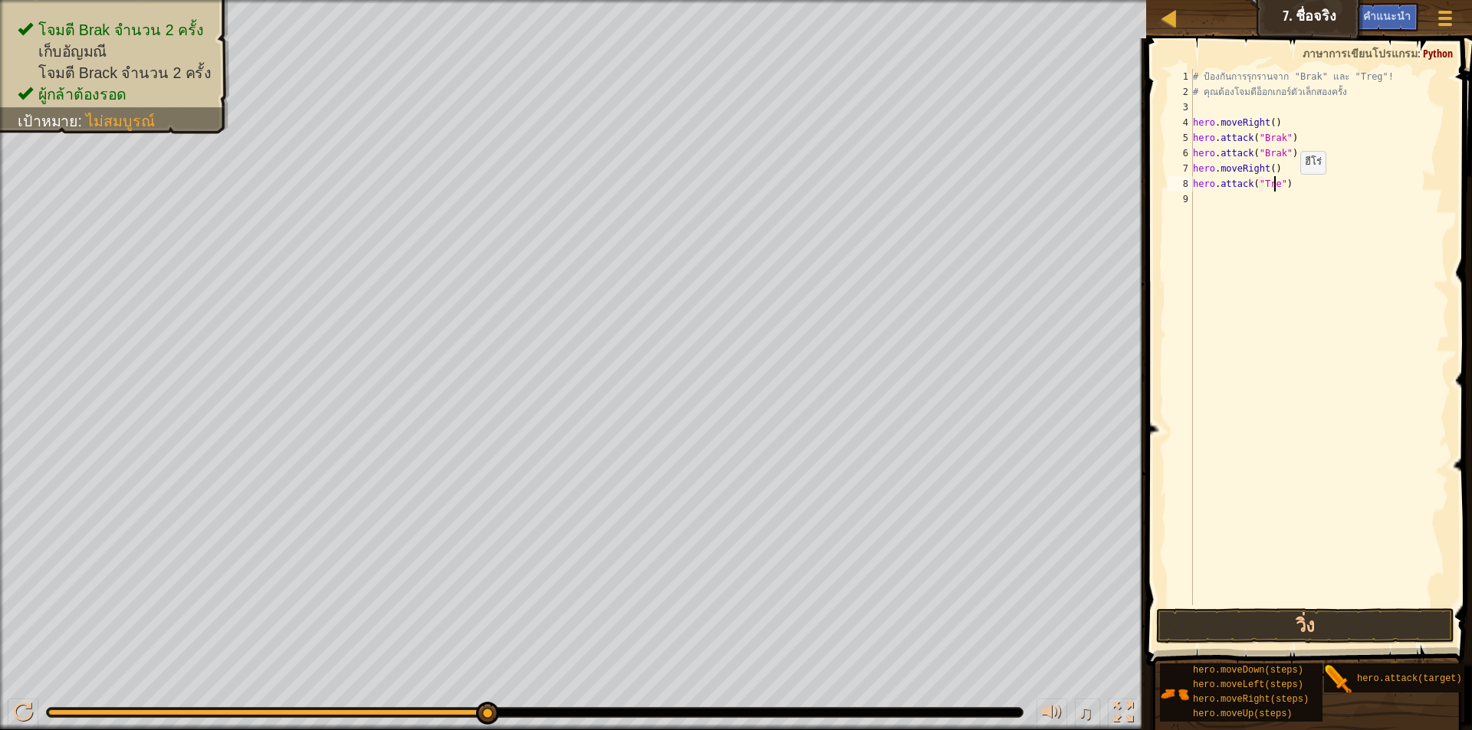
scroll to position [7, 7]
type textarea "hero.attack("Treg")"
click at [1301, 189] on div "# ป้องกันการรุกรานจาก "Brak" และ "Treg"! # คุณต้องโจมตีอ็อกเกอร์ตัวเล็กสองครั้ง…" at bounding box center [1319, 352] width 259 height 567
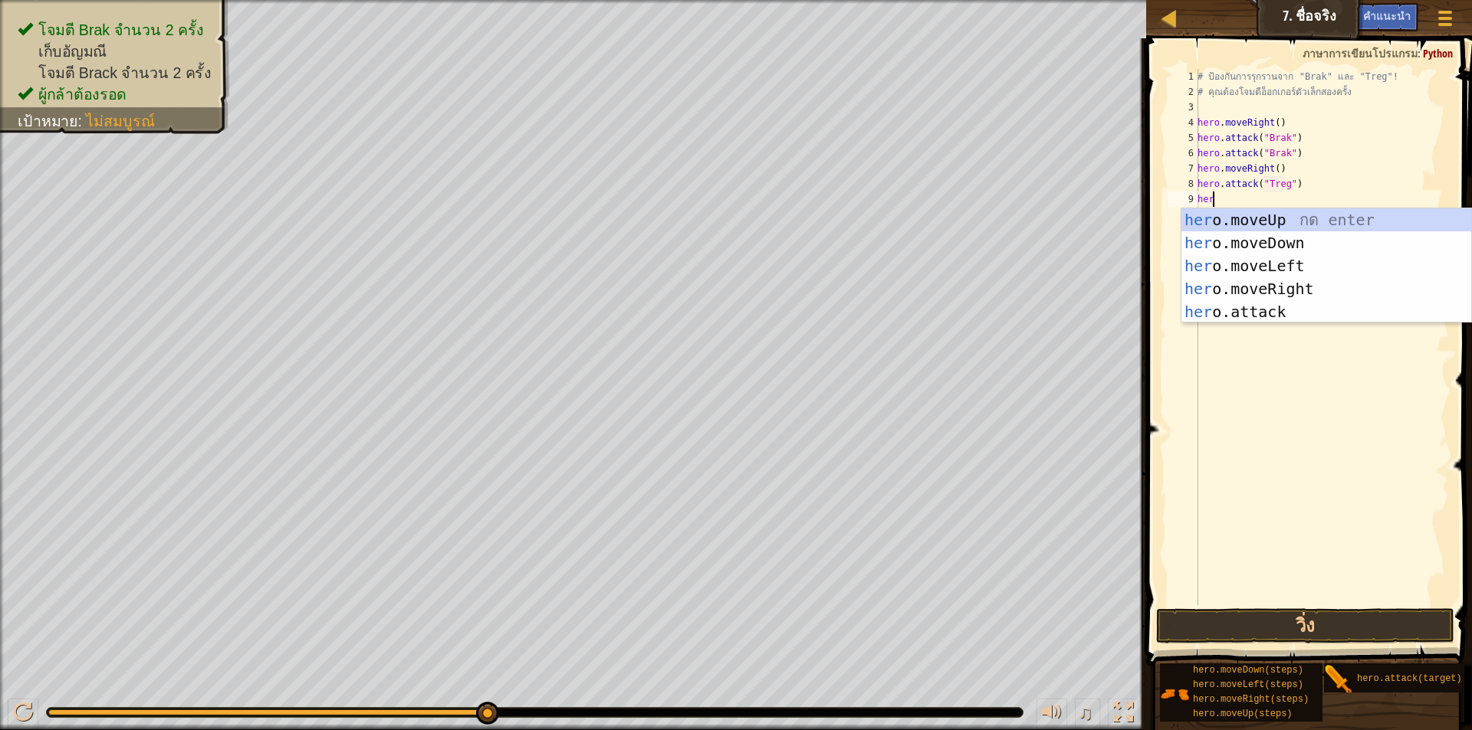
scroll to position [7, 1]
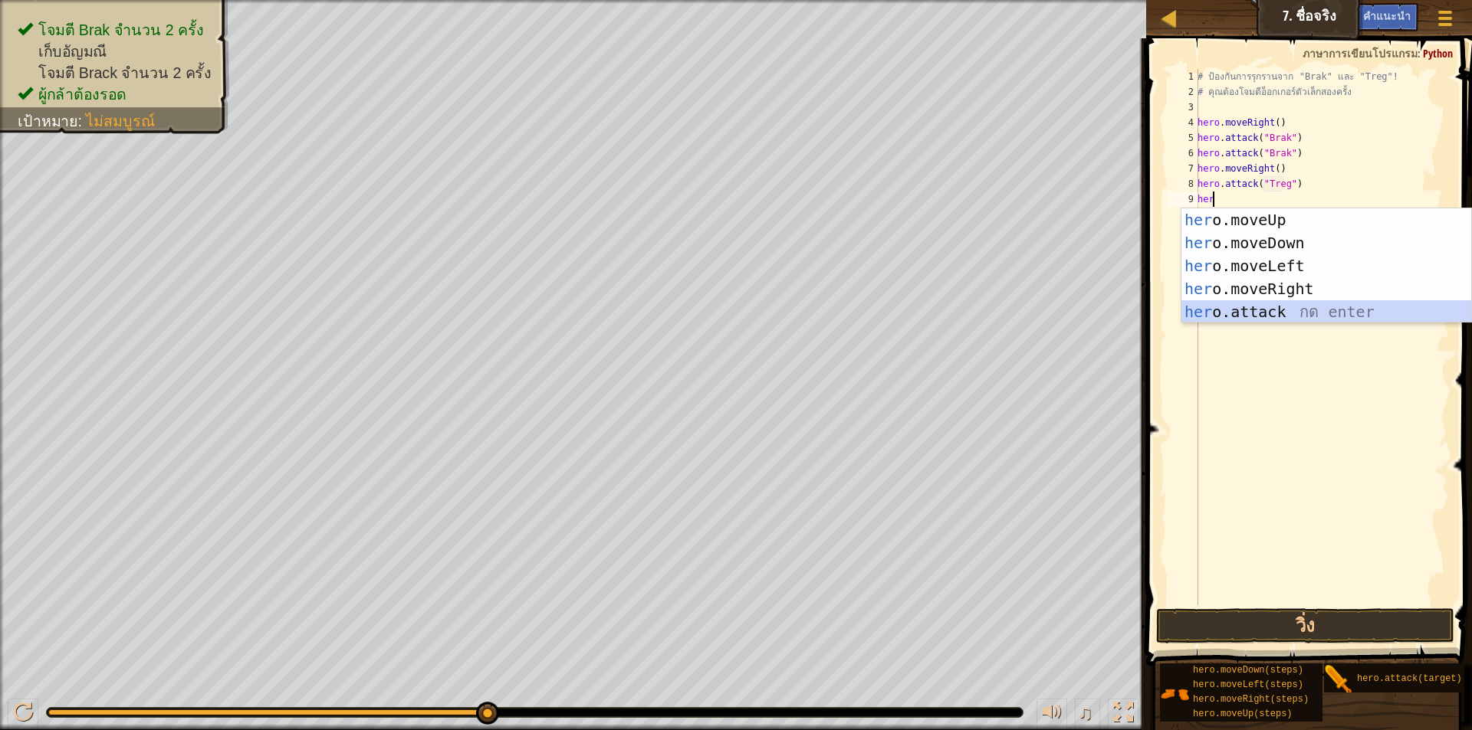
drag, startPoint x: 1299, startPoint y: 316, endPoint x: 1295, endPoint y: 302, distance: 14.5
click at [1299, 317] on div "her o.moveUp กด enter her o.moveDown กด enter her o.moveLeft กด enter her o.mov…" at bounding box center [1326, 288] width 290 height 161
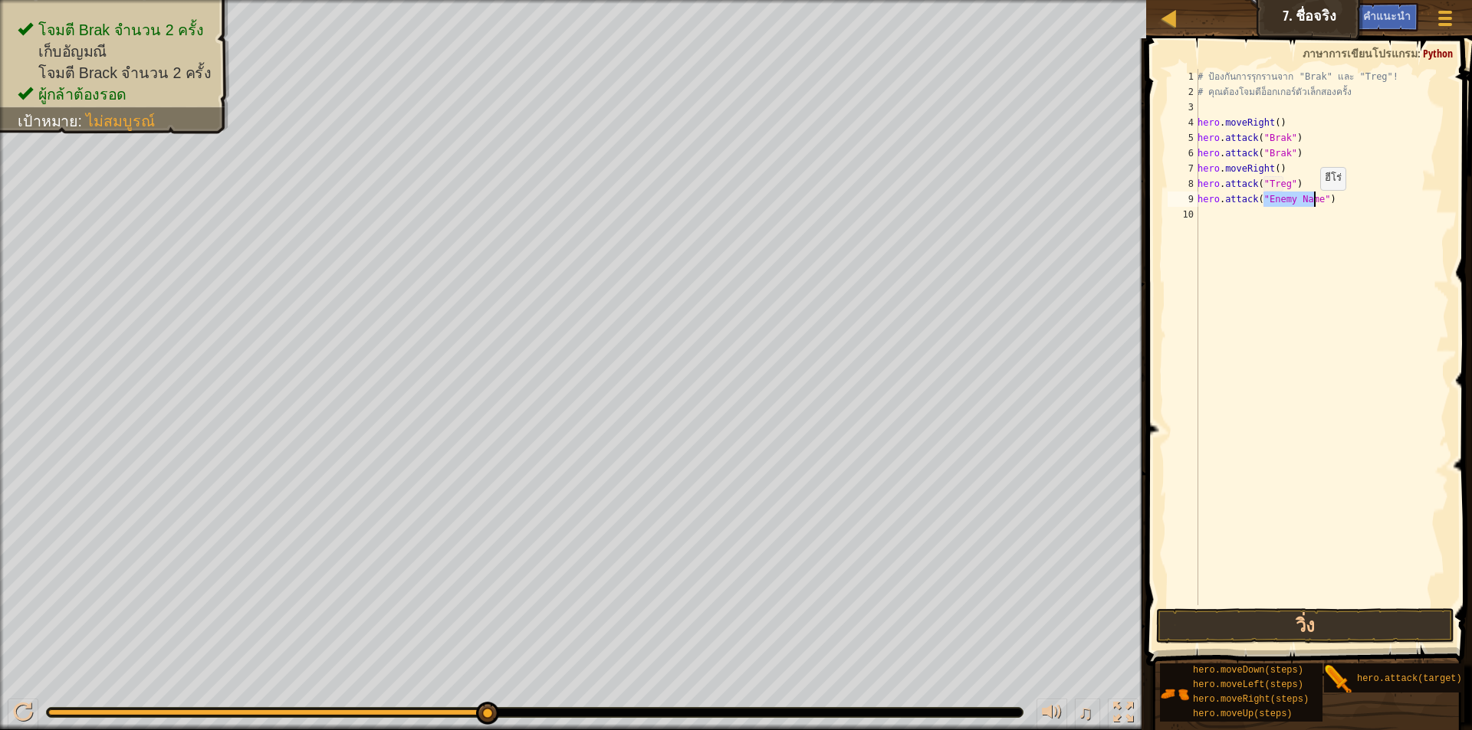
click at [1311, 205] on div "# ป้องกันการรุกรานจาก "Brak" และ "Treg"! # คุณต้องโจมตีอ็อกเกอร์ตัวเล็กสองครั้ง…" at bounding box center [1321, 337] width 254 height 537
click at [1311, 205] on div "# ป้องกันการรุกรานจาก "Brak" และ "Treg"! # คุณต้องโจมตีอ็อกเกอร์ตัวเล็กสองครั้ง…" at bounding box center [1321, 352] width 254 height 567
click at [1238, 635] on button "วิ่ง" at bounding box center [1305, 626] width 298 height 35
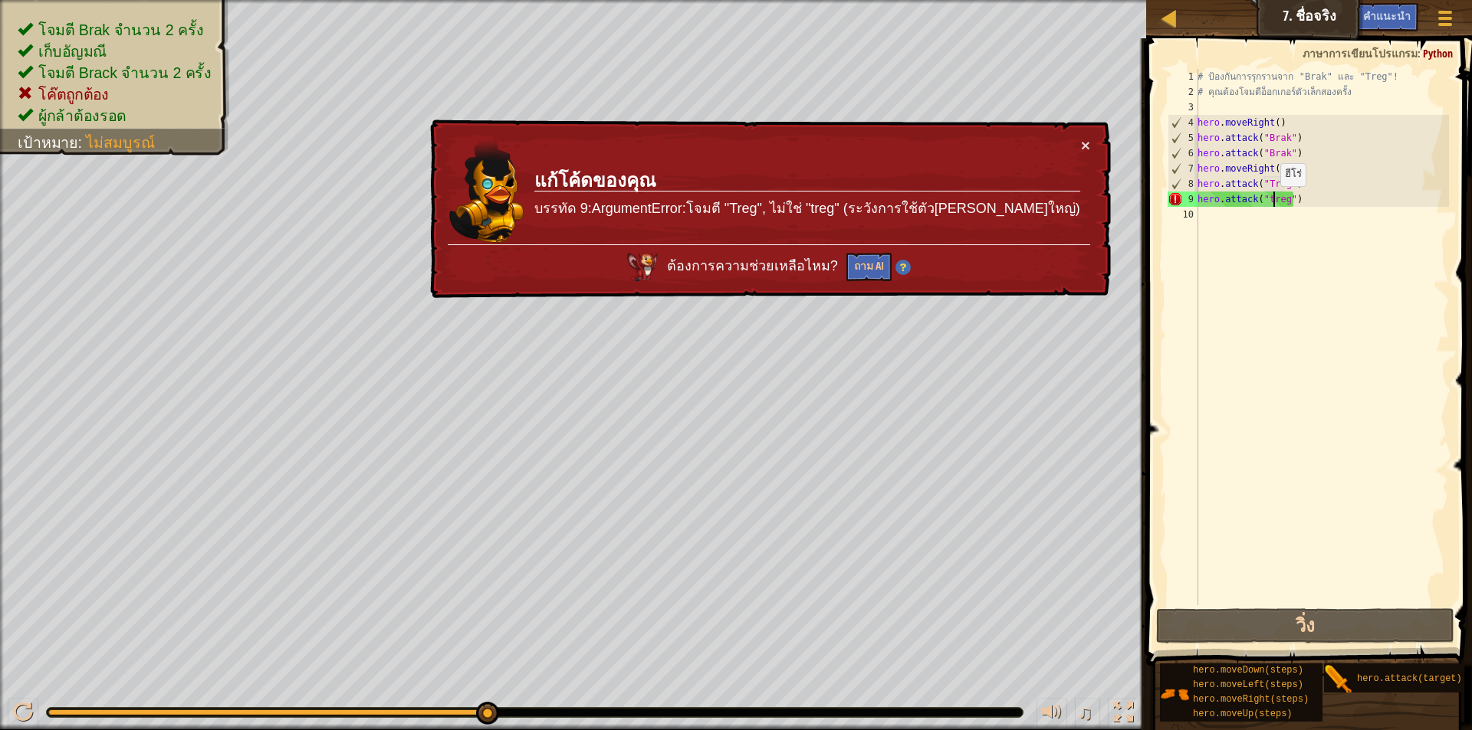
click at [1272, 202] on div "# ป้องกันการรุกรานจาก "Brak" และ "Treg"! # คุณต้องโจมตีอ็อกเกอร์ตัวเล็กสองครั้ง…" at bounding box center [1321, 352] width 254 height 567
click at [1288, 201] on div "# ป้องกันการรุกรานจาก "Brak" และ "Treg"! # คุณต้องโจมตีอ็อกเกอร์ตัวเล็กสองครั้ง…" at bounding box center [1321, 352] width 254 height 567
click at [1269, 202] on div "# ป้องกันการรุกรานจาก "Brak" และ "Treg"! # คุณต้องโจมตีอ็อกเกอร์ตัวเล็กสองครั้ง…" at bounding box center [1321, 352] width 254 height 567
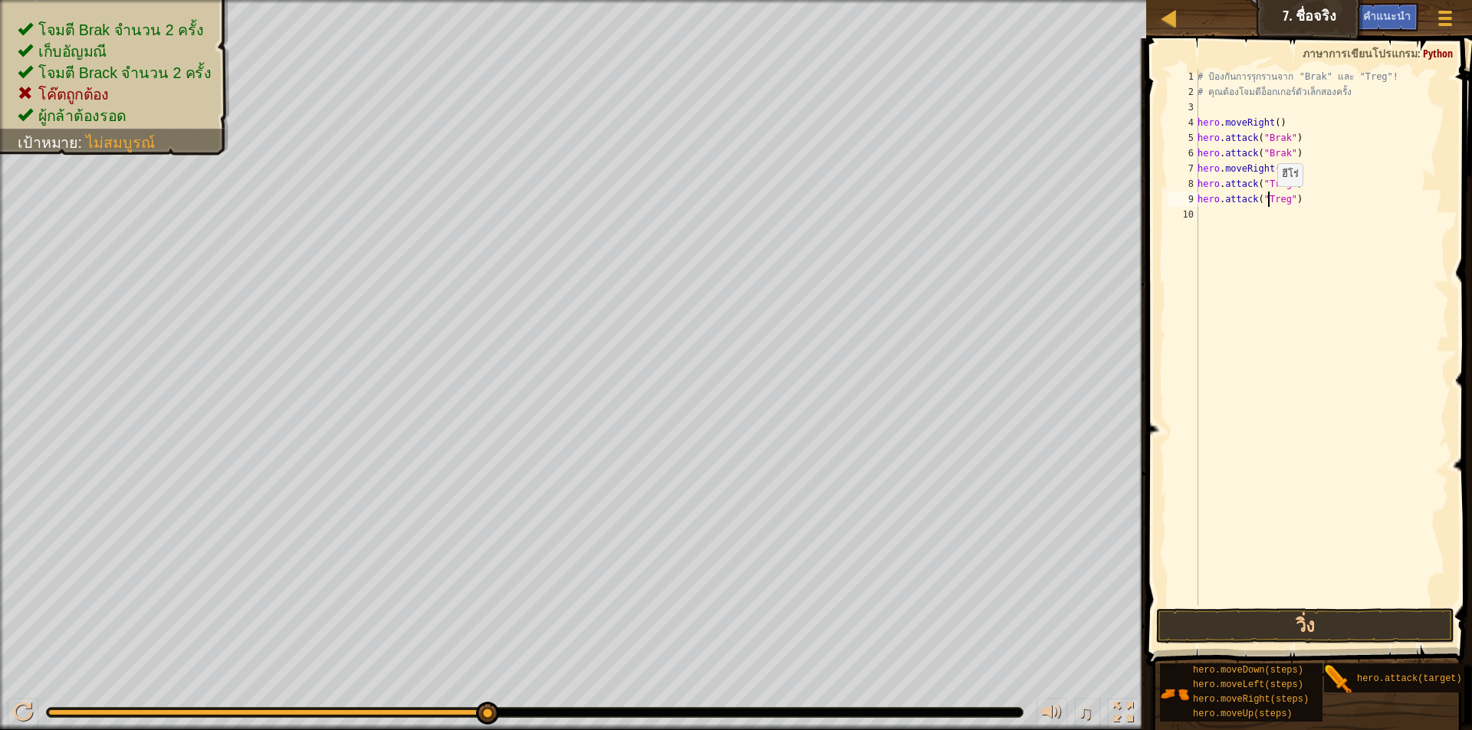
scroll to position [7, 6]
type textarea "hero.attack("Treg")"
click at [1194, 625] on button "วิ่ง" at bounding box center [1305, 626] width 298 height 35
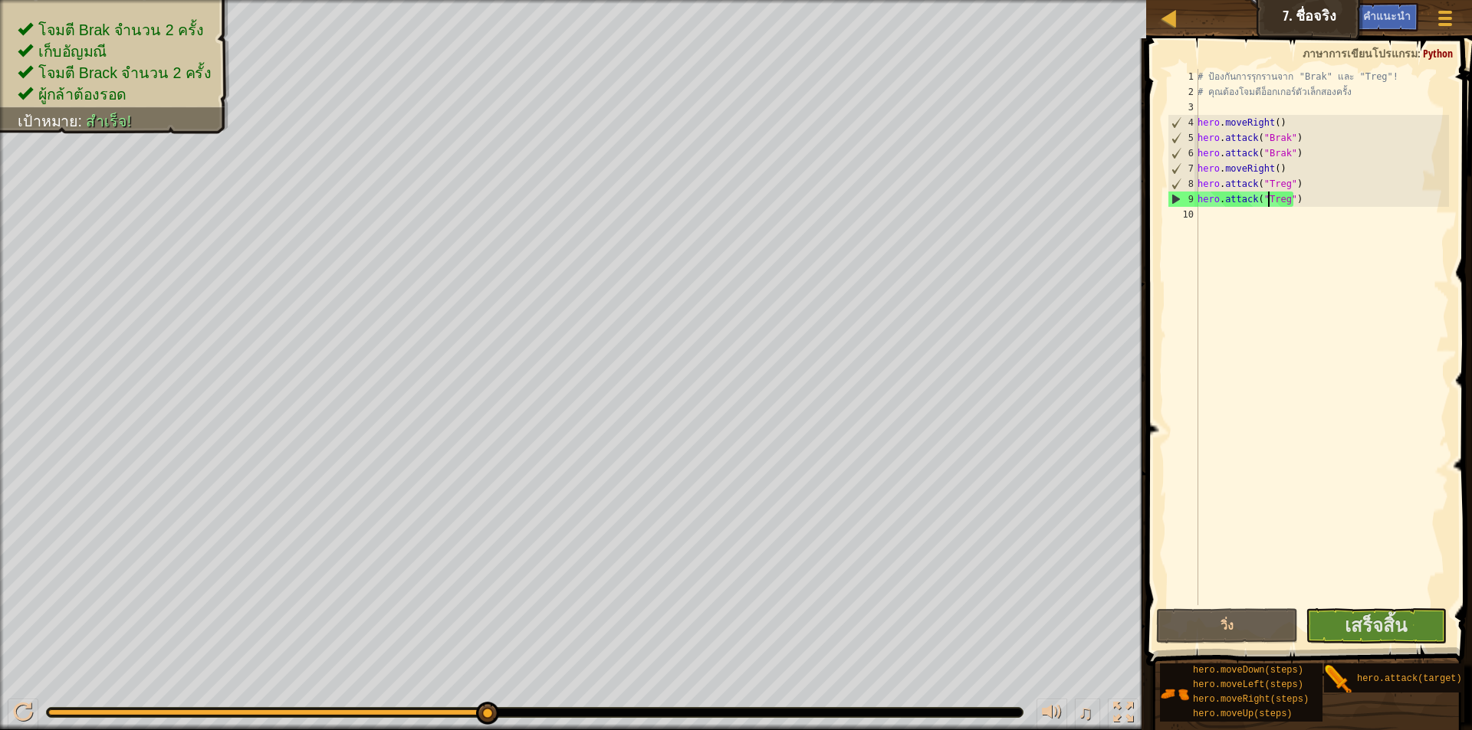
click at [1331, 606] on span at bounding box center [1310, 330] width 338 height 673
click at [1336, 619] on button "เสร็จสิ้น" at bounding box center [1375, 626] width 141 height 35
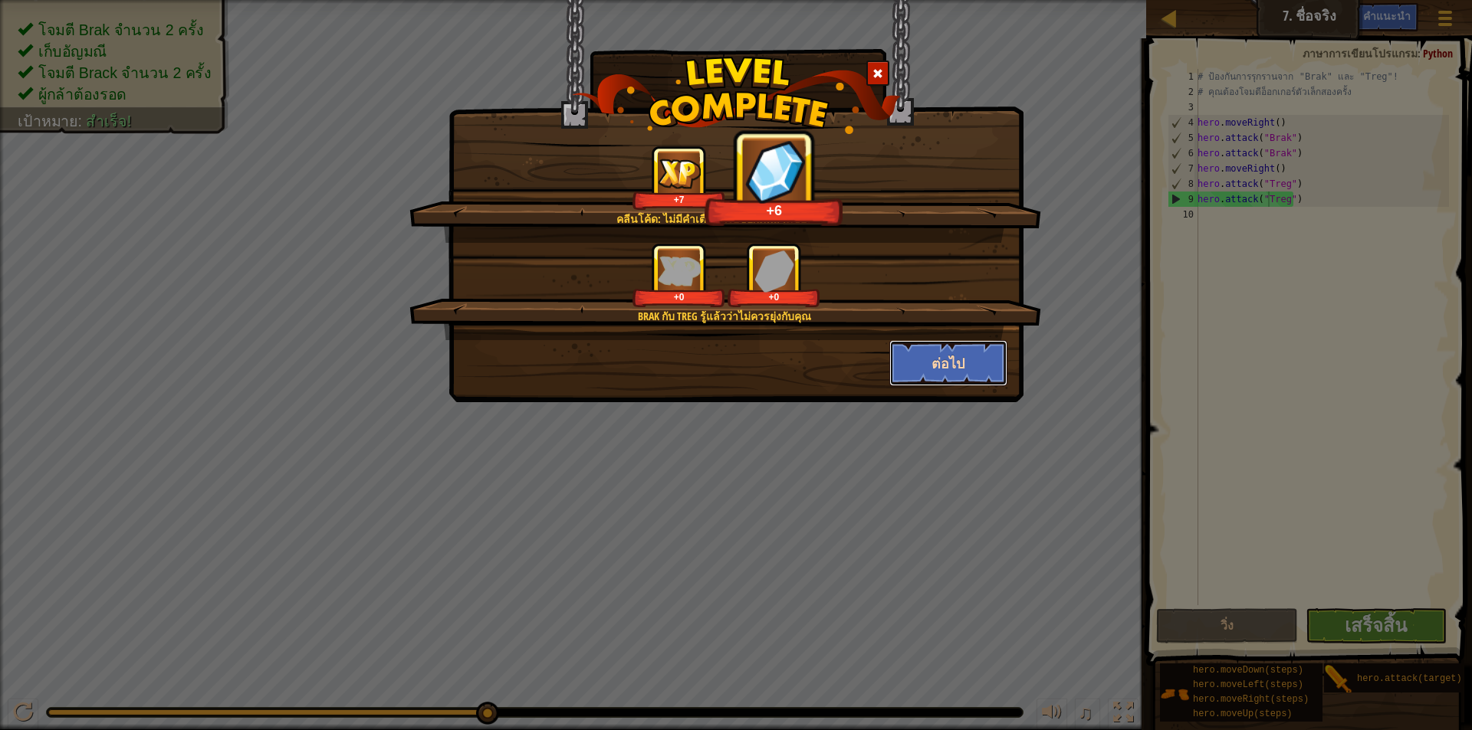
click at [959, 341] on button "ต่อไป" at bounding box center [948, 363] width 119 height 46
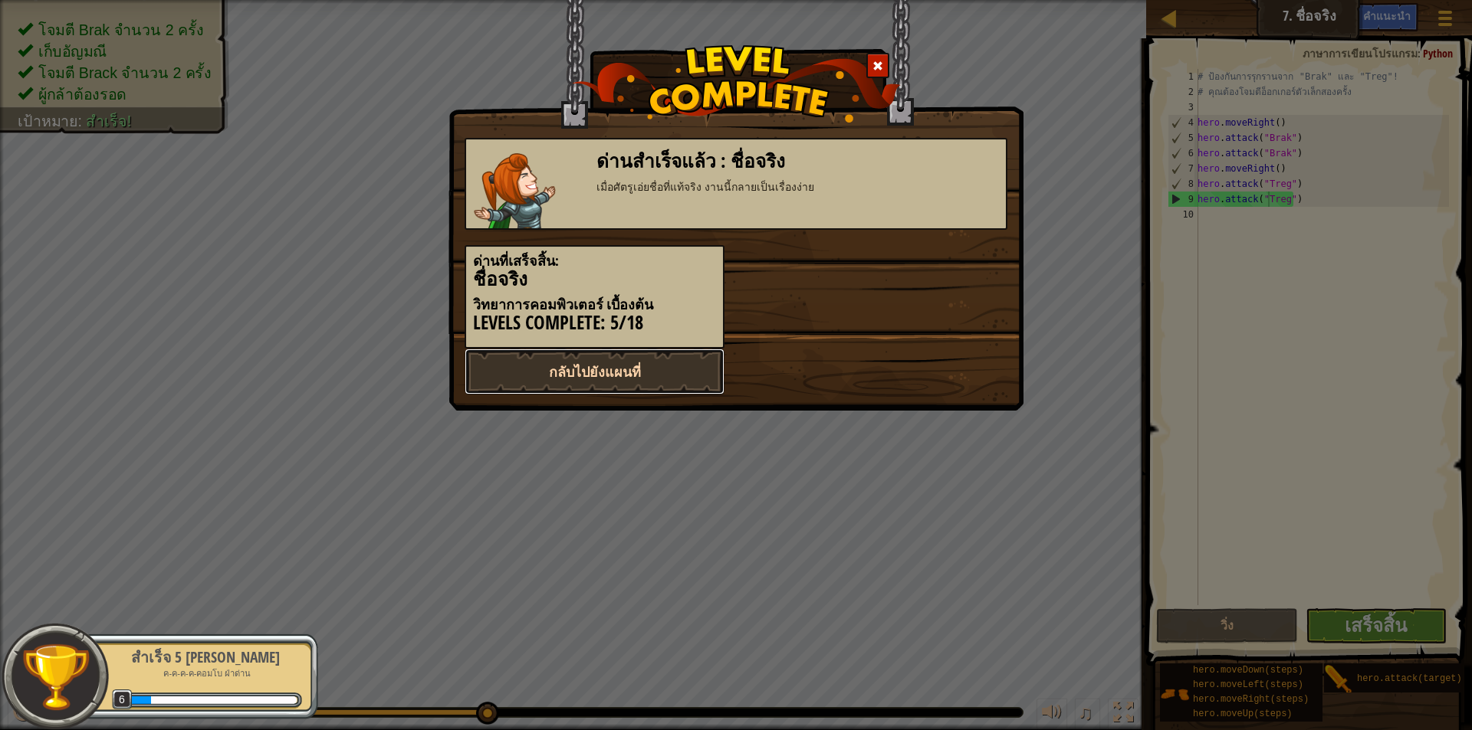
click at [577, 367] on link "กลับไปยังแผนที่" at bounding box center [594, 372] width 260 height 46
select select "th"
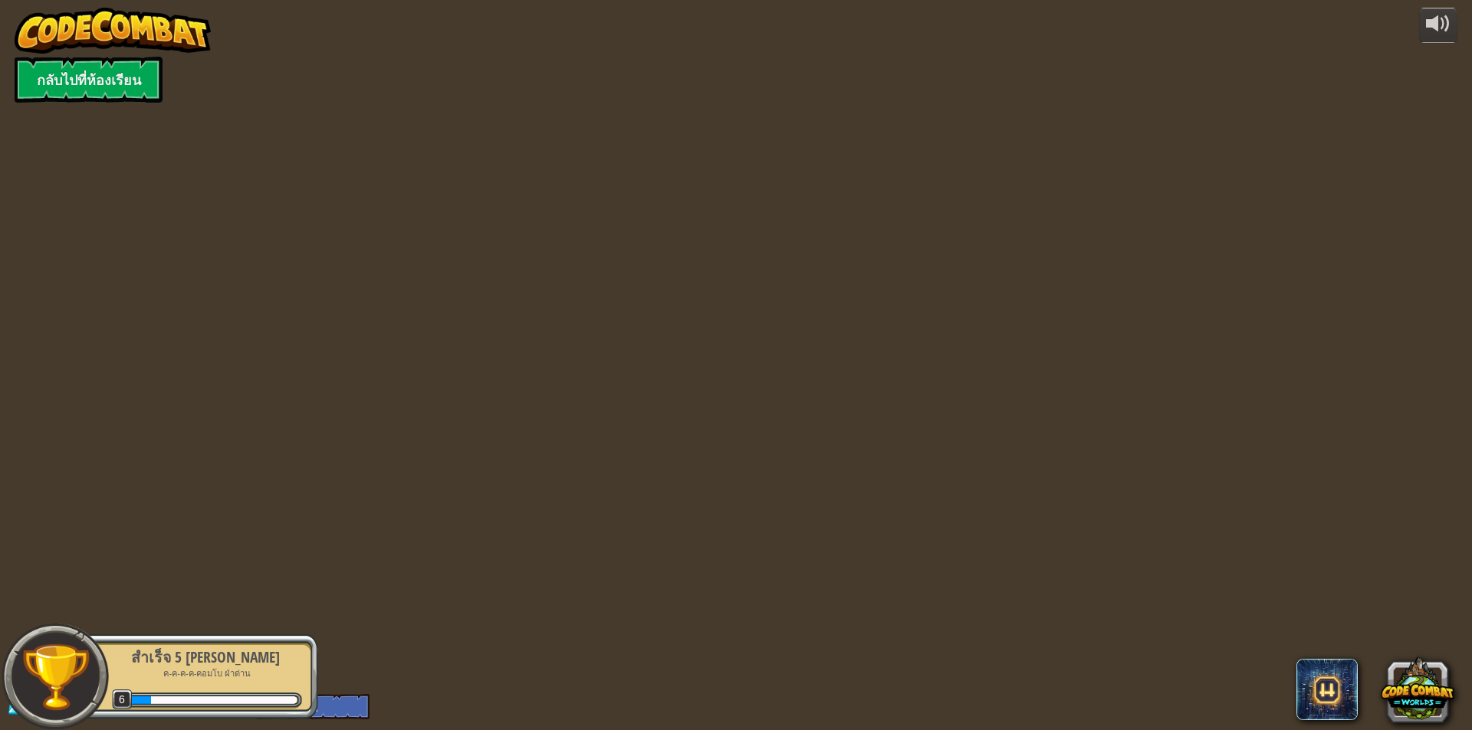
select select "th"
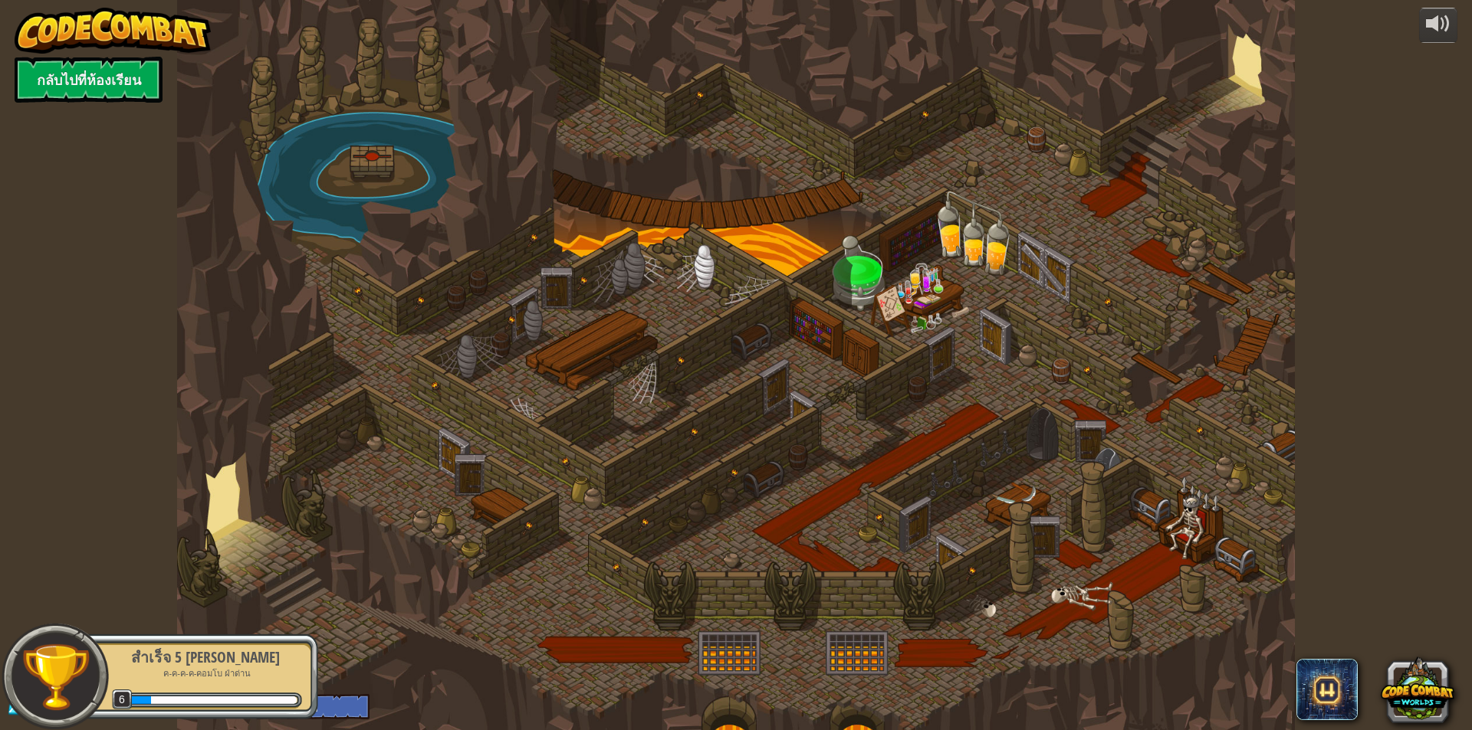
select select "th"
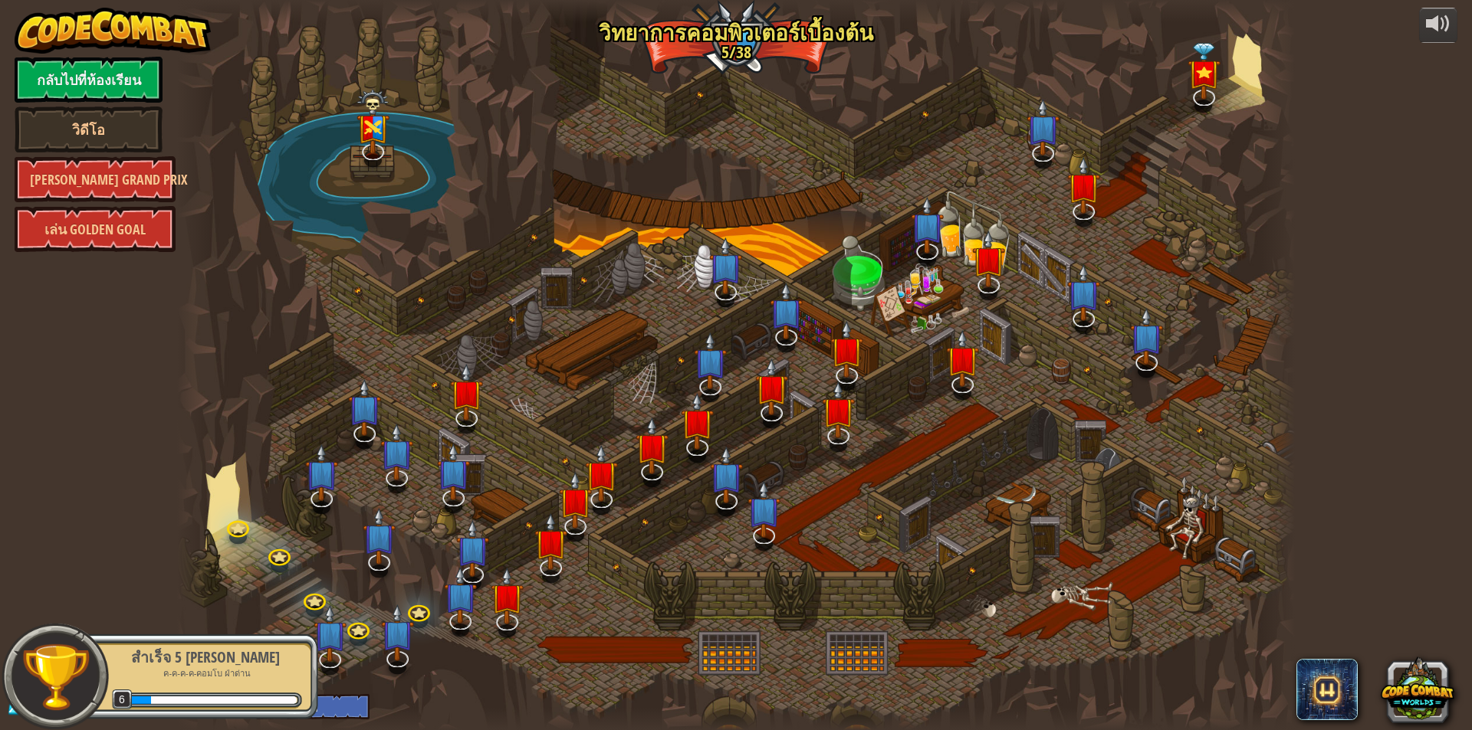
select select "th"
